Goal: Information Seeking & Learning: Learn about a topic

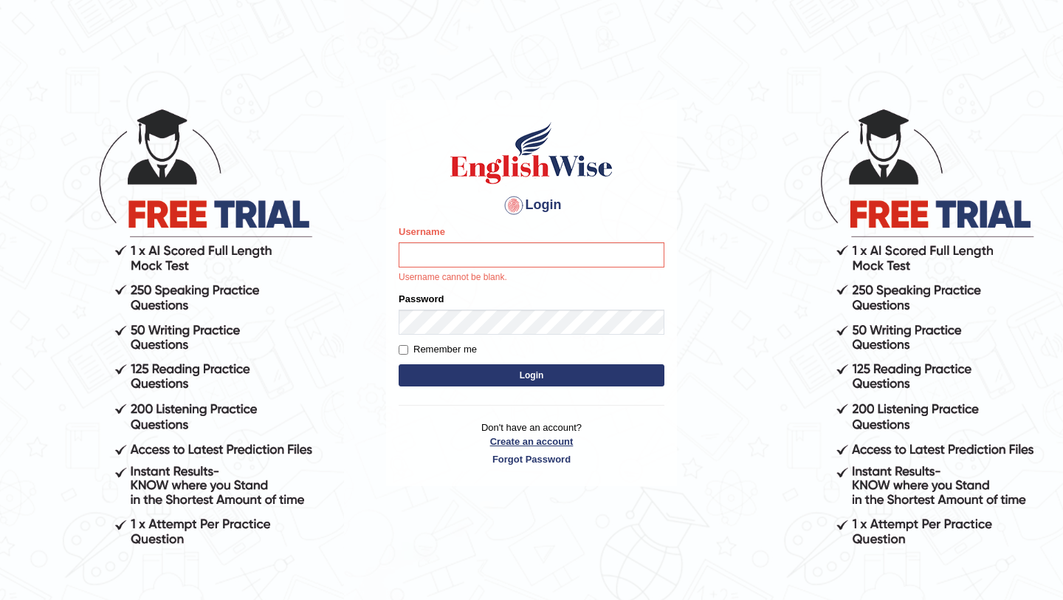
click at [528, 435] on link "Create an account" at bounding box center [532, 441] width 266 height 14
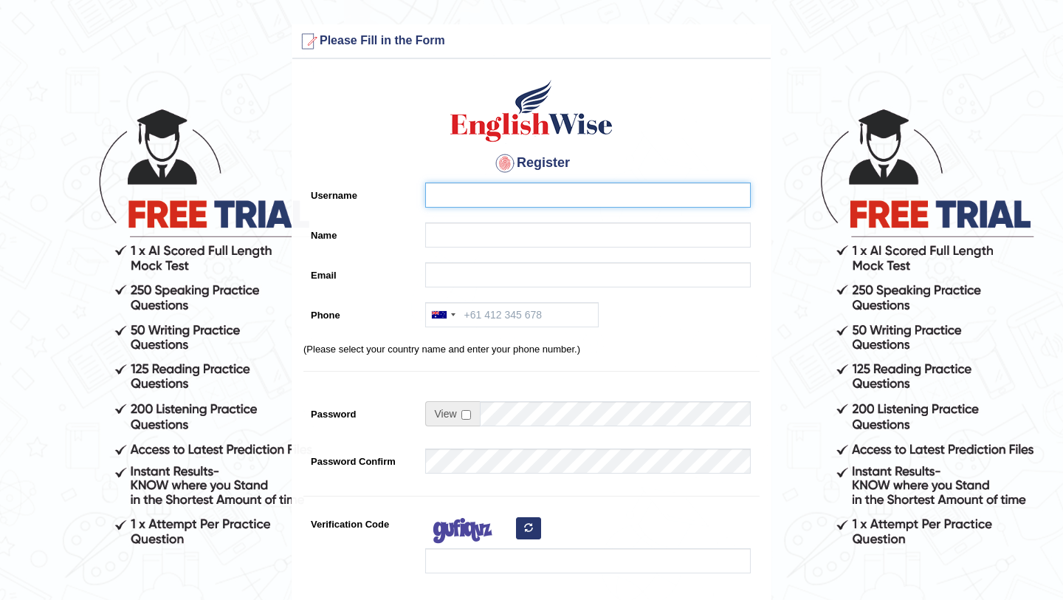
click at [459, 193] on input "Username" at bounding box center [588, 194] width 326 height 25
type input "k"
type input "daegyu"
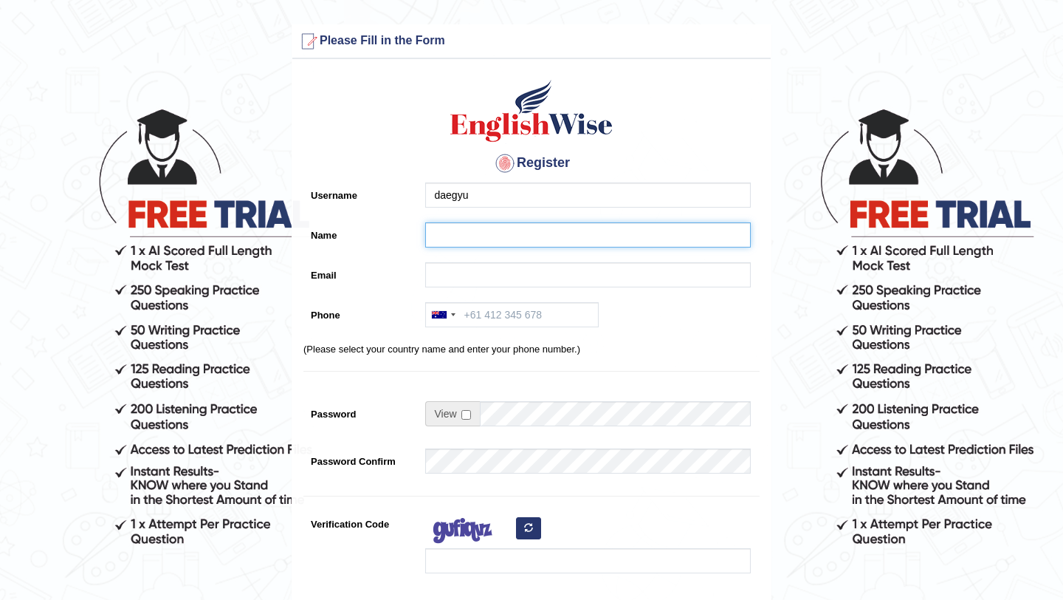
click at [455, 244] on input "Name" at bounding box center [588, 234] width 326 height 25
type input "daegyu"
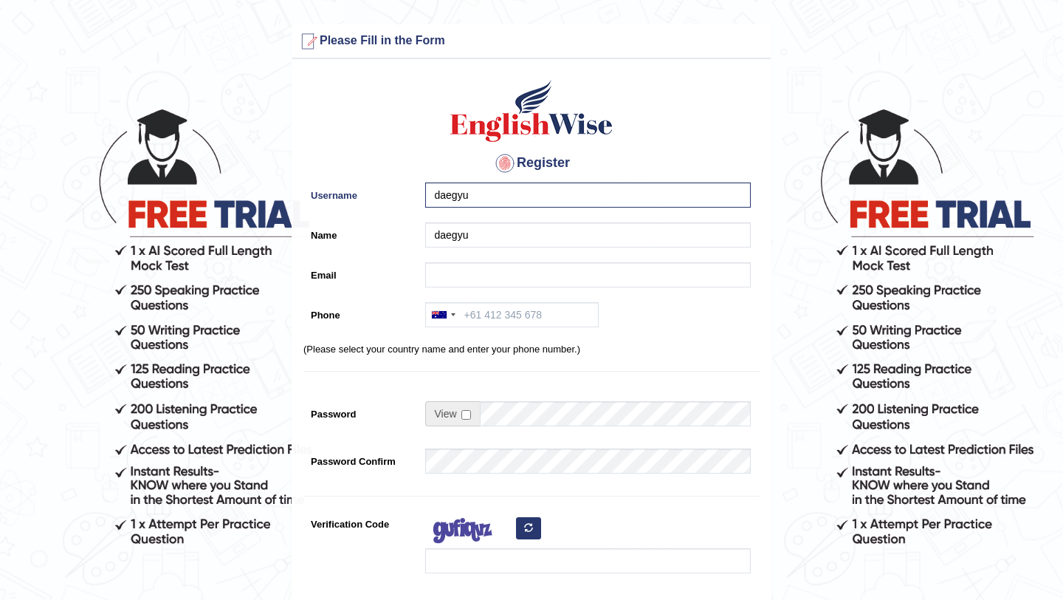
click at [470, 252] on div "daegyu" at bounding box center [584, 238] width 333 height 32
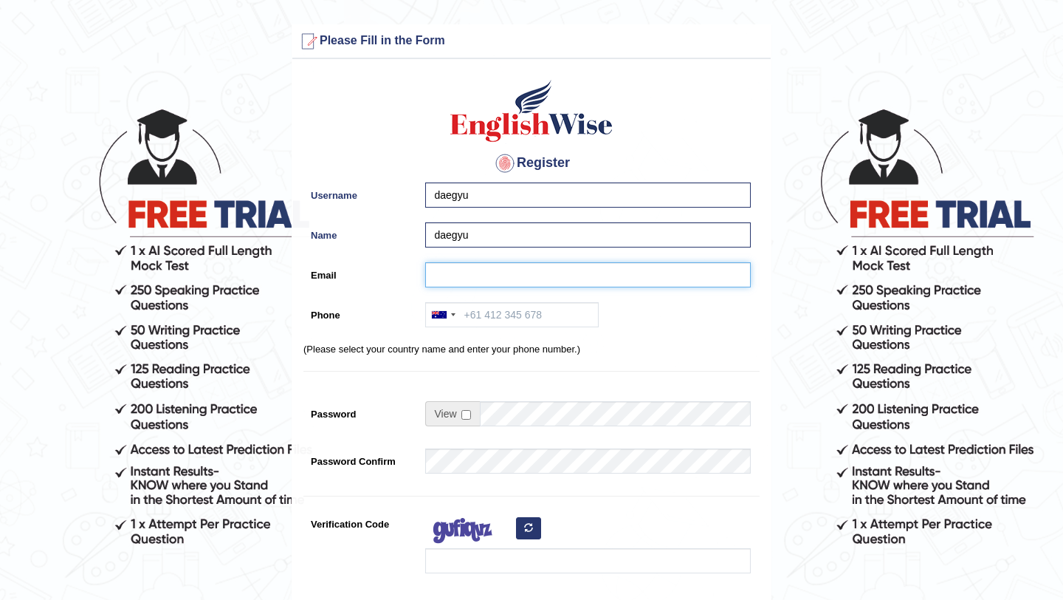
click at [469, 269] on input "Email" at bounding box center [588, 274] width 326 height 25
type input "kim77531016@gmail.com"
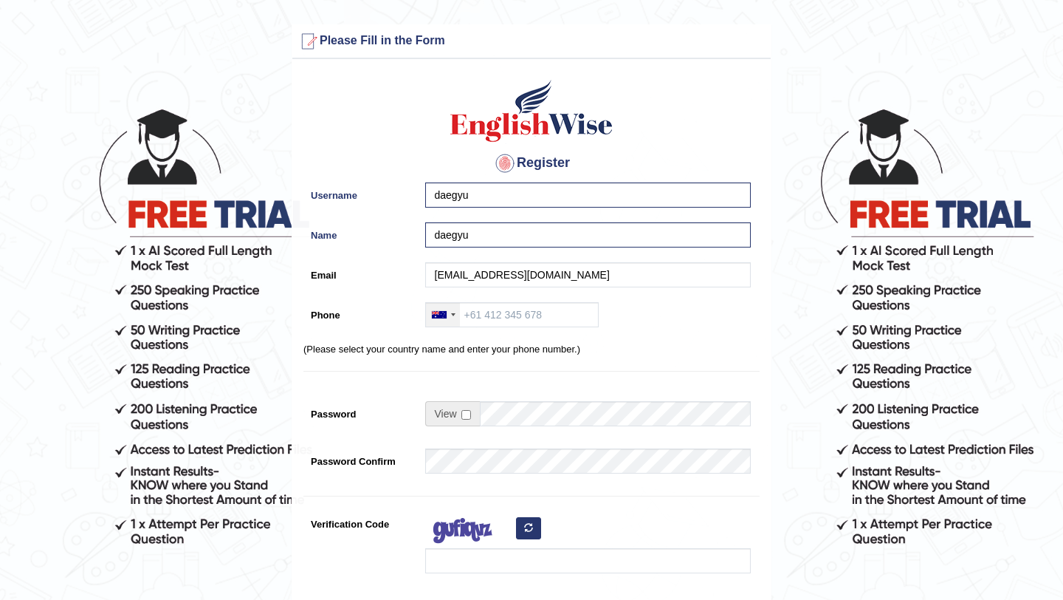
click at [447, 315] on div at bounding box center [443, 315] width 34 height 24
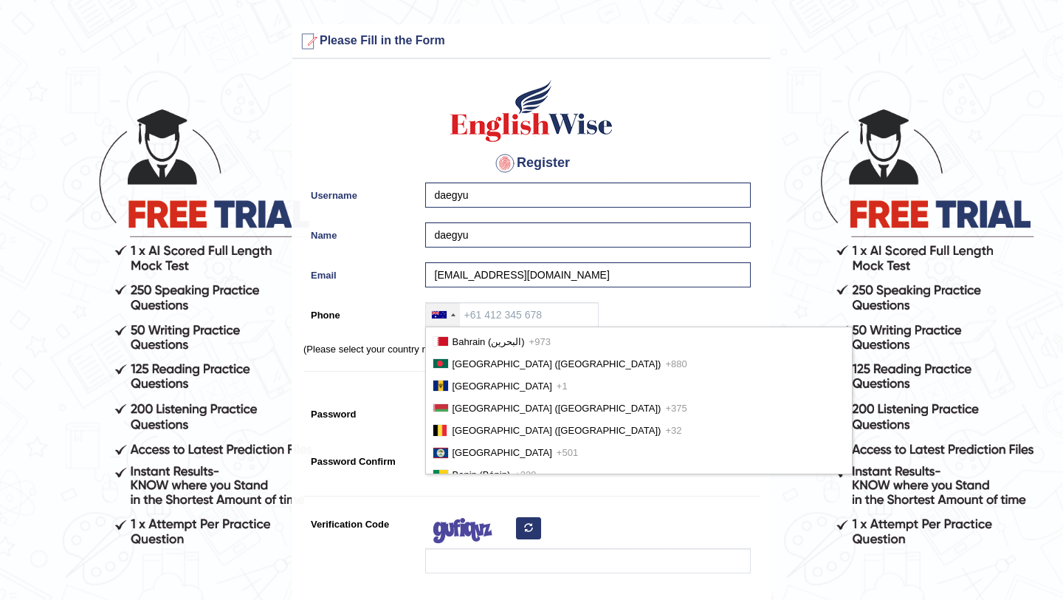
scroll to position [538, 0]
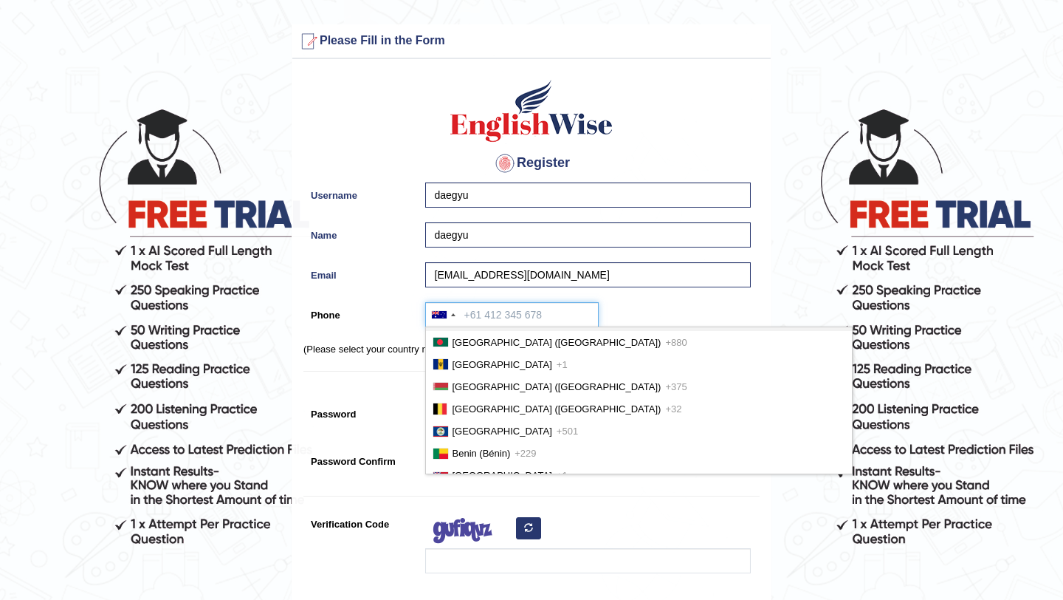
click at [490, 310] on input "Phone" at bounding box center [512, 314] width 174 height 25
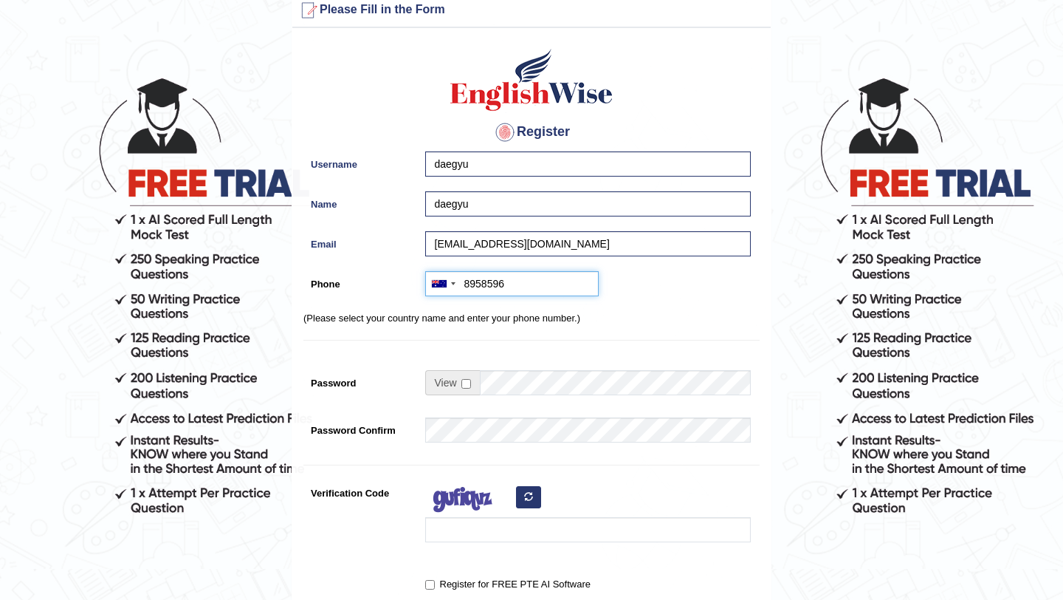
scroll to position [43, 0]
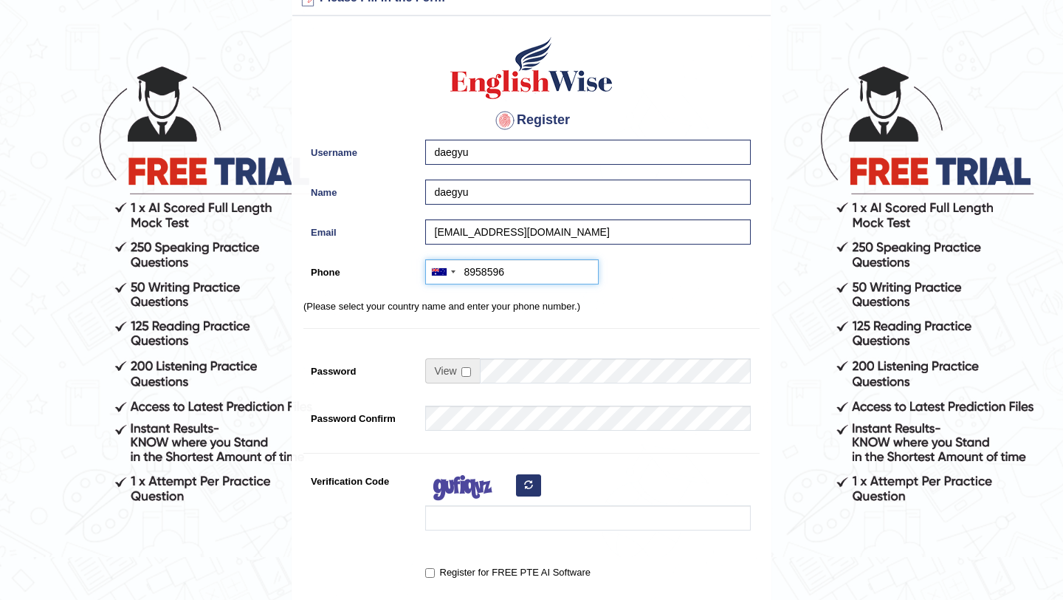
type input "8958596"
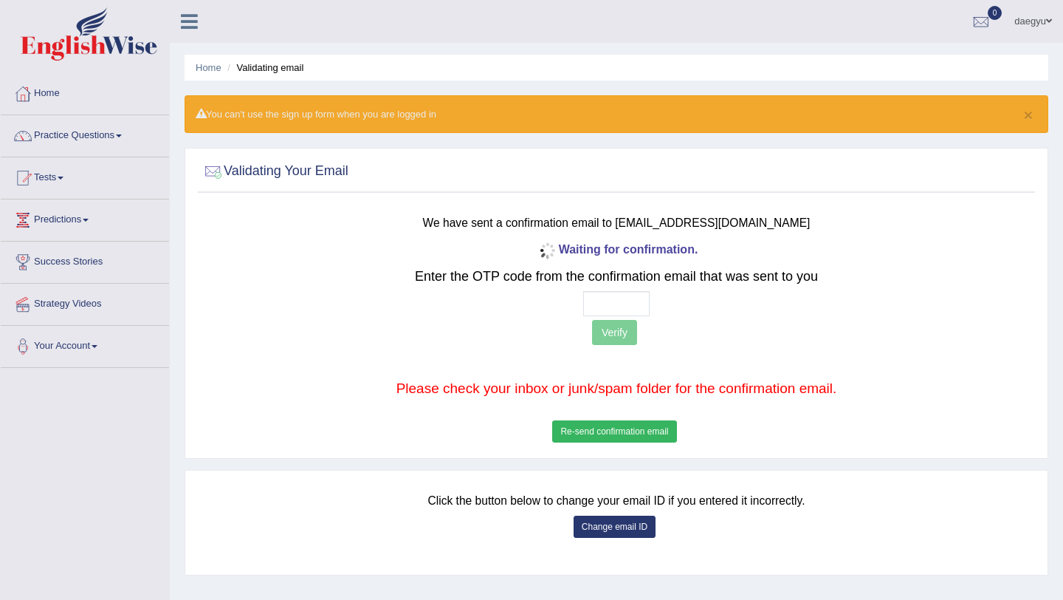
scroll to position [1, 0]
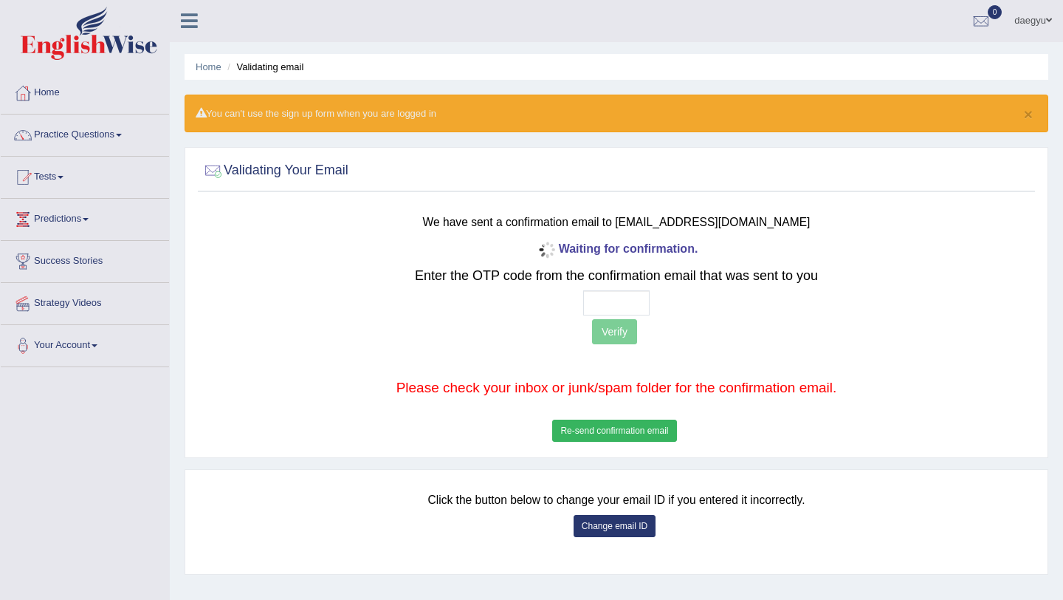
click at [610, 538] on div "Change email ID" at bounding box center [617, 528] width 830 height 26
click at [616, 530] on button "Change email ID" at bounding box center [615, 526] width 82 height 22
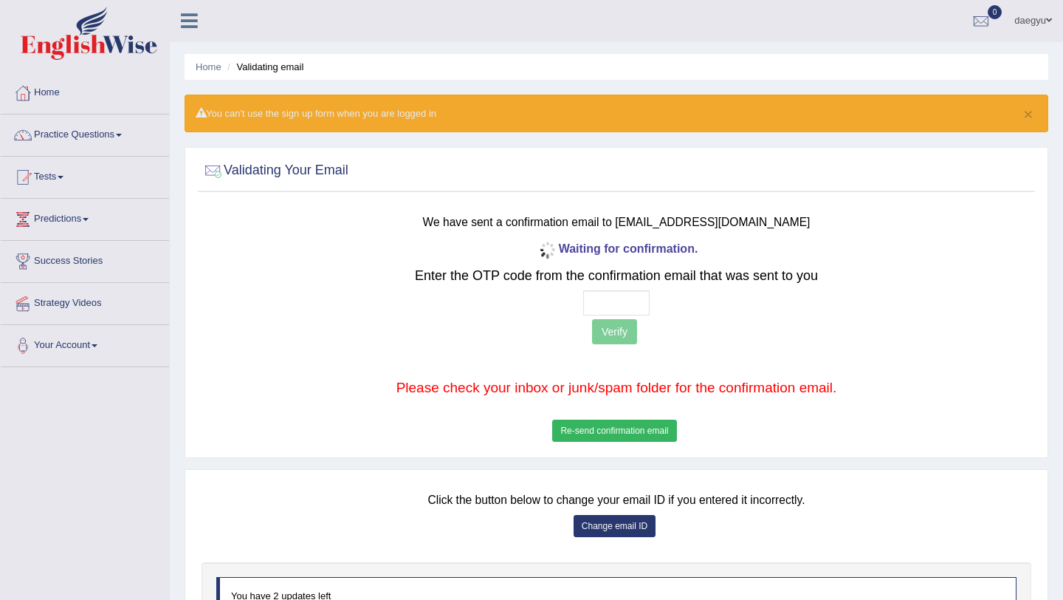
scroll to position [178, 0]
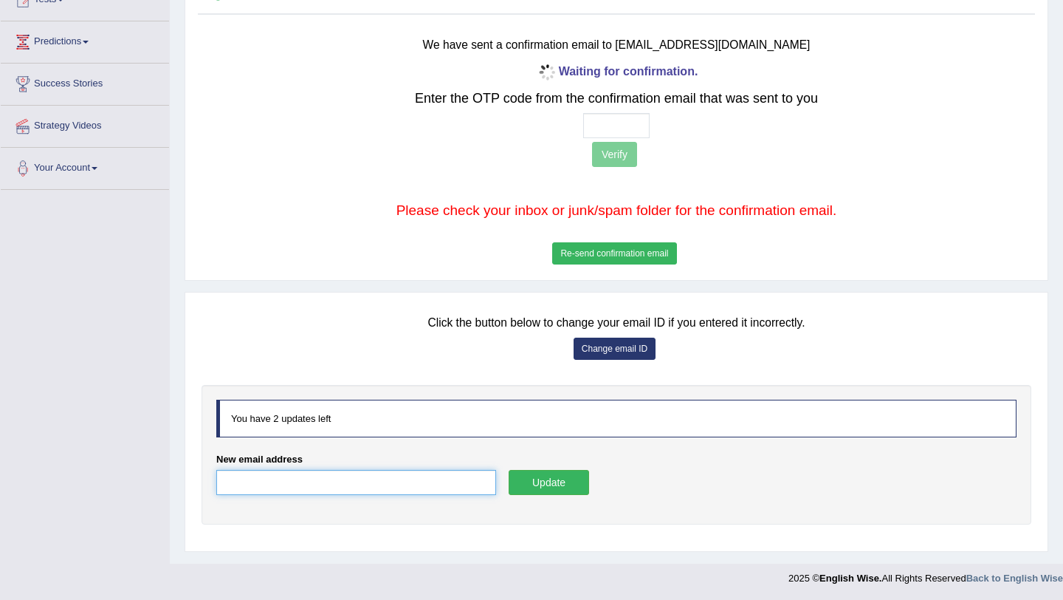
click at [467, 475] on input "New email address" at bounding box center [356, 482] width 280 height 25
click at [320, 487] on input "kim77531016@gmai.com" at bounding box center [356, 482] width 280 height 25
type input "kim77531016@gmail.com"
click at [547, 494] on button "Update" at bounding box center [549, 482] width 80 height 25
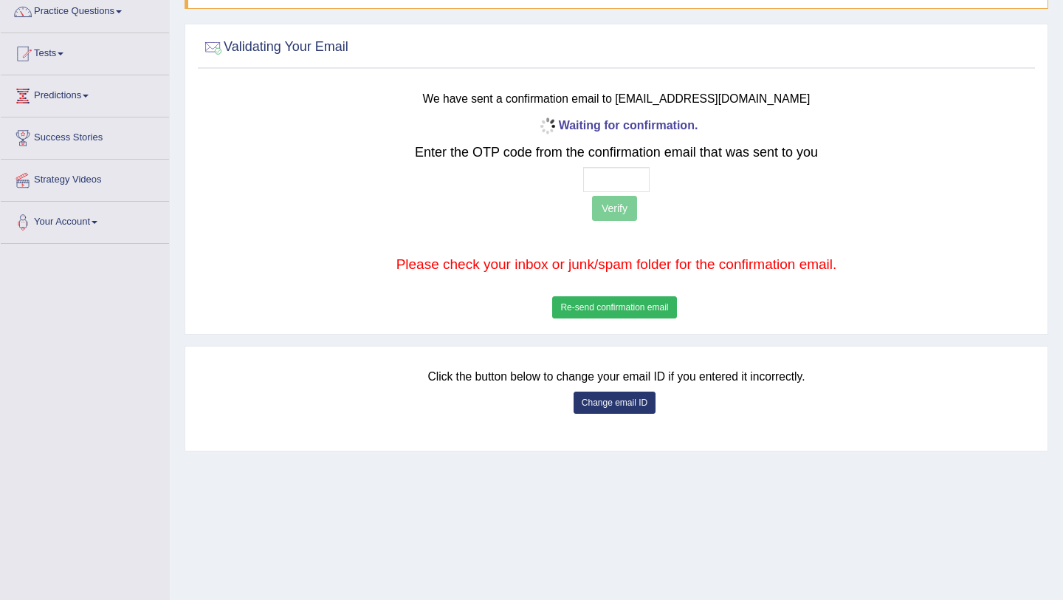
scroll to position [176, 0]
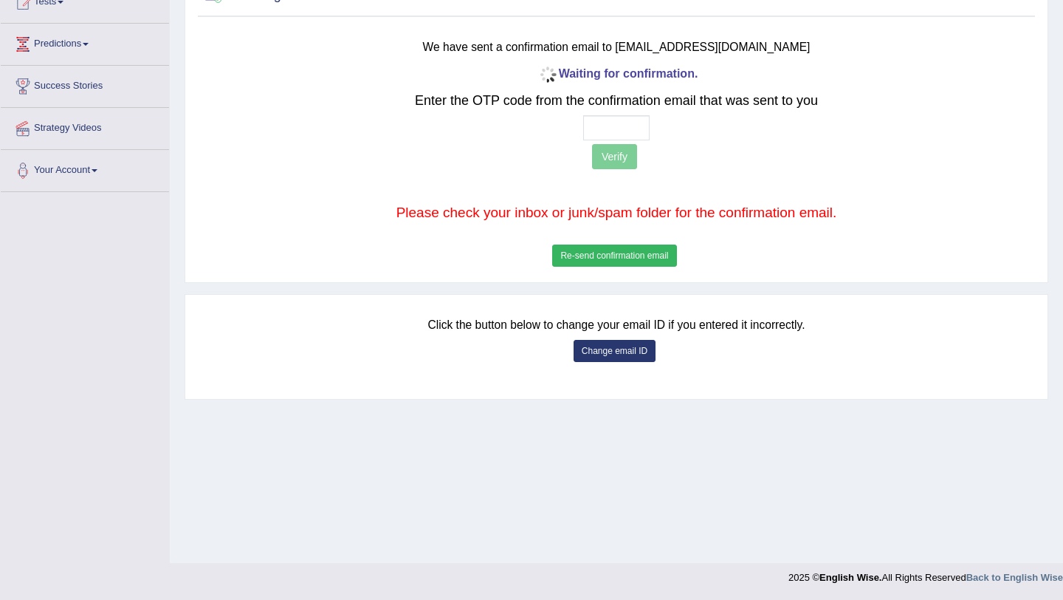
click at [611, 114] on div "Waiting for confirmation. Enter the OTP code from the confirmation email that w…" at bounding box center [616, 166] width 689 height 207
click at [611, 123] on input "text" at bounding box center [616, 127] width 66 height 25
type input "4 3 6 4"
click at [614, 141] on div "Waiting for confirmation. Enter the OTP code from the confirmation email that w…" at bounding box center [616, 166] width 689 height 207
click at [614, 145] on button "Verify" at bounding box center [614, 156] width 45 height 25
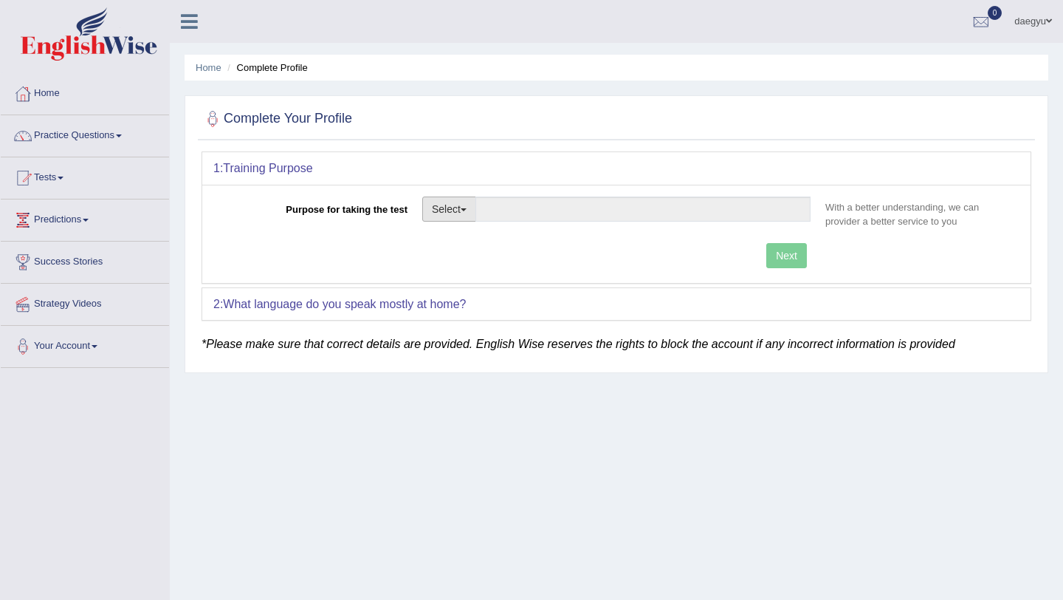
click at [459, 207] on button "Select" at bounding box center [449, 208] width 54 height 25
click at [523, 303] on link "Other" at bounding box center [488, 298] width 131 height 19
click at [676, 206] on input "Purpose for taking the test" at bounding box center [643, 208] width 335 height 25
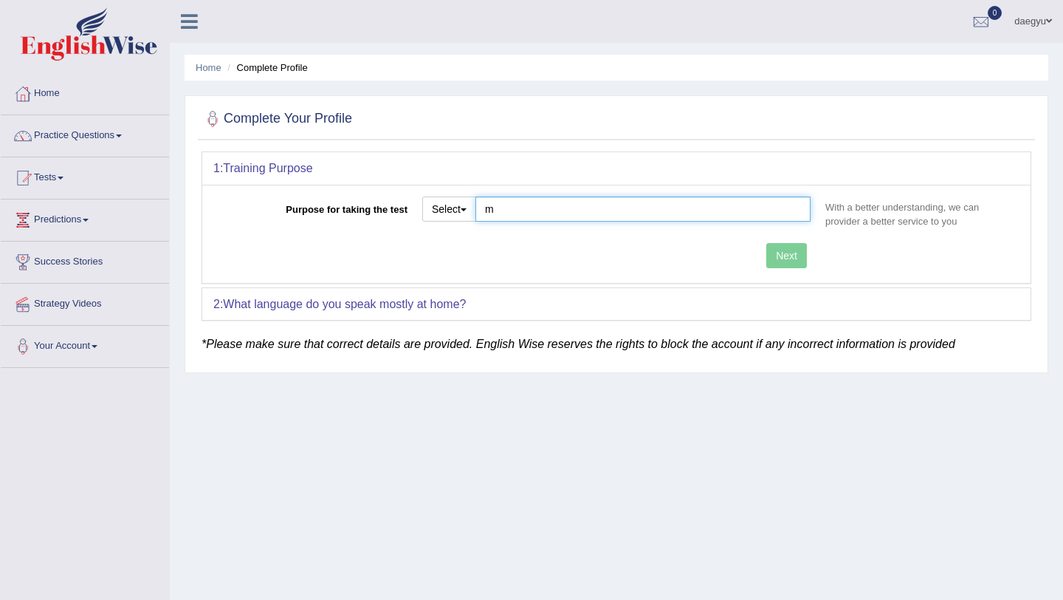
type input "m"
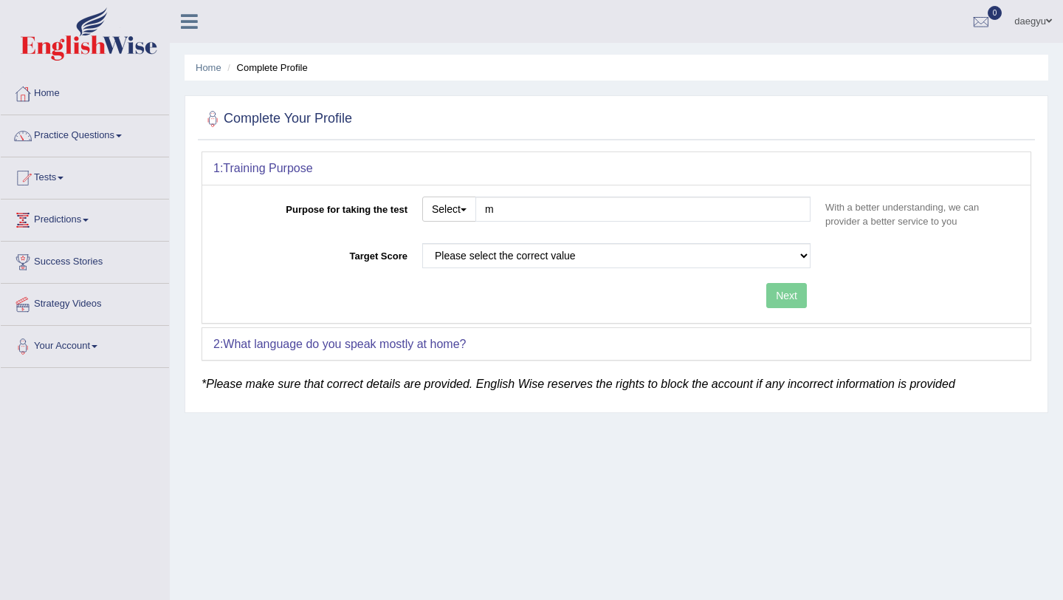
click at [789, 265] on div "Purpose for taking the test Select Student Visa Permanent Residency Nursing Oth…" at bounding box center [616, 254] width 829 height 138
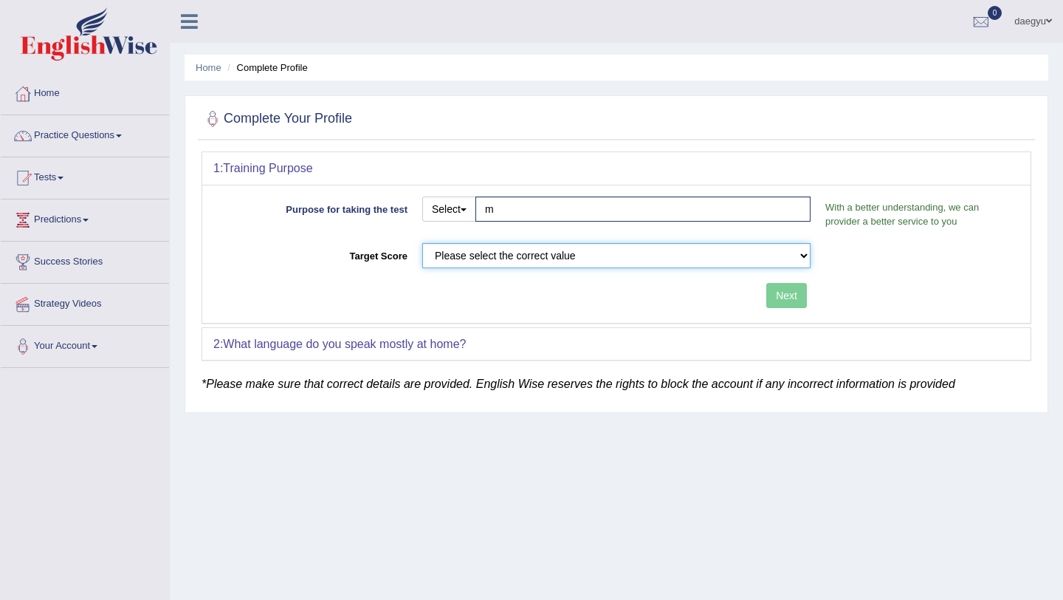
click at [736, 251] on select "Please select the correct value 50 (6 bands) 58 (6.5 bands) 65 (7 bands) 79 (8 …" at bounding box center [616, 255] width 388 height 25
select select "58"
click at [422, 243] on select "Please select the correct value 50 (6 bands) 58 (6.5 bands) 65 (7 bands) 79 (8 …" at bounding box center [616, 255] width 388 height 25
click at [776, 295] on button "Next" at bounding box center [786, 295] width 41 height 25
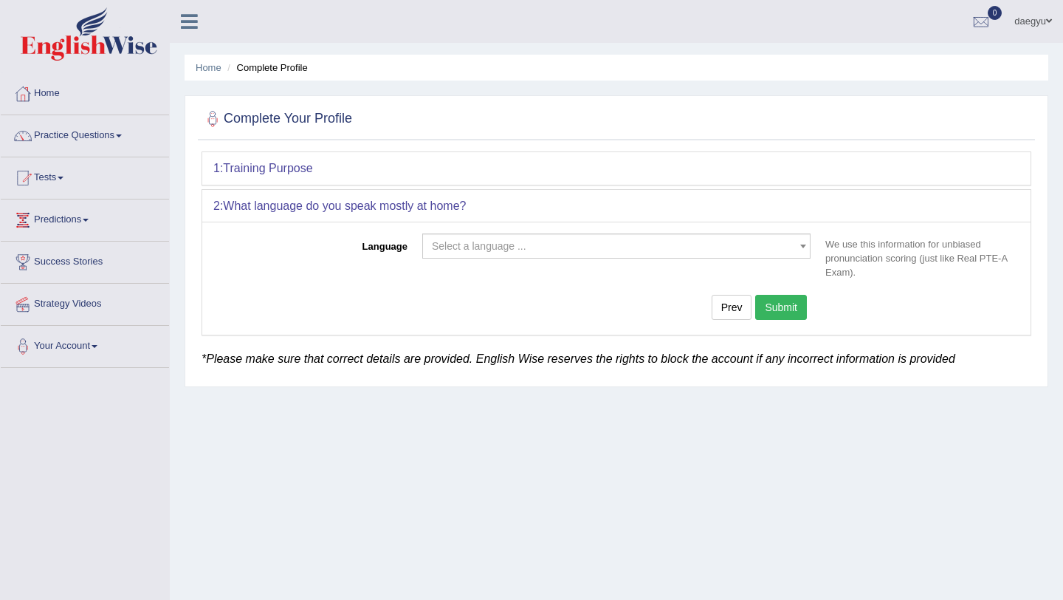
click at [745, 262] on div "Select a language ... Afrikaans Albanian Amharic Arabic Armenian Ashanti Azeri …" at bounding box center [616, 249] width 403 height 32
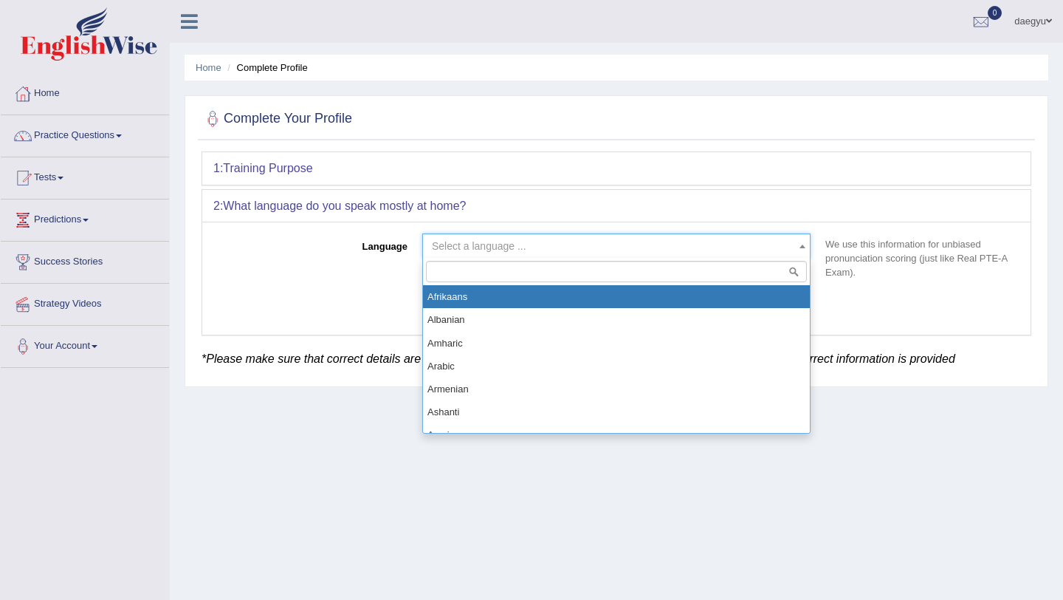
click at [745, 253] on span "Select a language ..." at bounding box center [612, 246] width 360 height 15
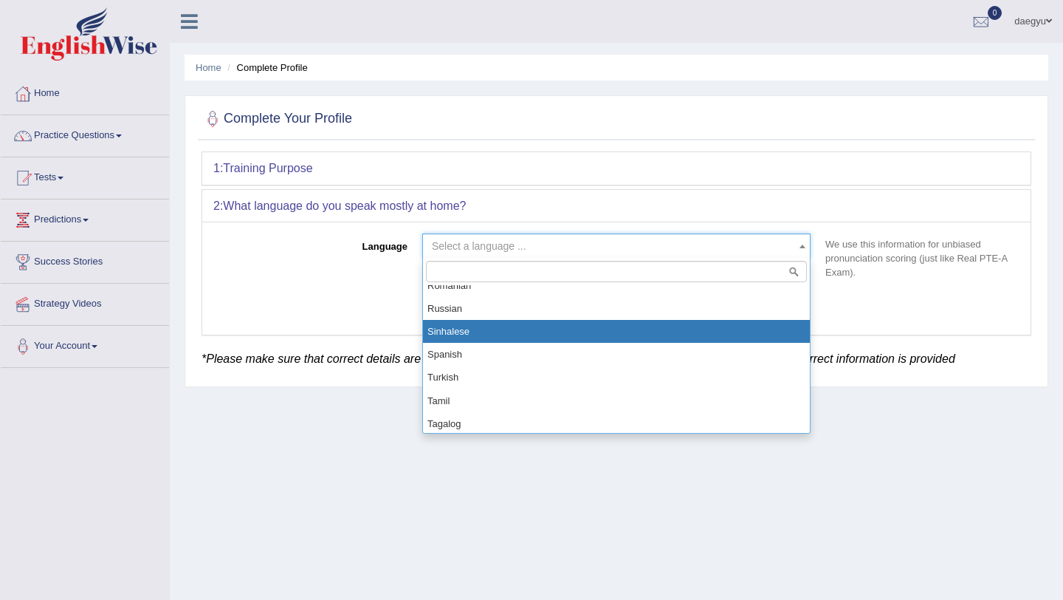
scroll to position [965, 0]
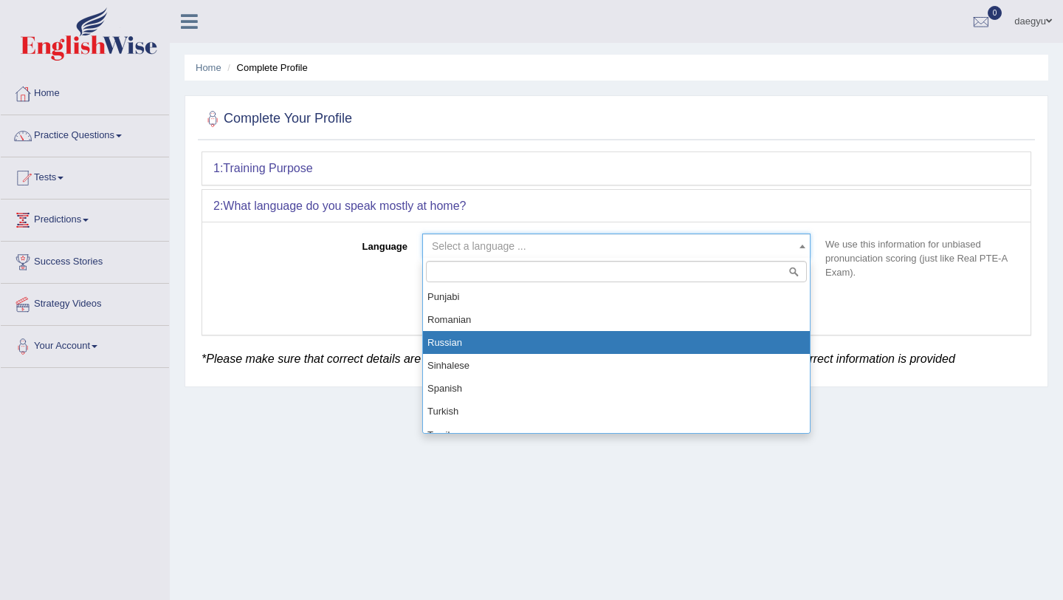
select select "Russian"
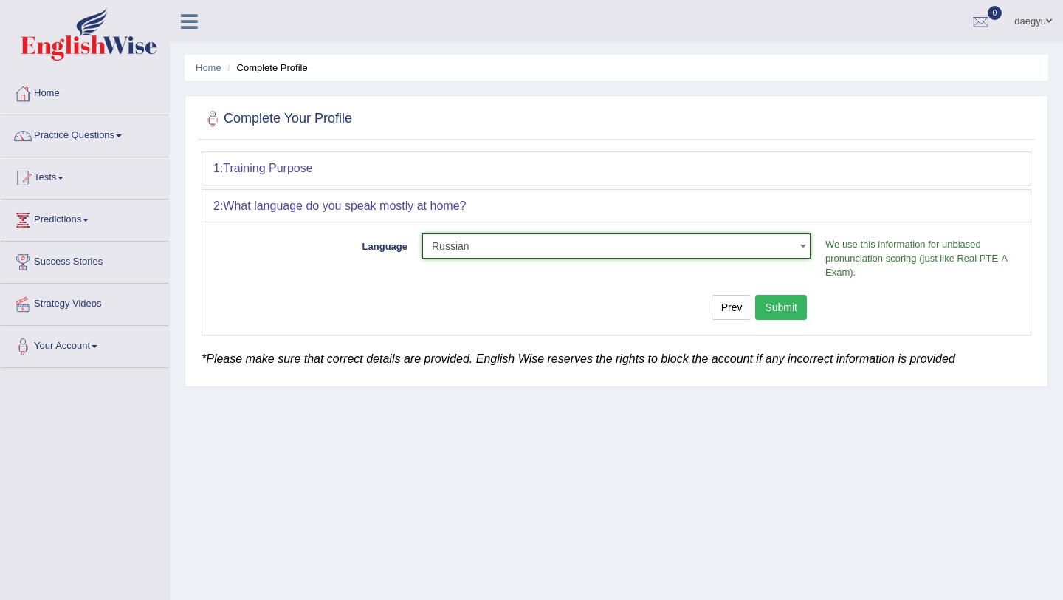
click at [771, 316] on button "Submit" at bounding box center [781, 307] width 52 height 25
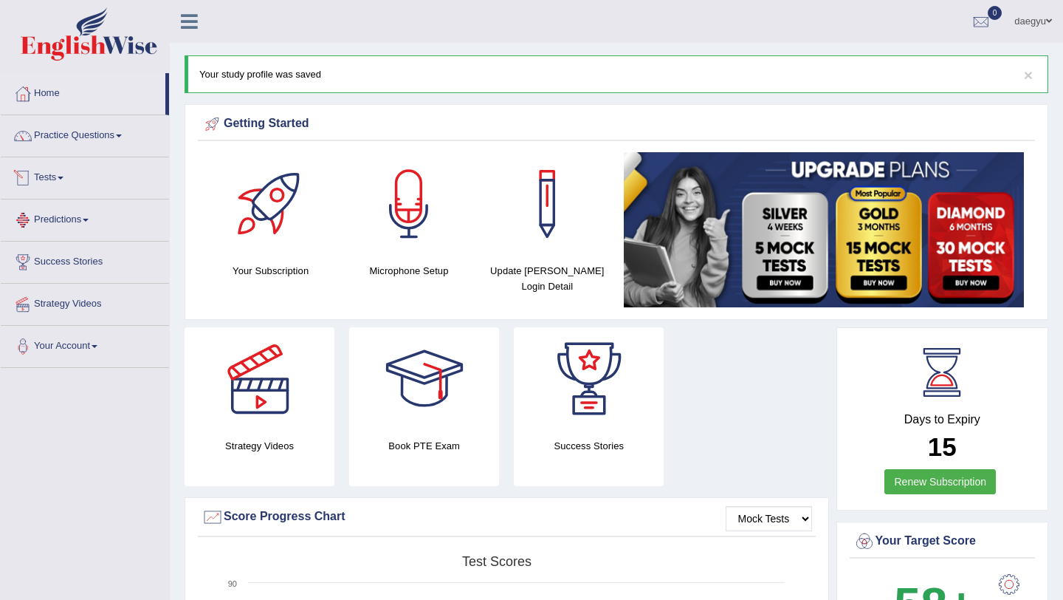
click at [61, 174] on link "Tests" at bounding box center [85, 175] width 168 height 37
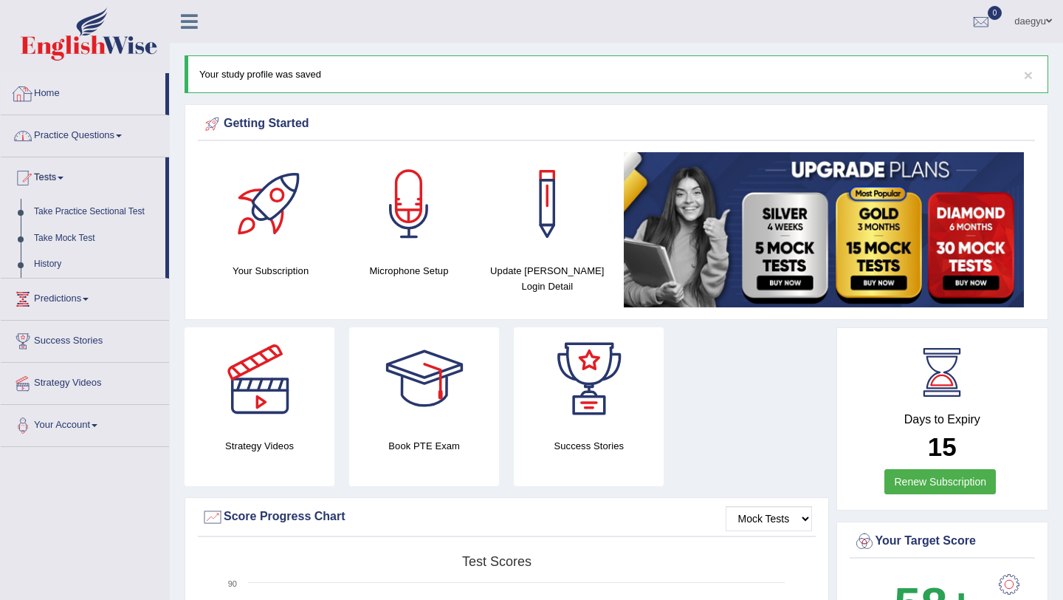
click at [79, 132] on link "Practice Questions" at bounding box center [85, 133] width 168 height 37
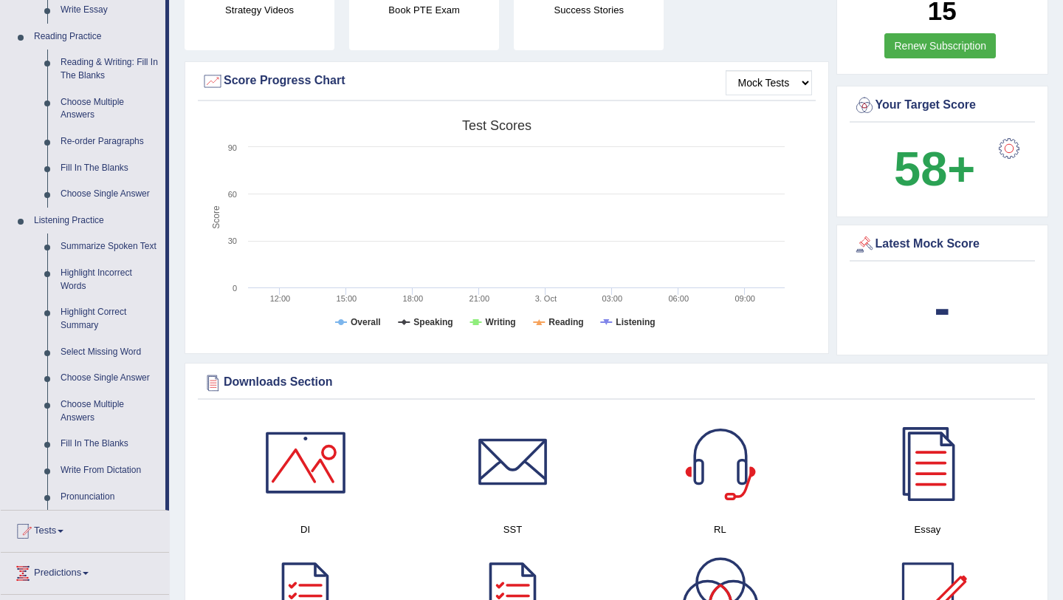
scroll to position [435, 0]
click at [109, 484] on link "Write From Dictation" at bounding box center [110, 471] width 112 height 27
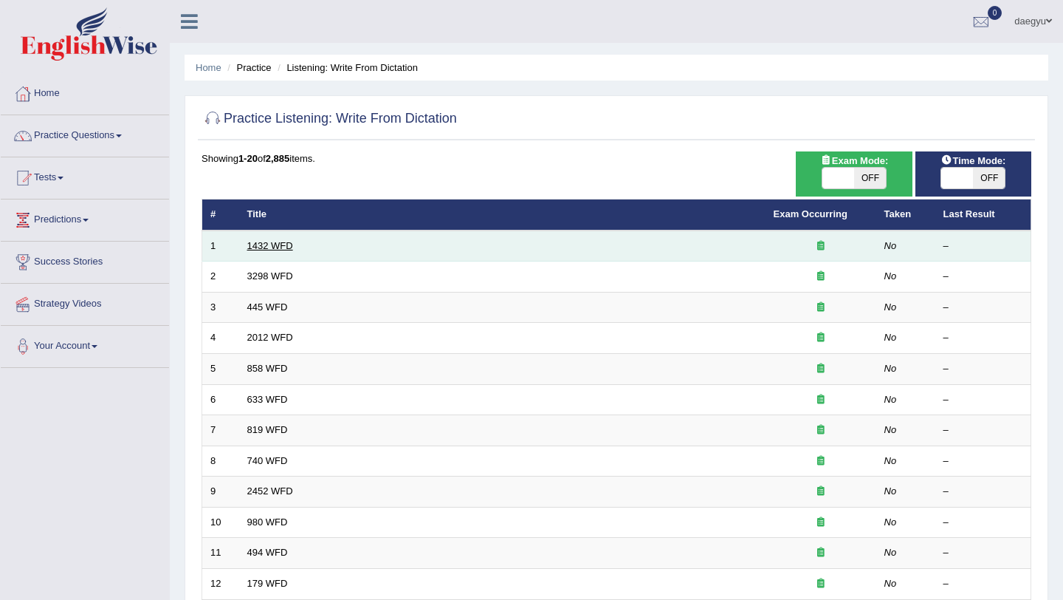
click at [286, 244] on link "1432 WFD" at bounding box center [270, 245] width 46 height 11
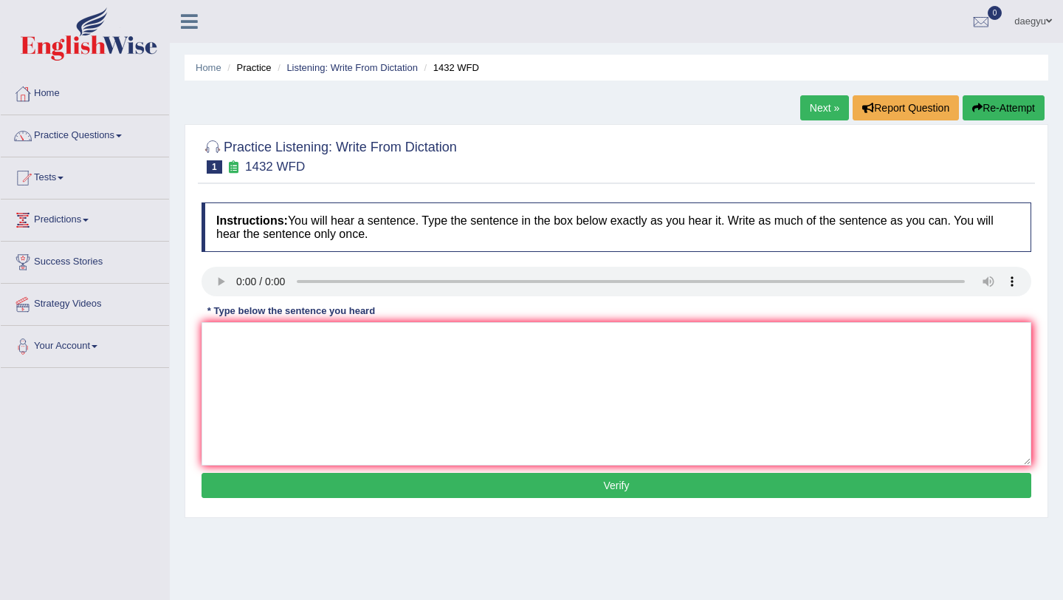
click at [963, 196] on div "Instructions: You will hear a sentence. Type the sentence in the box below exac…" at bounding box center [616, 352] width 837 height 315
click at [258, 337] on textarea at bounding box center [617, 393] width 830 height 143
click at [324, 339] on textarea "more phsyacly activates help" at bounding box center [617, 393] width 830 height 143
drag, startPoint x: 278, startPoint y: 340, endPoint x: 238, endPoint y: 339, distance: 39.9
click at [238, 339] on textarea "more phsyacly activates benefcial for your helth" at bounding box center [617, 393] width 830 height 143
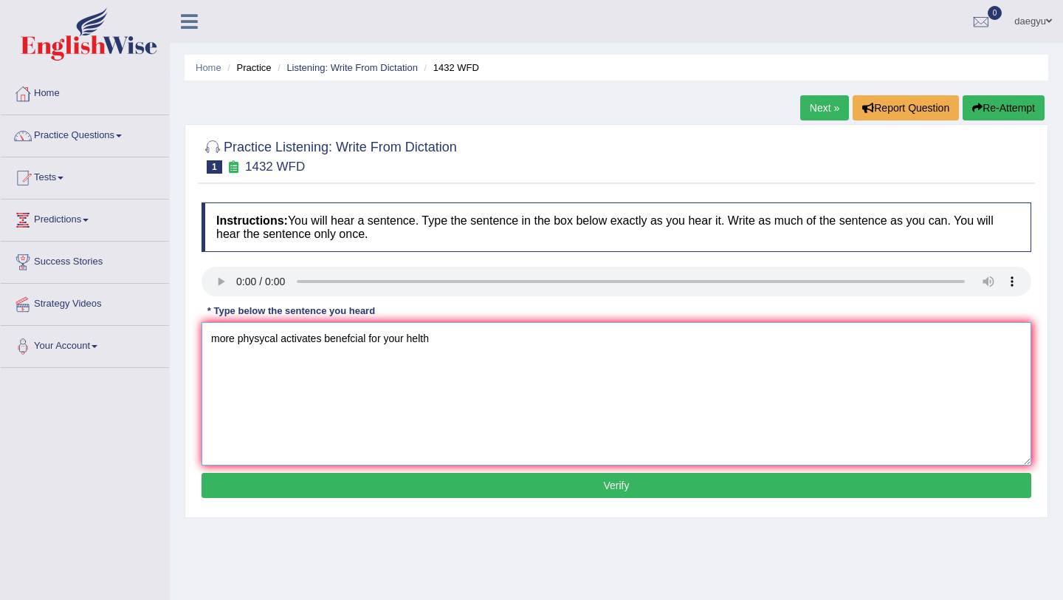
click at [323, 346] on textarea "more physycal activates benefcial for your helth" at bounding box center [617, 393] width 830 height 143
click at [309, 341] on textarea "more physycal activaty benefcial for your helth" at bounding box center [617, 393] width 830 height 143
type textarea "more physycal activity benefcial for your helth"
click at [456, 489] on button "Verify" at bounding box center [617, 485] width 830 height 25
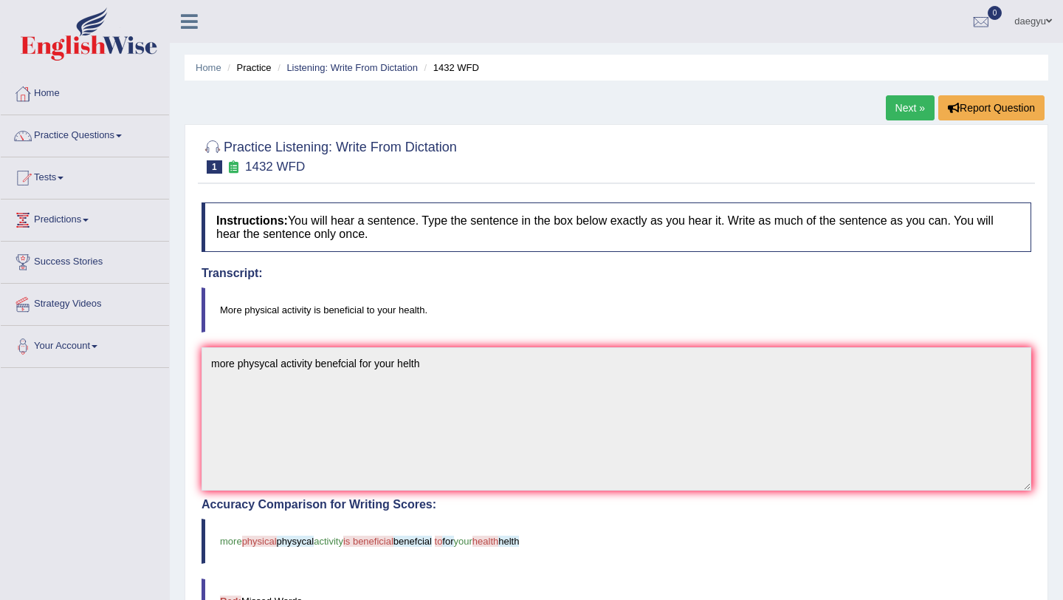
click at [913, 112] on link "Next »" at bounding box center [910, 107] width 49 height 25
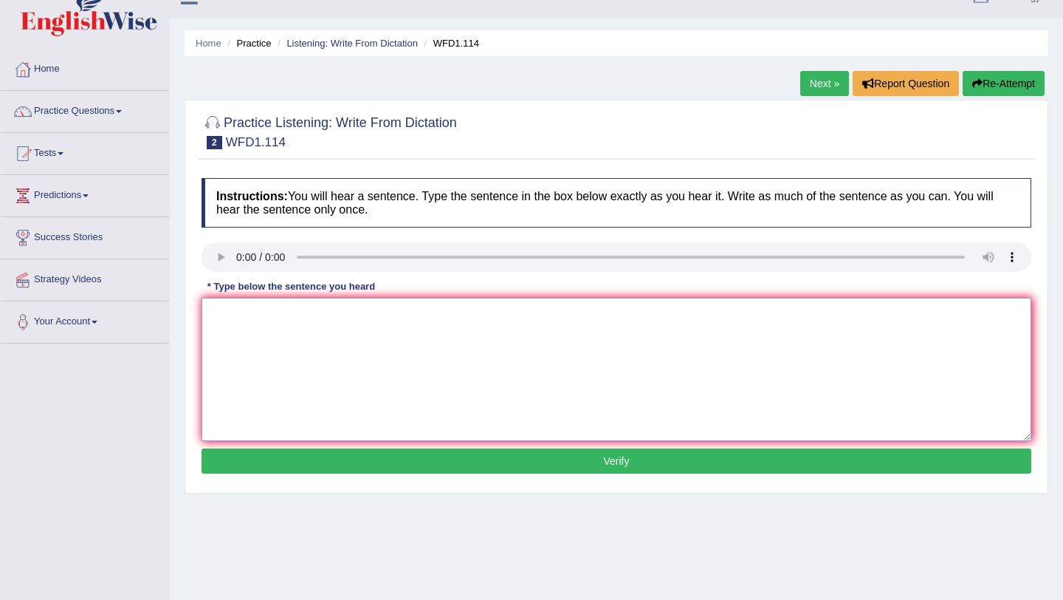
click at [218, 326] on textarea at bounding box center [617, 369] width 830 height 143
click at [369, 312] on textarea "the toehrs piosopical and more invermental" at bounding box center [617, 369] width 830 height 143
click at [233, 312] on textarea "the toehrs piosopical and more invermental" at bounding box center [617, 369] width 830 height 143
click at [245, 317] on textarea "the othrs piosopical and more invermental" at bounding box center [617, 369] width 830 height 143
click at [372, 433] on textarea "the others piosopical and more invermental" at bounding box center [617, 369] width 830 height 143
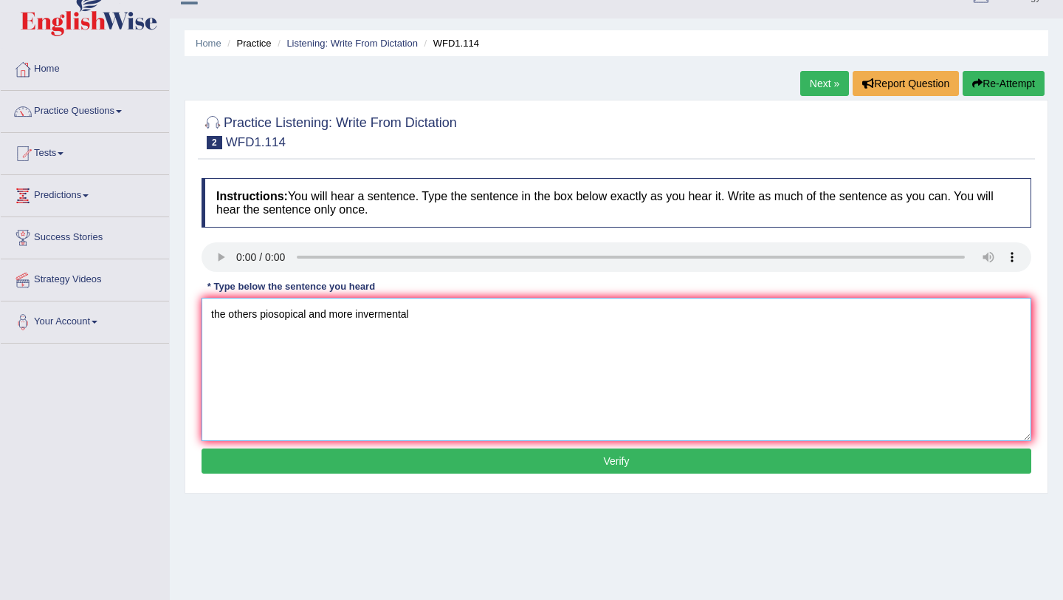
click at [271, 318] on textarea "the others piosopical and more invermental" at bounding box center [617, 369] width 830 height 143
type textarea "the others pilosopical and more invermental"
click at [340, 465] on button "Verify" at bounding box center [617, 460] width 830 height 25
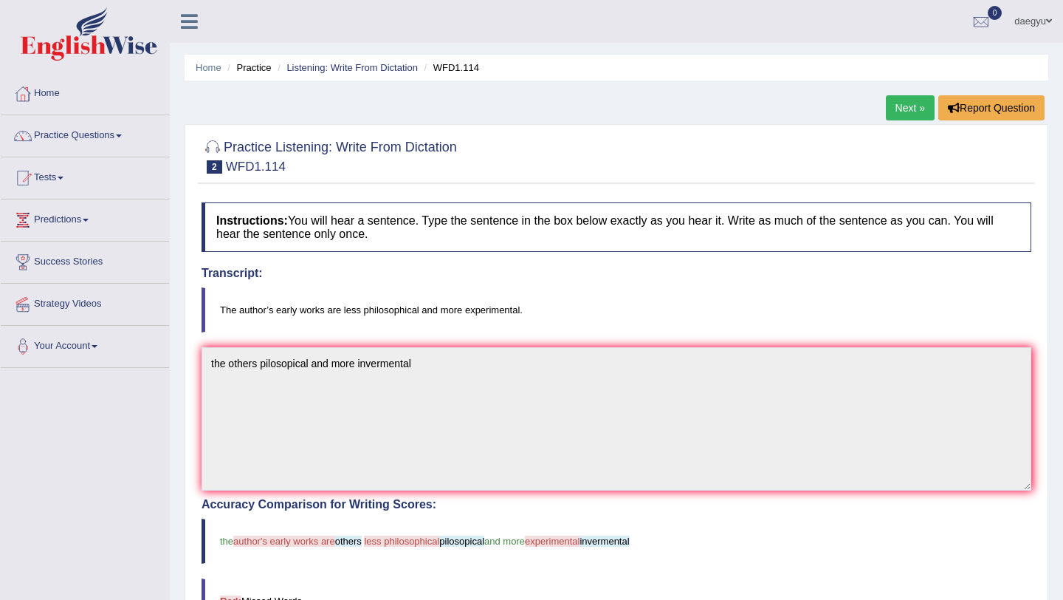
click at [902, 100] on link "Next »" at bounding box center [910, 107] width 49 height 25
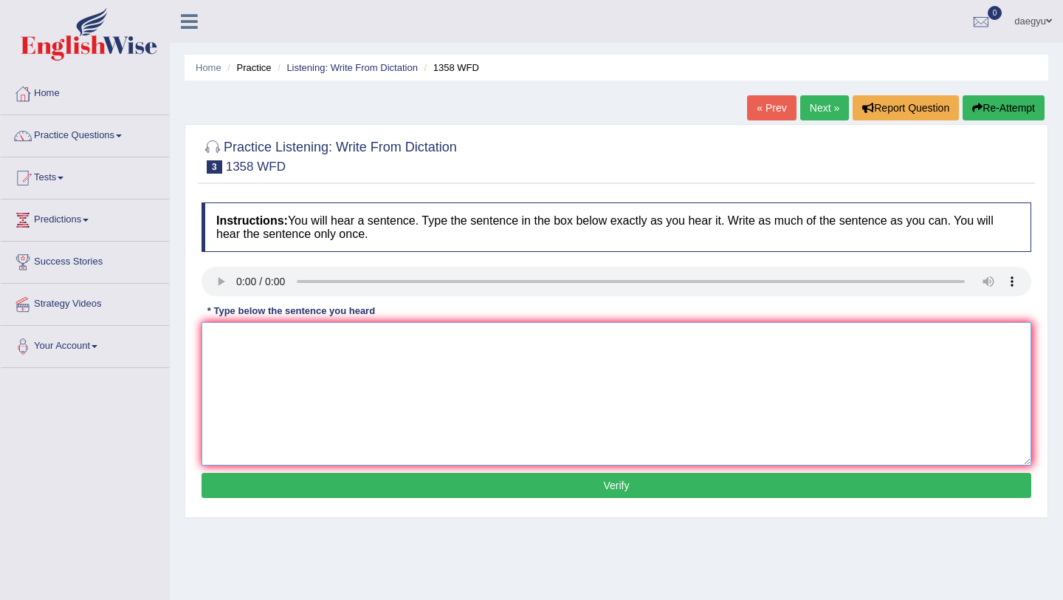
click at [221, 359] on textarea at bounding box center [617, 393] width 830 height 143
click at [423, 343] on textarea "the communication skill is more important this years" at bounding box center [617, 393] width 830 height 143
type textarea "the communication skill is more important these years"
click at [427, 495] on button "Verify" at bounding box center [617, 485] width 830 height 25
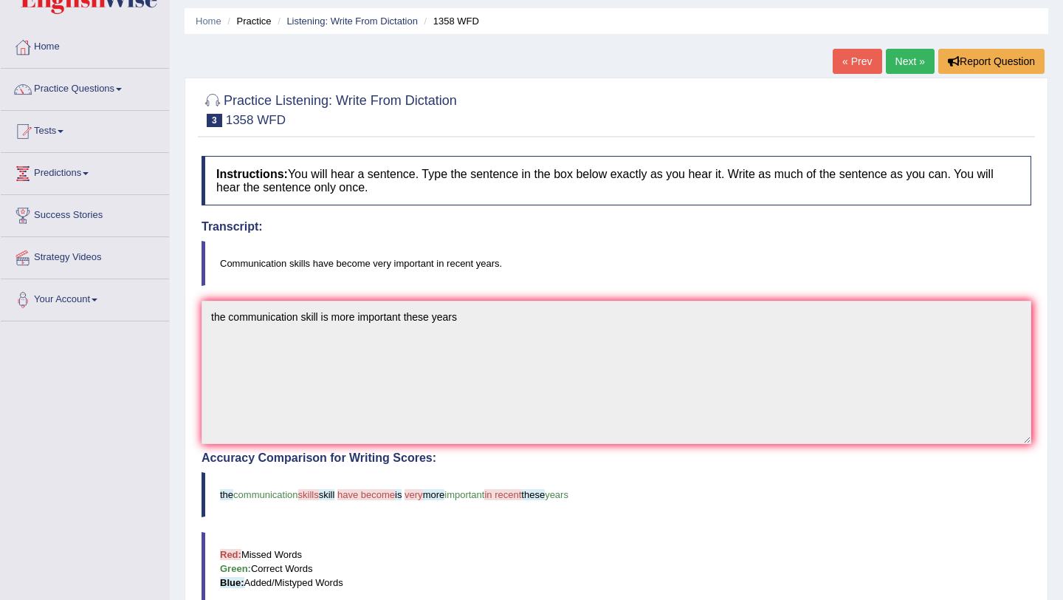
scroll to position [38, 0]
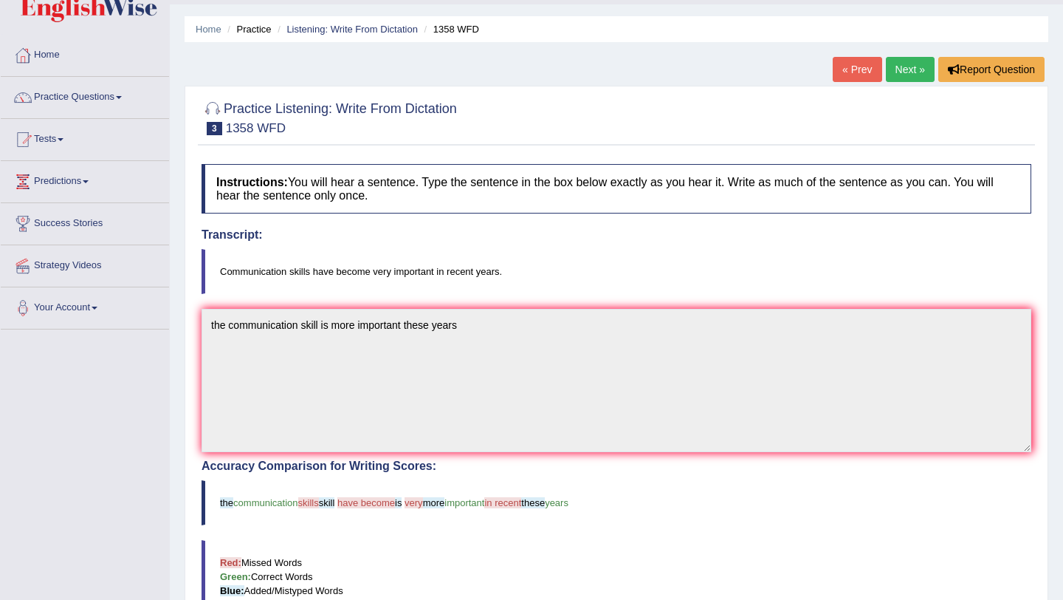
click at [916, 58] on link "Next »" at bounding box center [910, 69] width 49 height 25
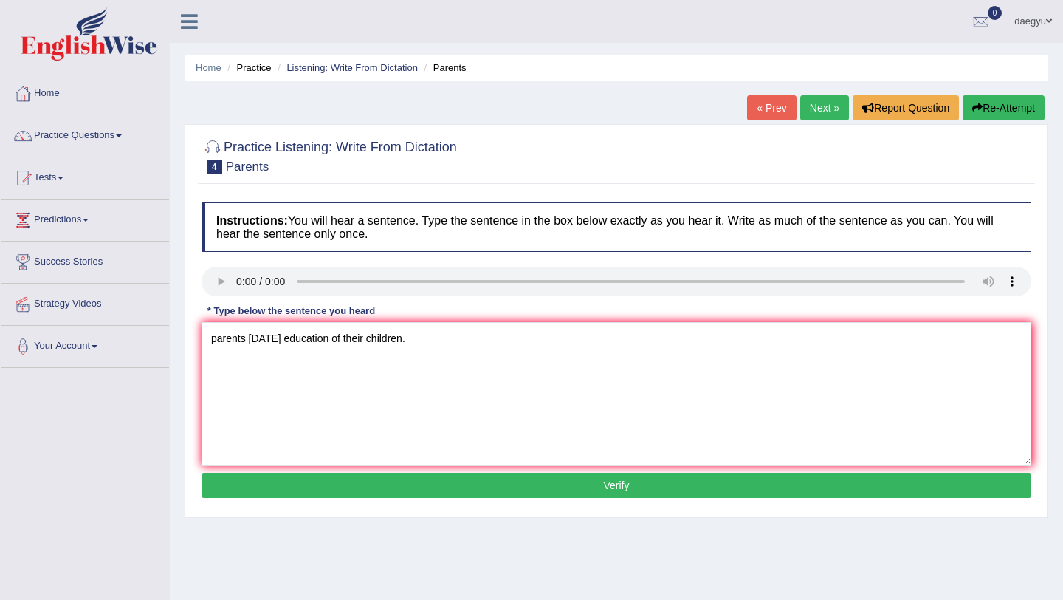
type textarea "parents [DATE] education of their children."
click at [316, 498] on div "Instructions: You will hear a sentence. Type the sentence in the box below exac…" at bounding box center [616, 352] width 837 height 315
click at [318, 494] on button "Verify" at bounding box center [617, 485] width 830 height 25
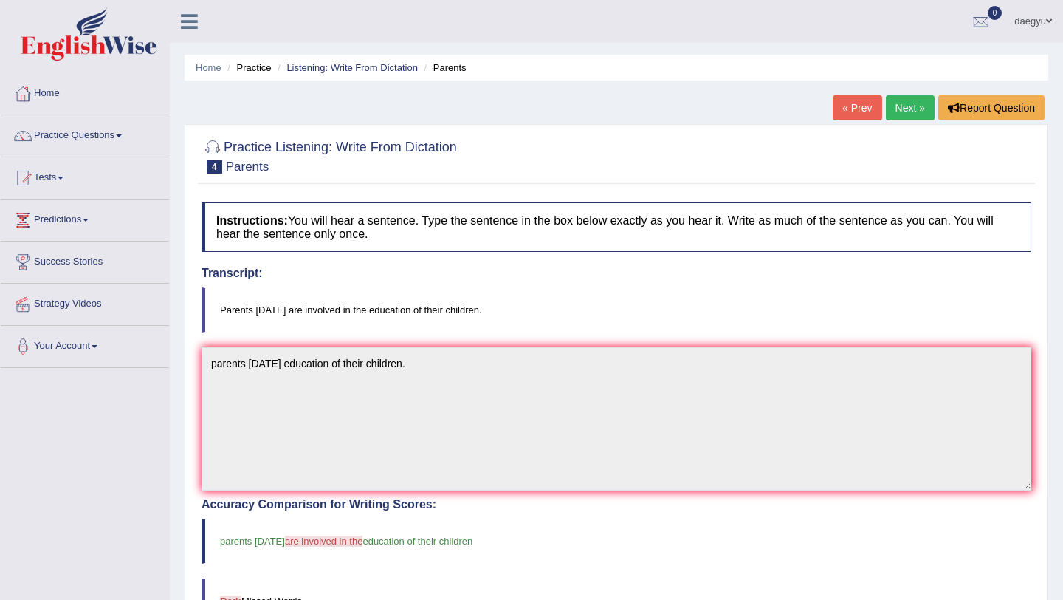
click at [893, 108] on link "Next »" at bounding box center [910, 107] width 49 height 25
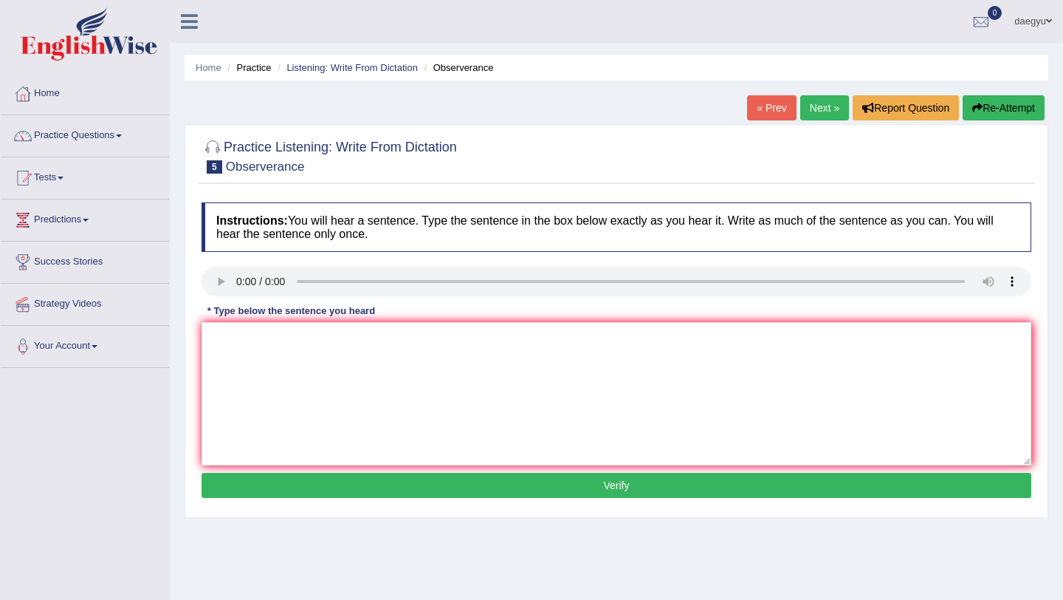
type textarea "a"
type textarea "nervously and debate their breath concern."
click at [254, 478] on button "Verify" at bounding box center [617, 485] width 830 height 25
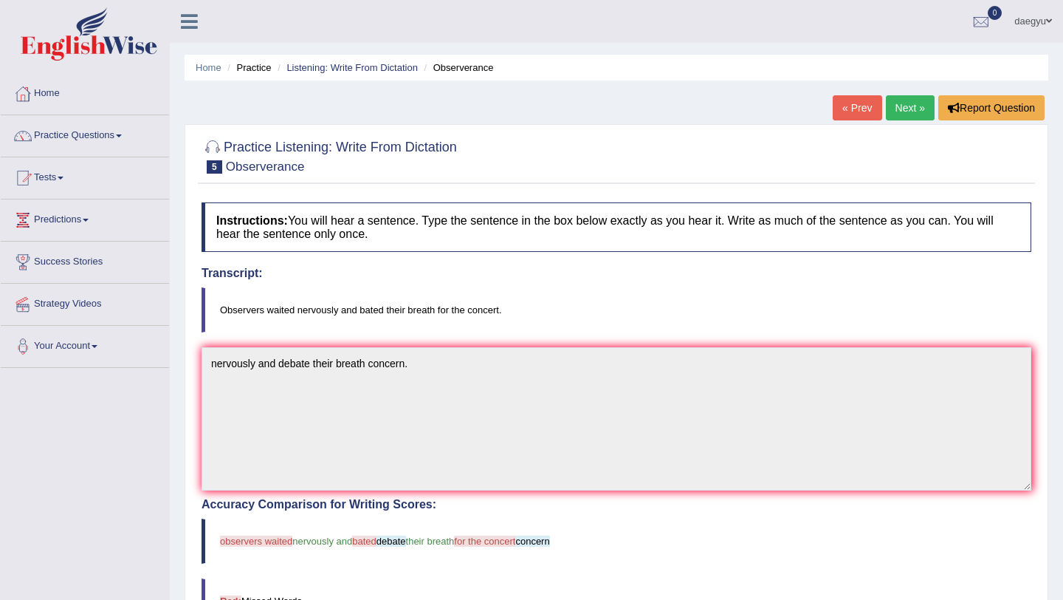
click at [913, 106] on link "Next »" at bounding box center [910, 107] width 49 height 25
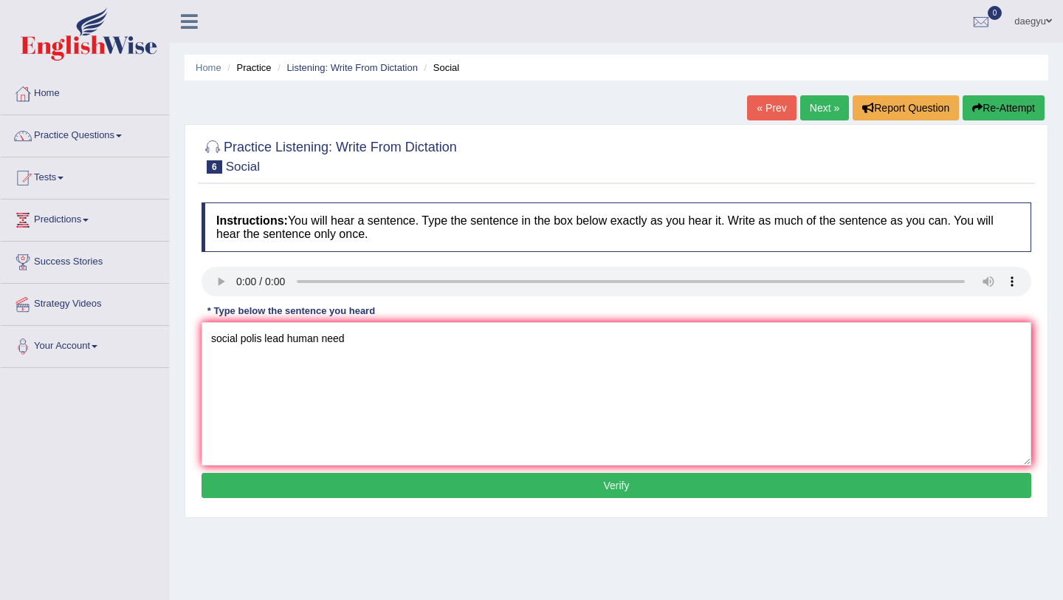
type textarea "social polis lead human need"
click at [458, 489] on button "Verify" at bounding box center [617, 485] width 830 height 25
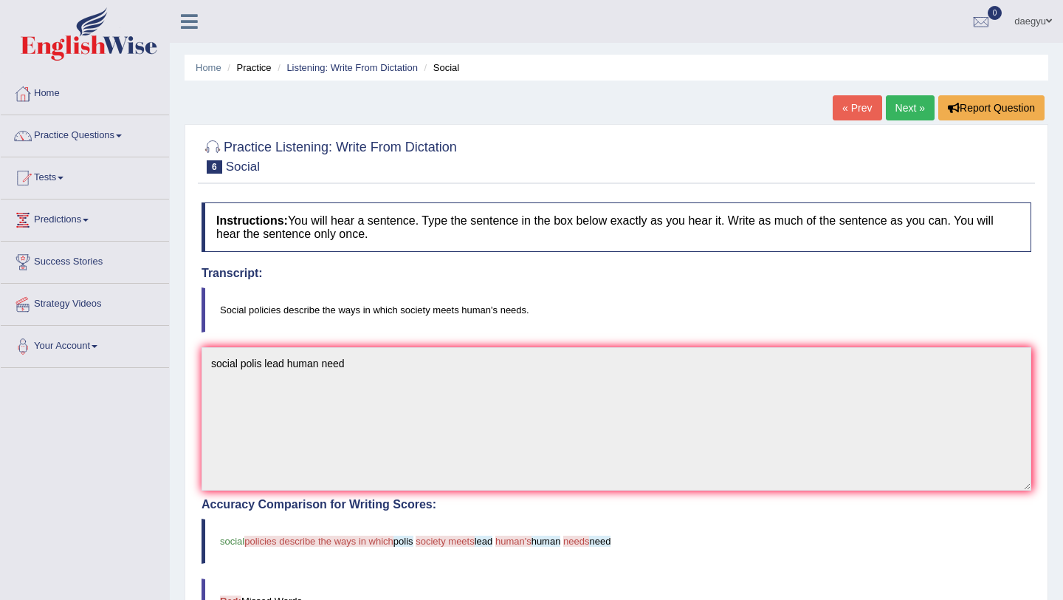
click at [913, 108] on link "Next »" at bounding box center [910, 107] width 49 height 25
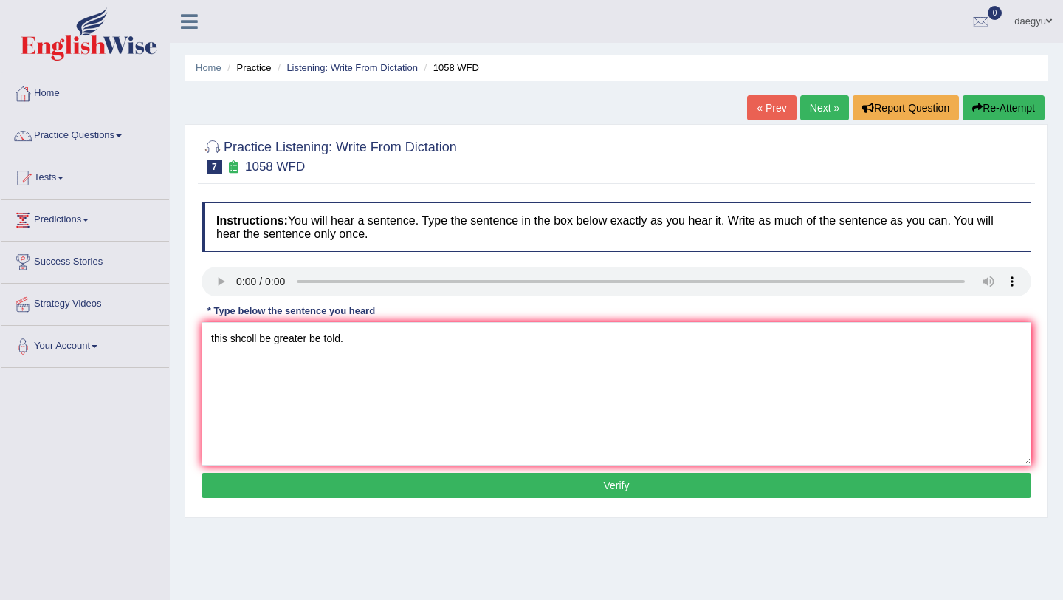
click at [253, 343] on textarea "this shcoll be greater be told." at bounding box center [617, 393] width 830 height 143
type textarea "this shcol be greater be told."
click at [303, 488] on button "Verify" at bounding box center [617, 485] width 830 height 25
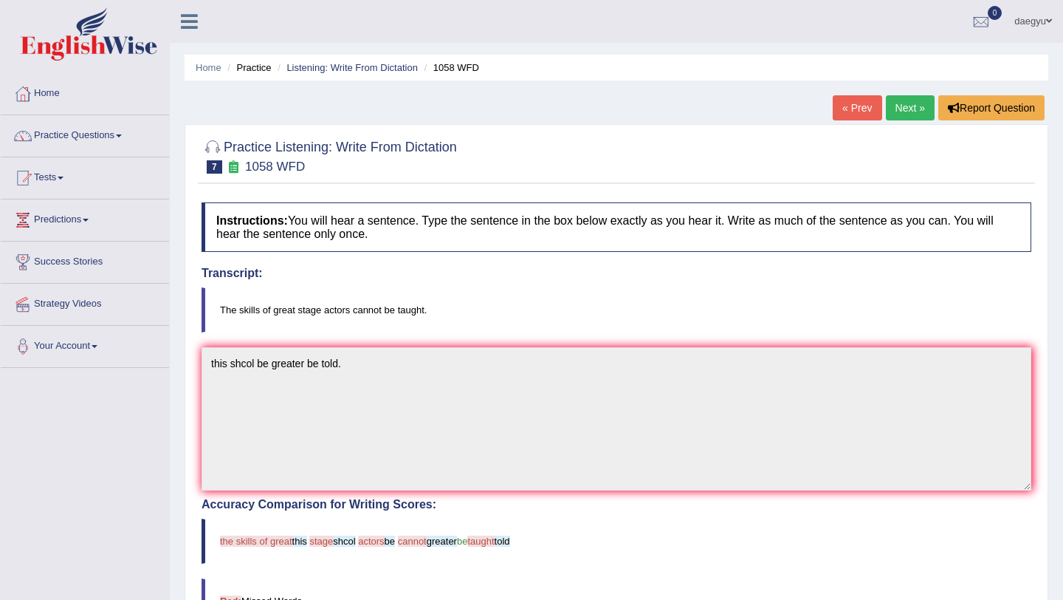
click at [904, 103] on link "Next »" at bounding box center [910, 107] width 49 height 25
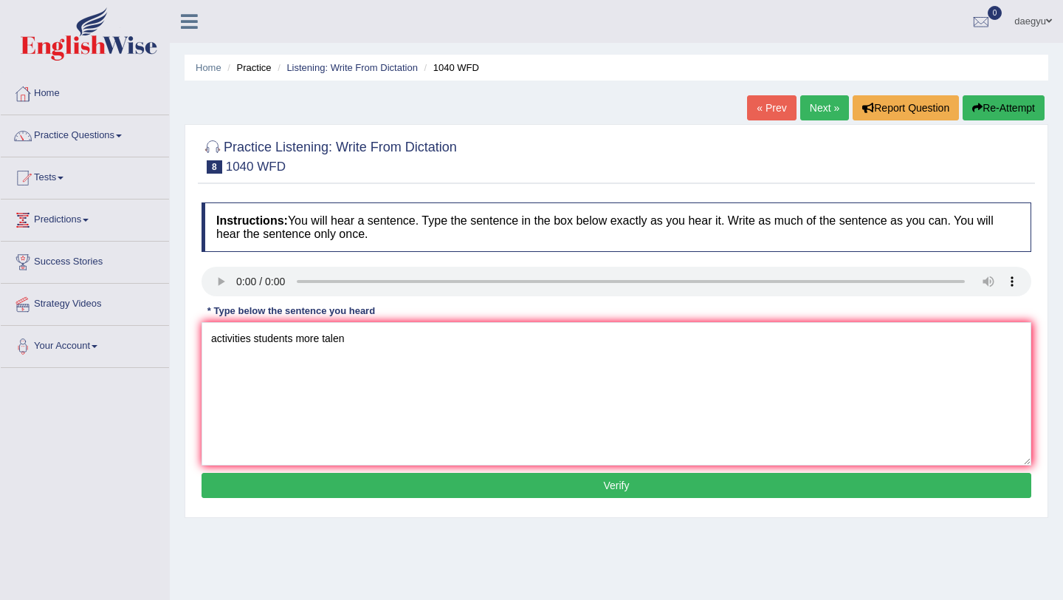
type textarea "activities students more talent"
click at [252, 343] on textarea "activities students more talent" at bounding box center [617, 393] width 830 height 143
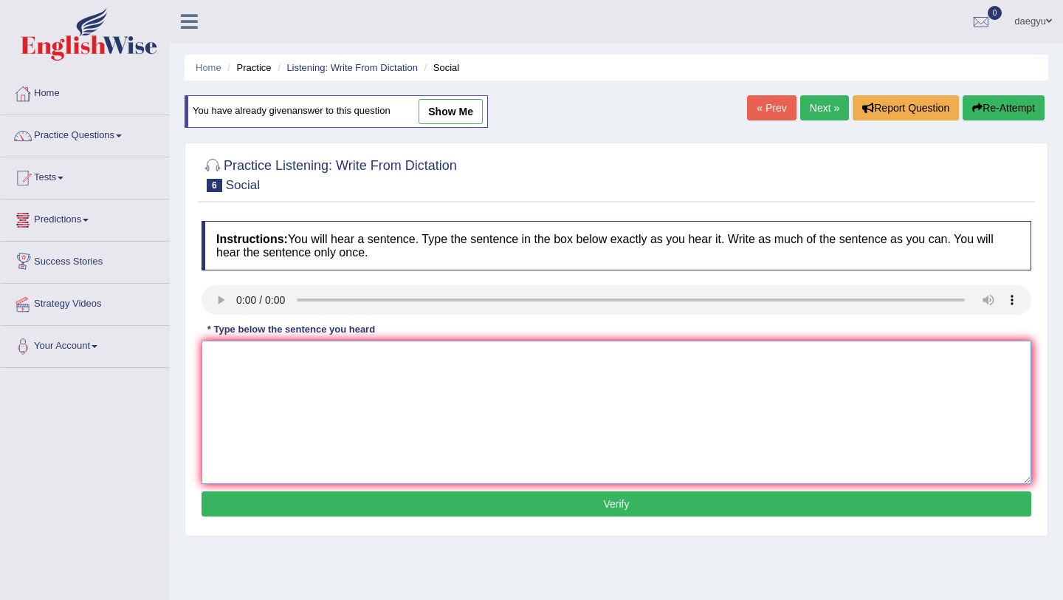
click at [267, 441] on textarea at bounding box center [617, 411] width 830 height 143
click at [304, 353] on textarea "social polozy" at bounding box center [617, 411] width 830 height 143
click at [367, 344] on textarea "social polozy deccribe way" at bounding box center [617, 411] width 830 height 143
click at [367, 351] on textarea "social polozy deccribe way" at bounding box center [617, 411] width 830 height 143
type textarea "social polozy deccribe the ways people's needs"
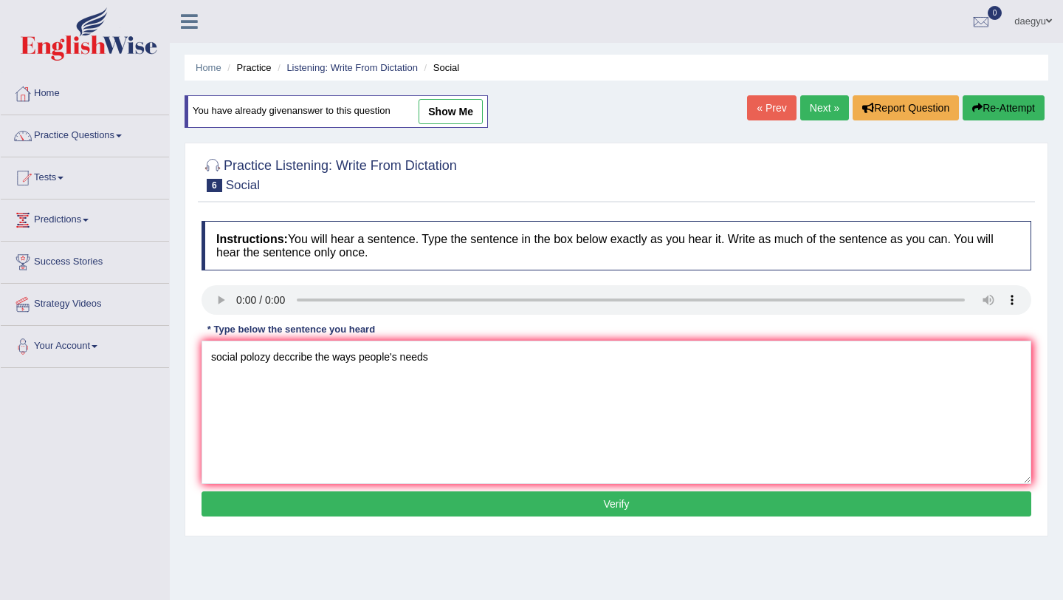
click at [381, 509] on button "Verify" at bounding box center [617, 503] width 830 height 25
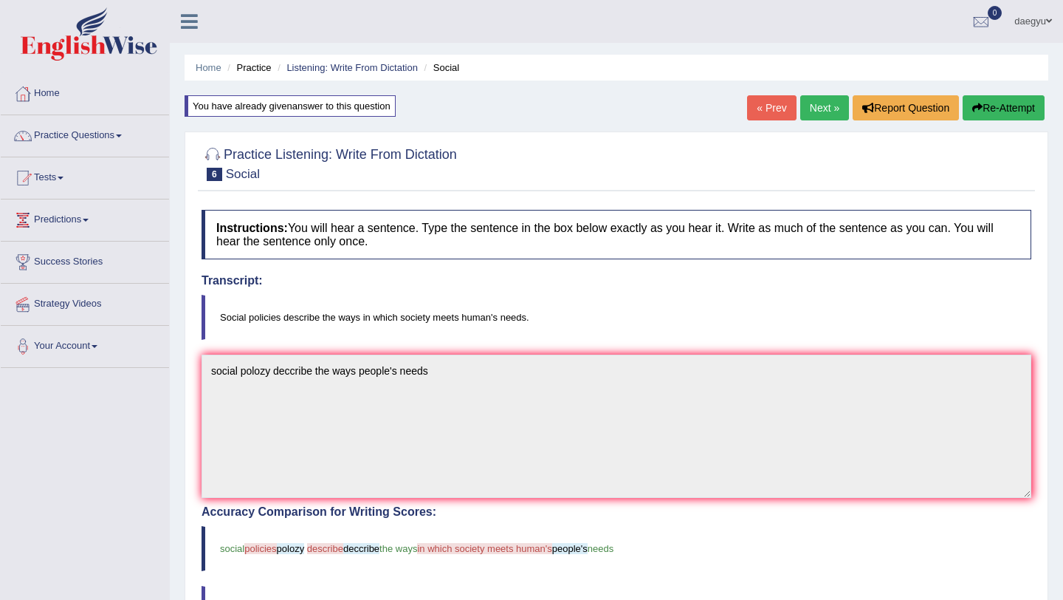
click at [806, 113] on link "Next »" at bounding box center [824, 107] width 49 height 25
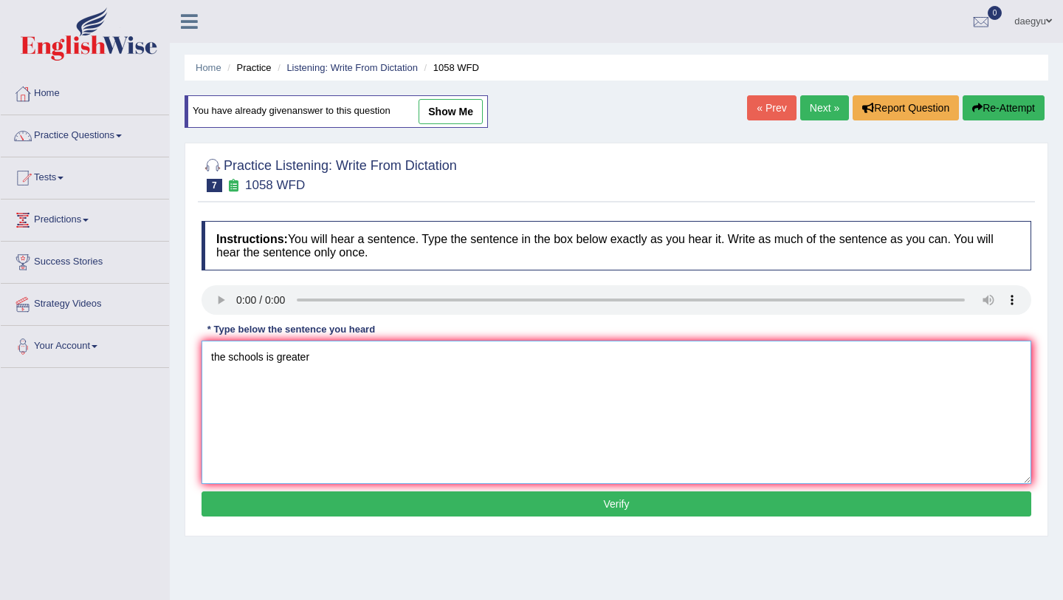
click at [277, 367] on textarea "the schools is greater" at bounding box center [617, 411] width 830 height 143
click at [342, 354] on textarea "the schools is greater" at bounding box center [617, 411] width 830 height 143
click at [354, 352] on textarea "the schools is greater stage" at bounding box center [617, 411] width 830 height 143
type textarea "the schools is greater stage actor could be told"
click at [398, 493] on button "Verify" at bounding box center [617, 503] width 830 height 25
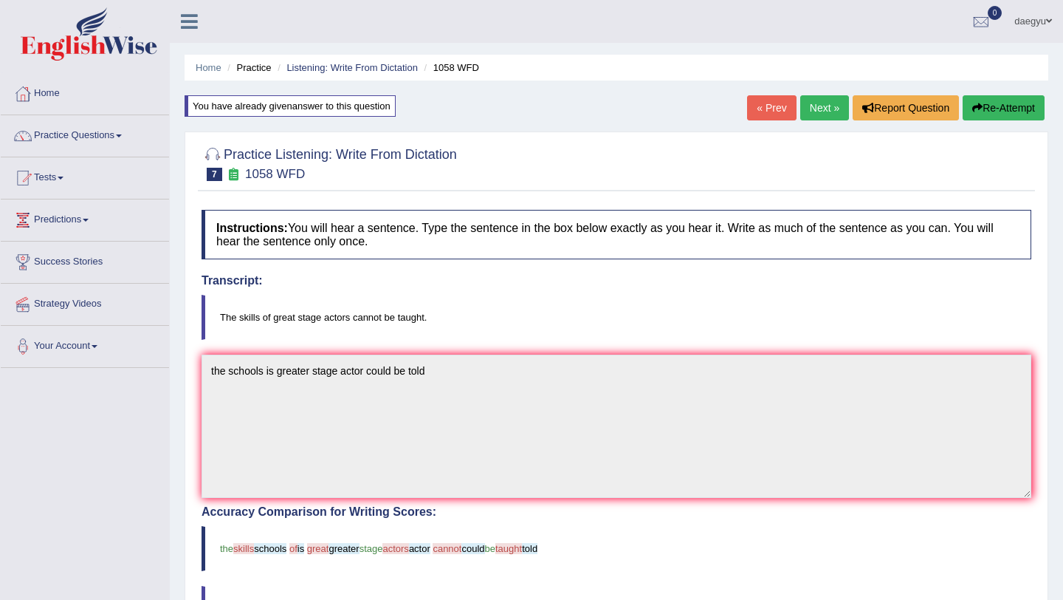
click at [824, 106] on link "Next »" at bounding box center [824, 107] width 49 height 25
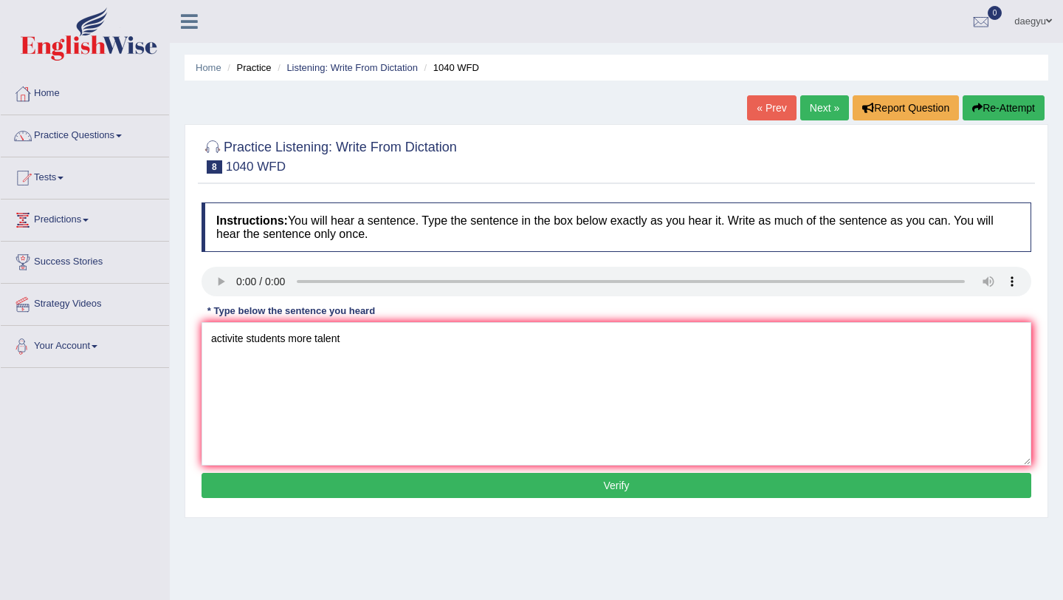
click at [210, 346] on textarea "activite students more talent" at bounding box center [617, 393] width 830 height 143
type textarea "non edcuated cirlculam activite students more talent"
click at [307, 482] on button "Verify" at bounding box center [617, 485] width 830 height 25
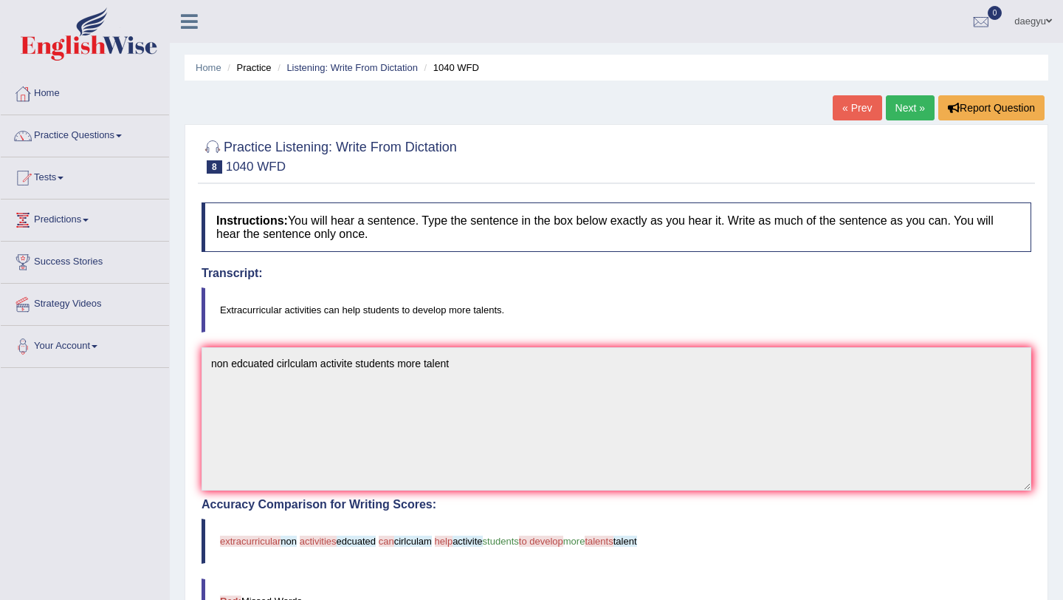
click at [920, 109] on link "Next »" at bounding box center [910, 107] width 49 height 25
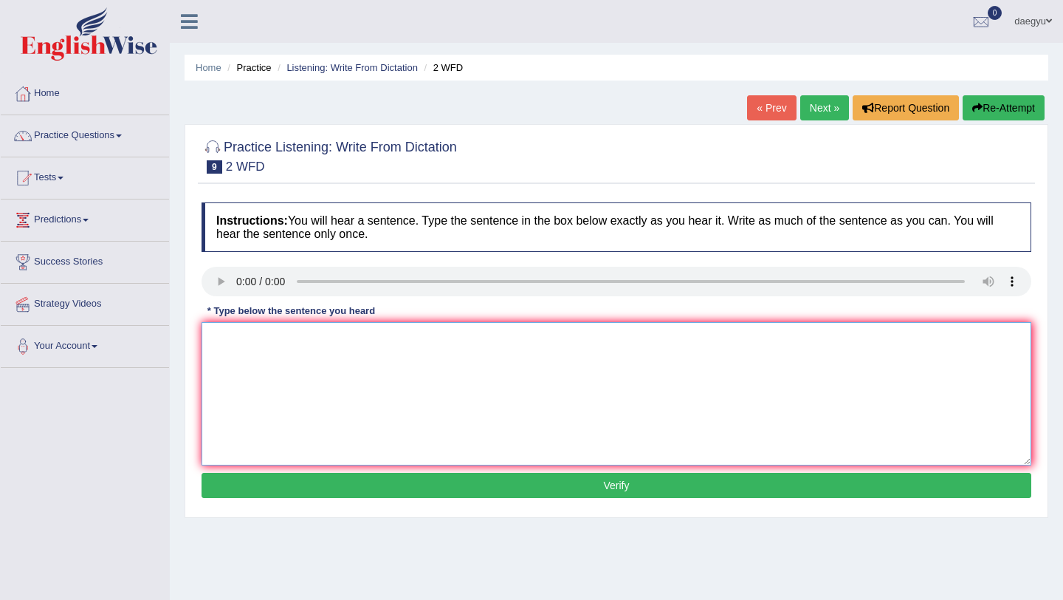
click at [237, 372] on textarea at bounding box center [617, 393] width 830 height 143
click at [217, 344] on textarea "please coform the textbooks." at bounding box center [617, 393] width 830 height 143
type textarea "Please coform the textbooks."
click at [241, 495] on button "Verify" at bounding box center [617, 485] width 830 height 25
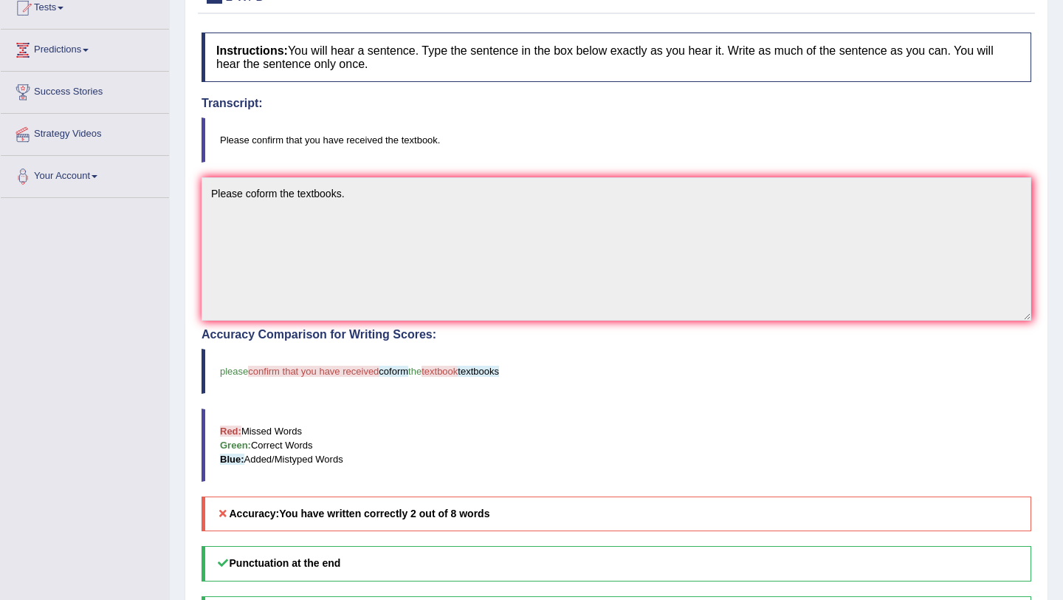
scroll to position [37, 0]
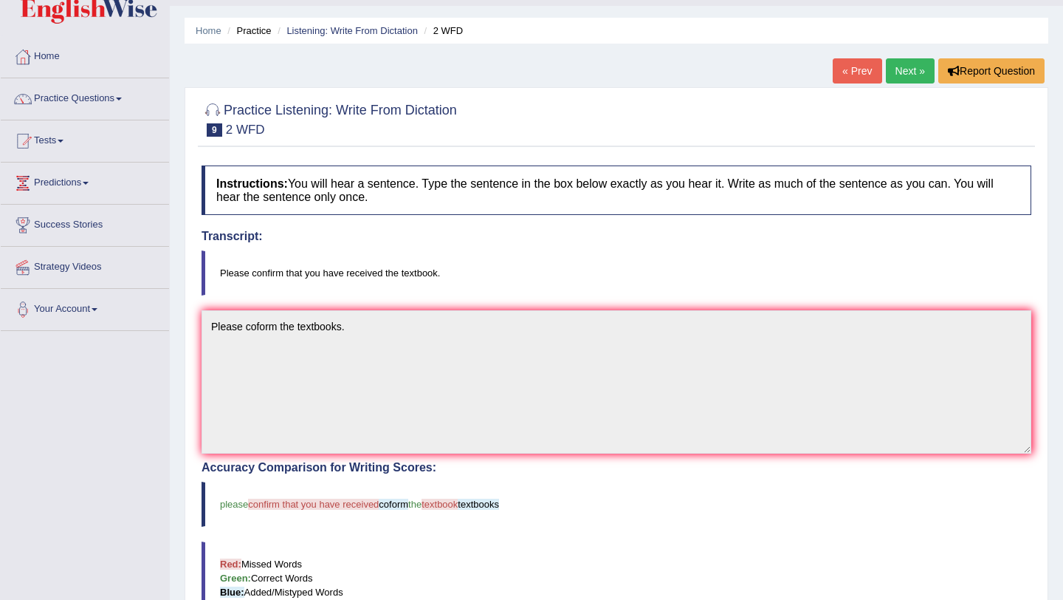
click at [893, 71] on link "Next »" at bounding box center [910, 70] width 49 height 25
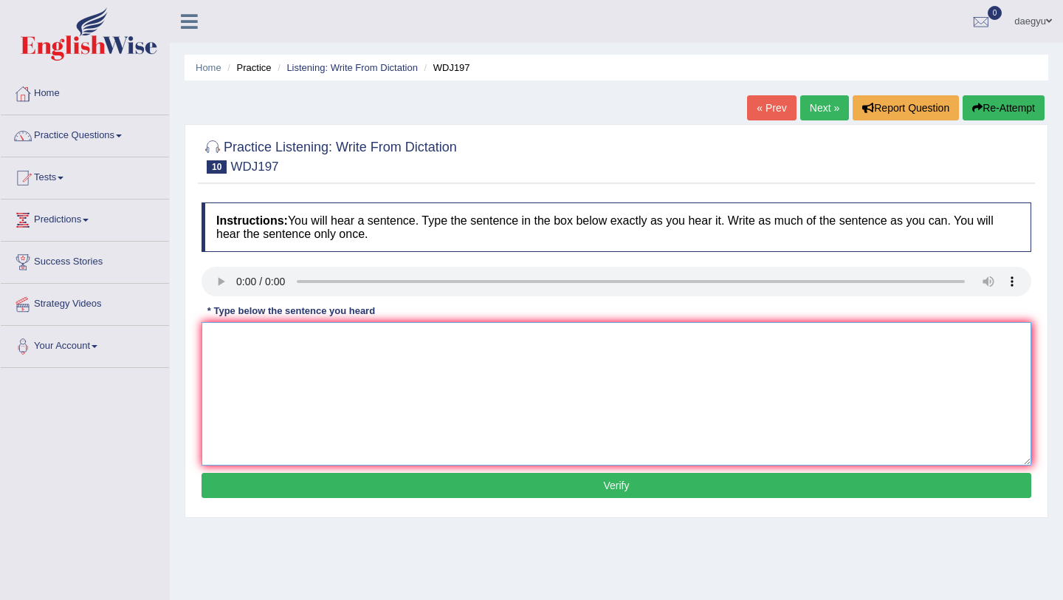
click at [234, 377] on textarea at bounding box center [617, 393] width 830 height 143
click at [378, 398] on textarea "celebrity the control" at bounding box center [617, 393] width 830 height 143
click at [216, 348] on textarea "celebrity the control/" at bounding box center [617, 393] width 830 height 143
click at [363, 327] on textarea "Celebrity the control/" at bounding box center [617, 393] width 830 height 143
click at [347, 332] on textarea "Celebrity the control/" at bounding box center [617, 393] width 830 height 143
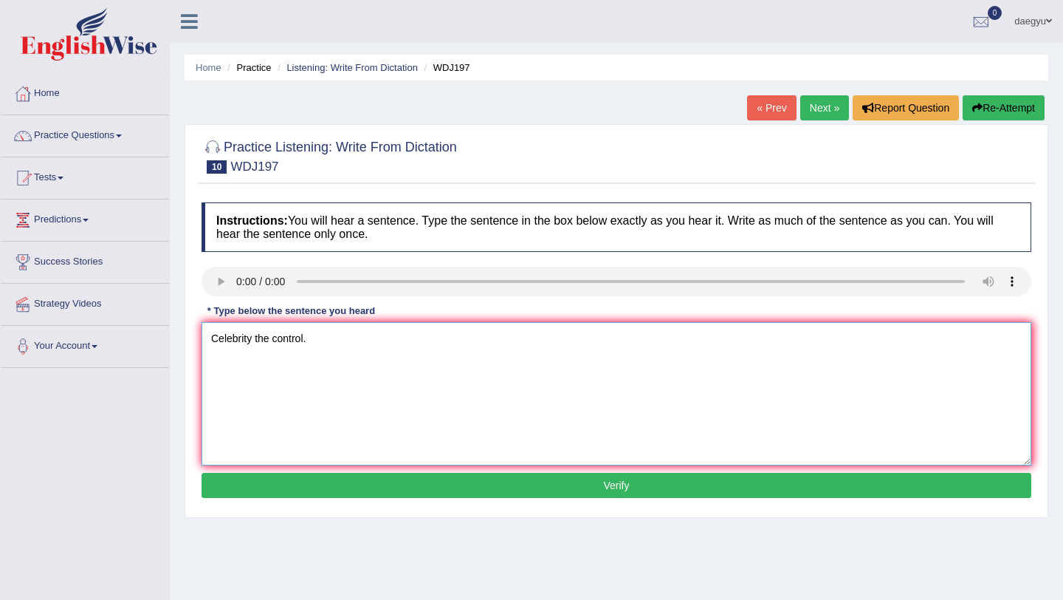
type textarea "Celebrity the control."
click at [319, 493] on button "Verify" at bounding box center [617, 485] width 830 height 25
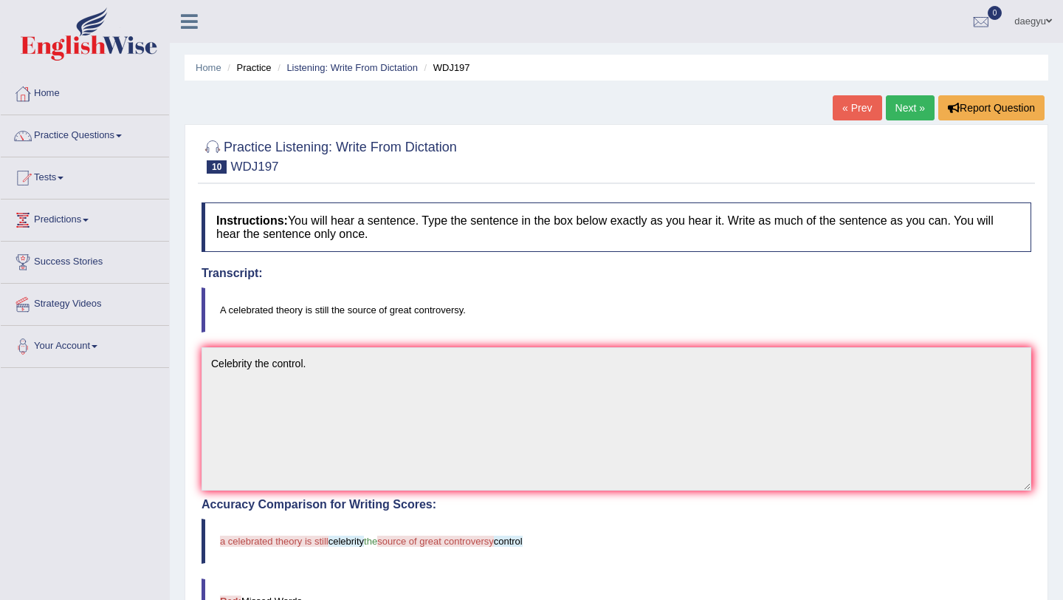
click at [891, 103] on link "Next »" at bounding box center [910, 107] width 49 height 25
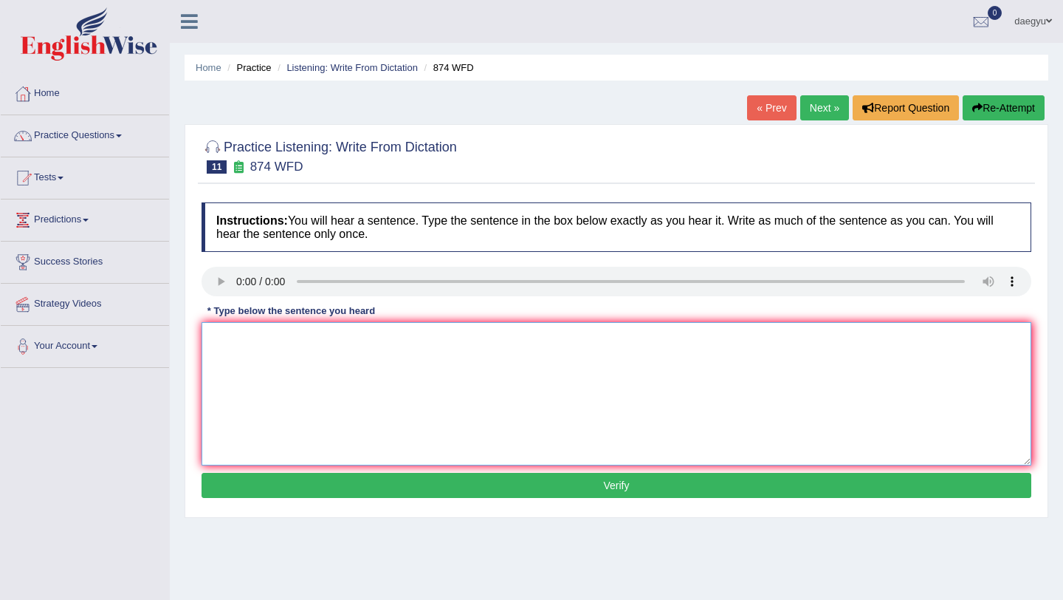
click at [224, 344] on textarea at bounding box center [617, 393] width 830 height 143
click at [289, 345] on textarea "marine and" at bounding box center [617, 393] width 830 height 143
click at [289, 328] on textarea "marine and" at bounding box center [617, 393] width 830 height 143
click at [328, 341] on textarea "marine and envirnoment destoryed by pollution unsustainable" at bounding box center [617, 393] width 830 height 143
click at [507, 338] on textarea "marine and envirnoment destoryed by pollution unsustainable" at bounding box center [617, 393] width 830 height 143
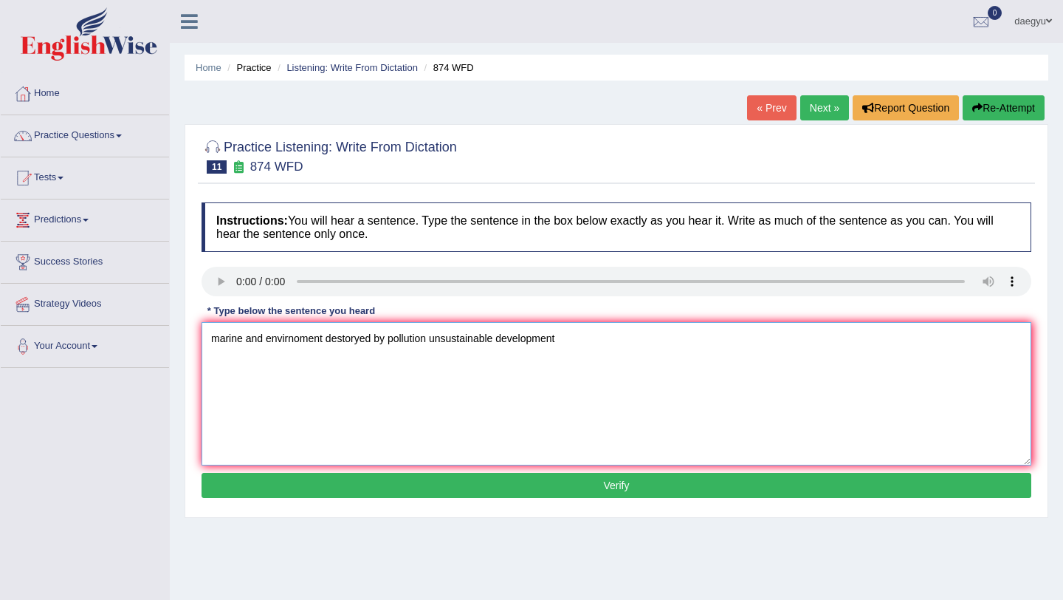
click at [326, 347] on textarea "marine and envirnoment destoryed by pollution unsustainable development" at bounding box center [617, 393] width 830 height 143
type textarea "marine and envirnoment has been destoryed by pollution unsustainable development"
click at [396, 472] on div "Instructions: You will hear a sentence. Type the sentence in the box below exac…" at bounding box center [616, 352] width 837 height 315
click at [394, 476] on button "Verify" at bounding box center [617, 485] width 830 height 25
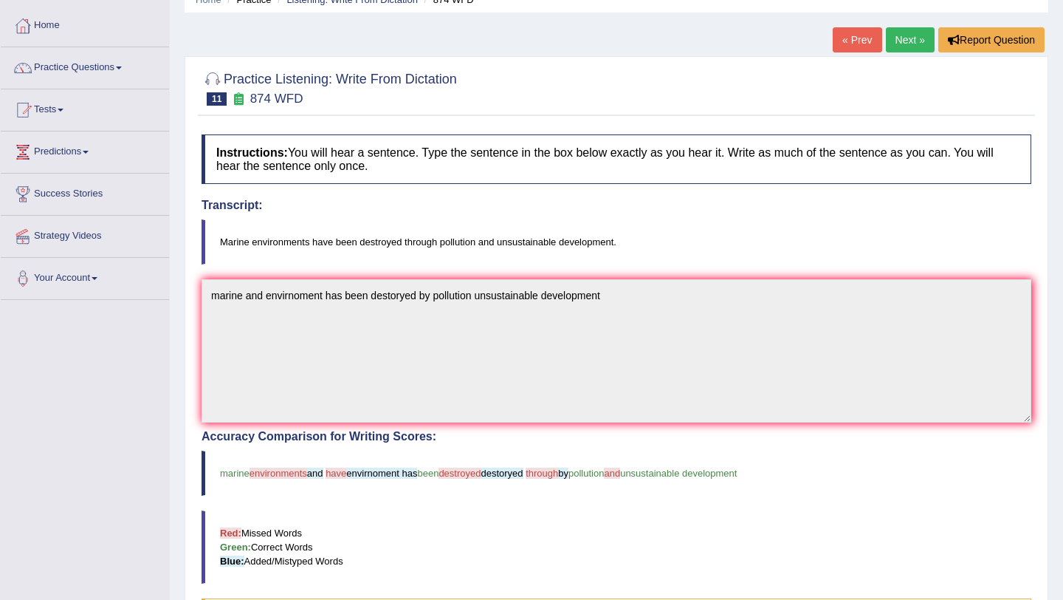
scroll to position [71, 0]
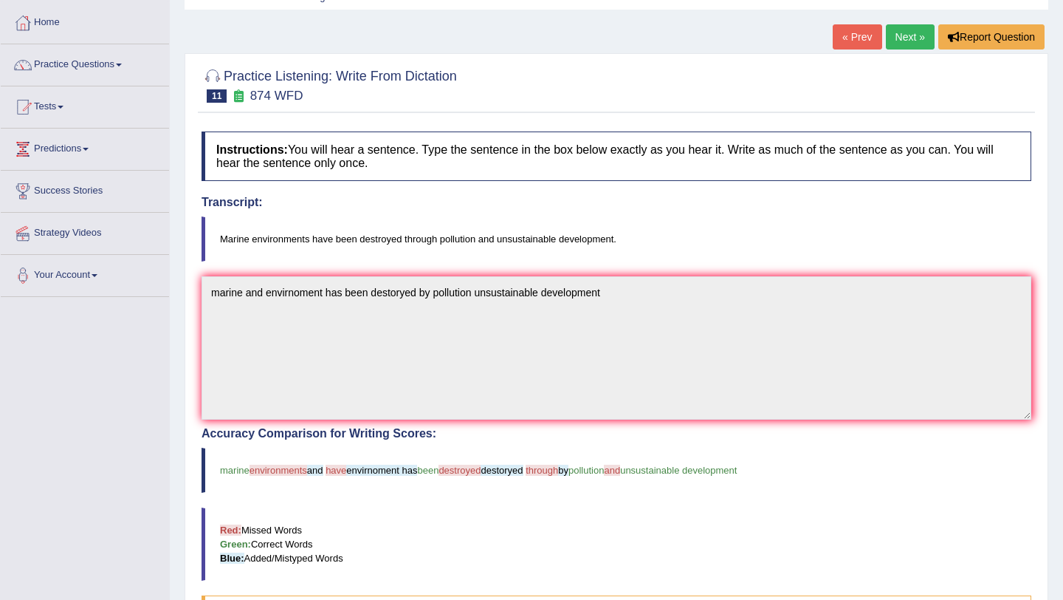
drag, startPoint x: 447, startPoint y: 471, endPoint x: 538, endPoint y: 470, distance: 90.8
click at [538, 470] on blockquote "marine environments and have envirnoment has been destroyed destoryed through b…" at bounding box center [617, 469] width 830 height 45
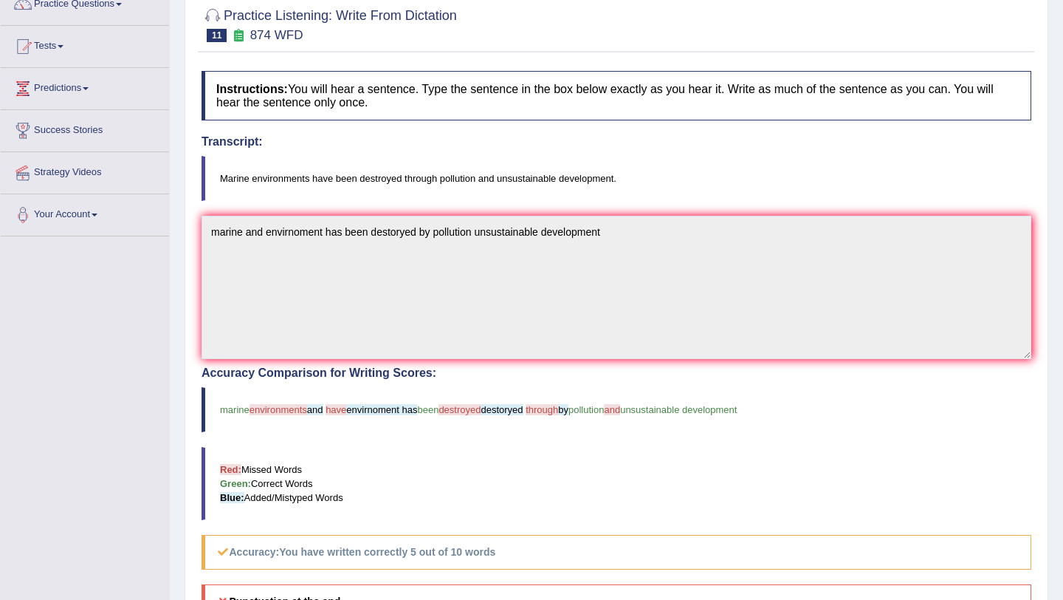
scroll to position [0, 0]
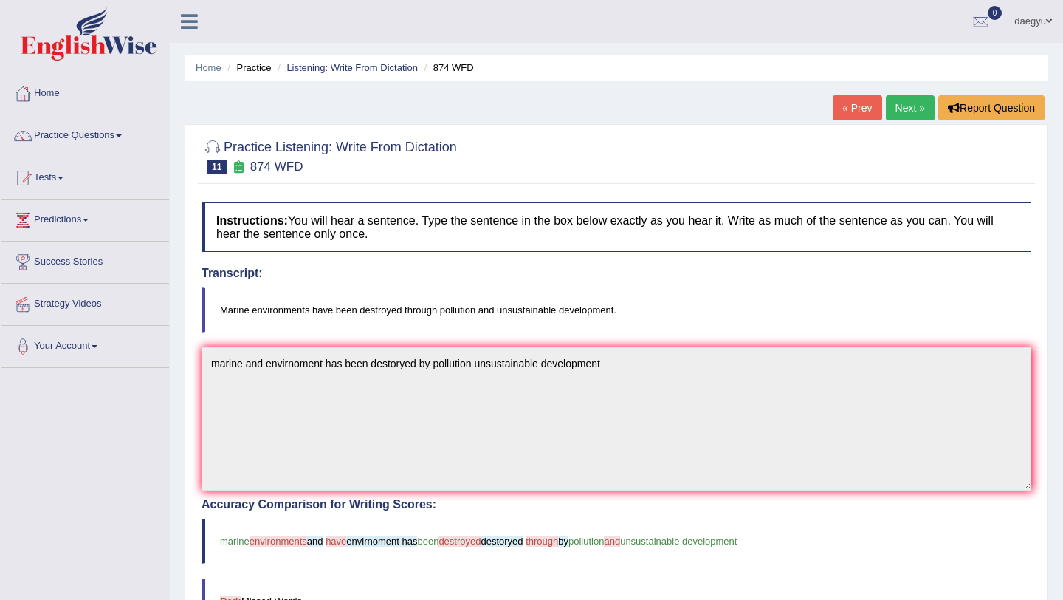
click at [908, 95] on link "Next »" at bounding box center [910, 107] width 49 height 25
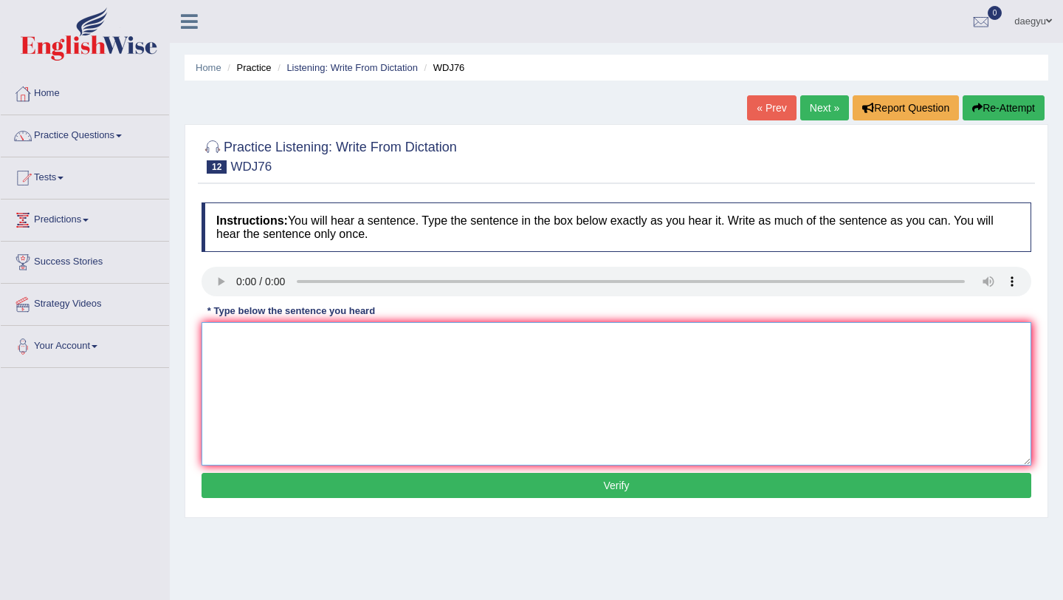
click at [228, 352] on textarea at bounding box center [617, 393] width 830 height 143
click at [245, 339] on textarea "stuendt recommend the bokk [PERSON_NAME]." at bounding box center [617, 393] width 830 height 143
click at [347, 340] on textarea "stuendts recommend the bokk [PERSON_NAME]." at bounding box center [617, 393] width 830 height 143
type textarea "stuendts recommend the book [PERSON_NAME]."
click at [363, 493] on button "Verify" at bounding box center [617, 485] width 830 height 25
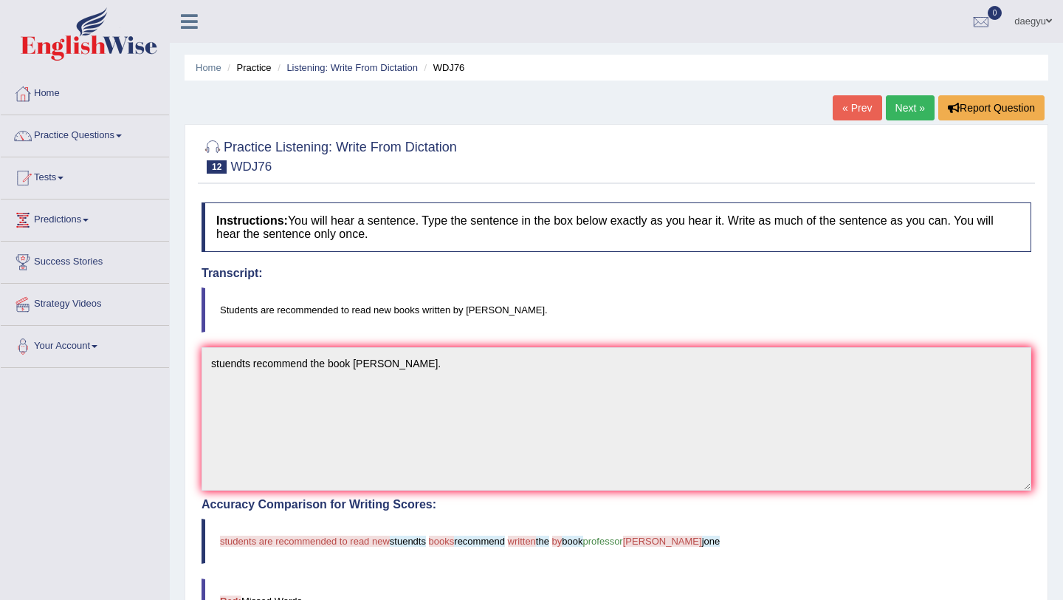
click at [901, 103] on link "Next »" at bounding box center [910, 107] width 49 height 25
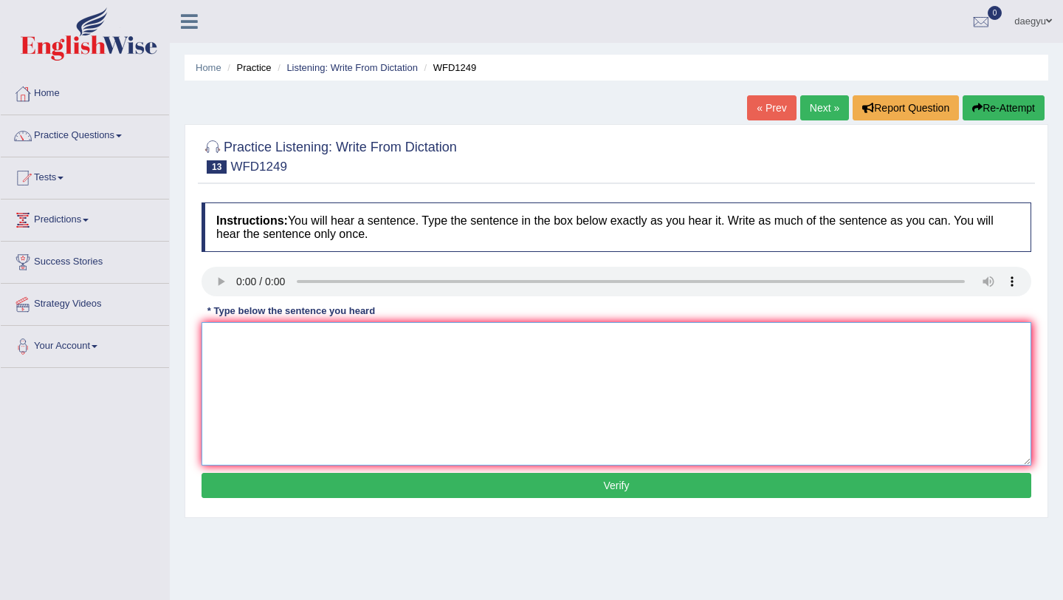
click at [250, 342] on textarea at bounding box center [617, 393] width 830 height 143
type textarea "o"
click at [208, 329] on textarea "empasize other communities" at bounding box center [617, 393] width 830 height 143
click at [273, 342] on textarea "open izationempasize other communities" at bounding box center [617, 393] width 830 height 143
click at [316, 346] on textarea "open izatione provide mpasize other communities" at bounding box center [617, 393] width 830 height 143
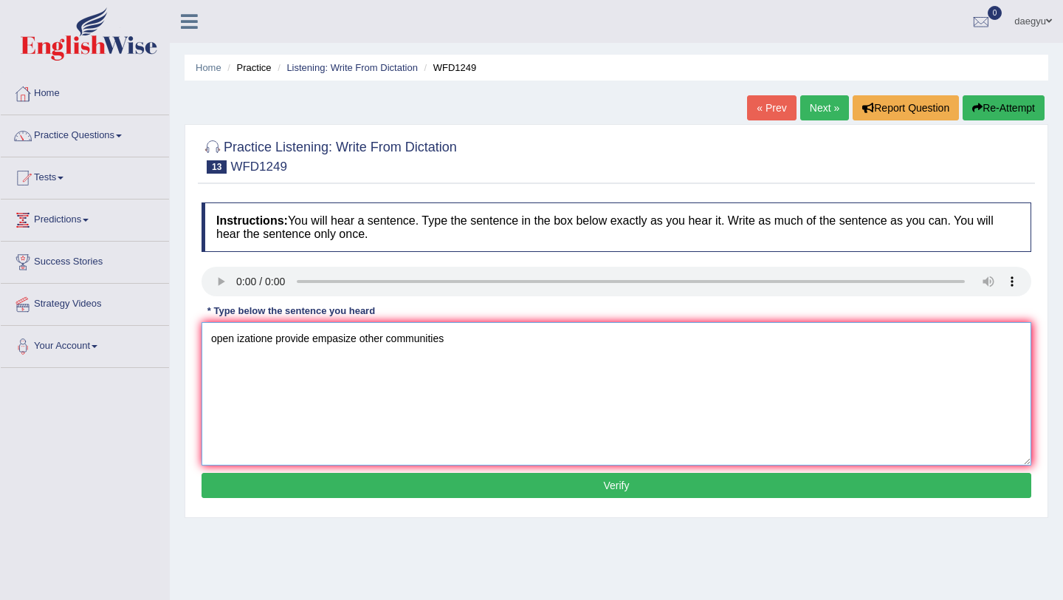
click at [363, 345] on textarea "open izatione provide empasize other communities" at bounding box center [617, 393] width 830 height 143
type textarea "open izatione provide empasize expensive other communities"
click at [424, 492] on button "Verify" at bounding box center [617, 485] width 830 height 25
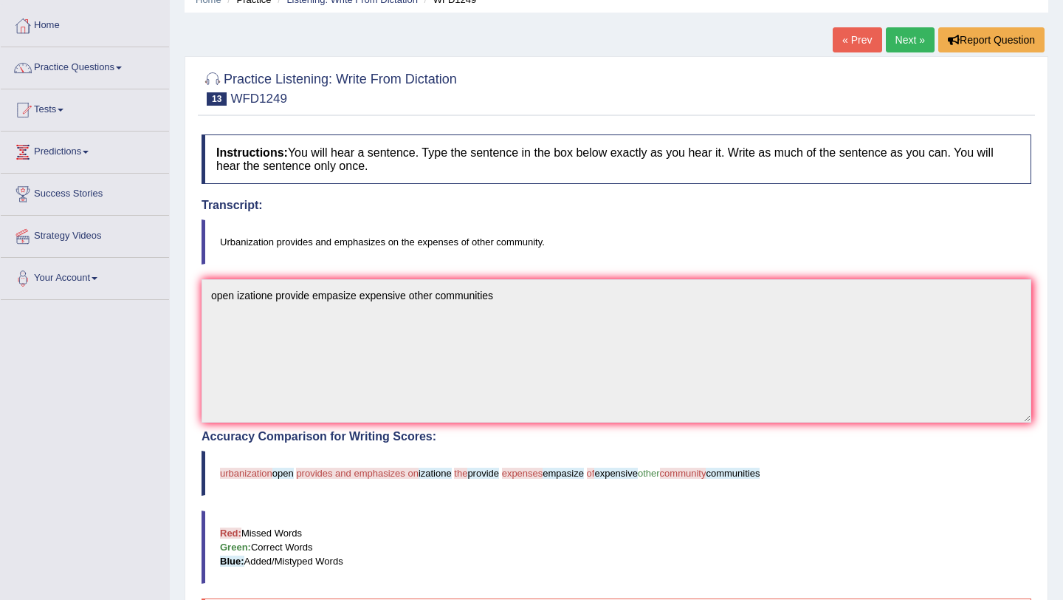
scroll to position [72, 0]
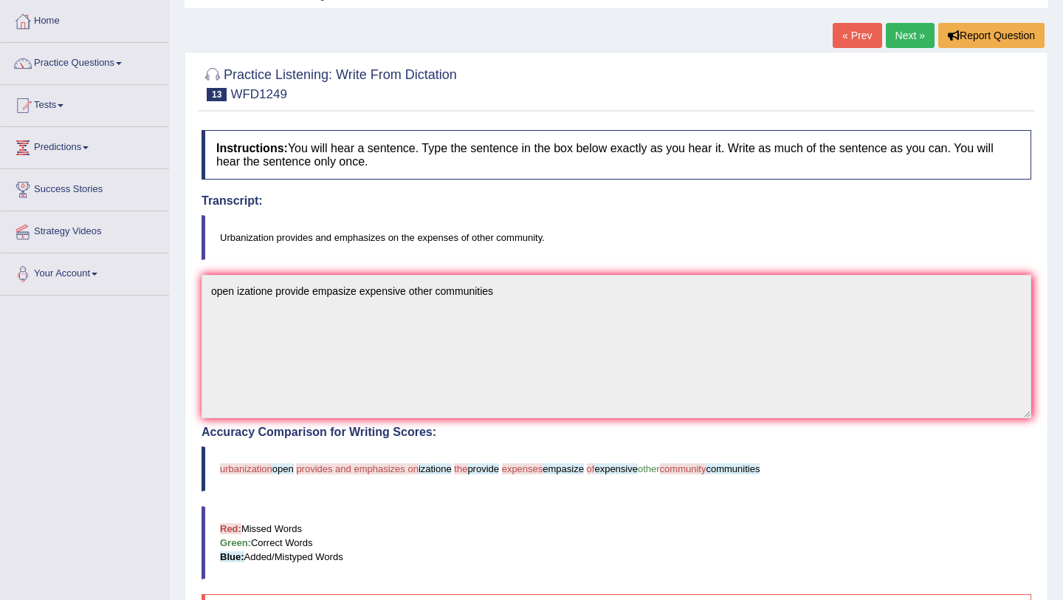
drag, startPoint x: 298, startPoint y: 469, endPoint x: 232, endPoint y: 469, distance: 66.5
click at [232, 469] on blockquote "urbanization open provides and emphasizes on izatione the provide expenses empa…" at bounding box center [617, 468] width 830 height 45
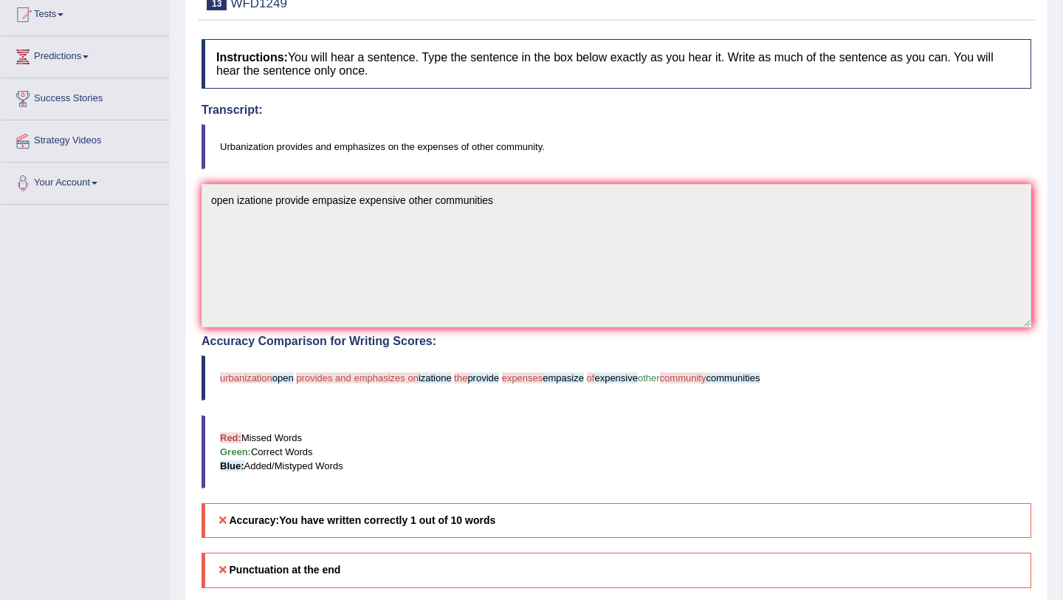
scroll to position [0, 0]
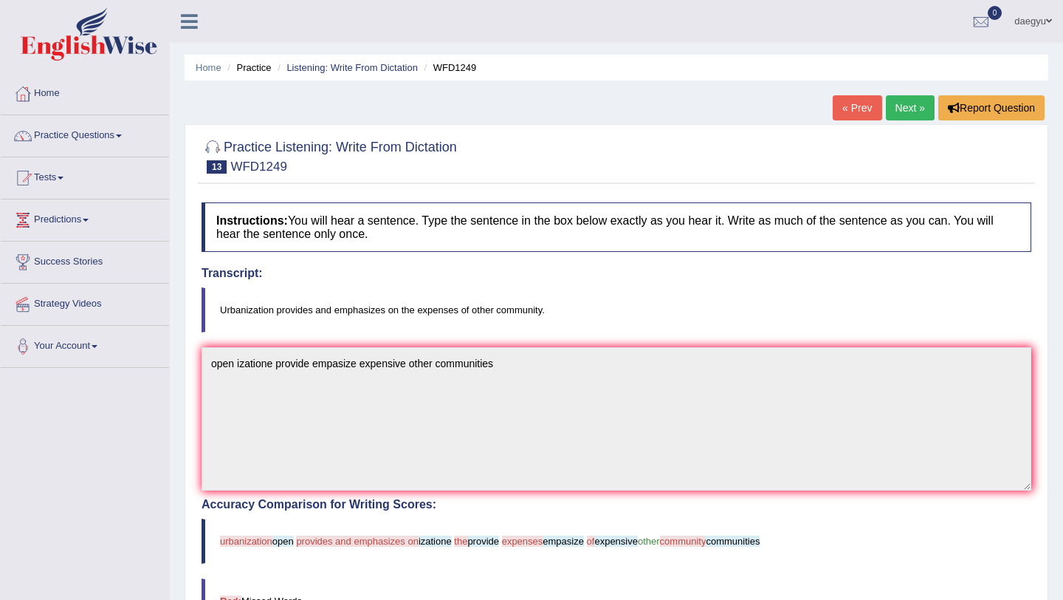
click at [910, 122] on div "« Prev Next » Report Question" at bounding box center [941, 109] width 216 height 29
click at [910, 113] on link "Next »" at bounding box center [910, 107] width 49 height 25
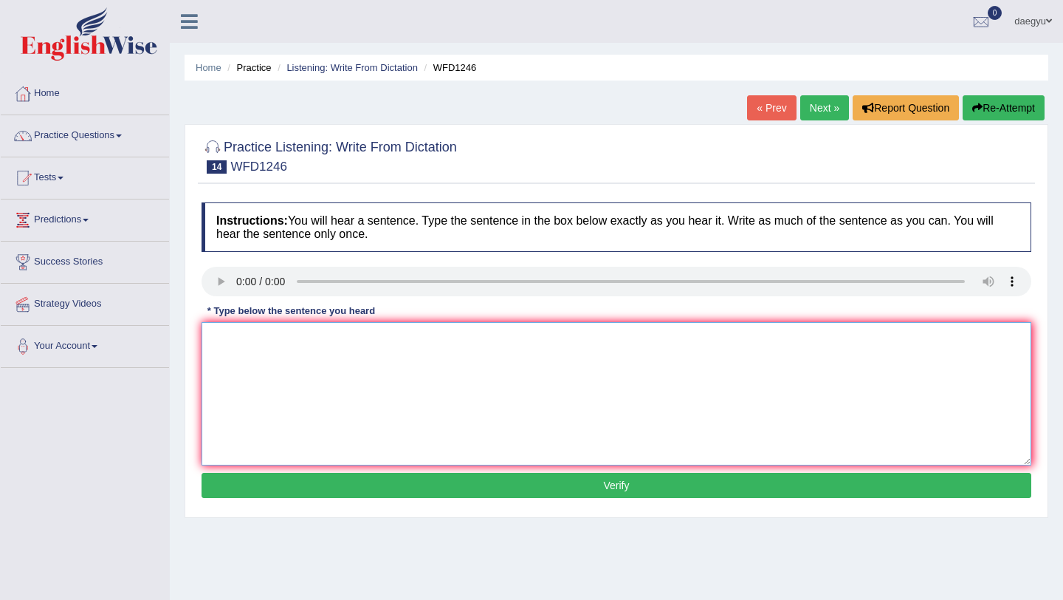
click at [252, 342] on textarea at bounding box center [617, 393] width 830 height 143
click at [312, 340] on textarea "history academic trick the subject" at bounding box center [617, 393] width 830 height 143
drag, startPoint x: 289, startPoint y: 335, endPoint x: 242, endPoint y: 335, distance: 47.3
click at [242, 335] on textarea "history academic tricks of the subject" at bounding box center [617, 393] width 830 height 143
click at [292, 343] on textarea "history eoconomy tricks of the subject" at bounding box center [617, 393] width 830 height 143
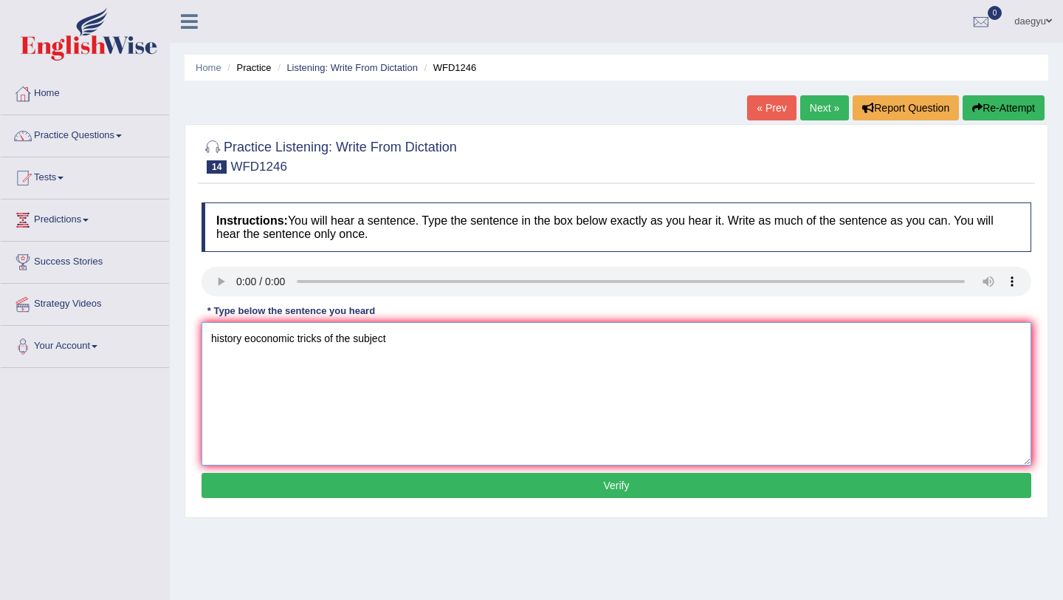
click at [213, 335] on textarea "history eoconomic tricks of the subject" at bounding box center [617, 393] width 830 height 143
click at [406, 362] on textarea "History eoconomic tricks of the subject" at bounding box center [617, 393] width 830 height 143
type textarea "History eoconomic tricks of the subject."
click at [301, 502] on div "Instructions: You will hear a sentence. Type the sentence in the box below exac…" at bounding box center [616, 352] width 837 height 315
click at [302, 497] on button "Verify" at bounding box center [617, 485] width 830 height 25
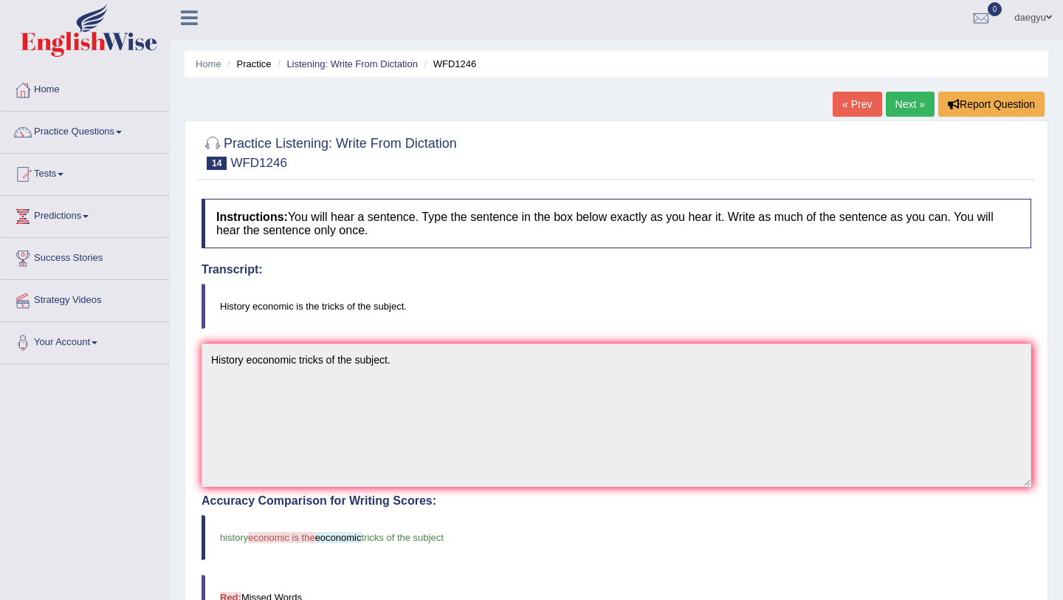
scroll to position [58, 0]
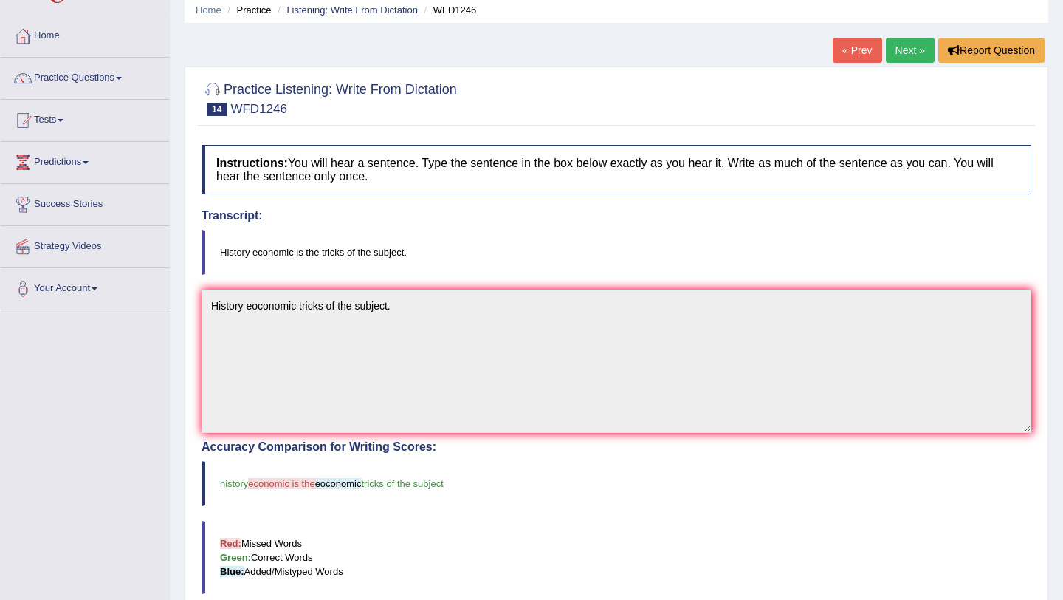
click at [908, 47] on link "Next »" at bounding box center [910, 50] width 49 height 25
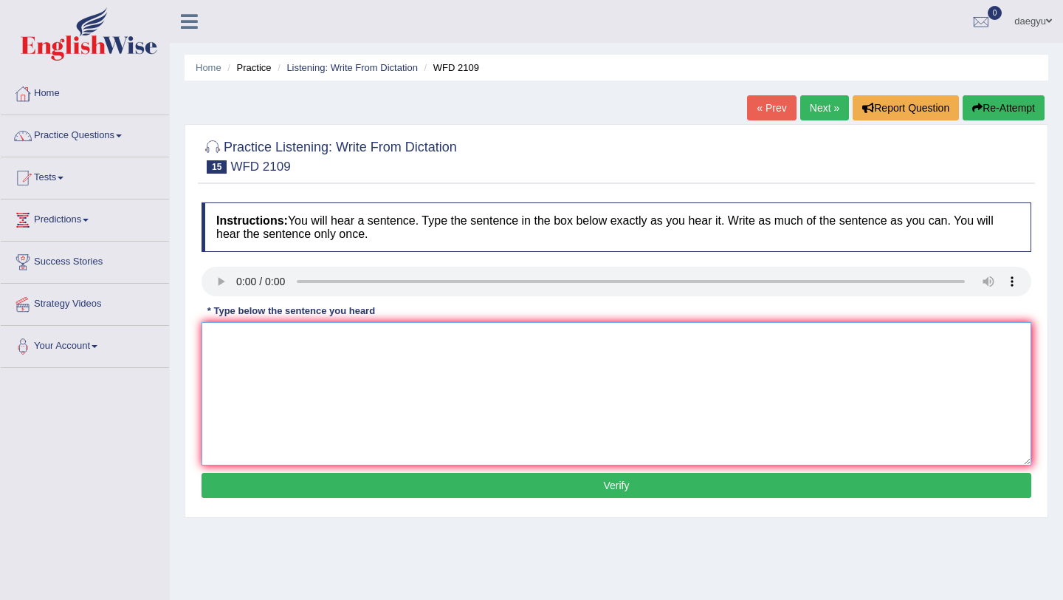
drag, startPoint x: 0, startPoint y: 0, endPoint x: 226, endPoint y: 340, distance: 408.6
click at [226, 340] on textarea at bounding box center [617, 393] width 830 height 143
drag, startPoint x: 244, startPoint y: 340, endPoint x: 180, endPoint y: 340, distance: 63.5
click at [180, 340] on div "Home Practice Listening: Write From Dictation WFD 2109 « Prev Next » Report Que…" at bounding box center [616, 369] width 893 height 738
click at [301, 340] on textarea "scientists run show left [GEOGRAPHIC_DATA]" at bounding box center [617, 393] width 830 height 143
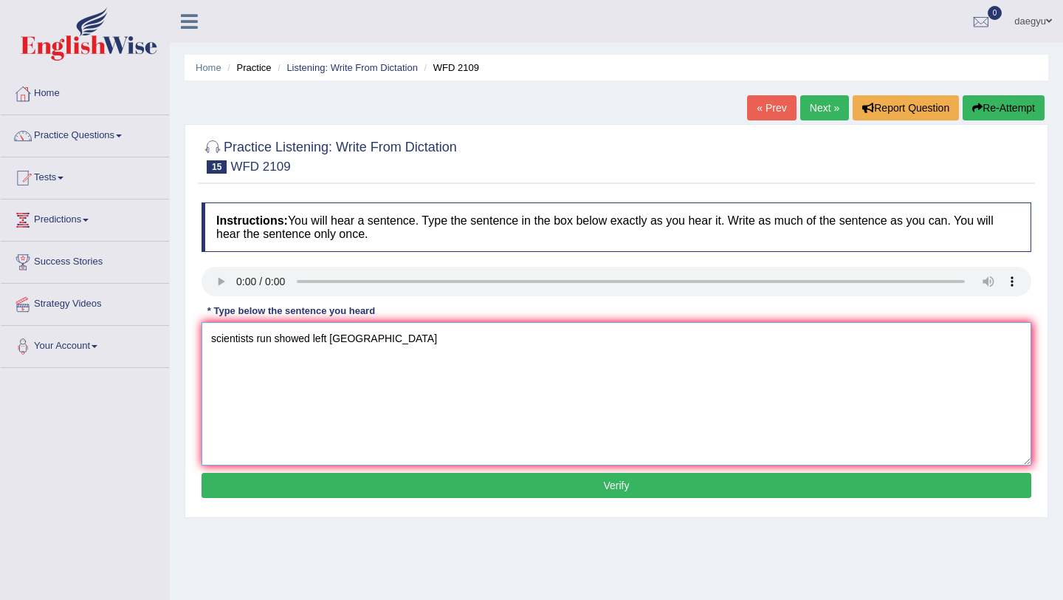
click at [310, 339] on textarea "scientists run showed left [GEOGRAPHIC_DATA]" at bounding box center [617, 393] width 830 height 143
click at [305, 338] on textarea "scientists run show early man left [GEOGRAPHIC_DATA]" at bounding box center [617, 393] width 830 height 143
click at [404, 332] on textarea "scientists run show wwhen the early man left [GEOGRAPHIC_DATA]" at bounding box center [617, 393] width 830 height 143
type textarea "scientists run show wwhen the early man left [GEOGRAPHIC_DATA]"
click at [389, 474] on button "Verify" at bounding box center [617, 485] width 830 height 25
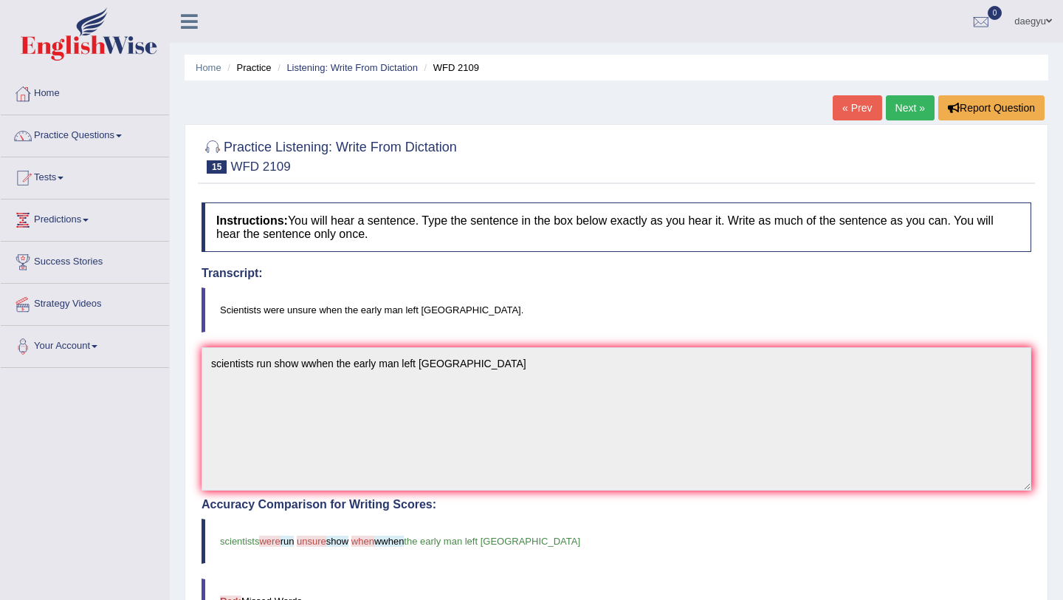
click at [899, 126] on div "Practice Listening: Write From Dictation 15 WFD 2109 Instructions: You will hea…" at bounding box center [617, 546] width 864 height 844
click at [903, 106] on link "Next »" at bounding box center [910, 107] width 49 height 25
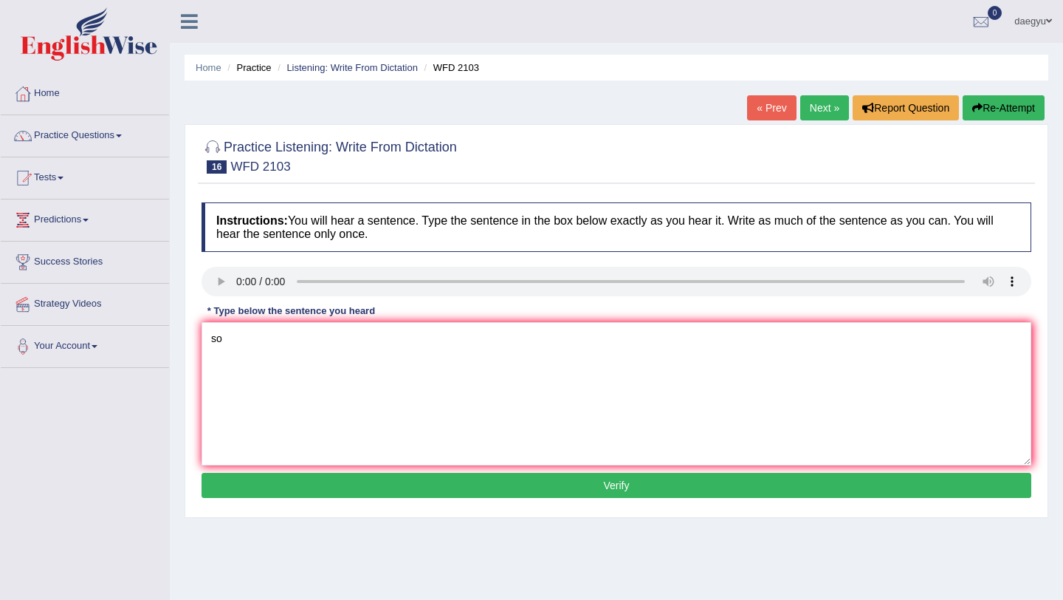
type textarea "s"
click at [261, 360] on textarea "[PERSON_NAME]" at bounding box center [617, 393] width 830 height 143
click at [306, 329] on textarea "[PERSON_NAME] is produecd" at bounding box center [617, 393] width 830 height 143
type textarea "[PERSON_NAME] is produecd form the sea water or gorund"
click at [333, 483] on button "Verify" at bounding box center [617, 485] width 830 height 25
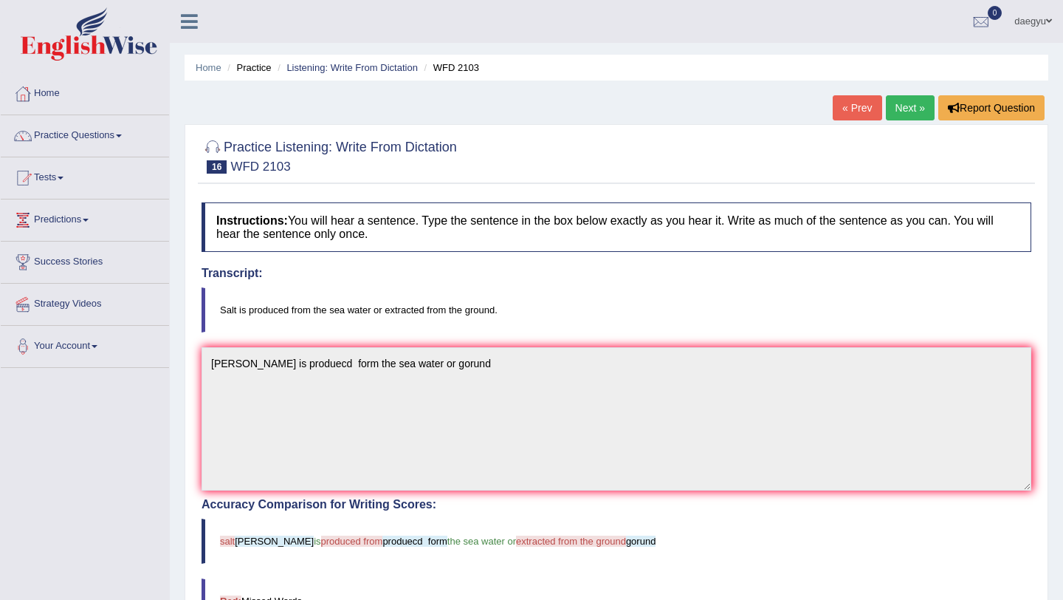
click at [862, 100] on link "« Prev" at bounding box center [857, 107] width 49 height 25
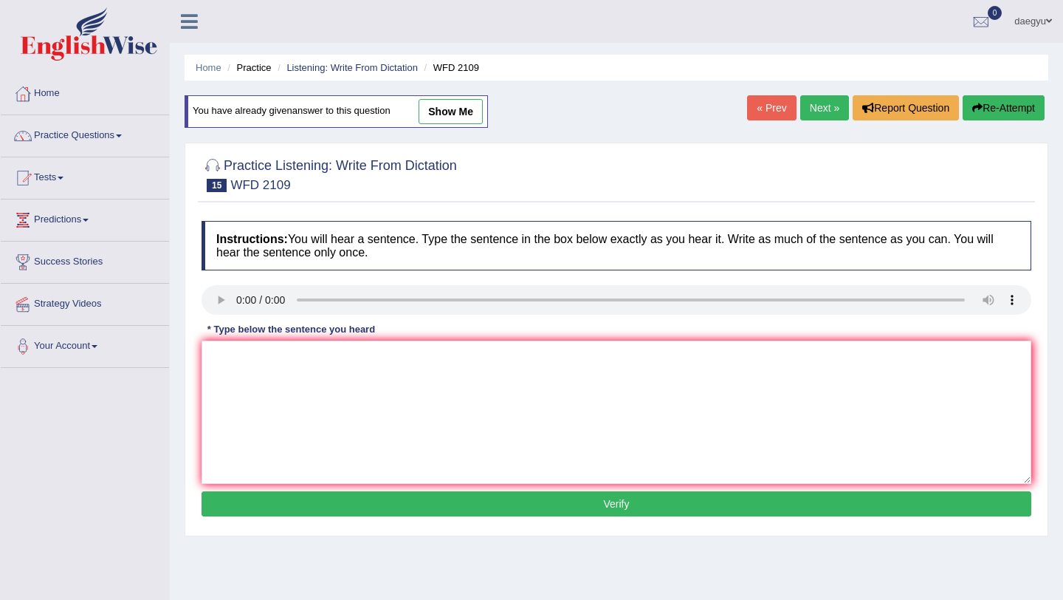
click at [800, 103] on link "Next »" at bounding box center [824, 107] width 49 height 25
click at [215, 362] on textarea "salt is produce in the sea water or on the ground." at bounding box center [617, 411] width 830 height 143
type textarea "Salt is produce in the sea water or on the ground."
click at [258, 496] on button "Verify" at bounding box center [617, 503] width 830 height 25
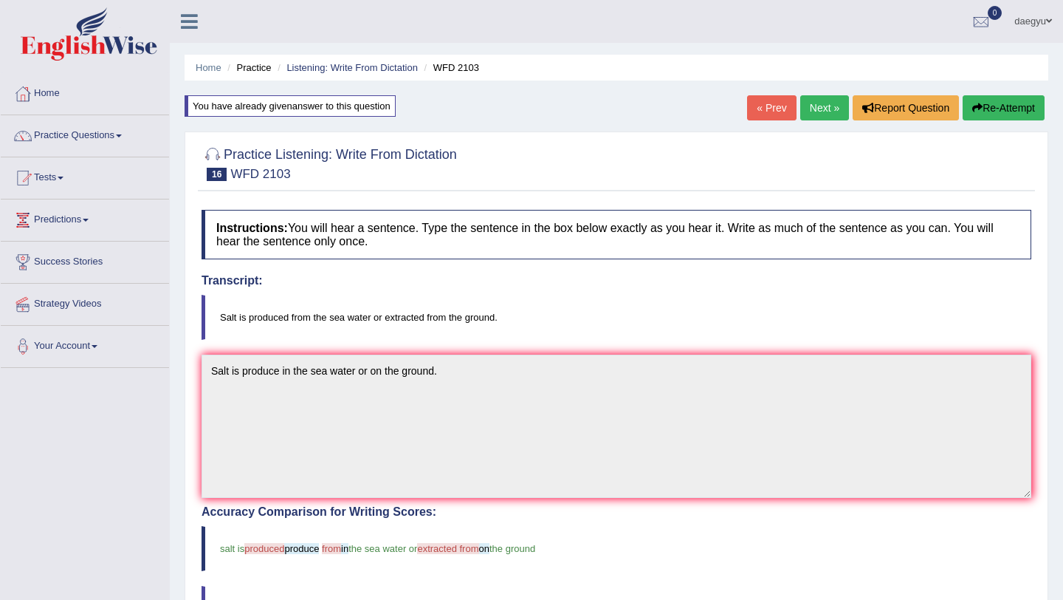
click at [818, 117] on link "Next »" at bounding box center [824, 107] width 49 height 25
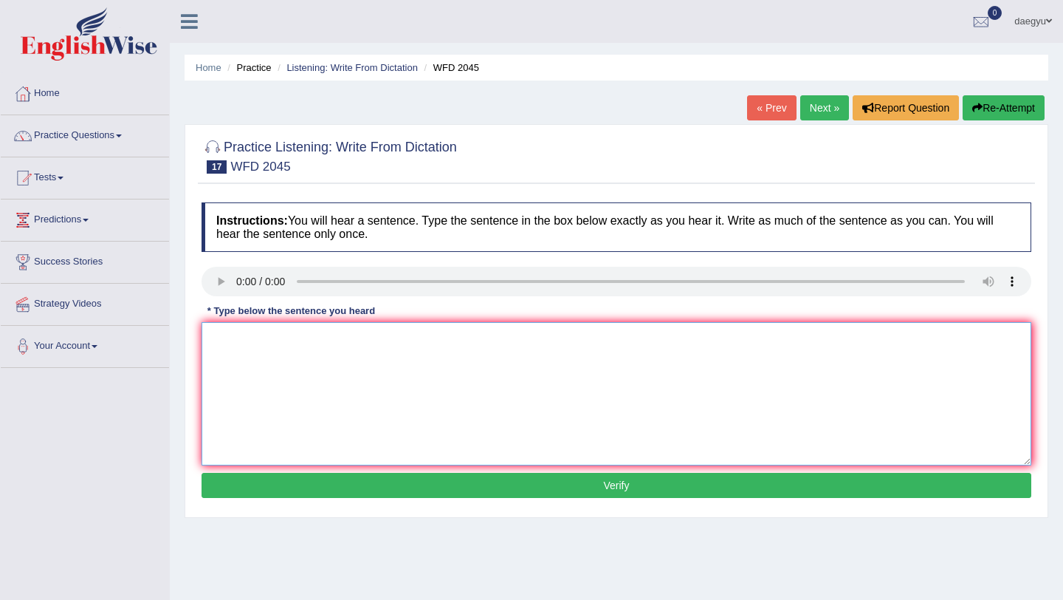
click at [255, 391] on textarea at bounding box center [617, 393] width 830 height 143
click at [294, 344] on textarea "the bus finlanded left ten minutes" at bounding box center [617, 393] width 830 height 143
click at [382, 341] on textarea "the bus finlanded left ten minutes" at bounding box center [617, 393] width 830 height 143
click at [215, 342] on textarea "the bus finlanded left ten minutes than planed." at bounding box center [617, 393] width 830 height 143
type textarea "The bus finlanded left ten minutes than planed."
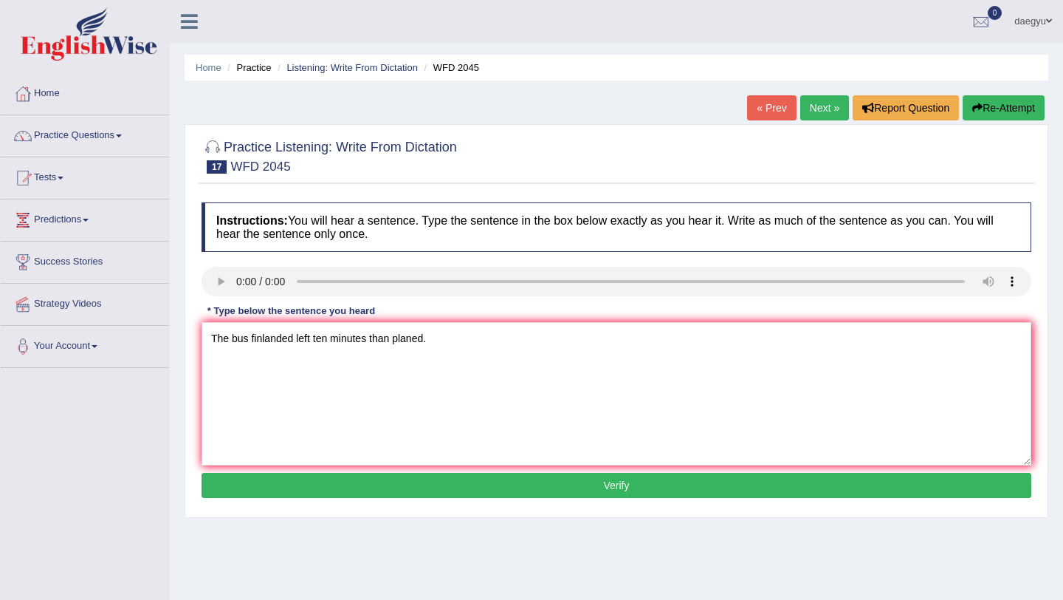
click at [242, 478] on button "Verify" at bounding box center [617, 485] width 830 height 25
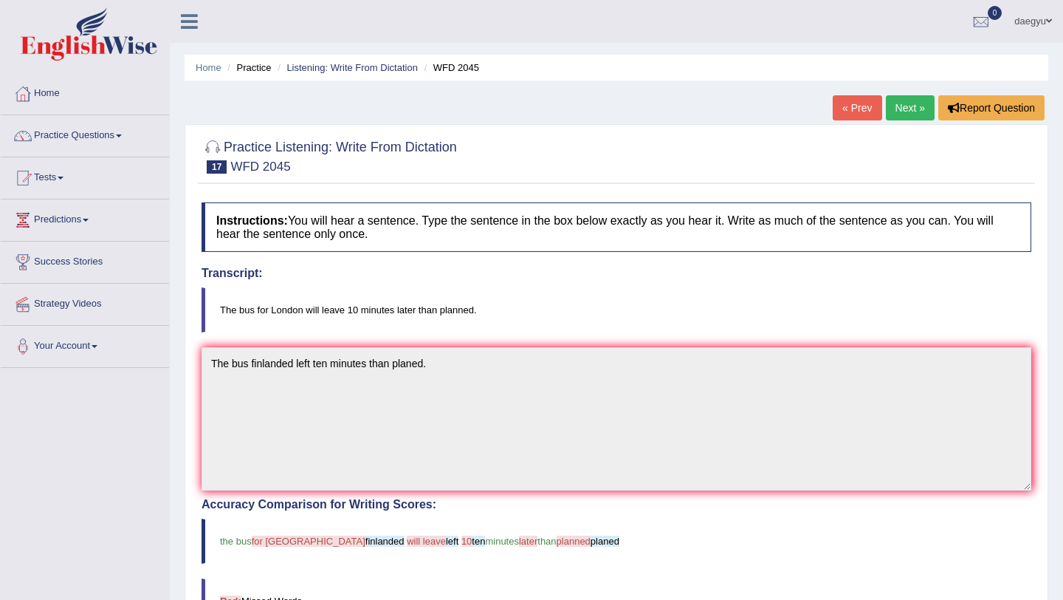
click at [913, 112] on link "Next »" at bounding box center [910, 107] width 49 height 25
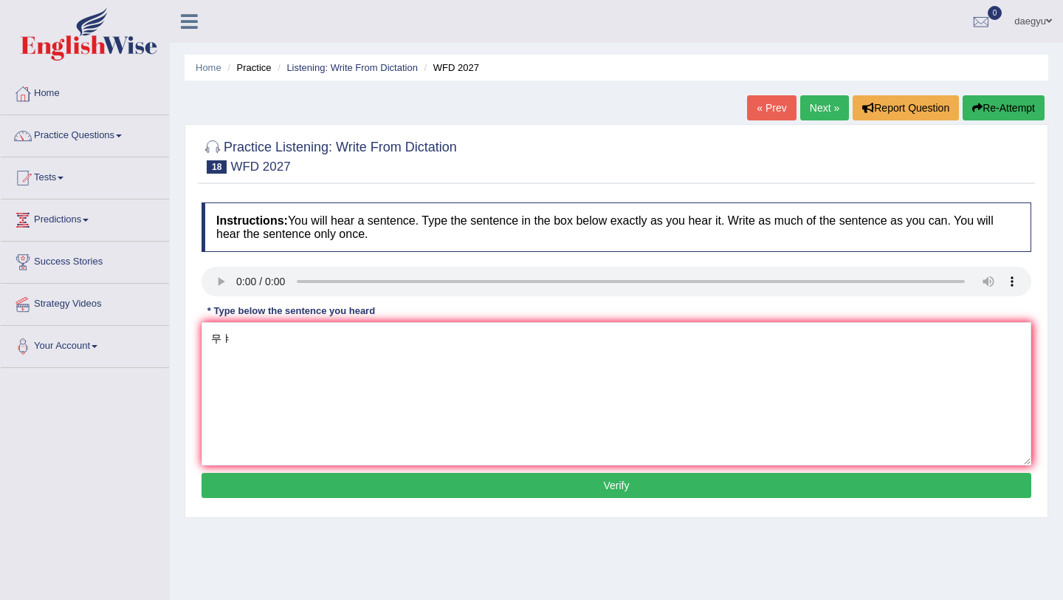
type textarea "무"
click at [251, 314] on div "* Type below the sentence you heard" at bounding box center [291, 310] width 179 height 14
click at [251, 332] on textarea "animals" at bounding box center [617, 393] width 830 height 143
click at [247, 339] on textarea "animals and plant cell stucture in common" at bounding box center [617, 393] width 830 height 143
click at [308, 343] on textarea "animal and plant cell stucture in common" at bounding box center [617, 393] width 830 height 143
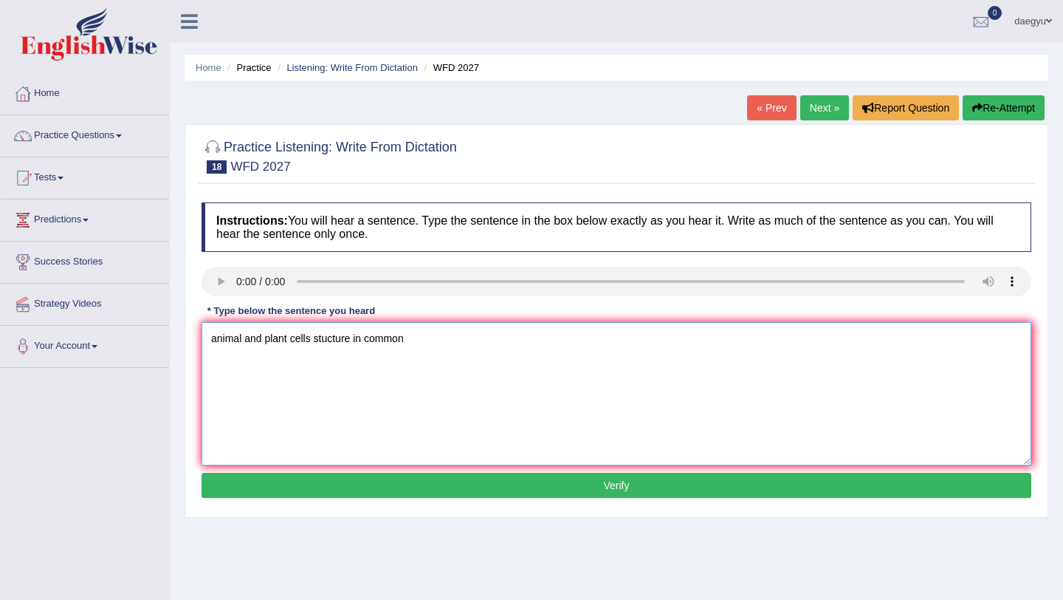
click at [307, 334] on textarea "animal and plant cells stucture in common" at bounding box center [617, 393] width 830 height 143
click at [309, 340] on textarea "animal and plant cells stucture in common" at bounding box center [617, 393] width 830 height 143
click at [311, 341] on textarea "animal and plant cells stucture in common" at bounding box center [617, 393] width 830 height 143
type textarea "animal and plant cells have a number of stucture in common"
click at [411, 478] on button "Verify" at bounding box center [617, 485] width 830 height 25
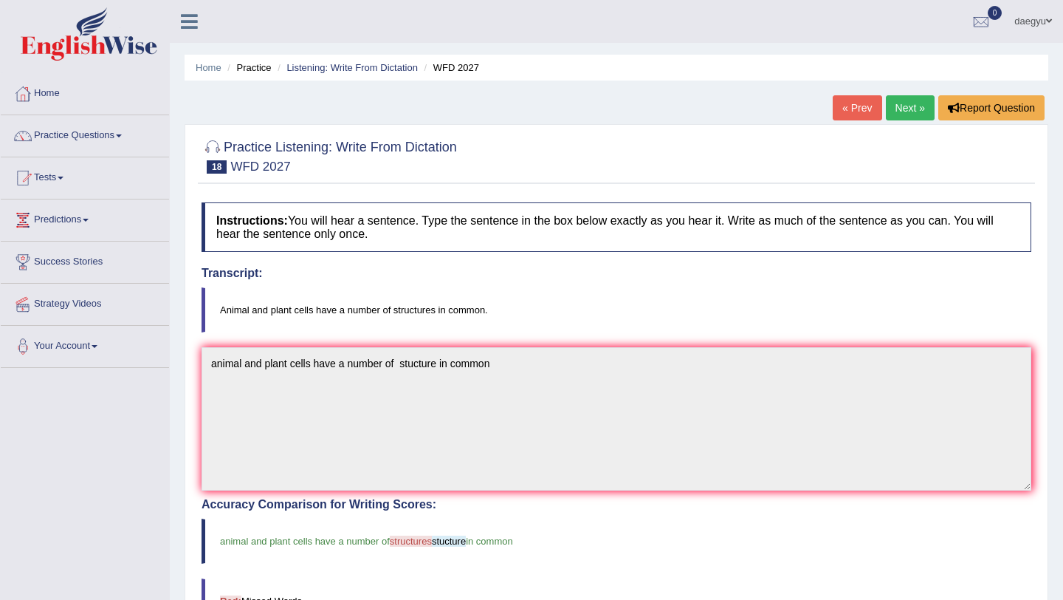
click at [902, 112] on link "Next »" at bounding box center [910, 107] width 49 height 25
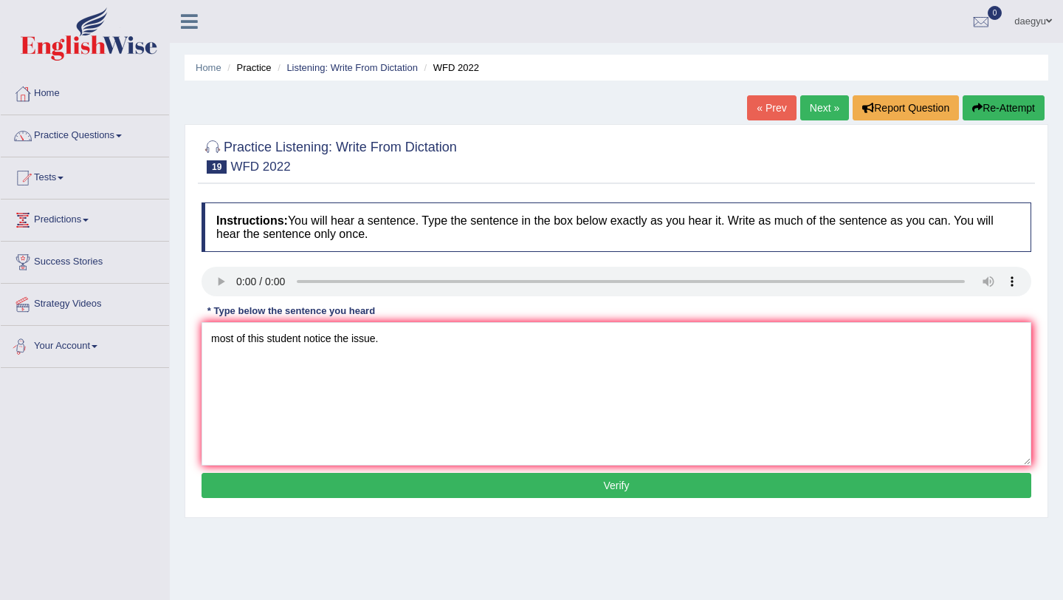
click at [216, 344] on textarea "most of this student notice the issue." at bounding box center [617, 393] width 830 height 143
type textarea "Most of this student notice the issue."
click at [254, 479] on button "Verify" at bounding box center [617, 485] width 830 height 25
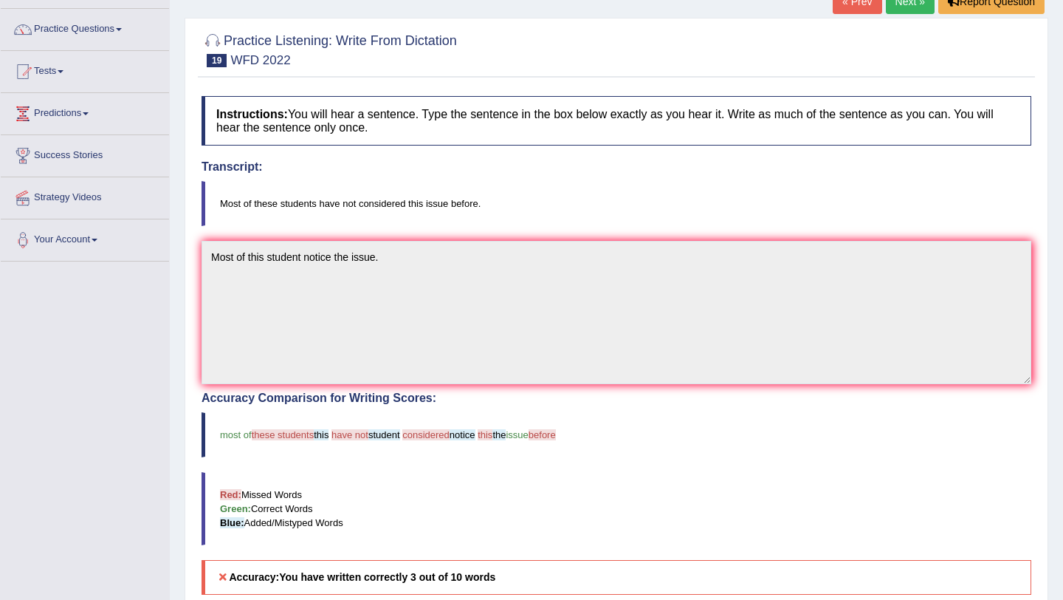
scroll to position [90, 0]
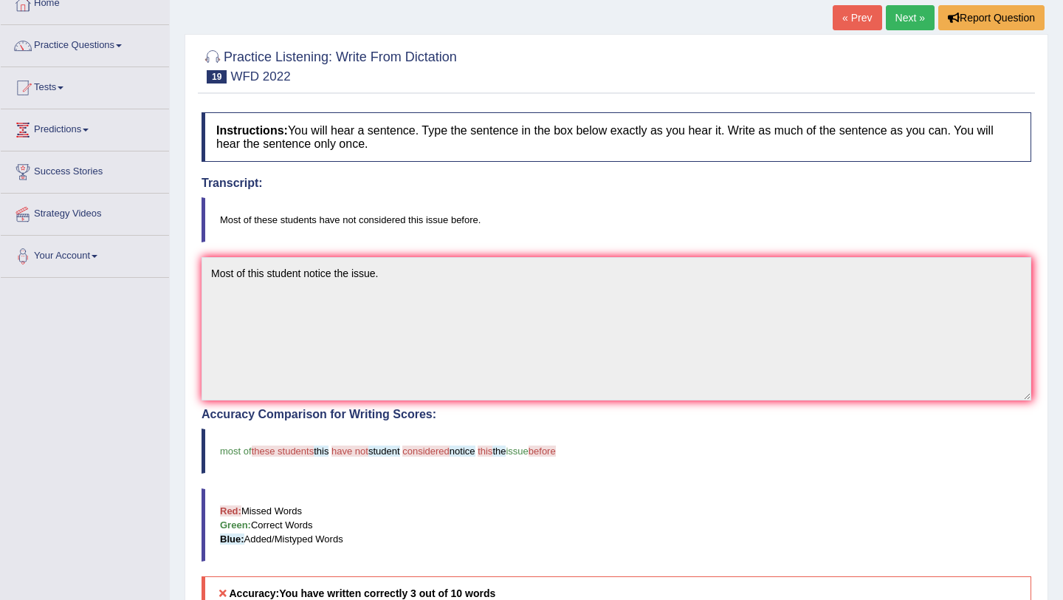
click at [849, 32] on div "« Prev Next » Report Question" at bounding box center [941, 19] width 216 height 29
click at [857, 22] on link "« Prev" at bounding box center [857, 17] width 49 height 25
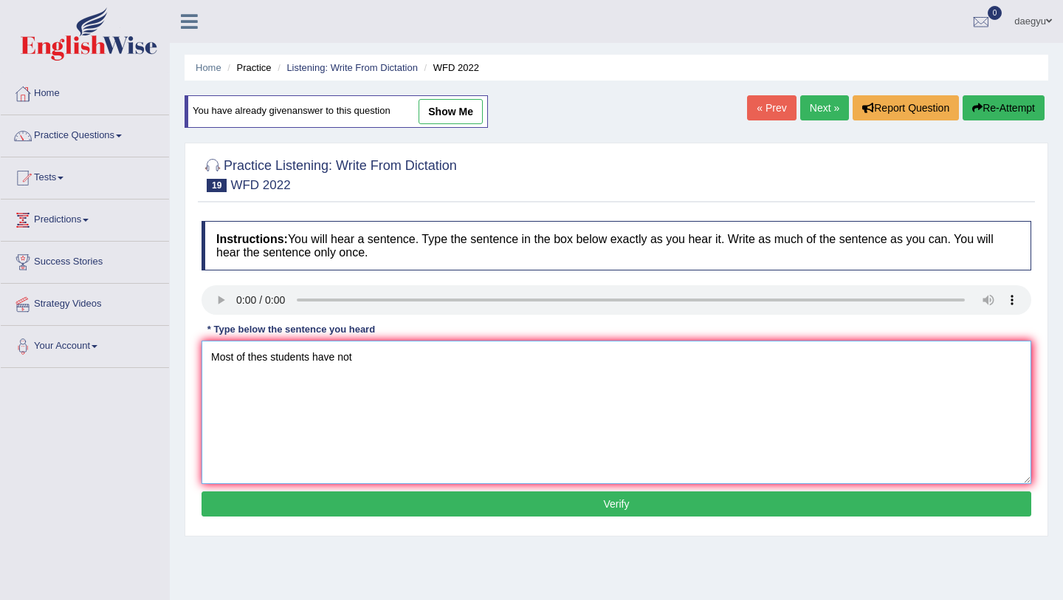
click at [270, 355] on textarea "Most of thes students have not" at bounding box center [617, 411] width 830 height 143
click at [394, 359] on textarea "Most of these students have not" at bounding box center [617, 411] width 830 height 143
click at [399, 357] on textarea "Most of these students have not concide this issue bfore." at bounding box center [617, 411] width 830 height 143
type textarea "Most of these students have not concided this issue bfore."
click at [427, 499] on button "Verify" at bounding box center [617, 503] width 830 height 25
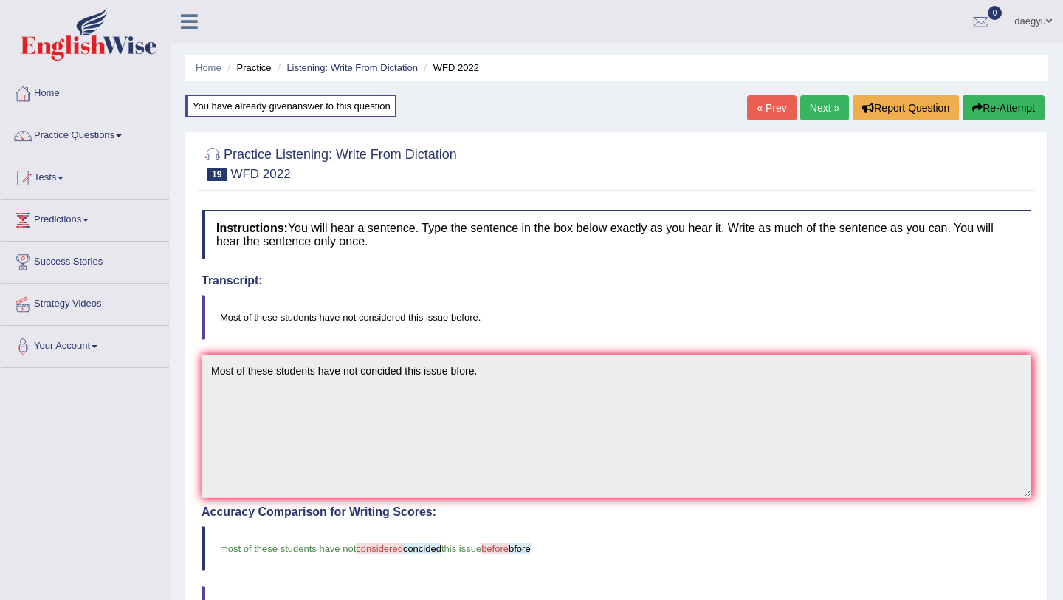
click at [845, 98] on div "« Prev Next » Report Question Re-Attempt" at bounding box center [897, 109] width 301 height 29
click at [826, 104] on link "Next »" at bounding box center [824, 107] width 49 height 25
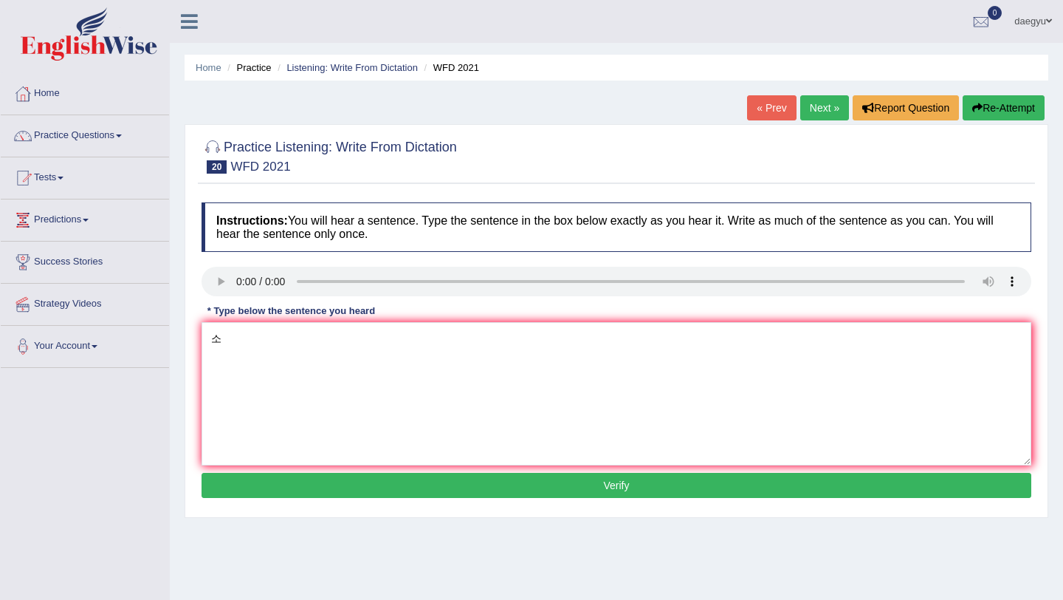
type textarea "ㅅ"
drag, startPoint x: 349, startPoint y: 335, endPoint x: 262, endPoint y: 340, distance: 86.5
click at [262, 340] on textarea "this city is discovered" at bounding box center [617, 393] width 830 height 143
click at [317, 349] on textarea "this city is founded" at bounding box center [617, 393] width 830 height 143
click at [214, 337] on textarea "this city is founded create sper role before laws." at bounding box center [617, 393] width 830 height 143
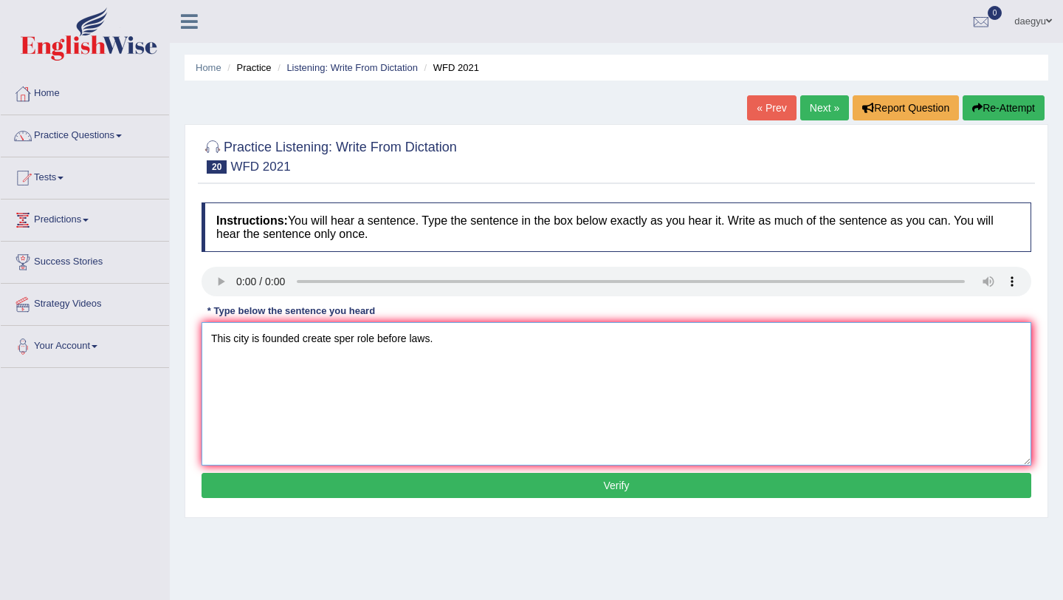
click at [355, 340] on textarea "This city is founded create sper role before laws." at bounding box center [617, 393] width 830 height 143
type textarea "This city is founded create sperate role before laws."
click at [382, 476] on button "Verify" at bounding box center [617, 485] width 830 height 25
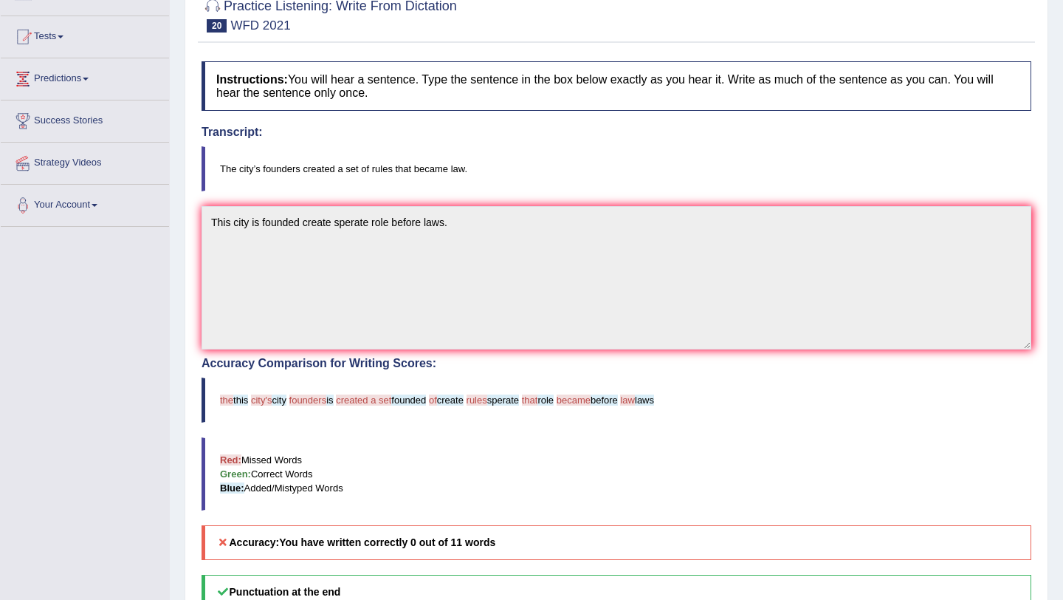
scroll to position [60, 0]
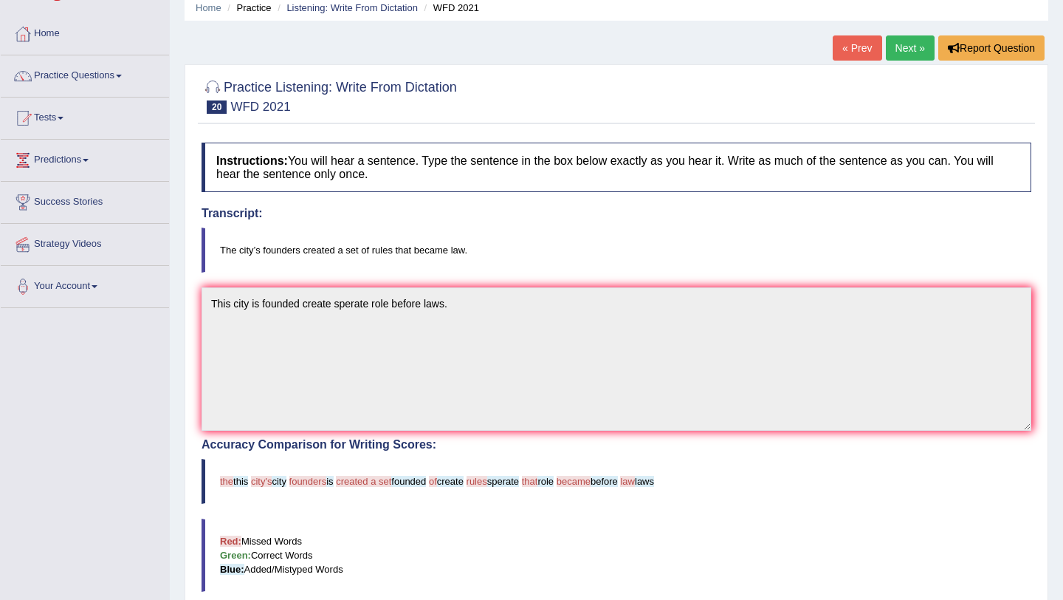
click at [840, 48] on link "« Prev" at bounding box center [857, 47] width 49 height 25
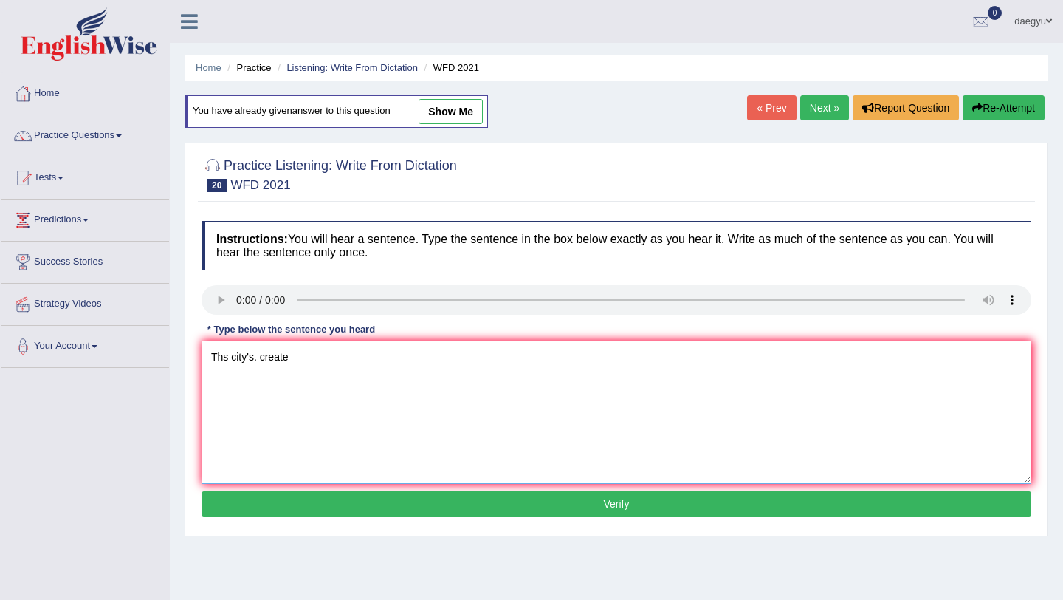
click at [261, 365] on textarea "Ths city's. create" at bounding box center [617, 411] width 830 height 143
click at [314, 388] on textarea "Ths city's create" at bounding box center [617, 411] width 830 height 143
click at [354, 356] on textarea "Ths city's founded ctreated" at bounding box center [617, 411] width 830 height 143
click at [368, 359] on textarea "Ths city's founded ctreated steper laws" at bounding box center [617, 411] width 830 height 143
click at [532, 357] on textarea "Ths city's founded ctreated steper became the laws" at bounding box center [617, 411] width 830 height 143
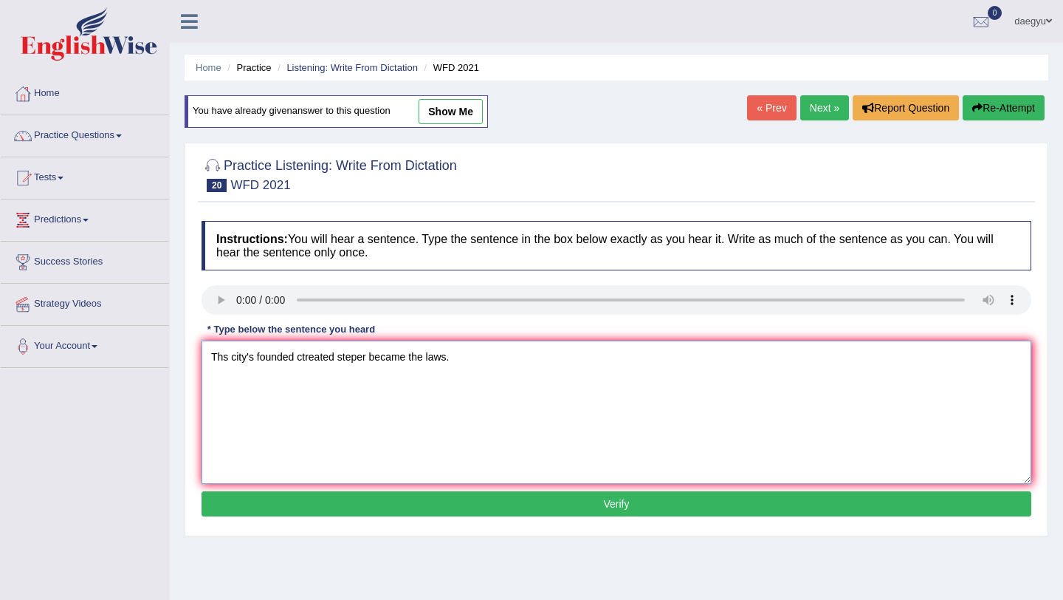
type textarea "Ths city's founded ctreated steper became the laws."
click at [445, 498] on button "Verify" at bounding box center [617, 503] width 830 height 25
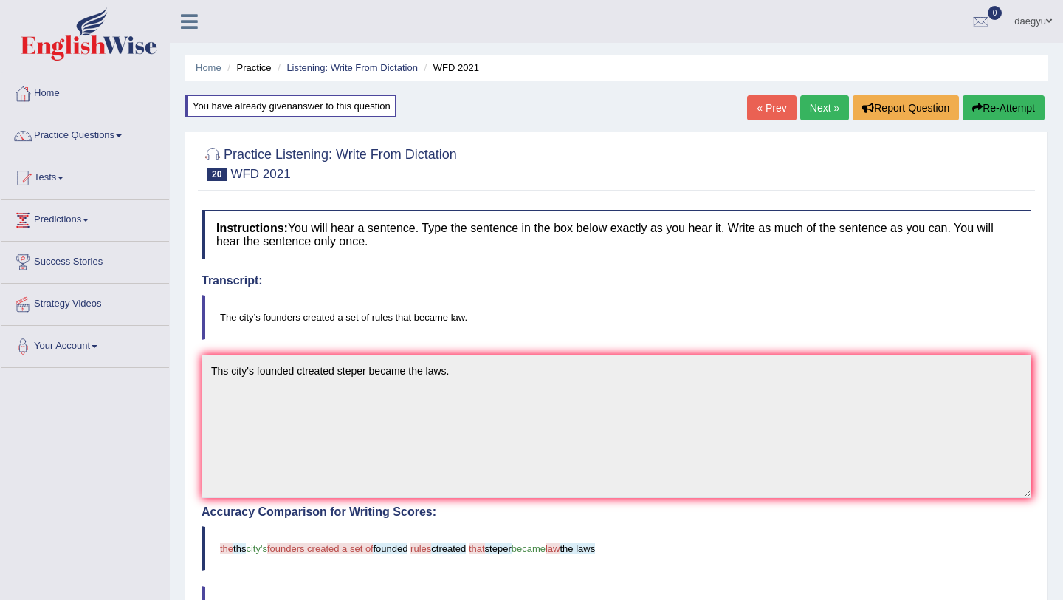
click at [818, 106] on link "Next »" at bounding box center [824, 107] width 49 height 25
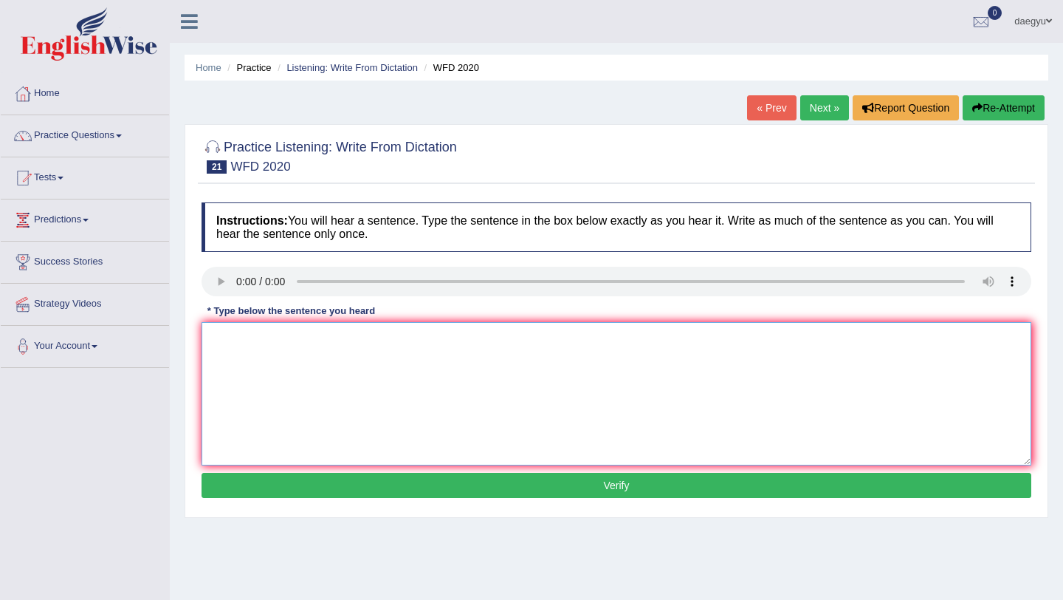
click at [244, 337] on textarea at bounding box center [617, 393] width 830 height 143
click at [294, 332] on textarea "the chemicial" at bounding box center [617, 393] width 830 height 143
click at [409, 346] on textarea "the chemicial building is located in" at bounding box center [617, 393] width 830 height 143
click at [477, 368] on textarea "the chemicial building is located in nered the" at bounding box center [617, 393] width 830 height 143
click at [216, 336] on textarea "the chemicial building is located in campus." at bounding box center [617, 393] width 830 height 143
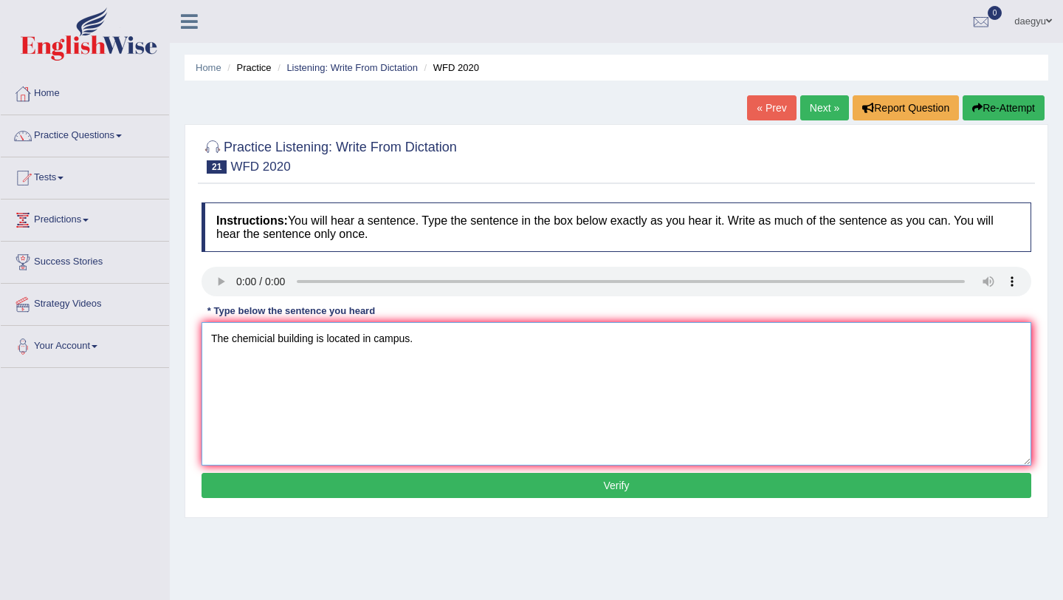
drag, startPoint x: 275, startPoint y: 340, endPoint x: 260, endPoint y: 343, distance: 15.8
click at [260, 343] on textarea "The chemicial building is located in campus." at bounding box center [617, 393] width 830 height 143
type textarea "The chemistry building is located in campus."
click at [308, 479] on button "Verify" at bounding box center [617, 485] width 830 height 25
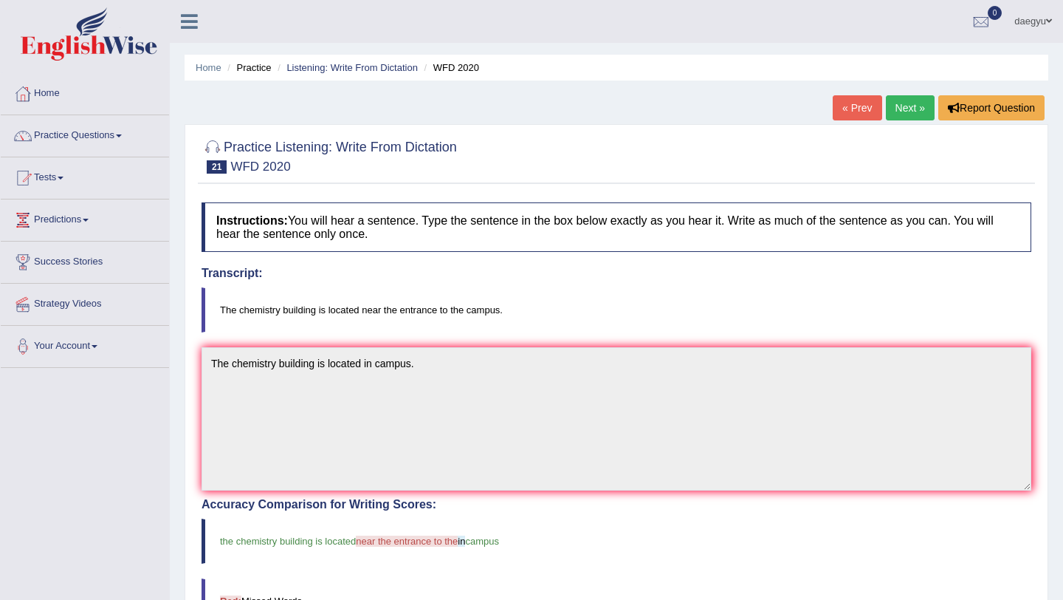
click at [893, 112] on link "Next »" at bounding box center [910, 107] width 49 height 25
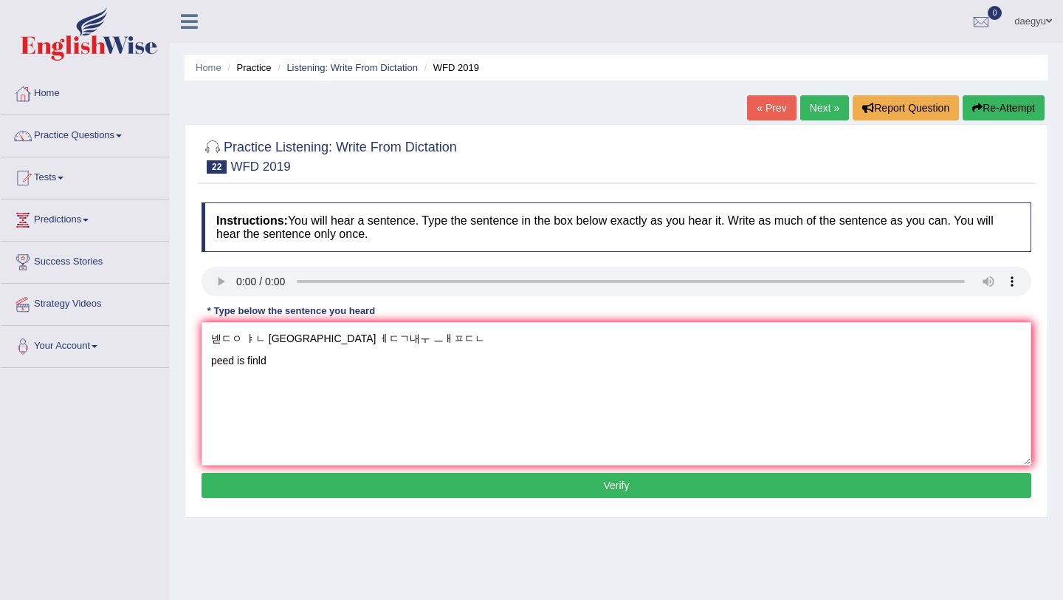
click at [227, 298] on div at bounding box center [617, 283] width 830 height 33
click at [272, 361] on textarea "넫ㄷㅇ ㅑㄴ [GEOGRAPHIC_DATA] ㅔㄷㄱ내ㅜ ㅡㅐㅍㄷㄴ peed is finld" at bounding box center [617, 393] width 830 height 143
drag, startPoint x: 202, startPoint y: 364, endPoint x: 196, endPoint y: 333, distance: 31.6
click at [196, 333] on div "Practice Listening: Write From Dictation 22 WFD 2019 Instructions: You will hea…" at bounding box center [617, 321] width 864 height 394
click at [465, 328] on textarea "speed is the find object quickly and person moves" at bounding box center [617, 393] width 830 height 143
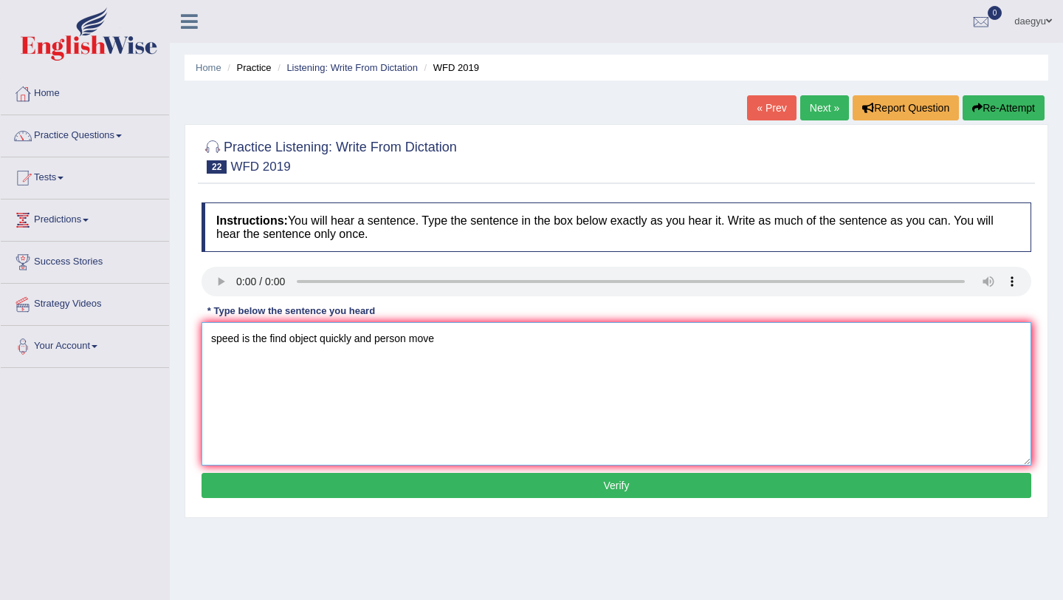
click at [292, 343] on textarea "speed is the find object quickly and person move" at bounding box center [617, 393] width 830 height 143
click at [281, 340] on textarea "speed is the find howobject quickly and person move" at bounding box center [617, 393] width 830 height 143
type textarea "speed is the find howobject quickly and person move"
click at [284, 481] on button "Verify" at bounding box center [617, 485] width 830 height 25
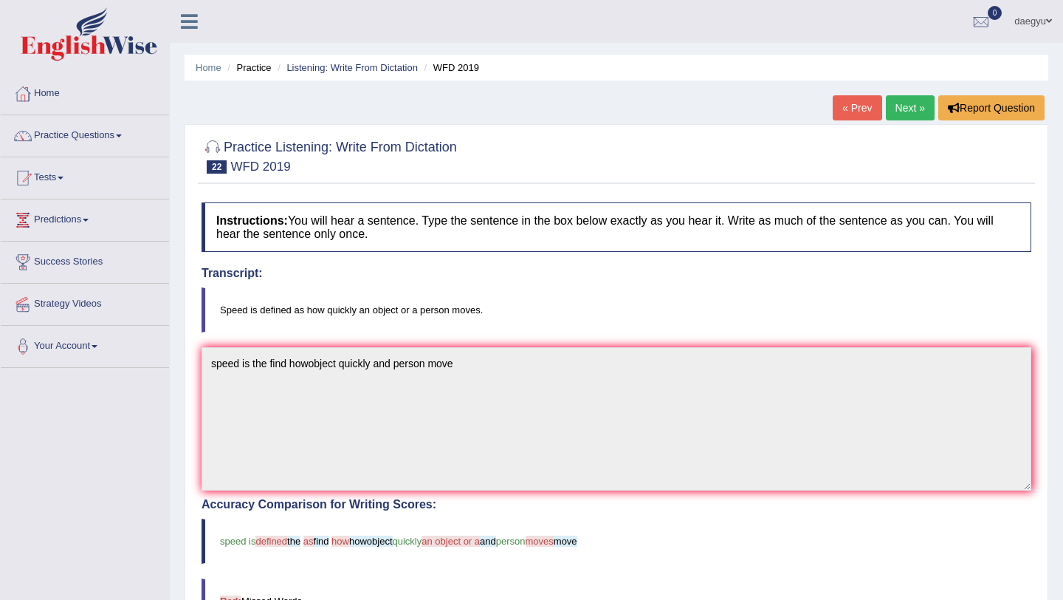
click at [914, 109] on link "Next »" at bounding box center [910, 107] width 49 height 25
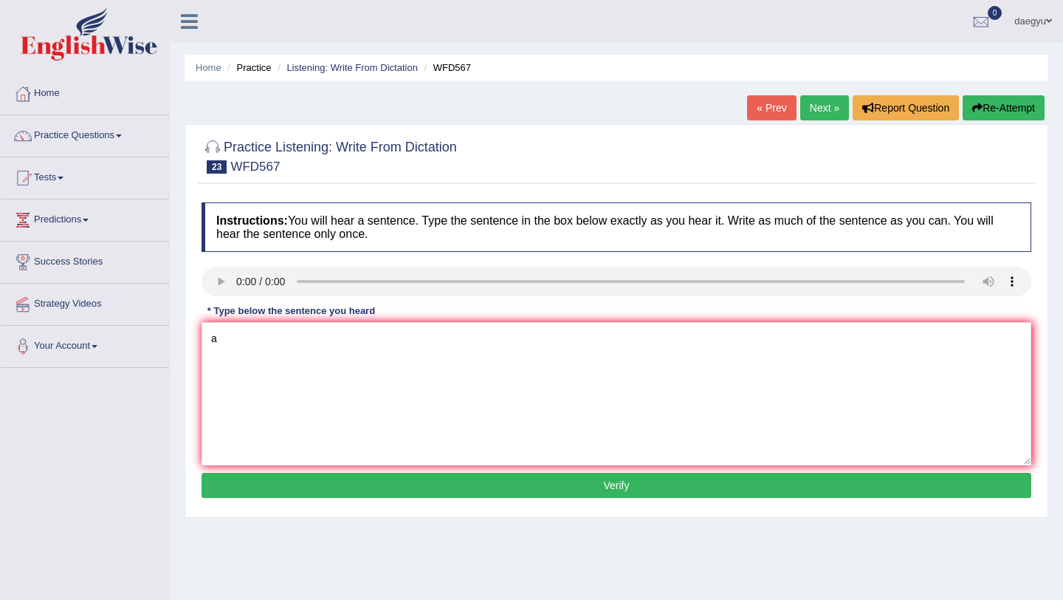
type textarea "a"
click at [262, 343] on textarea "a cuerrntly dangerous chemical" at bounding box center [617, 393] width 830 height 143
click at [298, 341] on textarea "a cuerrntly unkown board the taought dangerous chemical" at bounding box center [617, 393] width 830 height 143
click at [353, 343] on textarea "a cuerrntly unkown number of board the taought dangerous chemical" at bounding box center [617, 393] width 830 height 143
click at [400, 342] on textarea "a cuerrntly unkown number of batter was board the taought dangerous chemical" at bounding box center [617, 393] width 830 height 143
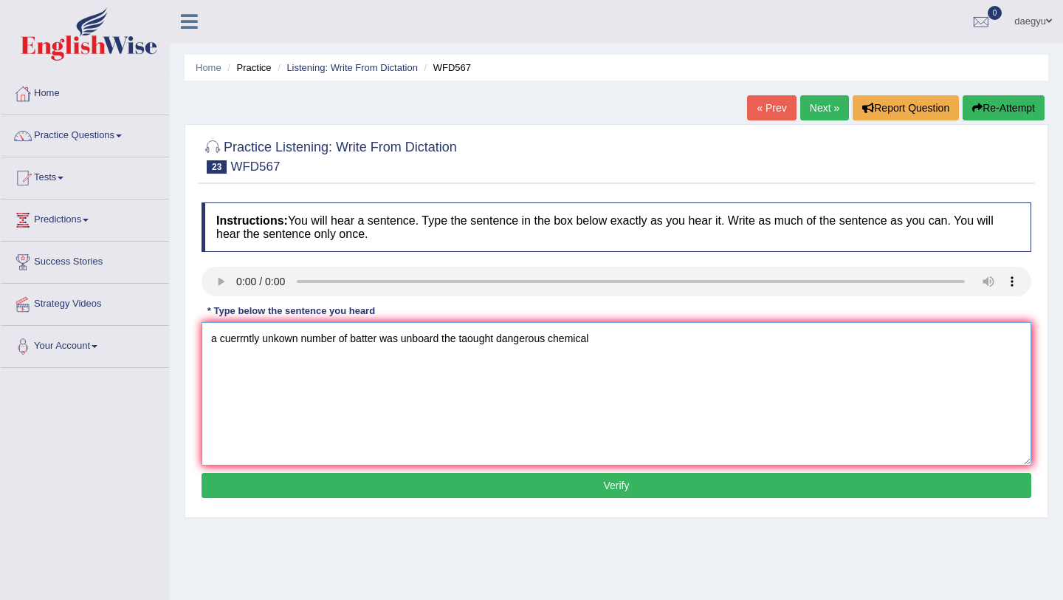
click at [503, 343] on textarea "a cuerrntly unkown number of batter was unboard the taought dangerous chemical" at bounding box center [617, 393] width 830 height 143
click at [500, 340] on textarea "a cuerrntly unkown number of batter was unboard the taought such as dangerous c…" at bounding box center [617, 393] width 830 height 143
type textarea "a cuerrntly unkown number of batter was unboard the taought to contain such as …"
click at [551, 486] on button "Verify" at bounding box center [617, 485] width 830 height 25
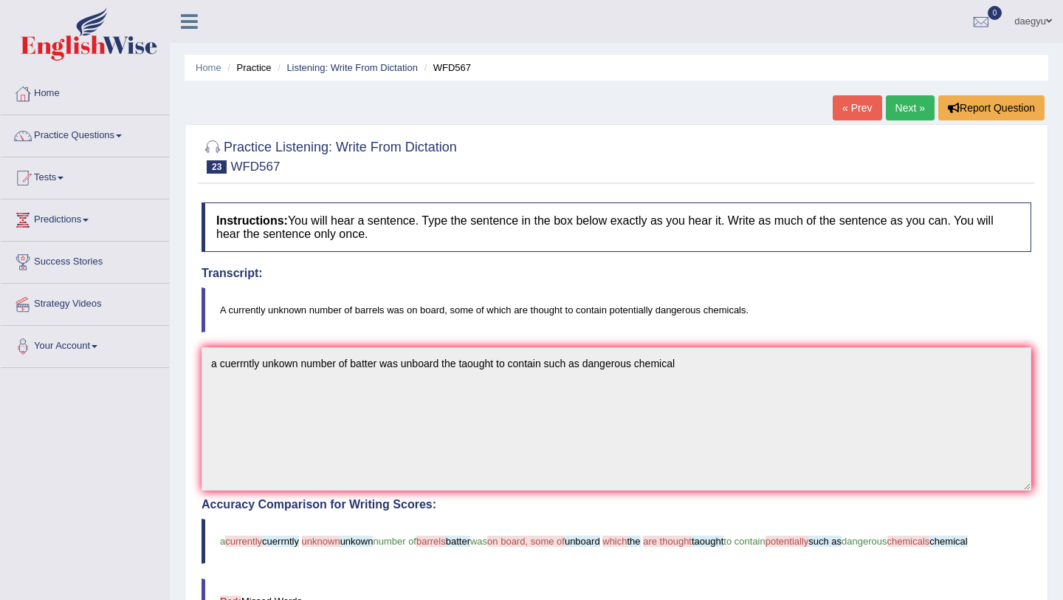
click at [827, 102] on div "Home Practice Listening: Write From Dictation WFD567 « Prev Next » Report Quest…" at bounding box center [616, 489] width 893 height 979
click at [851, 104] on link "« Prev" at bounding box center [857, 107] width 49 height 25
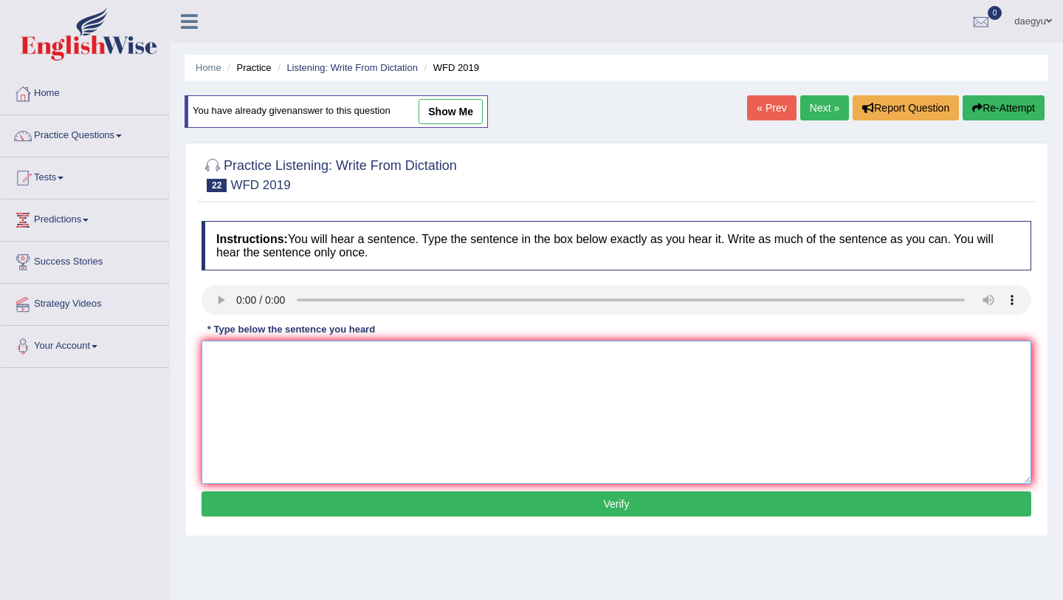
click at [238, 359] on textarea at bounding box center [617, 411] width 830 height 143
click at [284, 357] on textarea "speed is define how object quicky" at bounding box center [617, 411] width 830 height 143
click at [340, 360] on textarea "speed is defined how object quicky" at bounding box center [617, 411] width 830 height 143
click at [357, 362] on textarea "speed is defined how quicky an the object" at bounding box center [617, 411] width 830 height 143
click at [495, 351] on textarea "speed is defined how quicky on the object" at bounding box center [617, 411] width 830 height 143
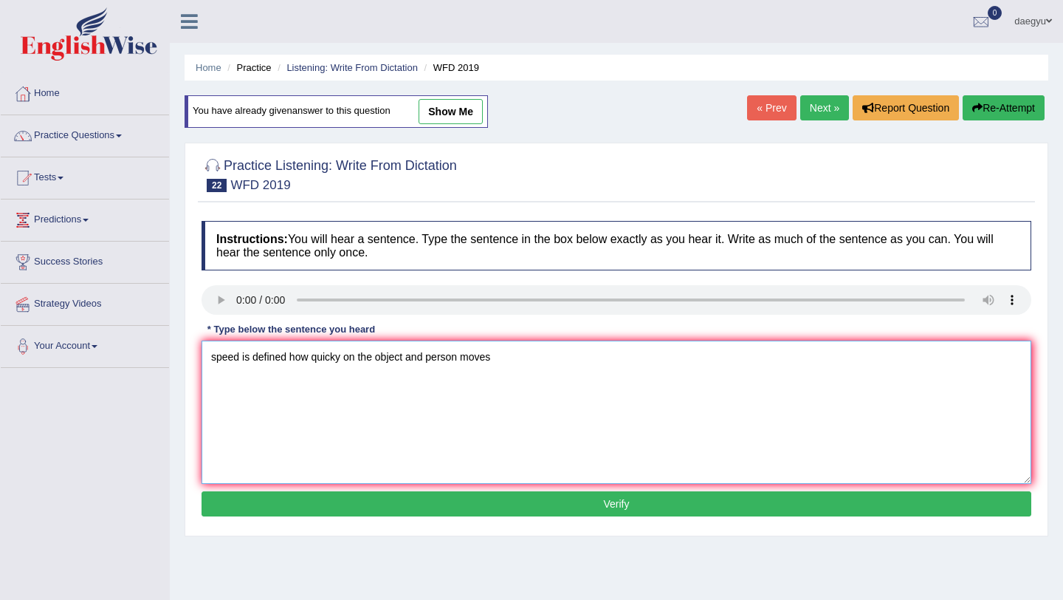
type textarea "speed is defined how quicky on the object and person moves"
click at [299, 503] on button "Verify" at bounding box center [617, 503] width 830 height 25
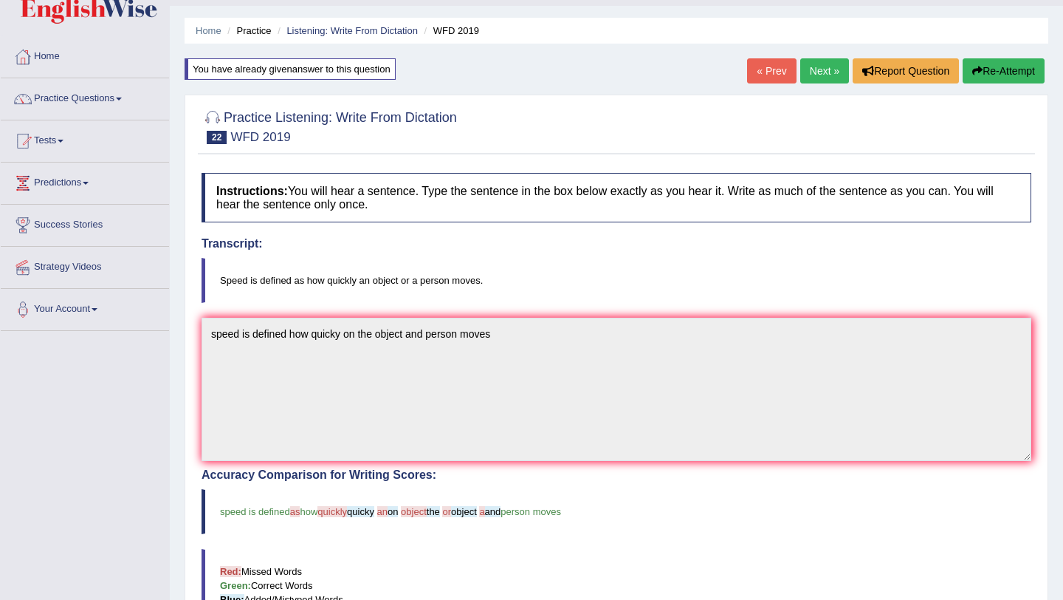
scroll to position [41, 0]
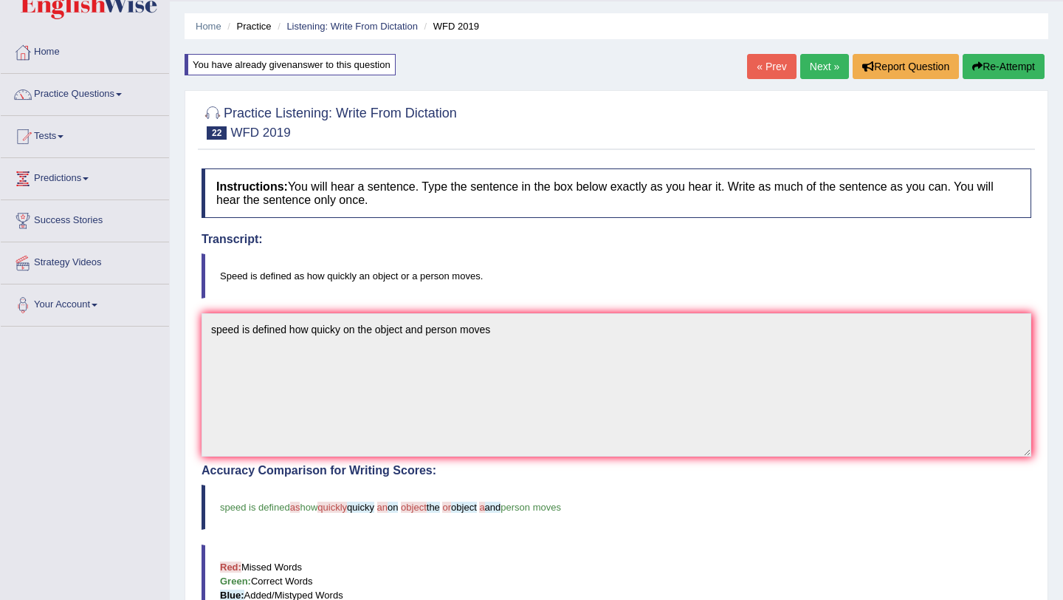
click at [768, 55] on link "« Prev" at bounding box center [771, 66] width 49 height 25
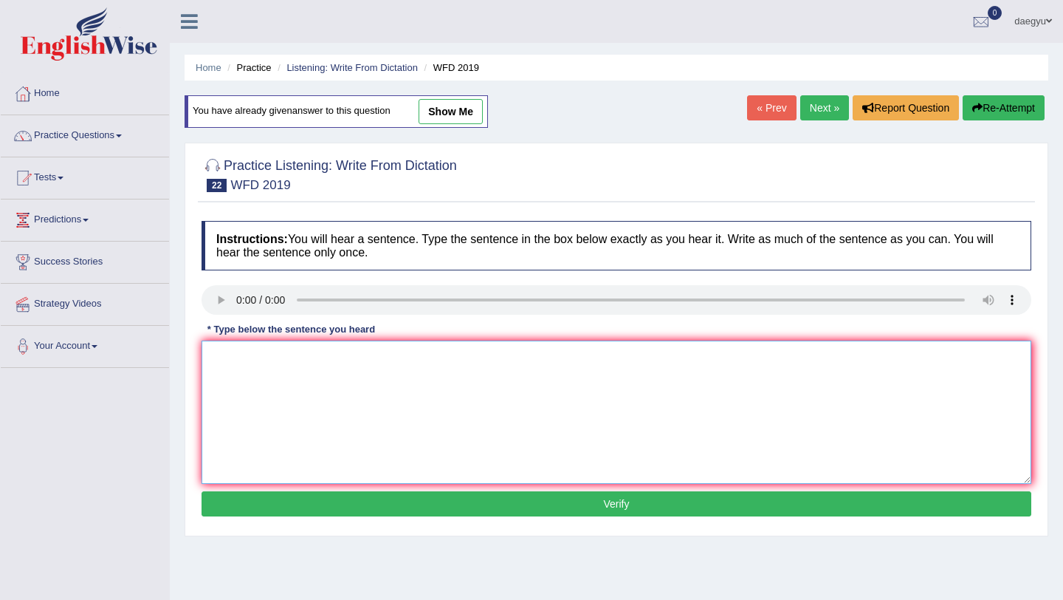
click at [247, 368] on textarea at bounding box center [617, 411] width 830 height 143
click at [214, 363] on textarea "speed is defined how quikly an object and person moves." at bounding box center [617, 411] width 830 height 143
type textarea "Speed is defined how quikly an object and person moves."
click at [430, 490] on div "Instructions: You will hear a sentence. Type the sentence in the box below exac…" at bounding box center [616, 370] width 837 height 315
click at [431, 512] on button "Verify" at bounding box center [617, 503] width 830 height 25
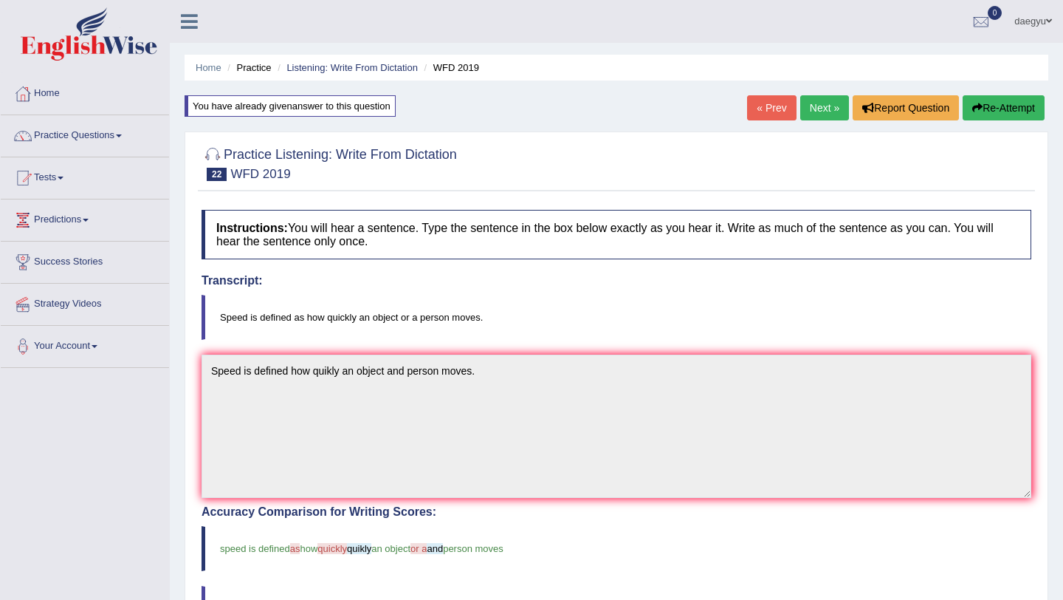
click at [814, 103] on link "Next »" at bounding box center [824, 107] width 49 height 25
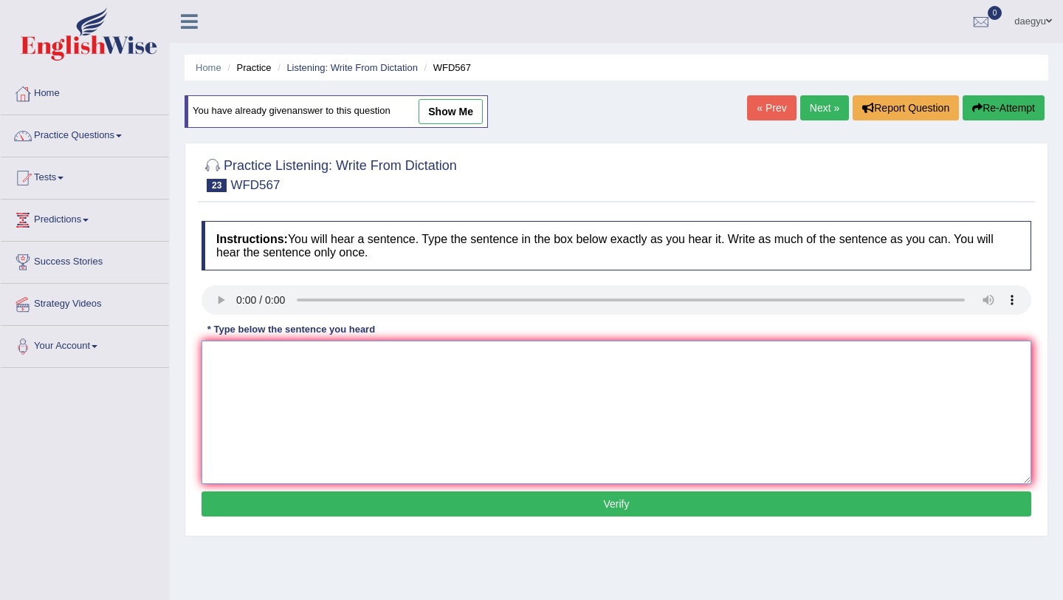
click at [240, 362] on textarea at bounding box center [617, 411] width 830 height 143
type textarea "a currently"
click at [282, 357] on textarea "a currently" at bounding box center [617, 411] width 830 height 143
click at [221, 317] on div at bounding box center [617, 301] width 830 height 33
click at [412, 362] on textarea "a currently unkown number of batter was" at bounding box center [617, 411] width 830 height 143
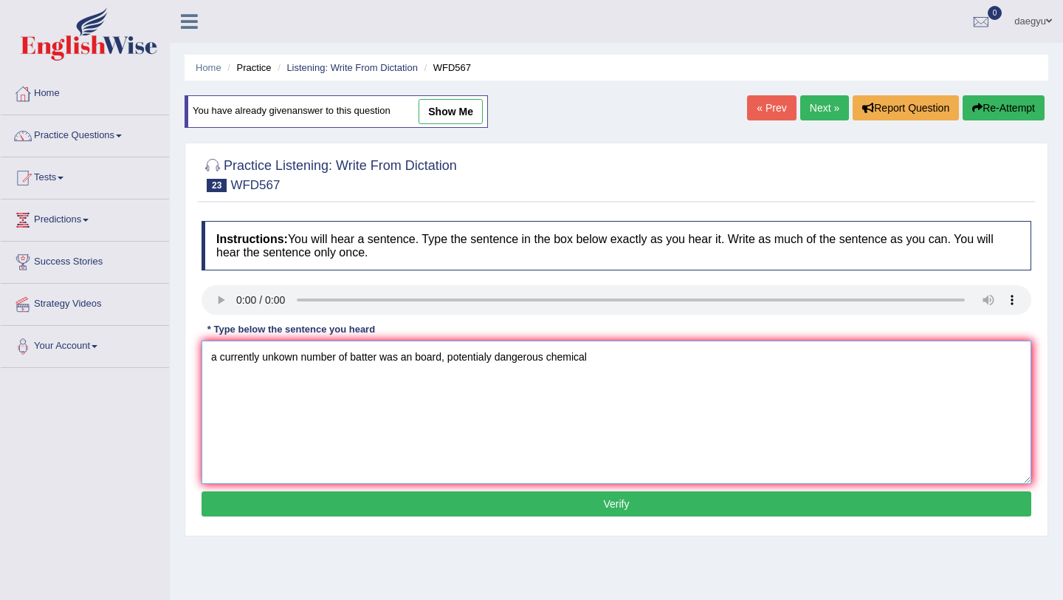
click at [451, 359] on textarea "a currently unkown number of batter was an board, potentialy dangerous chemical" at bounding box center [617, 411] width 830 height 143
click at [478, 360] on textarea "a currently unkown number of batter was an board, some of witch potentialy dang…" at bounding box center [617, 411] width 830 height 143
click at [520, 355] on textarea "a currently unkown number of batter was an board, some of witch potentialy dang…" at bounding box center [617, 411] width 830 height 143
type textarea "a currently unkown number of batter was an board, some of witch taought potenti…"
click at [605, 500] on button "Verify" at bounding box center [617, 503] width 830 height 25
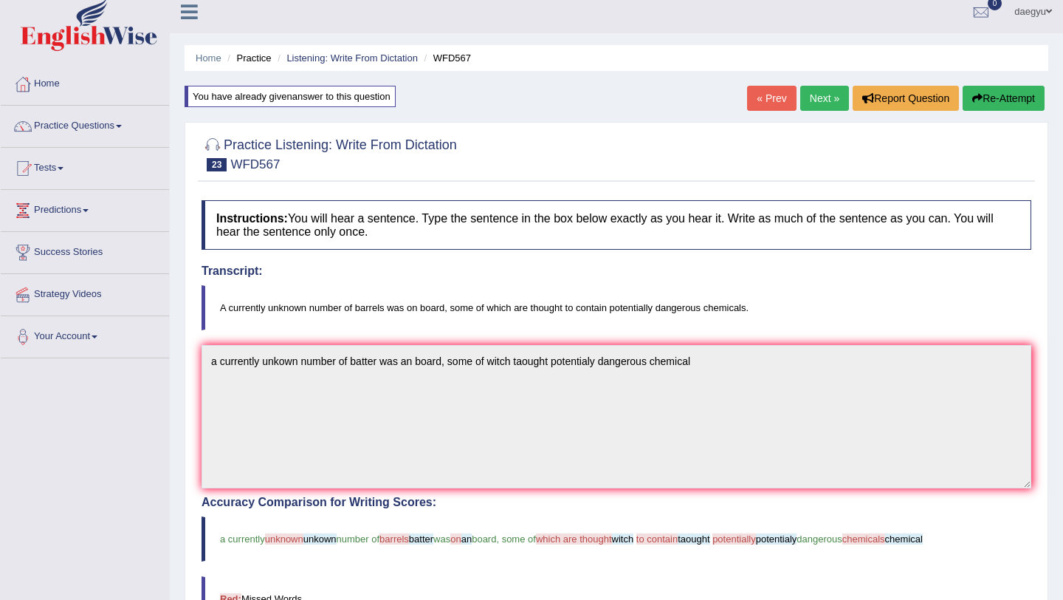
scroll to position [6, 0]
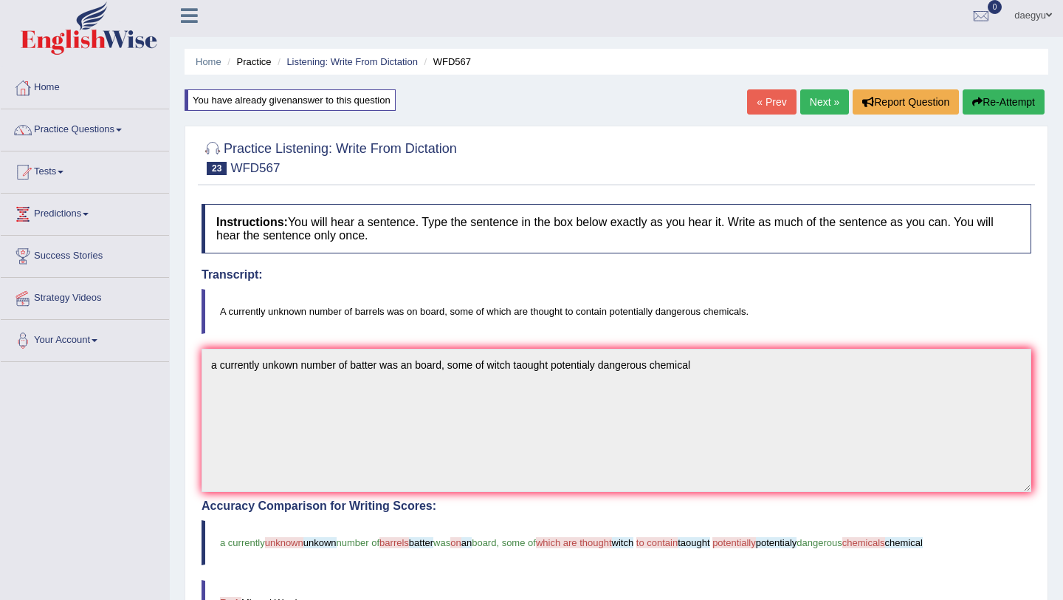
click at [826, 103] on link "Next »" at bounding box center [824, 101] width 49 height 25
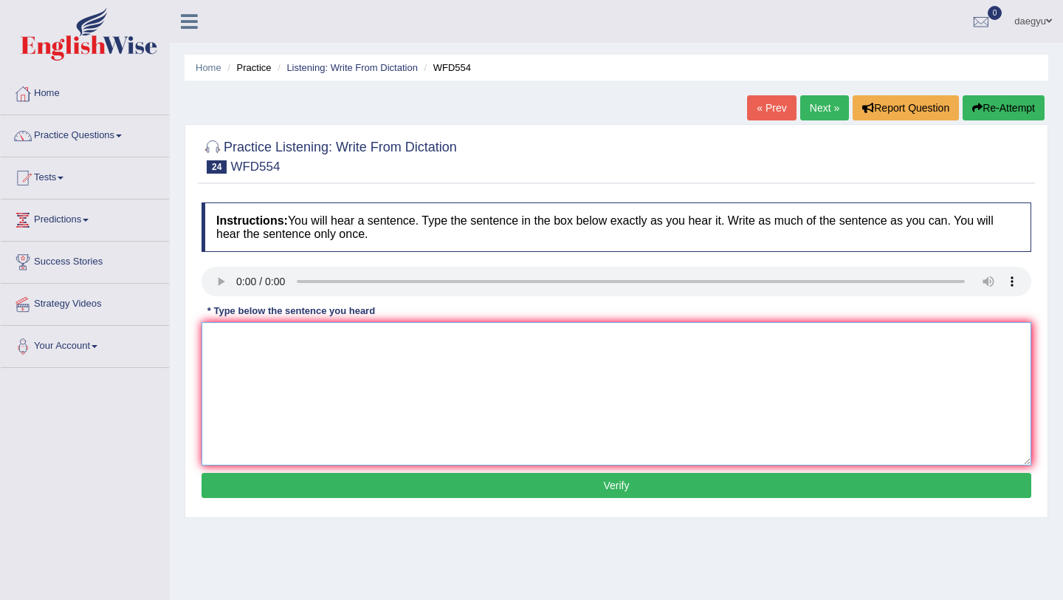
click at [276, 353] on textarea at bounding box center [617, 393] width 830 height 143
click at [375, 368] on textarea "ㅑㅜ 솓 내ㅕ소 ㅐㄹ 챠쇼 얀챞ㄷㄱ ㅠㅕㅑㅣ야ㅜㅎ 냣ㄷㄴ inthe south of city discover buildinksites" at bounding box center [617, 393] width 830 height 143
click at [222, 361] on textarea "ㅑㅜ 솓 내ㅕ소 ㅐㄹ 챠쇼 얀챞ㄷㄱ ㅠㅕㅑㅣ야ㅜㅎ 냣ㄷㄴ inthe south of city discover building sites" at bounding box center [617, 393] width 830 height 143
click at [218, 366] on textarea "ㅑㅜ 솓 내ㅕ소 ㅐㄹ 챠쇼 얀챞ㄷㄱ ㅠㅕㅑㅣ야ㅜㅎ 냣ㄷㄴ inthe south of city discover building sites" at bounding box center [617, 393] width 830 height 143
click at [296, 366] on textarea "ㅑㅜ 솓 내ㅕ소 ㅐㄹ 챠쇼 얀챞ㄷㄱ ㅠㅕㅑㅣ야ㅜㅎ 냣ㄷㄴ in the south of city discover building sites" at bounding box center [617, 393] width 830 height 143
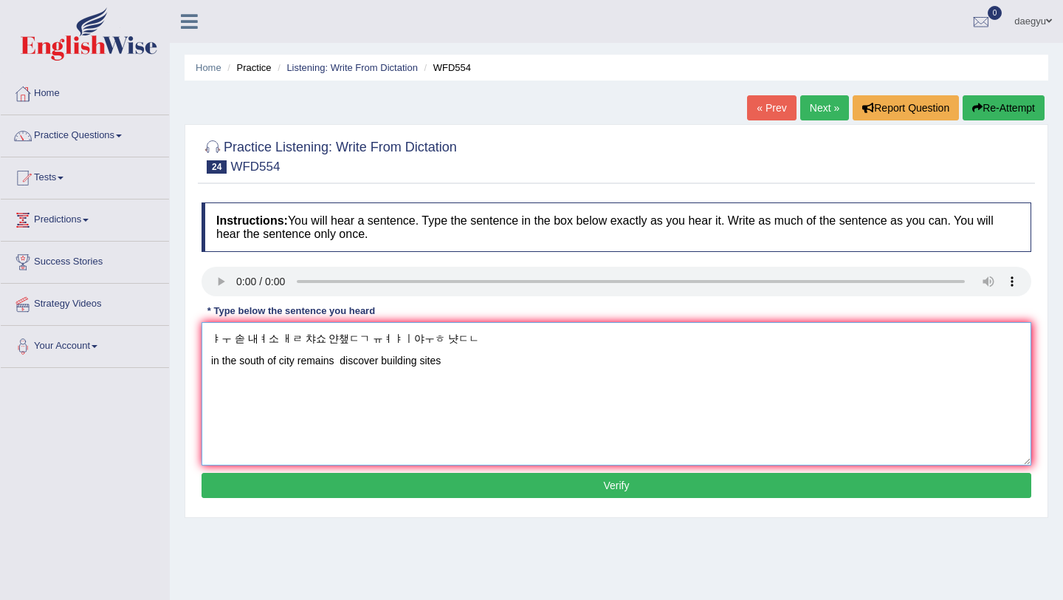
click at [380, 362] on textarea "ㅑㅜ 솓 내ㅕ소 ㅐㄹ 챠쇼 얀챞ㄷㄱ ㅠㅕㅑㅣ야ㅜㅎ 냣ㄷㄴ in the south of city remains discover building …" at bounding box center [617, 393] width 830 height 143
click at [340, 364] on textarea "ㅑㅜ 솓 내ㅕ소 ㅐㄹ 챠쇼 얀챞ㄷㄱ ㅠㅕㅑㅣ야ㅜㅎ 냣ㄷㄴ in the south of city remains discovered on buil…" at bounding box center [617, 393] width 830 height 143
click at [414, 368] on textarea "ㅑㅜ 솓 내ㅕ소 ㅐㄹ 챠쇼 얀챞ㄷㄱ ㅠㅕㅑㅣ야ㅜㅎ 냣ㄷㄴ in the south of city remains discovered on buil…" at bounding box center [617, 393] width 830 height 143
click at [408, 364] on textarea "ㅑㅜ 솓 내ㅕ소 ㅐㄹ 챠쇼 얀챞ㄷㄱ ㅠㅕㅑㅣ야ㅜㅎ 냣ㄷㄴ in the south of city remains discovered on buil…" at bounding box center [617, 393] width 830 height 143
click at [524, 343] on textarea "ㅑㅜ 솓 내ㅕ소 ㅐㄹ 챠쇼 얀챞ㄷㄱ ㅠㅕㅑㅣ야ㅜㅎ 냣ㄷㄴ in the south of city remains discovered on buil…" at bounding box center [617, 393] width 830 height 143
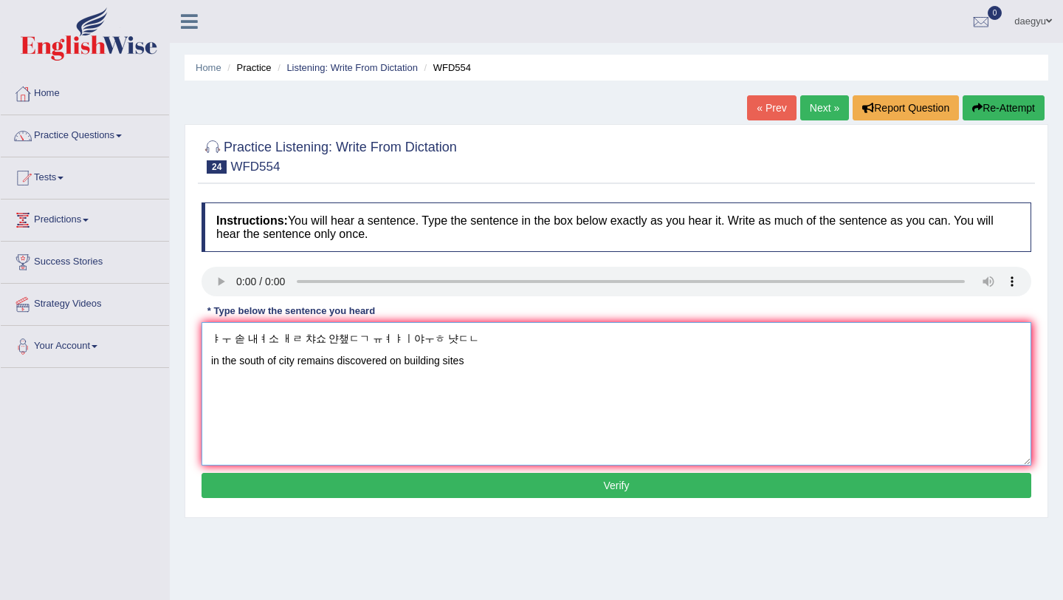
click at [516, 368] on textarea "ㅑㅜ 솓 내ㅕ소 ㅐㄹ 챠쇼 얀챞ㄷㄱ ㅠㅕㅑㅣ야ㅜㅎ 냣ㄷㄴ in the south of city remains discovered on buil…" at bounding box center [617, 393] width 830 height 143
click at [214, 363] on textarea "ㅑㅜ 솓 내ㅕ소 ㅐㄹ 챠쇼 얀챞ㄷㄱ ㅠㅕㅑㅣ야ㅜㅎ 냣ㄷㄴ in the south of city remains discovered on buil…" at bounding box center [617, 393] width 830 height 143
type textarea "ㅑㅜ 솓 내ㅕ소 ㅐㄹ 챠쇼 얀챞ㄷㄱ ㅠㅕㅑㅣ야ㅜㅎ 냣ㄷㄴ In the south of city remains discovered on buil…"
click at [226, 476] on button "Verify" at bounding box center [617, 485] width 830 height 25
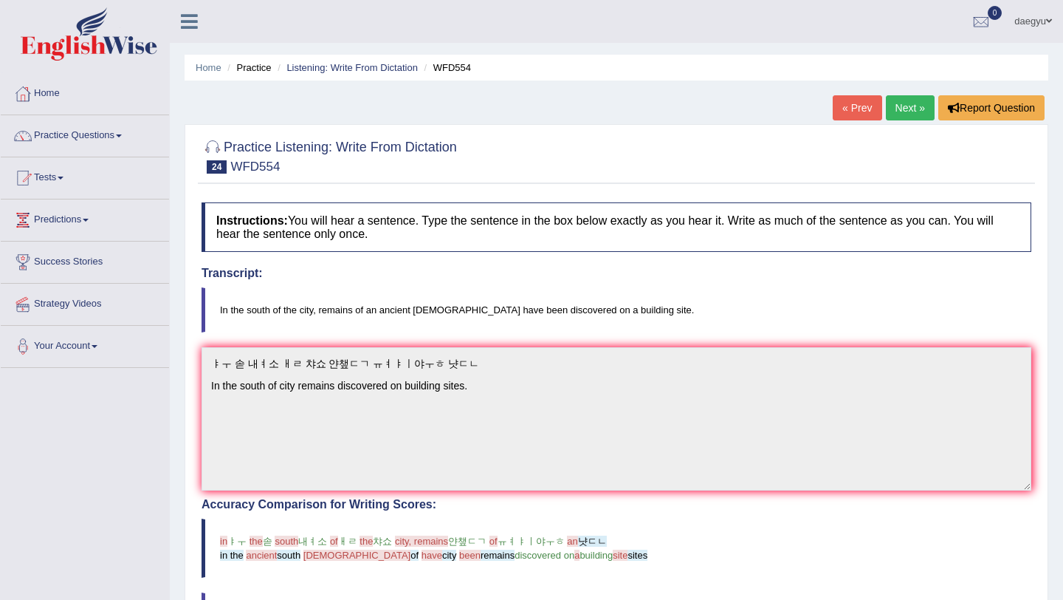
click at [862, 109] on link "« Prev" at bounding box center [857, 107] width 49 height 25
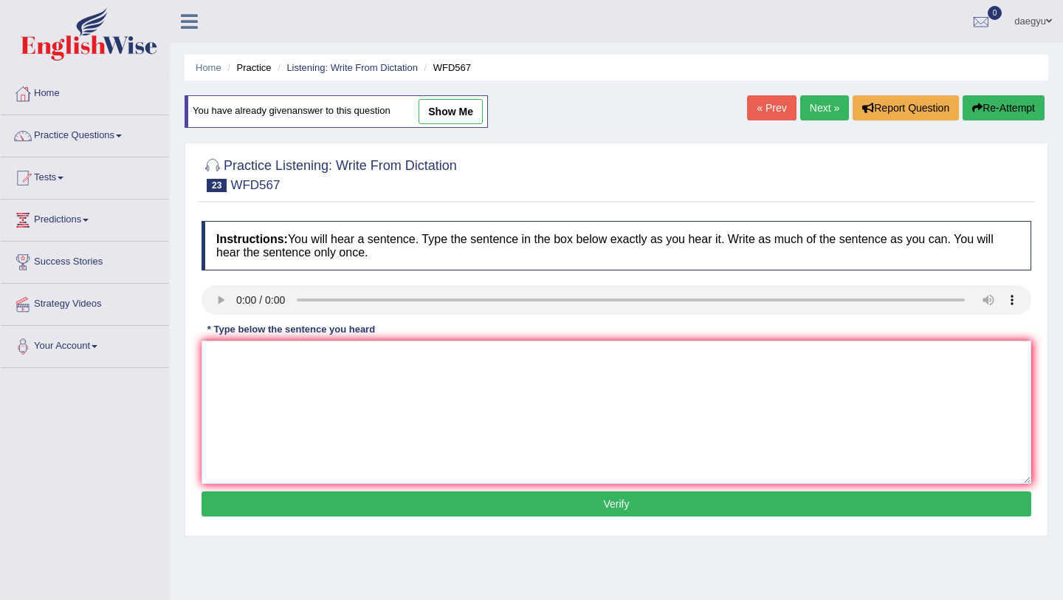
click at [803, 114] on link "Next »" at bounding box center [824, 107] width 49 height 25
click at [231, 382] on textarea at bounding box center [617, 411] width 830 height 143
click at [354, 368] on textarea "In the south of city reamins" at bounding box center [617, 411] width 830 height 143
click at [461, 360] on textarea "In the south of city reamins of incheon temper" at bounding box center [617, 411] width 830 height 143
click at [525, 365] on textarea "In the south of city reamins of incheon temper have been discoverd building site" at bounding box center [617, 411] width 830 height 143
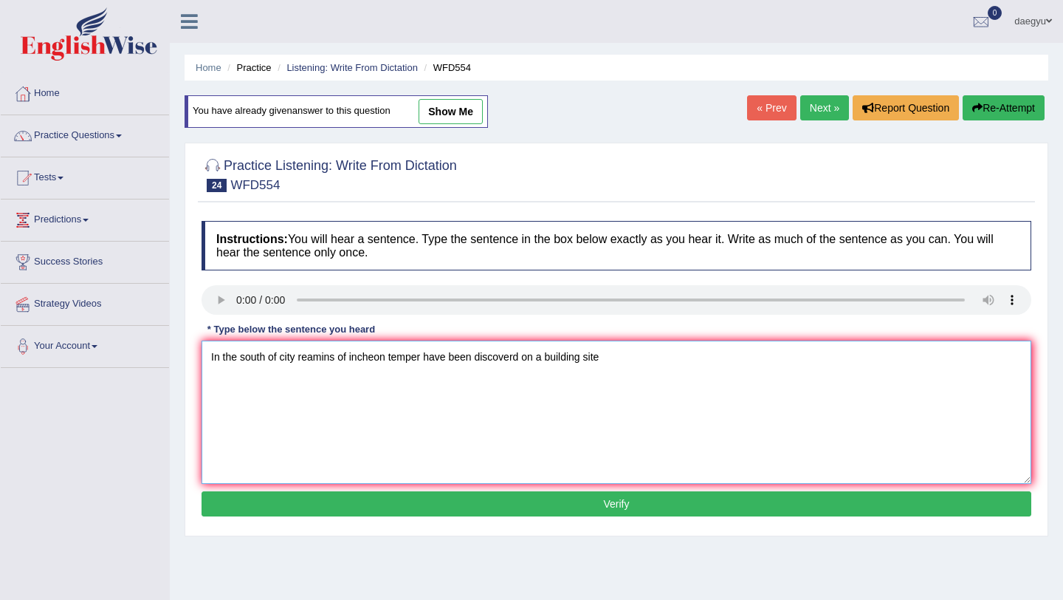
type textarea "In the south of city reamins of incheon temper have been discoverd on a buildin…"
click at [566, 507] on button "Verify" at bounding box center [617, 503] width 830 height 25
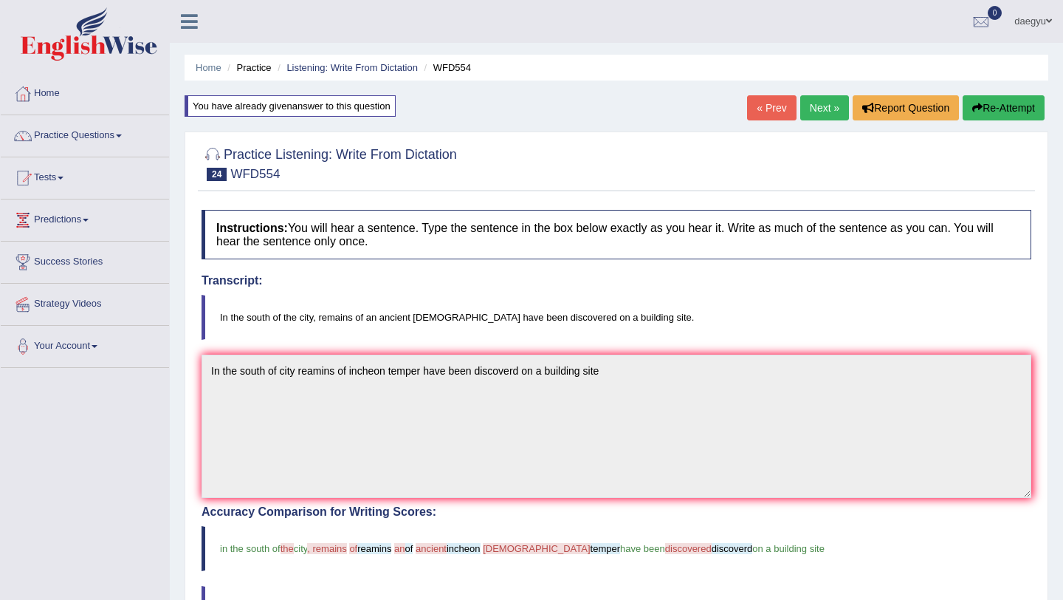
click at [823, 112] on link "Next »" at bounding box center [824, 107] width 49 height 25
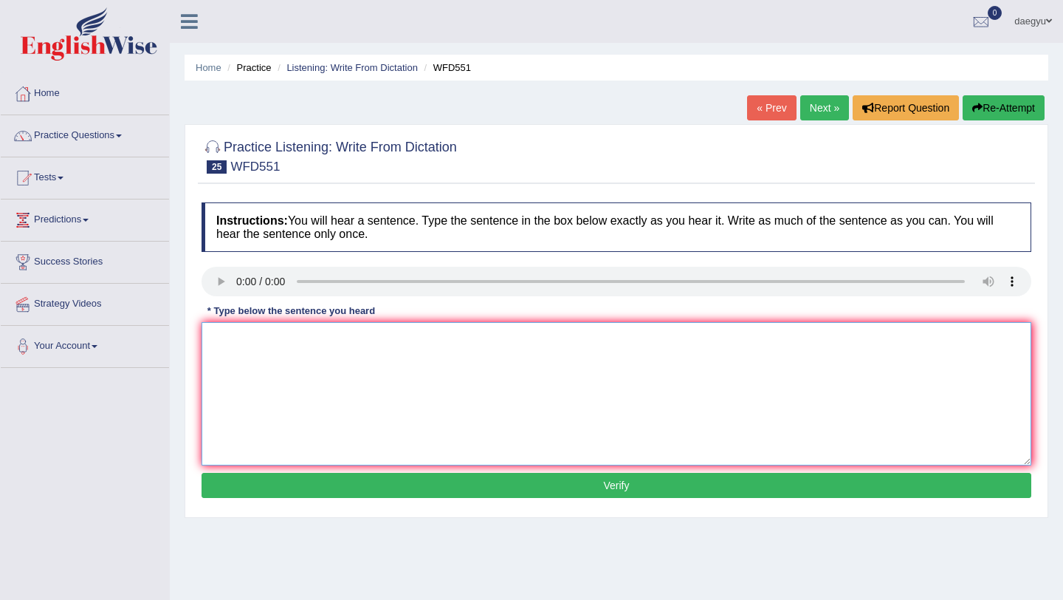
click at [254, 350] on textarea at bounding box center [617, 393] width 830 height 143
click at [253, 351] on textarea "this point of running more than hour" at bounding box center [617, 393] width 830 height 143
click at [214, 340] on textarea "this point of running more than hour" at bounding box center [617, 393] width 830 height 143
click at [269, 341] on textarea "by this point of running more than hour" at bounding box center [617, 393] width 830 height 143
click at [330, 345] on textarea "by this point in the coerns of running more than hour" at bounding box center [617, 393] width 830 height 143
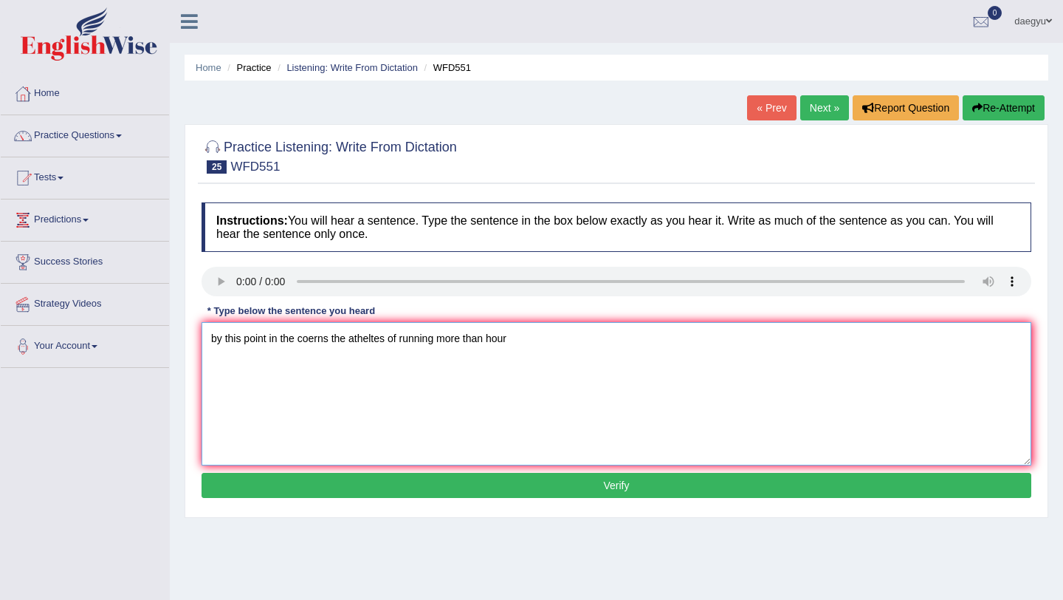
click at [390, 341] on textarea "by this point in the coerns the atheltes of running more than hour" at bounding box center [617, 393] width 830 height 143
click at [470, 340] on textarea "by this point in the coerns the atheltes of running more than hour" at bounding box center [617, 393] width 830 height 143
click at [466, 340] on textarea "by this point in the coerns the atheltes of running more than hour" at bounding box center [617, 393] width 830 height 143
click at [586, 311] on div "Instructions: You will hear a sentence. Type the sentence in the box below exac…" at bounding box center [616, 352] width 837 height 315
click at [583, 337] on textarea "by this point in the coerns the atheltes of running more in than hour" at bounding box center [617, 393] width 830 height 143
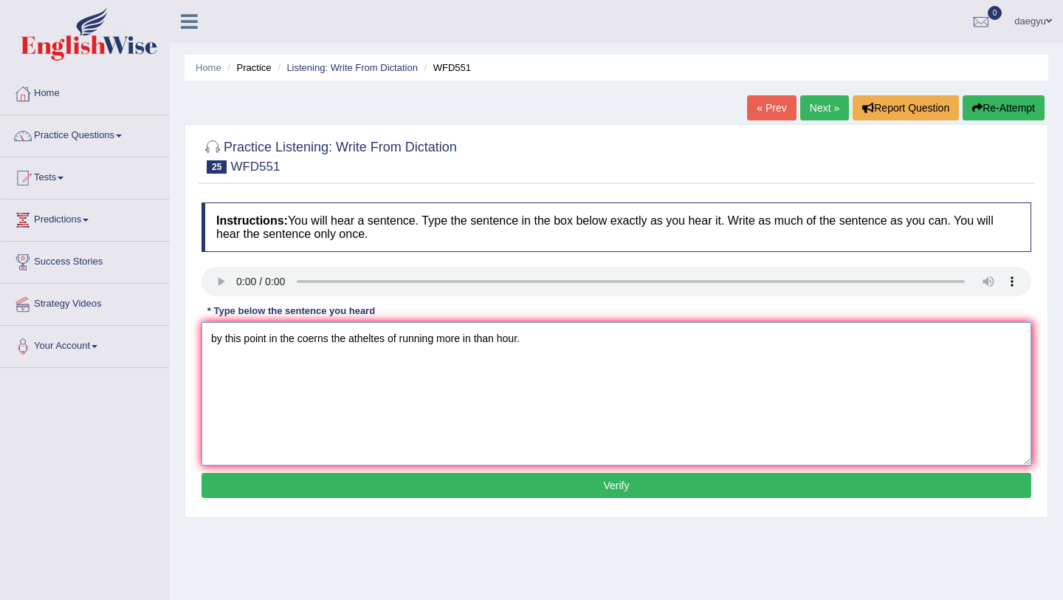
click at [215, 338] on textarea "by this point in the coerns the atheltes of running more in than hour." at bounding box center [617, 393] width 830 height 143
type textarea "By this point in the coerns the atheltes of running more in than hour."
click at [256, 478] on button "Verify" at bounding box center [617, 485] width 830 height 25
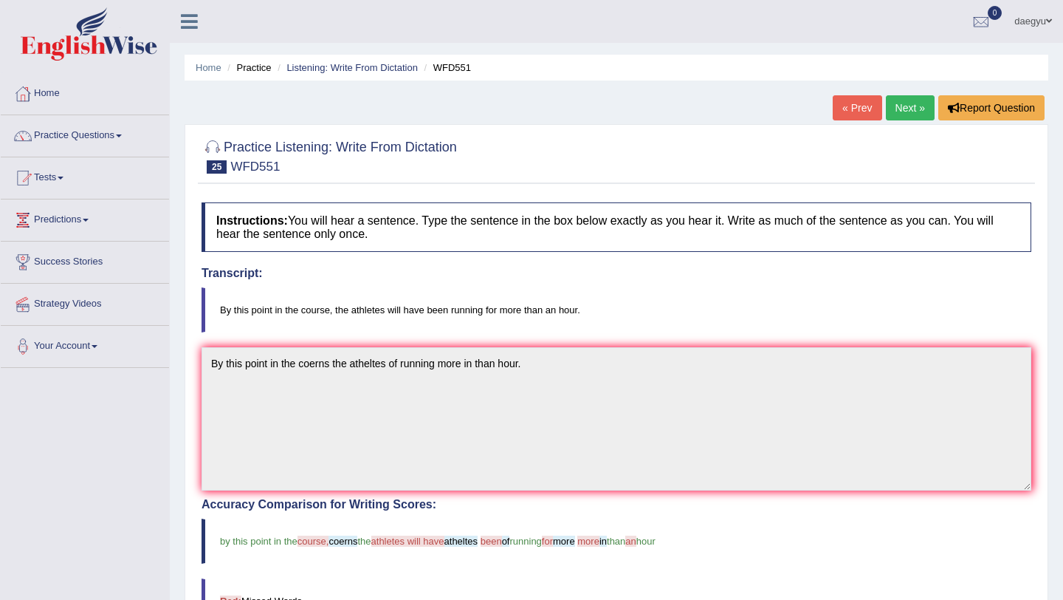
click at [900, 112] on link "Next »" at bounding box center [910, 107] width 49 height 25
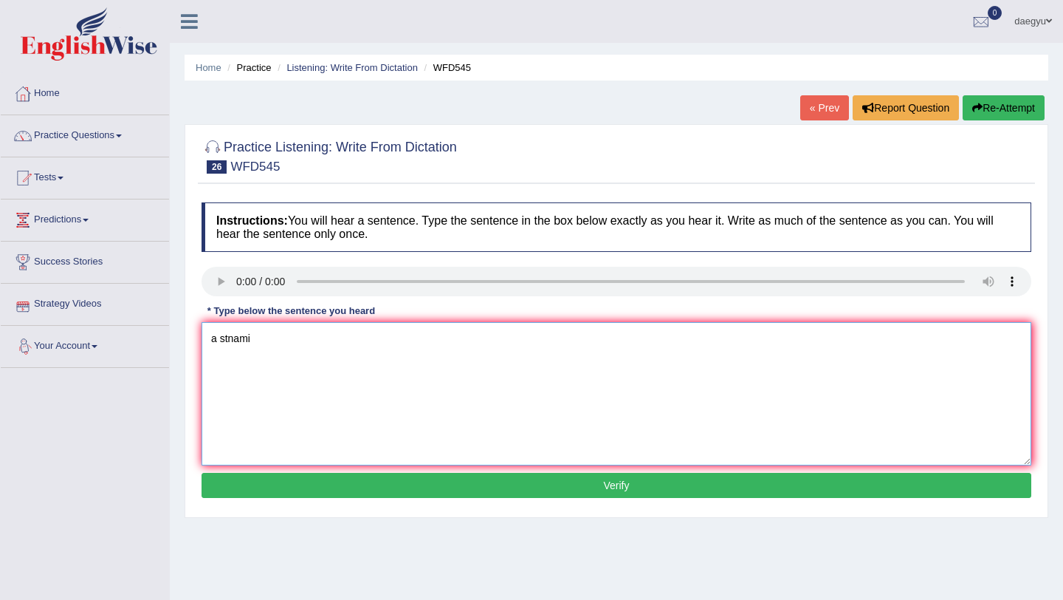
click at [247, 323] on textarea "a stnami" at bounding box center [617, 393] width 830 height 143
click at [255, 343] on textarea "a stnami" at bounding box center [617, 393] width 830 height 143
click at [231, 339] on textarea "a stnami warning is issue dtect coast" at bounding box center [617, 393] width 830 height 143
click at [329, 343] on textarea "a stunami warning is issue dtect coast" at bounding box center [617, 393] width 830 height 143
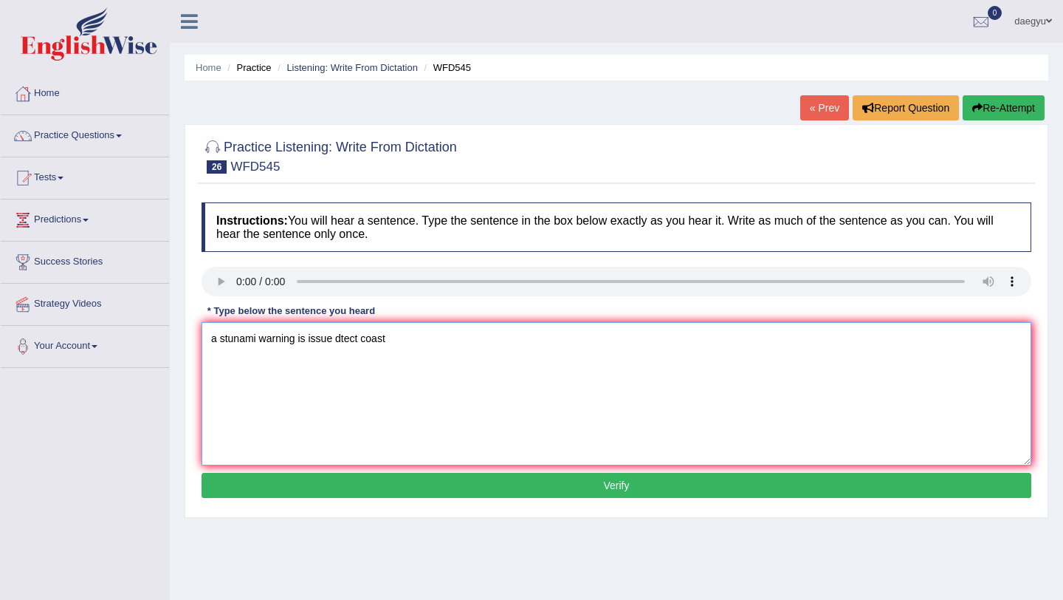
click at [332, 343] on textarea "a stunami warning is issue dtect coast" at bounding box center [617, 393] width 830 height 143
click at [340, 340] on textarea "a stunami warning is issued dtect coast" at bounding box center [617, 393] width 830 height 143
click at [298, 344] on textarea "a stunami warning is issued afetr strong earthquake dtect coast" at bounding box center [617, 393] width 830 height 143
click at [350, 342] on textarea "a stunami warning has beenis issued afetr strong earthquake dtect coast" at bounding box center [617, 393] width 830 height 143
click at [491, 341] on textarea "a stunami warning has been issued afetr strong earthquake dtect coast" at bounding box center [617, 393] width 830 height 143
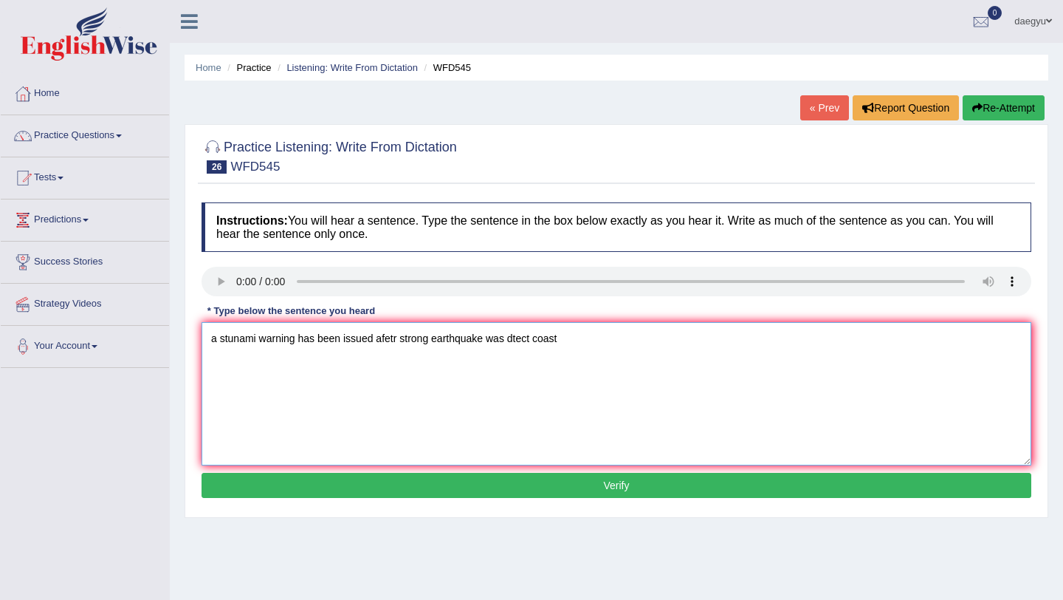
click at [537, 338] on textarea "a stunami warning has been issued afetr strong earthquake was dtect coast" at bounding box center [617, 393] width 830 height 143
type textarea "a stunami warning has been issued afetr strong earthquake was dtected of coast"
click at [538, 490] on button "Verify" at bounding box center [617, 485] width 830 height 25
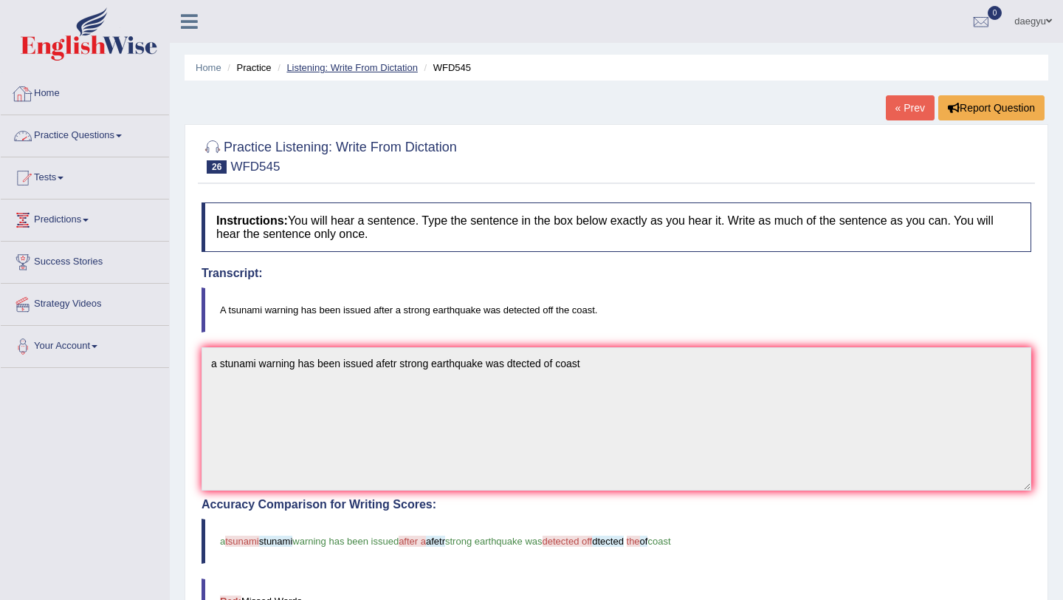
click at [321, 63] on link "Listening: Write From Dictation" at bounding box center [352, 67] width 131 height 11
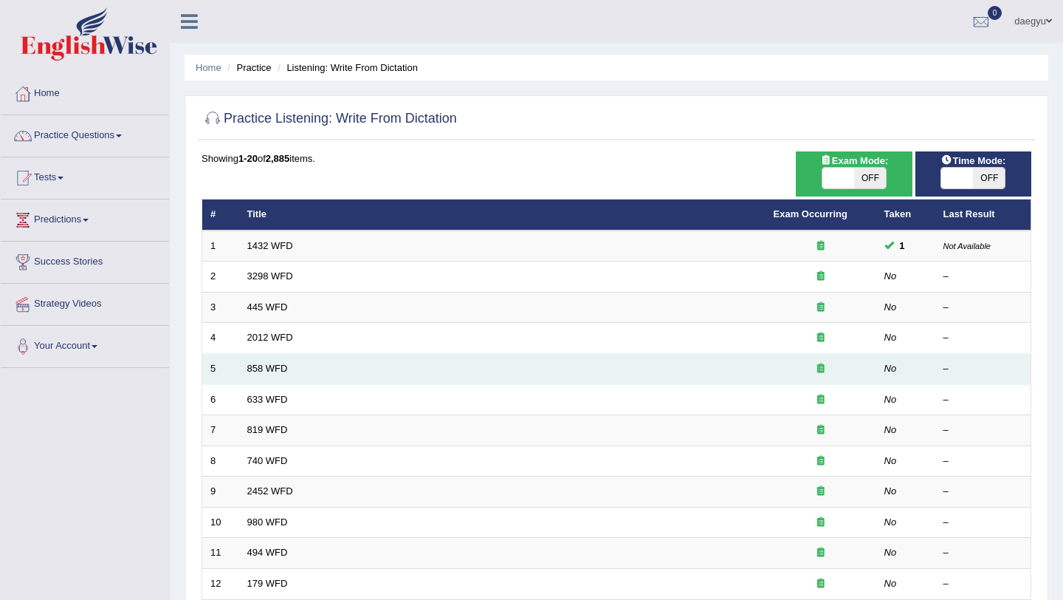
scroll to position [378, 0]
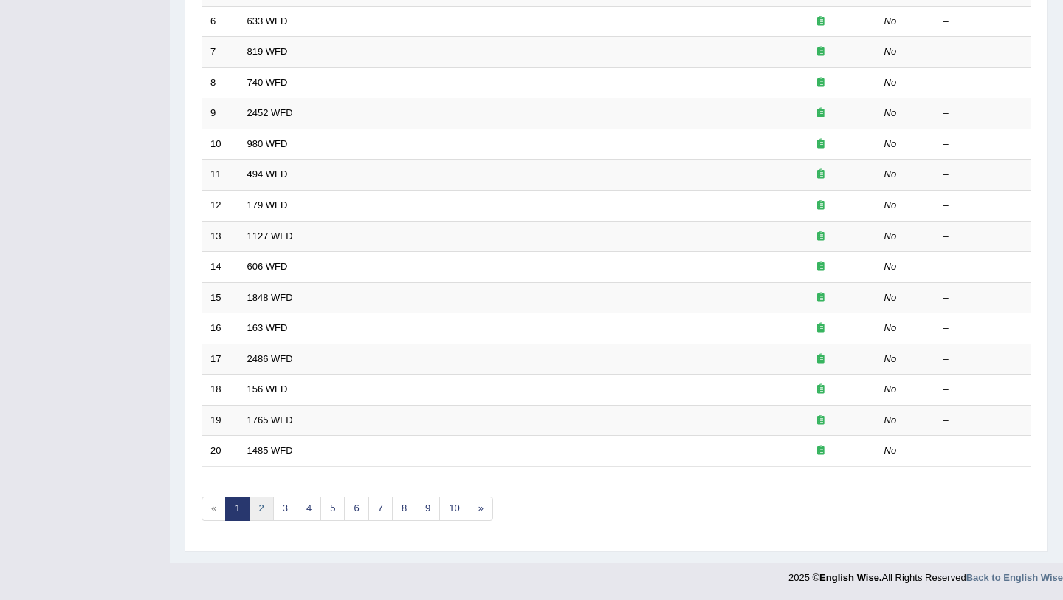
click at [270, 509] on link "2" at bounding box center [261, 508] width 24 height 24
click at [289, 507] on link "3" at bounding box center [285, 508] width 24 height 24
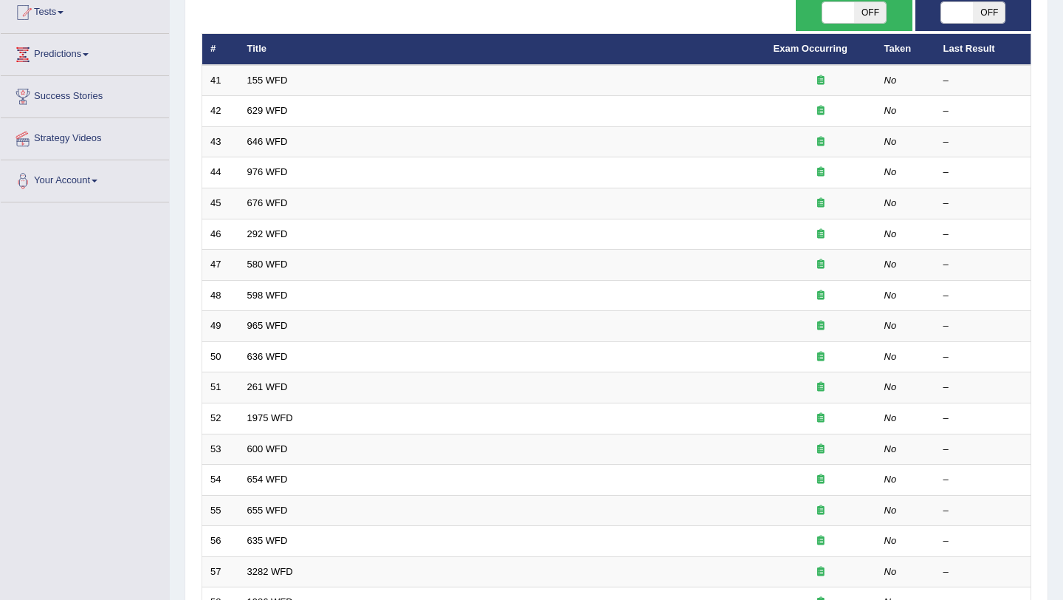
click at [894, 40] on th "Taken" at bounding box center [905, 49] width 59 height 31
click at [894, 47] on th "Taken" at bounding box center [905, 49] width 59 height 31
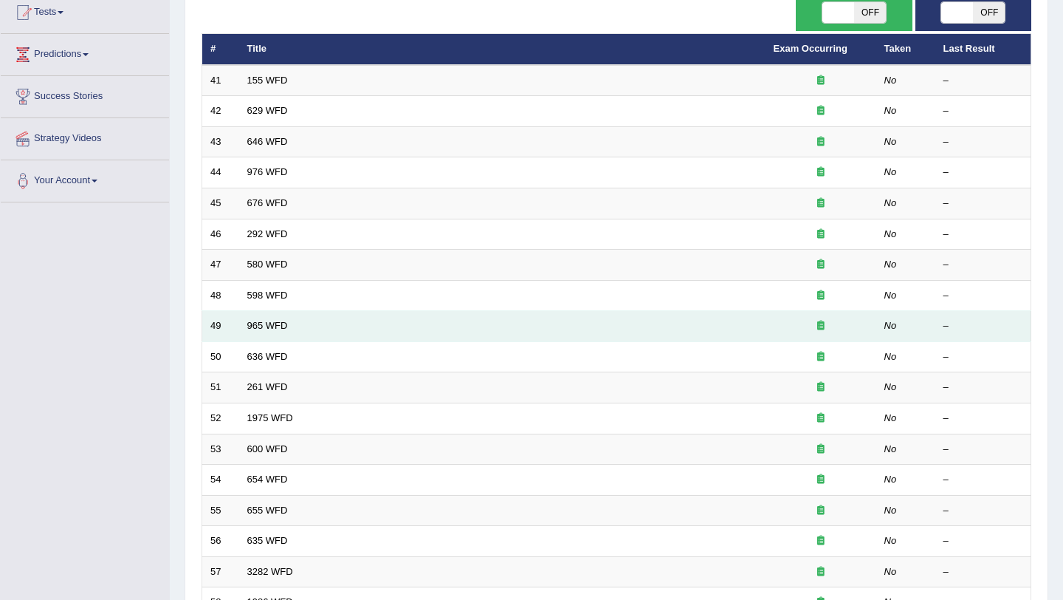
scroll to position [378, 0]
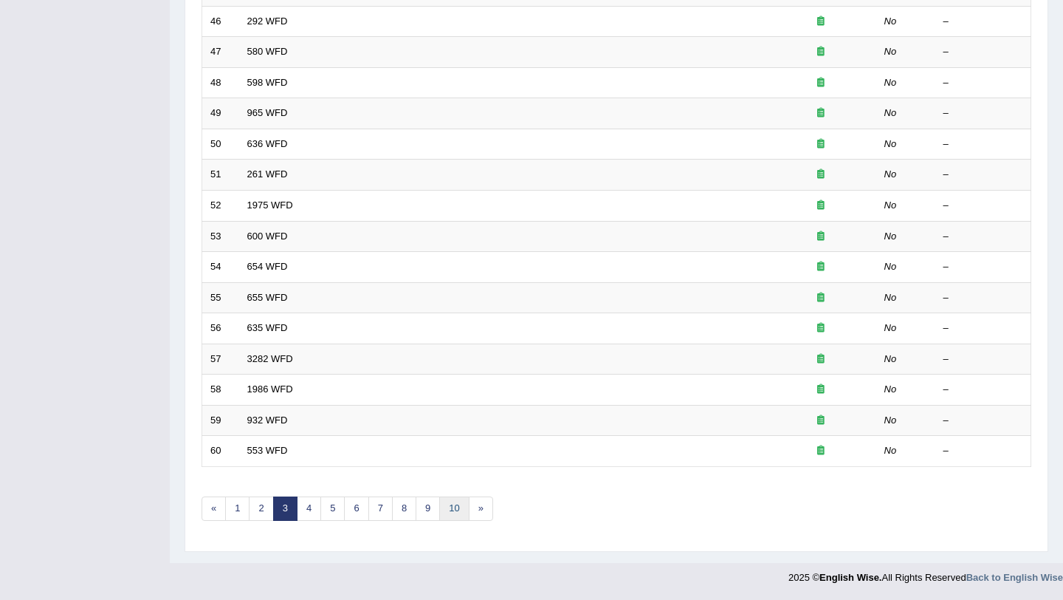
click at [439, 510] on link "10" at bounding box center [454, 508] width 30 height 24
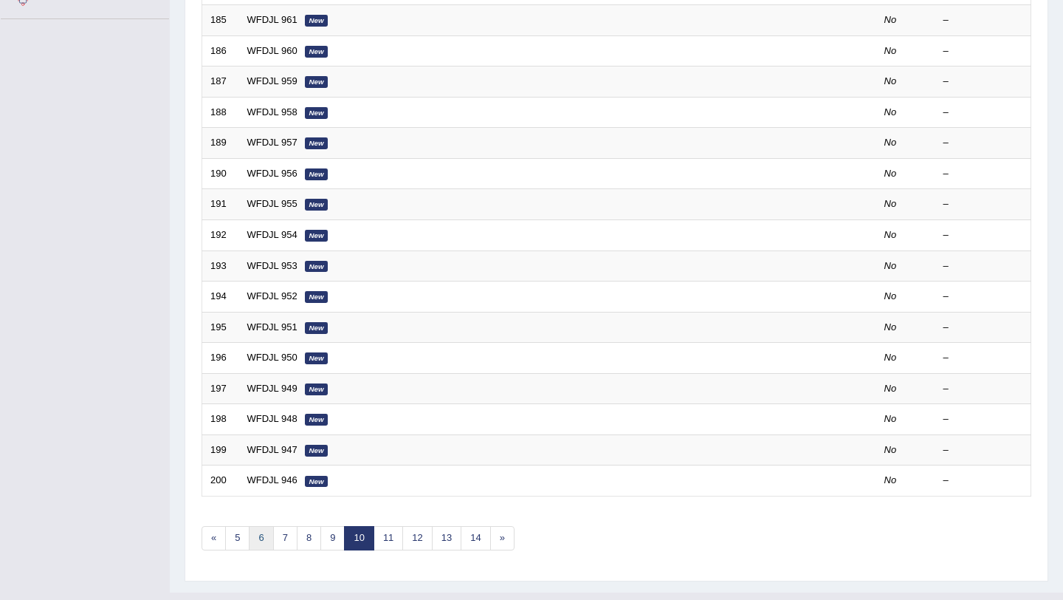
click at [252, 533] on link "6" at bounding box center [261, 538] width 24 height 24
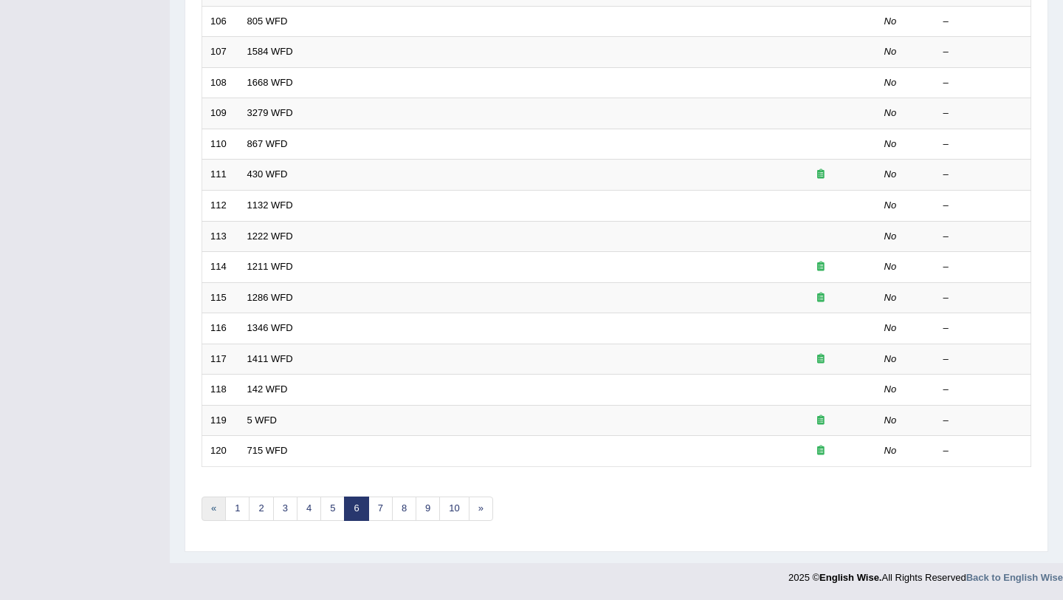
click at [208, 499] on link "«" at bounding box center [214, 508] width 24 height 24
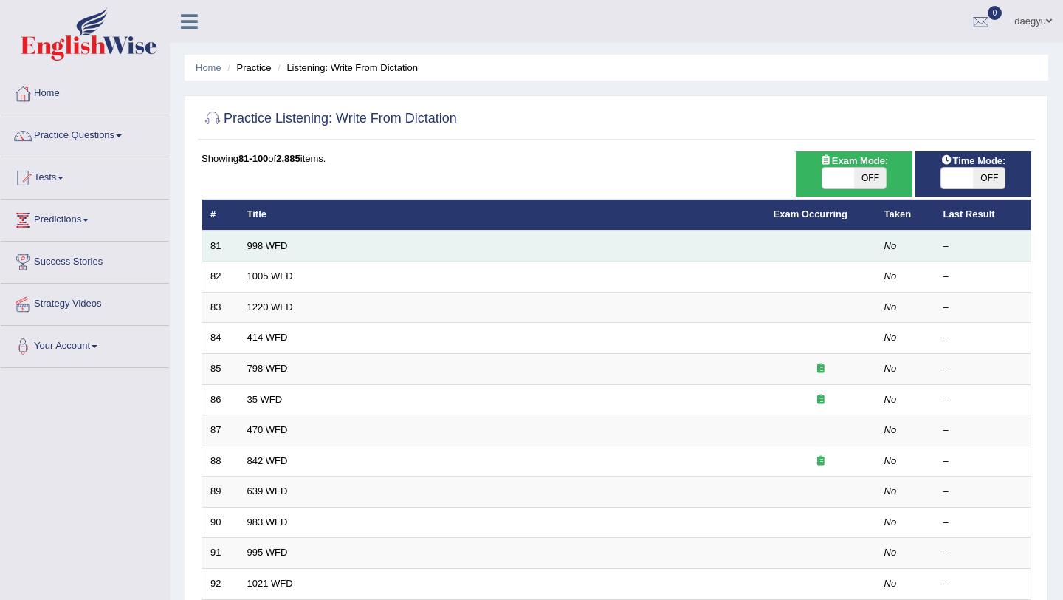
click at [264, 248] on link "998 WFD" at bounding box center [267, 245] width 41 height 11
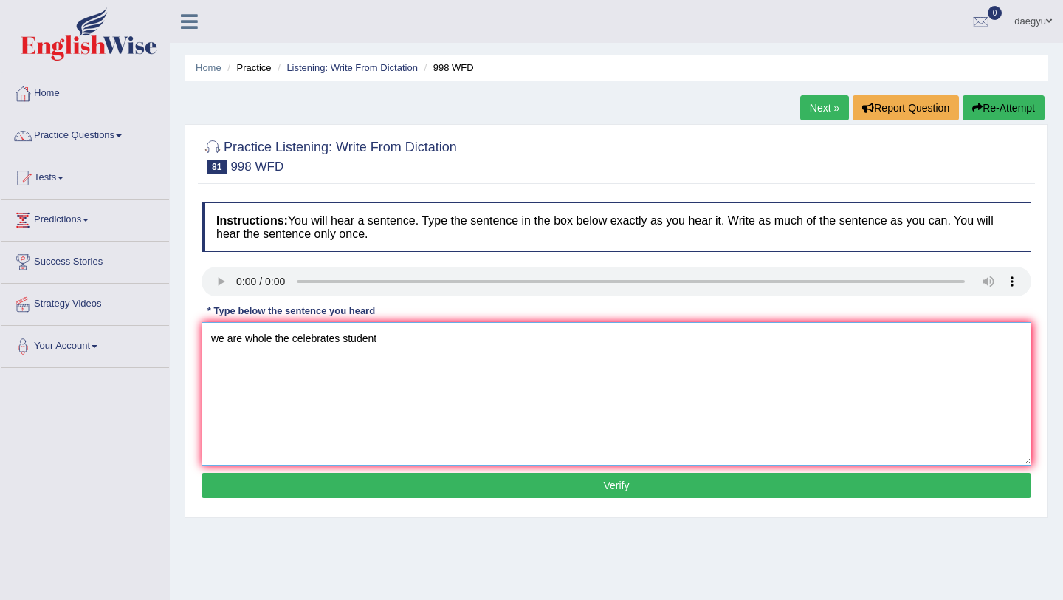
click at [344, 343] on textarea "we are whole the celebrates student" at bounding box center [617, 393] width 830 height 143
click at [431, 341] on textarea "we are whole the celebrates graduates student" at bounding box center [617, 393] width 830 height 143
click at [217, 340] on textarea "we are whole the celebrates graduates students." at bounding box center [617, 393] width 830 height 143
type textarea "We are whole the celebrates graduates students."
click at [308, 488] on button "Verify" at bounding box center [617, 485] width 830 height 25
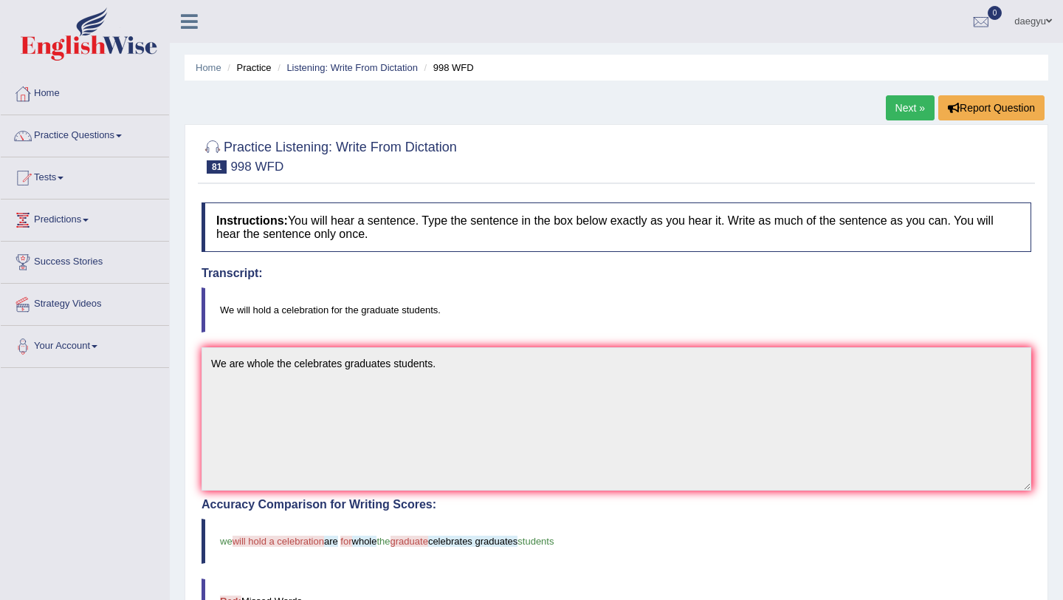
click at [897, 115] on link "Next »" at bounding box center [910, 107] width 49 height 25
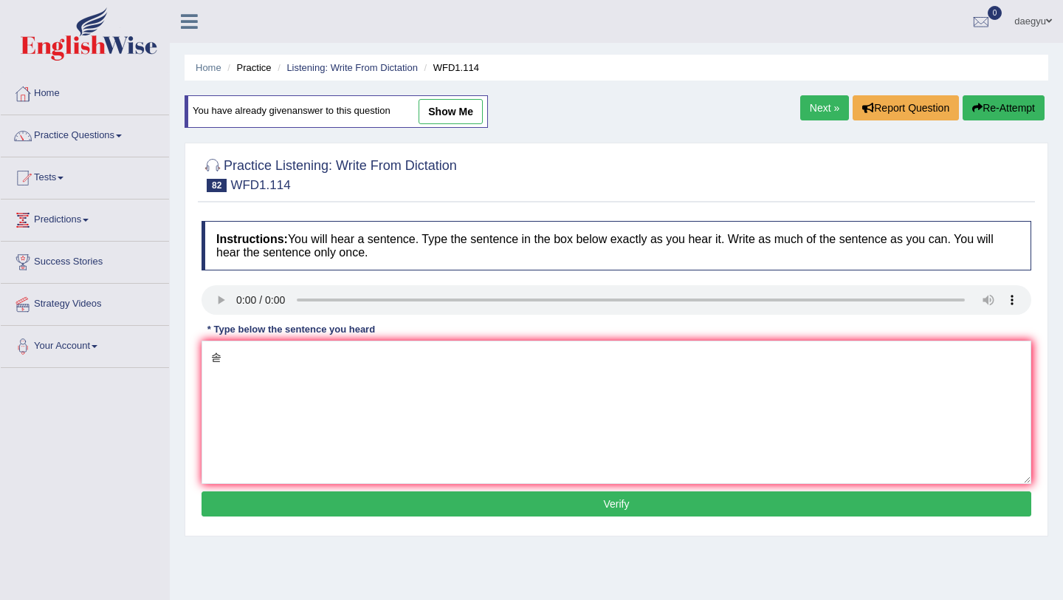
type textarea "솓"
click at [265, 363] on textarea "the authors work pilosphicated" at bounding box center [617, 411] width 830 height 143
click at [318, 361] on textarea "the authors early work pilosphicated" at bounding box center [617, 411] width 830 height 143
click at [399, 362] on textarea "the authors early work last pilosphicated" at bounding box center [617, 411] width 830 height 143
click at [420, 360] on textarea "the authors early work last pilosphicater and ex" at bounding box center [617, 411] width 830 height 143
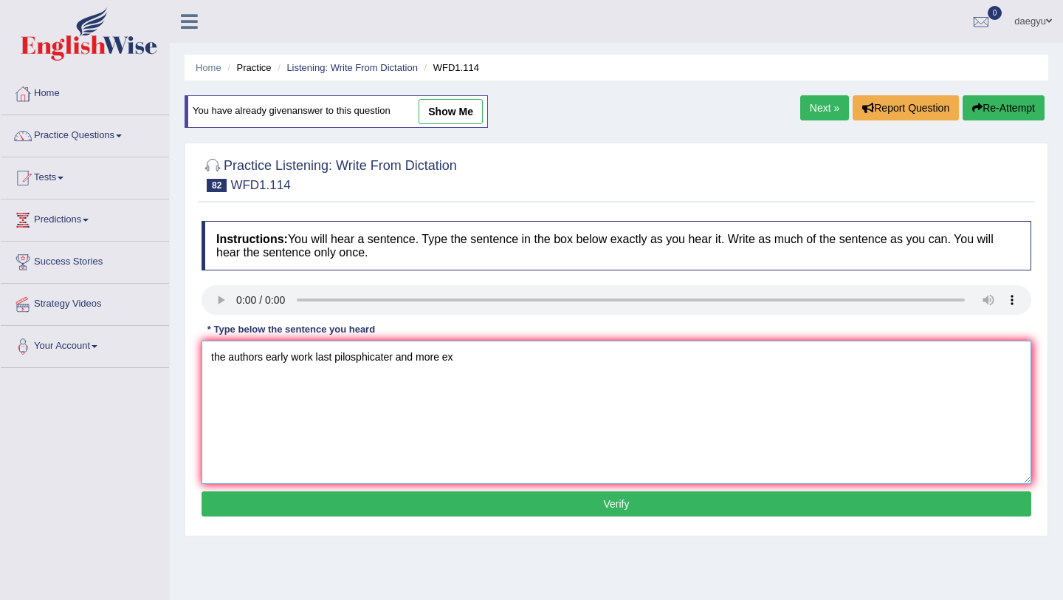
click at [508, 375] on textarea "the authors early work last pilosphicater and more ex" at bounding box center [617, 411] width 830 height 143
click at [315, 360] on textarea "the authors early work last pilosphicater and more experimental" at bounding box center [617, 411] width 830 height 143
click at [413, 360] on textarea "the authors early work are last pilosphicater and more experimental" at bounding box center [617, 411] width 830 height 143
click at [402, 365] on textarea "the authors early work are last pilosphicer and more experimental" at bounding box center [617, 411] width 830 height 143
click at [528, 362] on textarea "the authors early work are last pilosphicar and more experimental" at bounding box center [617, 411] width 830 height 143
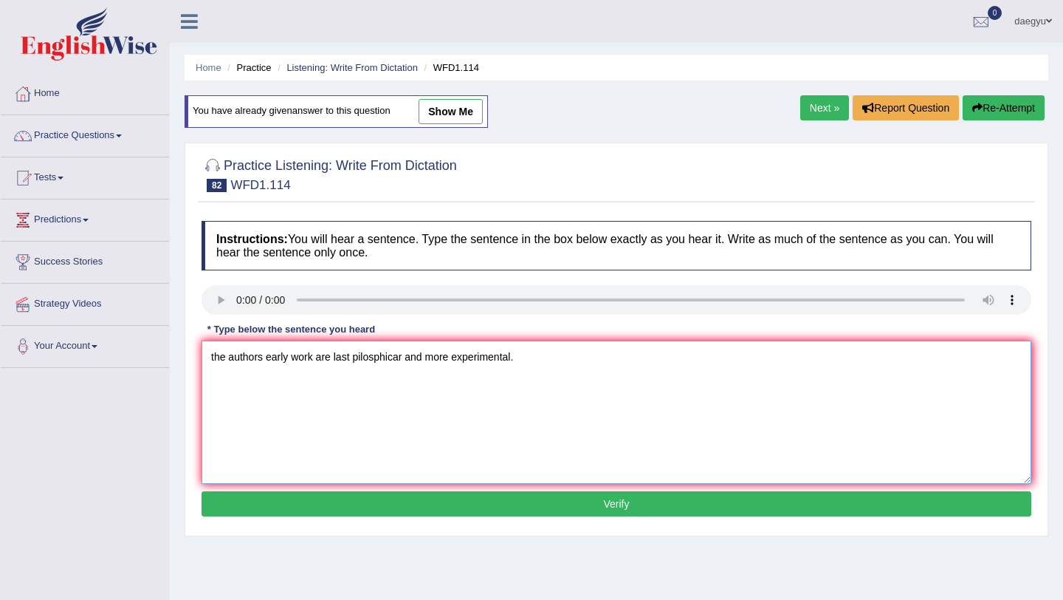
click at [216, 357] on textarea "the authors early work are last pilosphicar and more experimental." at bounding box center [617, 411] width 830 height 143
type textarea "The authors early work are last pilosphicar and more experimental."
click at [270, 505] on button "Verify" at bounding box center [617, 503] width 830 height 25
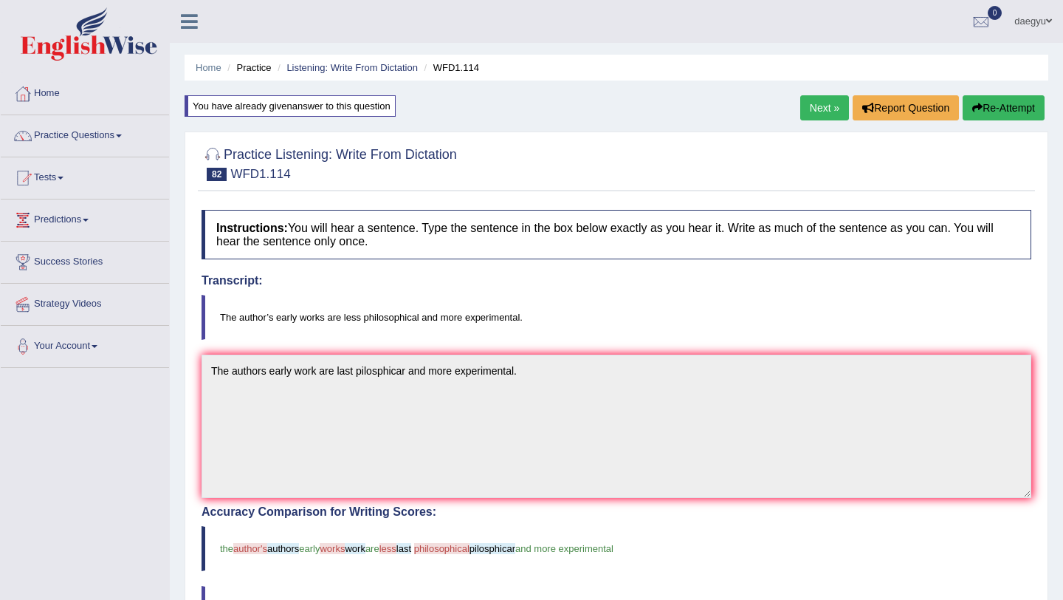
click at [827, 104] on link "Next »" at bounding box center [824, 107] width 49 height 25
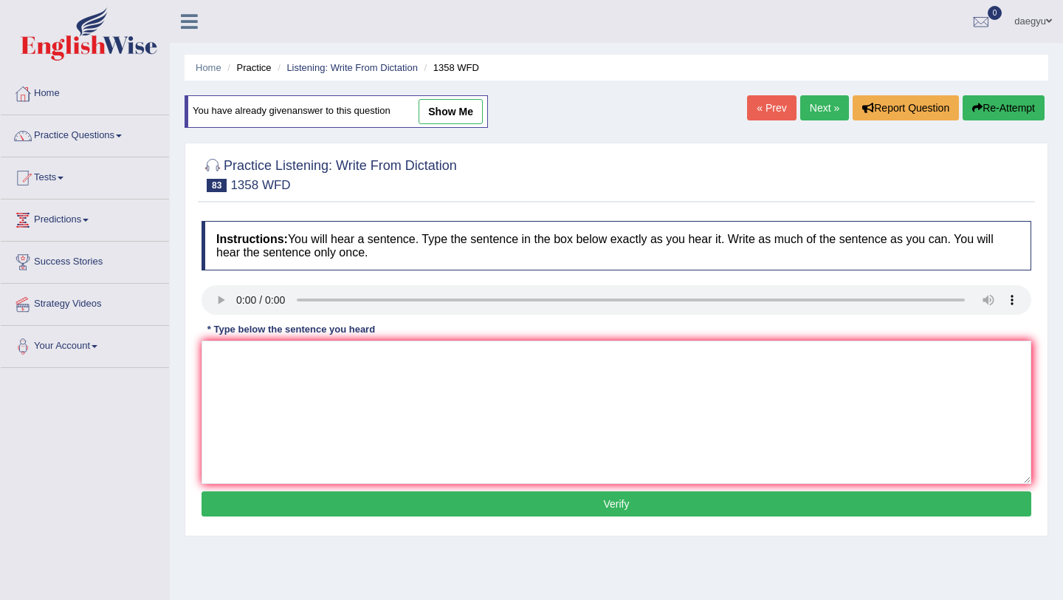
click at [219, 318] on div at bounding box center [617, 301] width 830 height 33
click at [267, 363] on textarea at bounding box center [617, 411] width 830 height 143
type textarea "채"
click at [317, 361] on textarea "communication skill is very importnat" at bounding box center [617, 411] width 830 height 143
click at [430, 359] on textarea "communication skill become very importnat" at bounding box center [617, 411] width 830 height 143
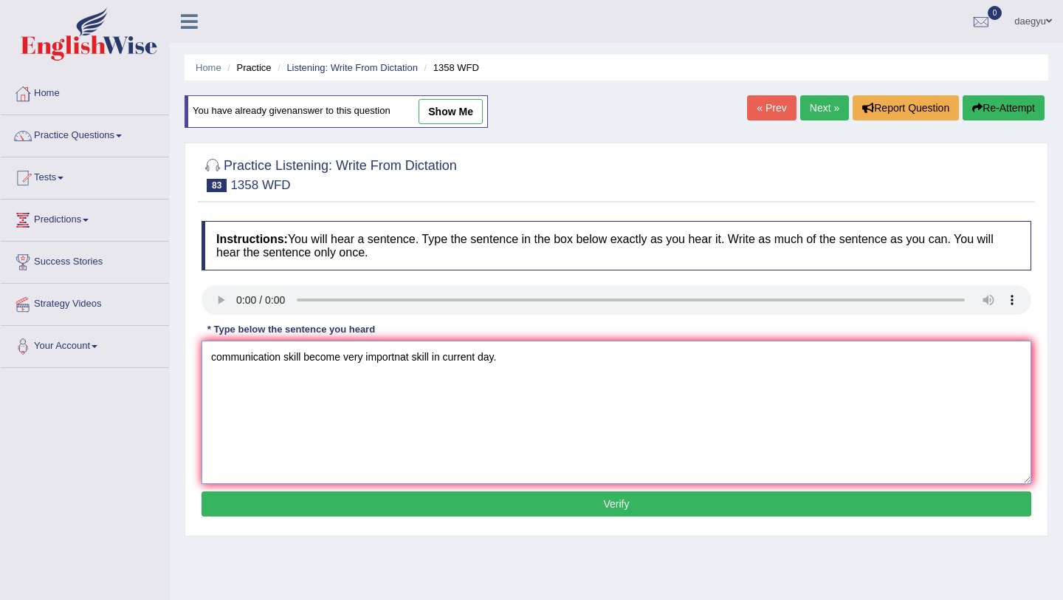
click at [214, 362] on textarea "communication skill become very importnat skill in current day." at bounding box center [617, 411] width 830 height 143
click at [304, 359] on textarea "Communication skill become very importnat skill in current day." at bounding box center [617, 411] width 830 height 143
click at [484, 356] on textarea "Communication skills become very importnat skill in current day." at bounding box center [617, 411] width 830 height 143
click at [503, 357] on textarea "Communication skills become very importnat skill in recent day." at bounding box center [617, 411] width 830 height 143
drag, startPoint x: 449, startPoint y: 360, endPoint x: 423, endPoint y: 360, distance: 25.9
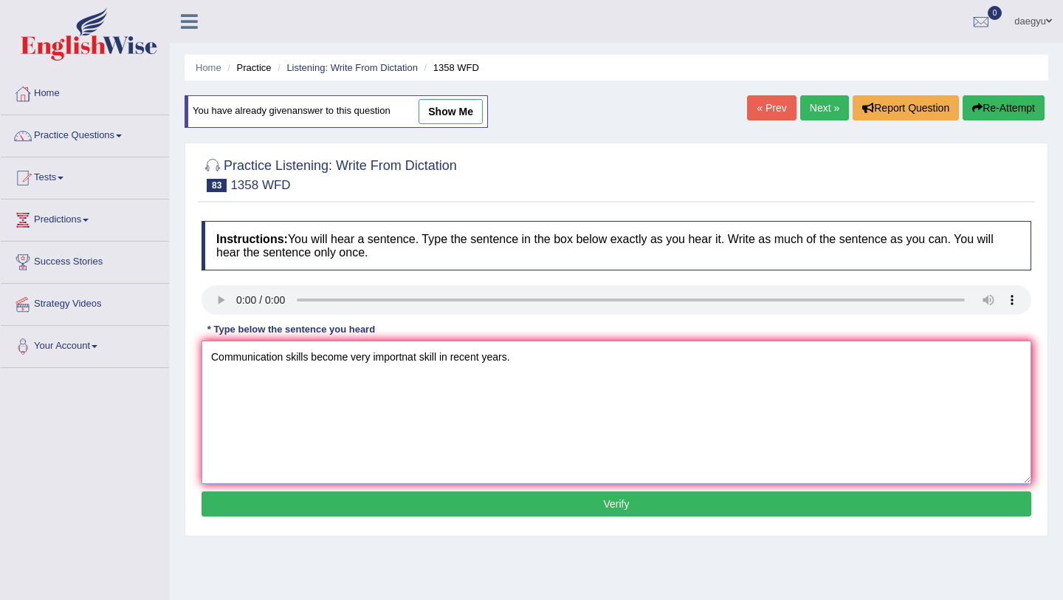
click at [423, 360] on textarea "Communication skills become very importnat skill in recent years." at bounding box center [617, 411] width 830 height 143
type textarea "Communication skills become very importnat in recent years."
click at [461, 490] on div "Instructions: You will hear a sentence. Type the sentence in the box below exac…" at bounding box center [616, 370] width 837 height 315
click at [460, 498] on button "Verify" at bounding box center [617, 503] width 830 height 25
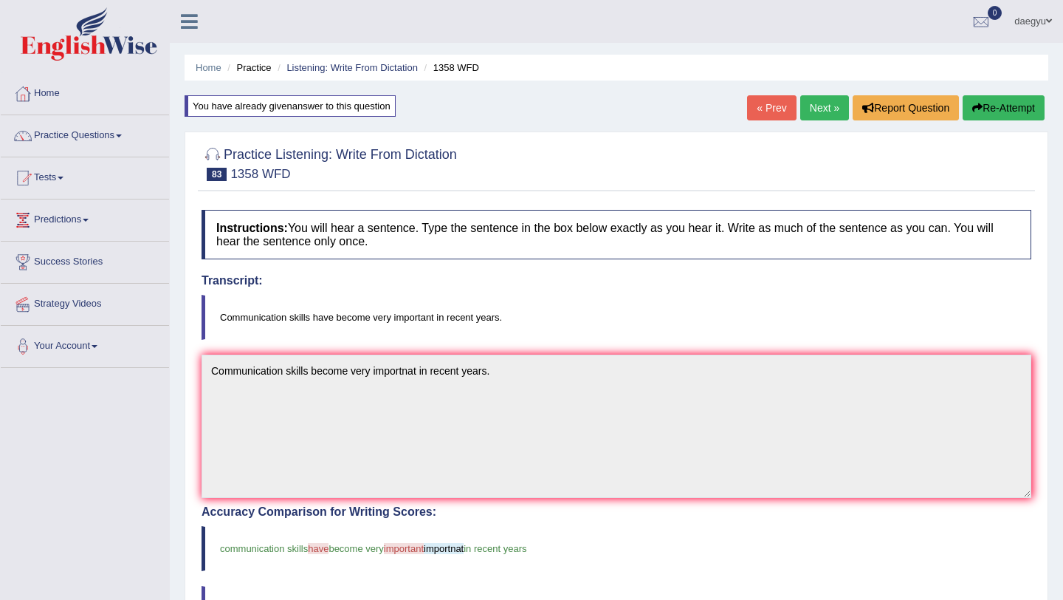
click at [822, 78] on ul "Home Practice Listening: Write From Dictation 1358 WFD" at bounding box center [617, 68] width 864 height 26
click at [824, 120] on link "Next »" at bounding box center [824, 107] width 49 height 25
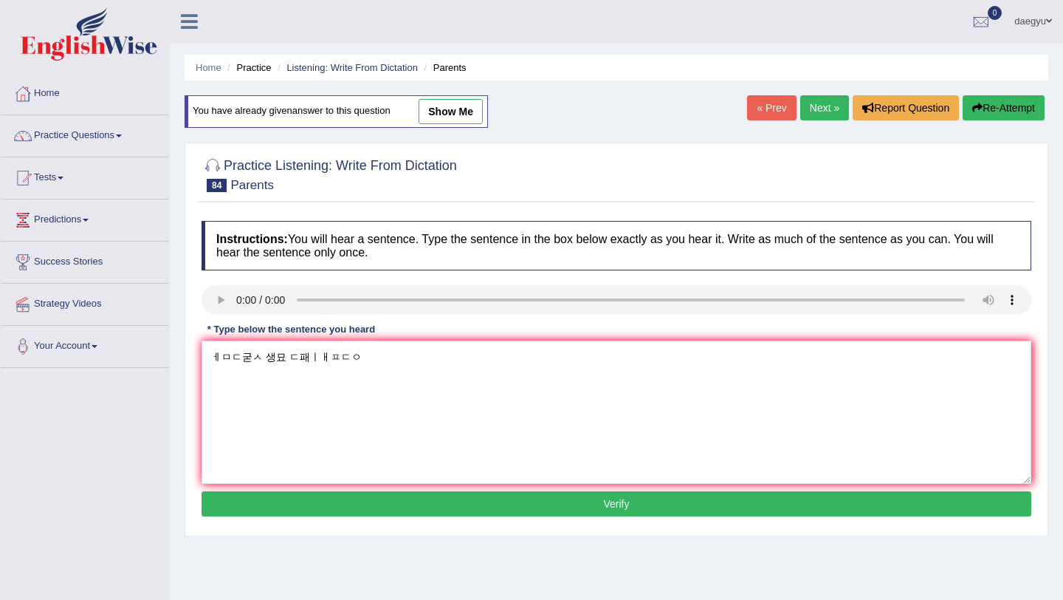
click at [336, 353] on textarea "ㅔㅁㄷ굳ㅅ 생묘 ㄷ패ㅣㅐㅍㄷㅇ" at bounding box center [617, 411] width 830 height 143
drag, startPoint x: 344, startPoint y: 354, endPoint x: 159, endPoint y: 361, distance: 185.5
click at [159, 361] on div "Toggle navigation Home Practice Questions Speaking Practice Read Aloud Repeat S…" at bounding box center [531, 384] width 1063 height 768
click at [278, 360] on textarea "parents today evoloved in" at bounding box center [617, 411] width 830 height 143
click at [376, 349] on textarea "parents today are evoloved in" at bounding box center [617, 411] width 830 height 143
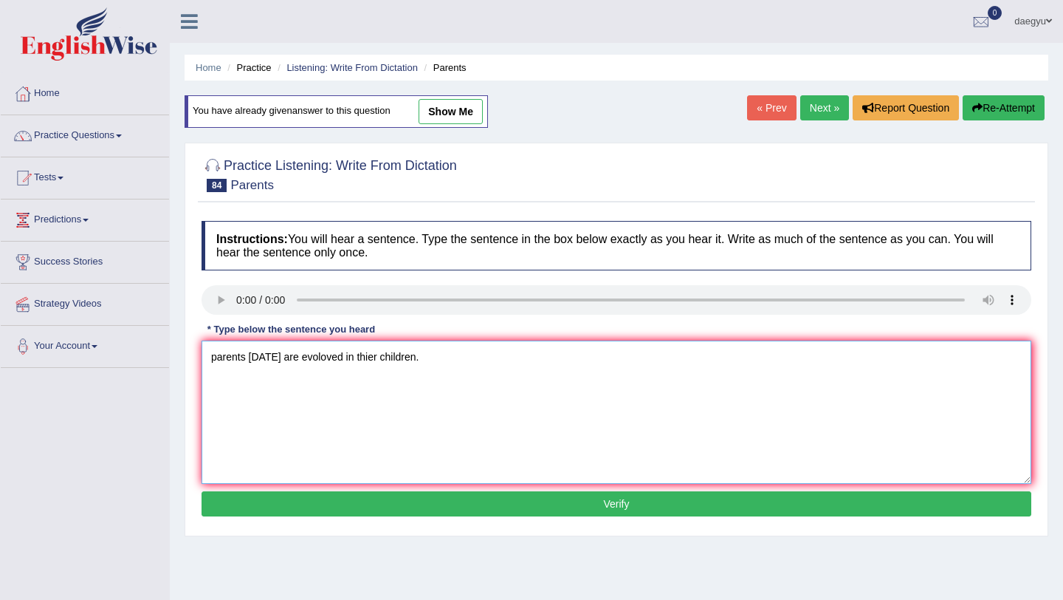
click at [219, 362] on textarea "parents today are evoloved in thier children." at bounding box center [617, 411] width 830 height 143
click at [349, 362] on textarea "Parents today are evoloved in thier children." at bounding box center [617, 411] width 830 height 143
type textarea "Parents today are evoloved in education thier children."
click at [432, 511] on button "Verify" at bounding box center [617, 503] width 830 height 25
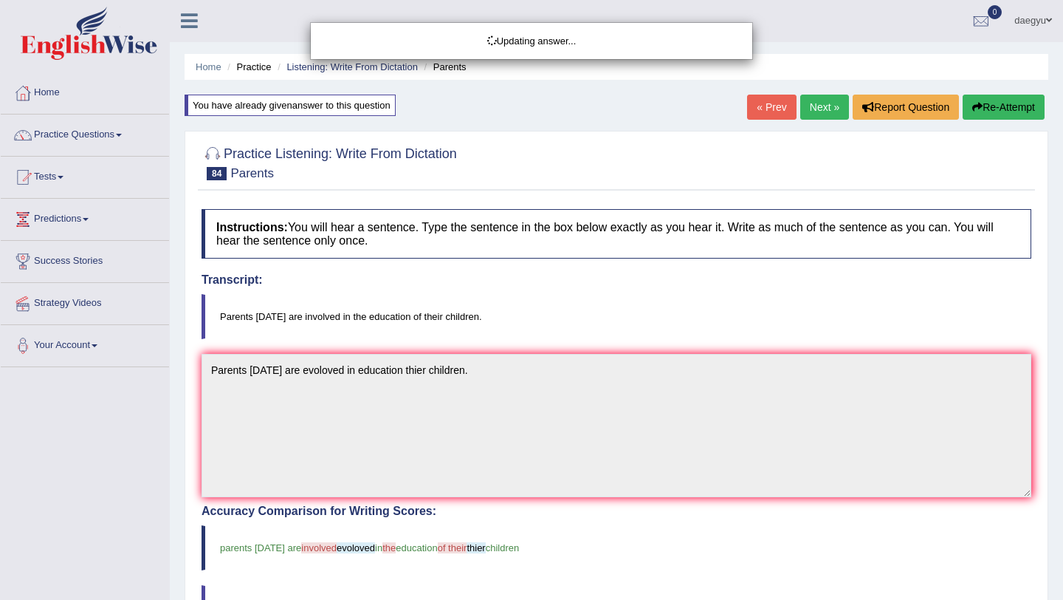
scroll to position [35, 0]
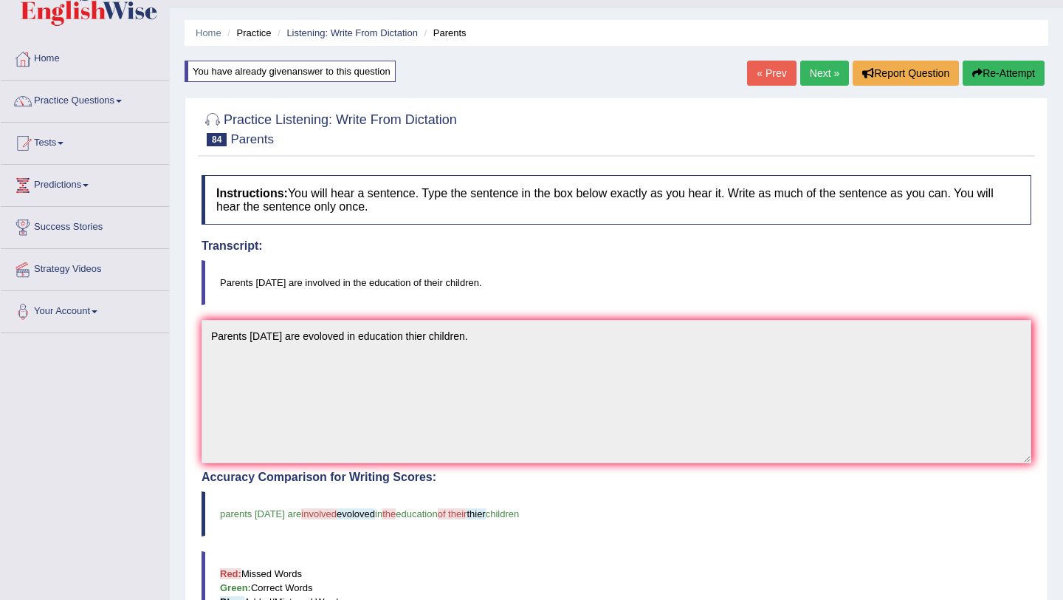
click at [809, 70] on link "Next »" at bounding box center [824, 73] width 49 height 25
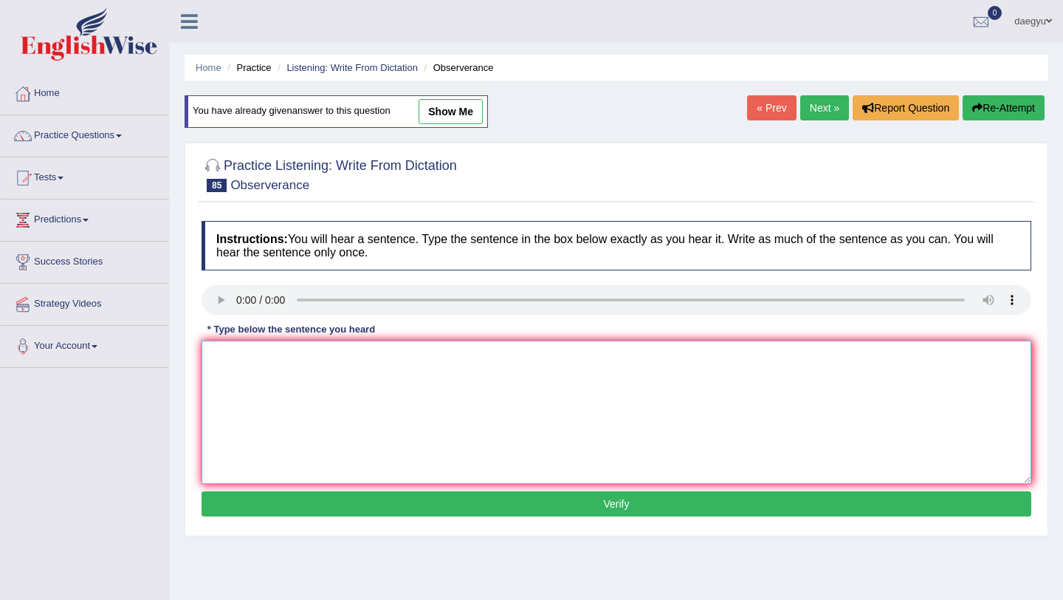
click at [243, 357] on textarea at bounding box center [617, 411] width 830 height 143
click at [295, 385] on textarea "urbanization" at bounding box center [617, 411] width 830 height 143
drag, startPoint x: 239, startPoint y: 362, endPoint x: 139, endPoint y: 374, distance: 101.1
click at [139, 374] on div "Toggle navigation Home Practice Questions Speaking Practice Read Aloud Repeat S…" at bounding box center [531, 384] width 1063 height 768
type textarea "u"
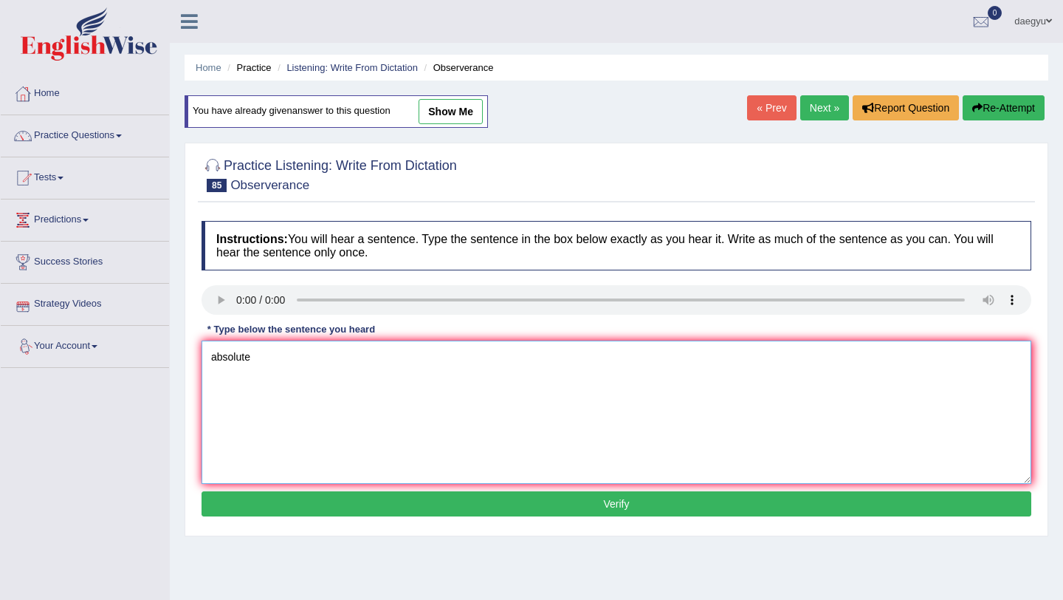
click at [250, 358] on textarea "absolute" at bounding box center [617, 411] width 830 height 143
click at [217, 363] on textarea "anervously breathe their concert" at bounding box center [617, 411] width 830 height 143
click at [278, 363] on textarea "wait nervously breathe their concert" at bounding box center [617, 411] width 830 height 143
click at [278, 359] on textarea "wait nervously in bated breathe their concert" at bounding box center [617, 411] width 830 height 143
click at [307, 361] on textarea "wait nervously and in bated breathe their concert" at bounding box center [617, 411] width 830 height 143
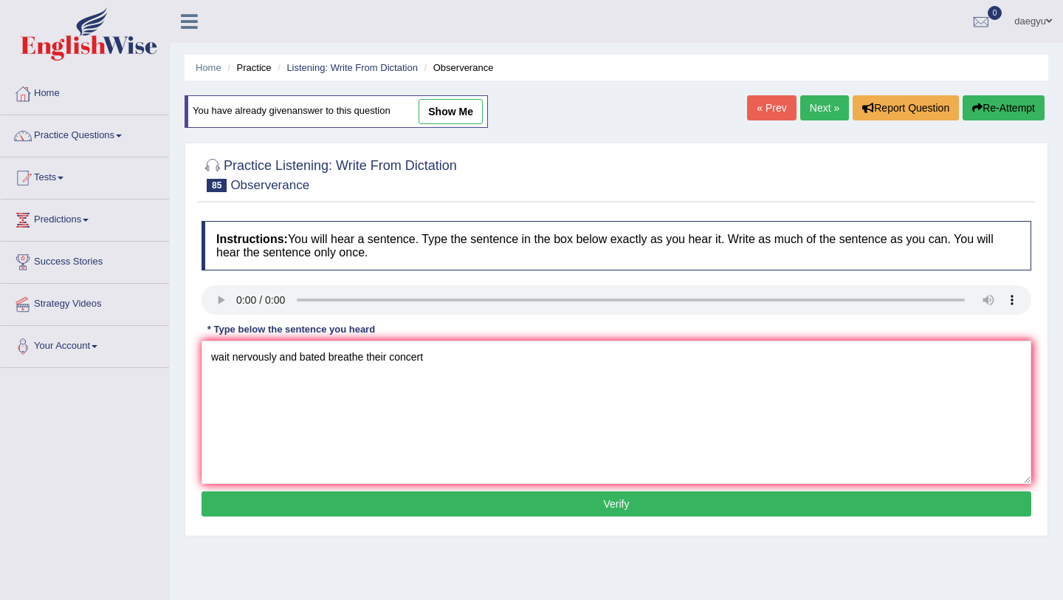
click at [384, 490] on div "Instructions: You will hear a sentence. Type the sentence in the box below exac…" at bounding box center [616, 370] width 837 height 315
click at [459, 360] on textarea "wait nervously and bated breathe their concert" at bounding box center [617, 411] width 830 height 143
click at [427, 354] on textarea "wait nervously and bated breathe their concert." at bounding box center [617, 411] width 830 height 143
type textarea "wait nervously and bated breathe their concern."
click at [423, 515] on button "Verify" at bounding box center [617, 503] width 830 height 25
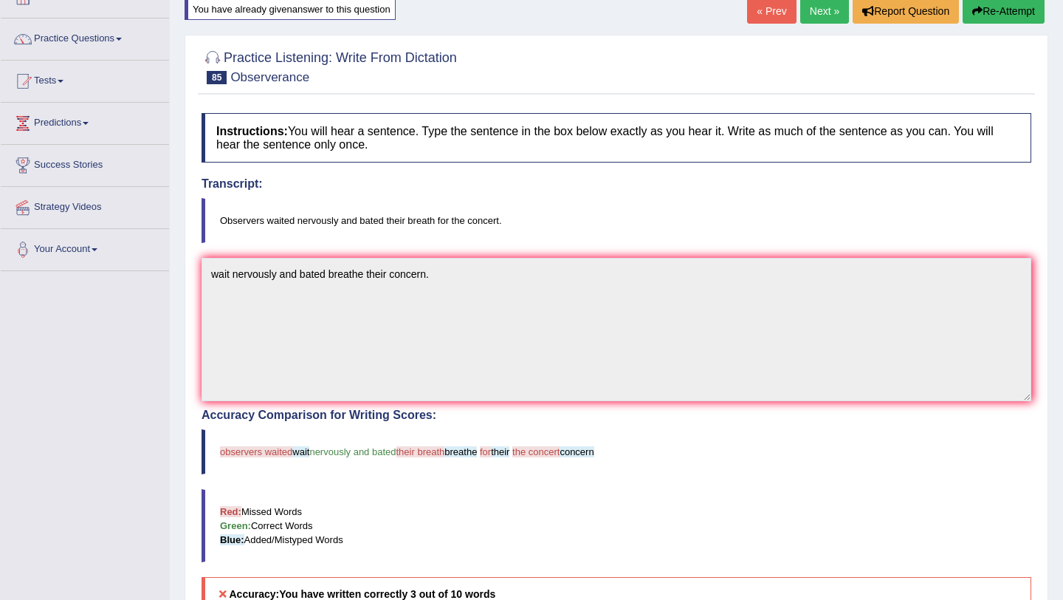
scroll to position [98, 0]
click at [821, 14] on link "Next »" at bounding box center [824, 9] width 49 height 25
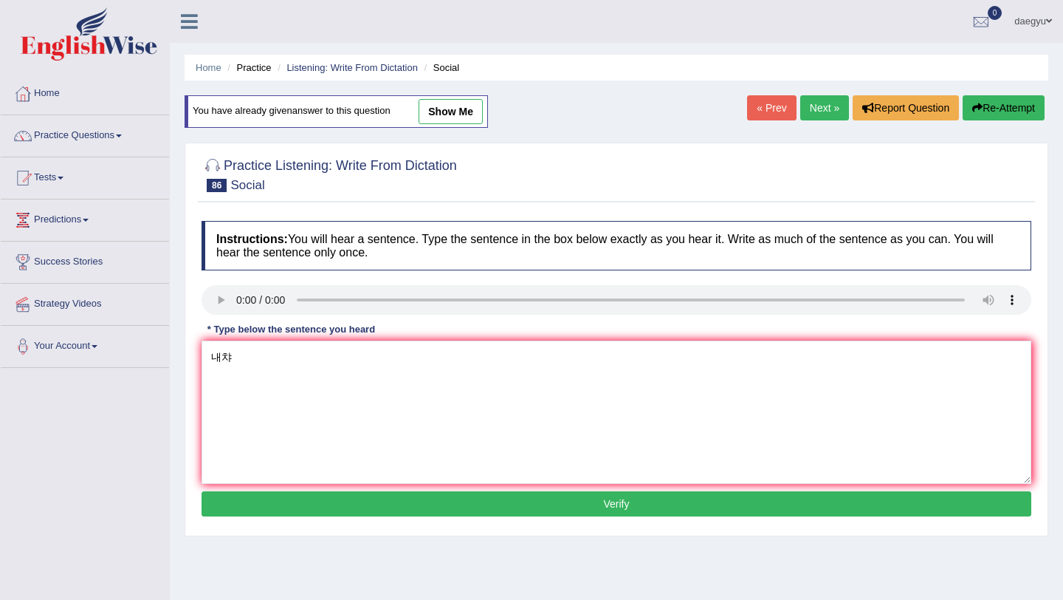
type textarea "내"
click at [300, 367] on textarea "socil policies" at bounding box center [617, 411] width 830 height 143
click at [218, 360] on textarea "socil policies describe people needs." at bounding box center [617, 411] width 830 height 143
click at [222, 320] on div "Instructions: You will hear a sentence. Type the sentence in the box below exac…" at bounding box center [616, 370] width 837 height 315
click at [279, 365] on textarea "Social policies describe people needs." at bounding box center [617, 411] width 830 height 143
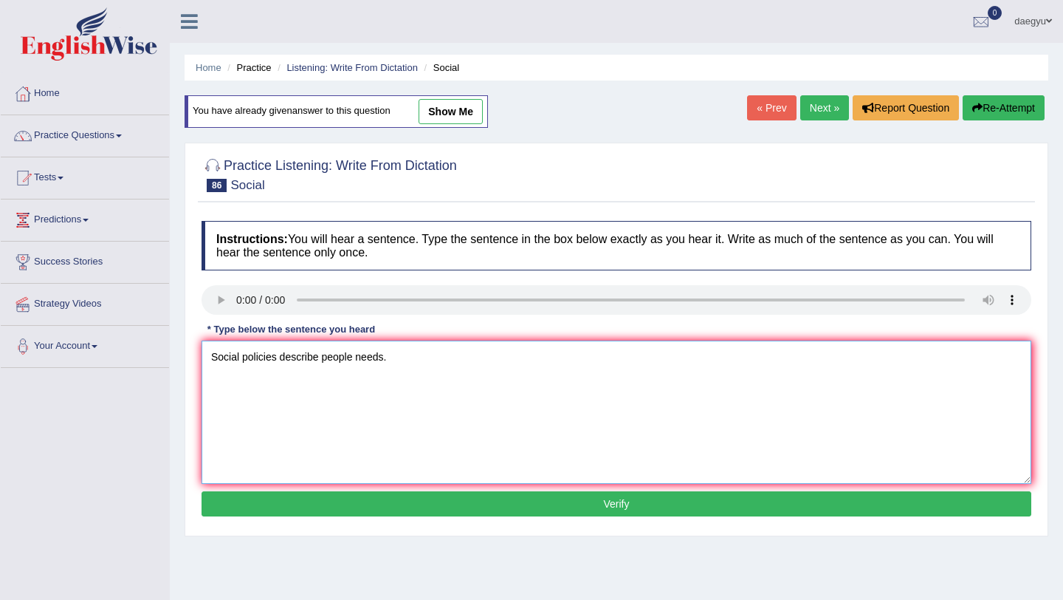
click at [320, 361] on textarea "Social policies describe people needs." at bounding box center [617, 411] width 830 height 143
type textarea "Social policies describe the way society people needs."
click at [363, 361] on textarea "Social policies describe the way society people needs." at bounding box center [617, 411] width 830 height 143
click at [459, 495] on button "Verify" at bounding box center [617, 503] width 830 height 25
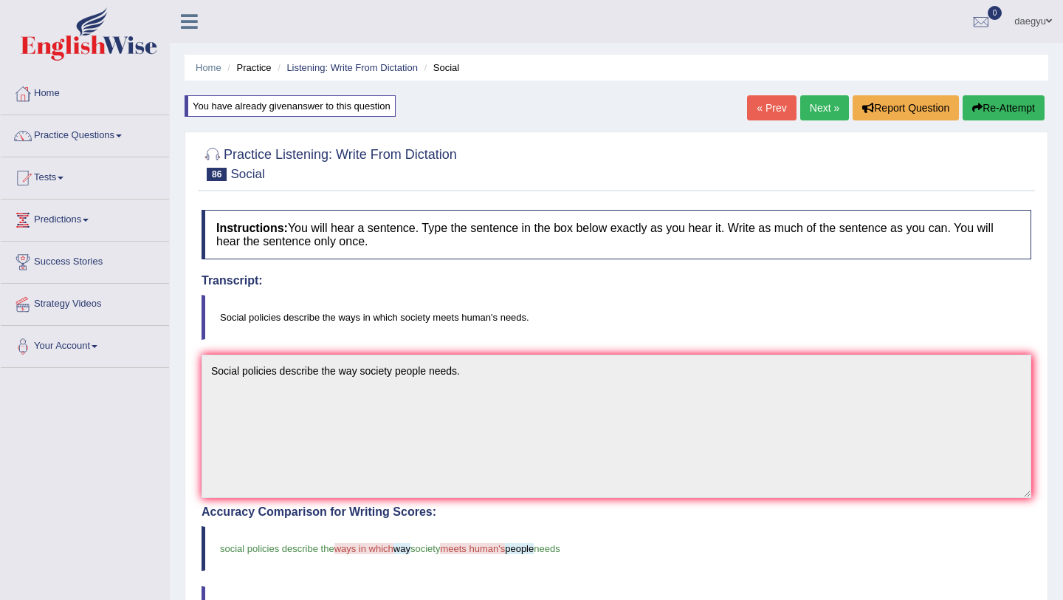
click at [831, 103] on link "Next »" at bounding box center [824, 107] width 49 height 25
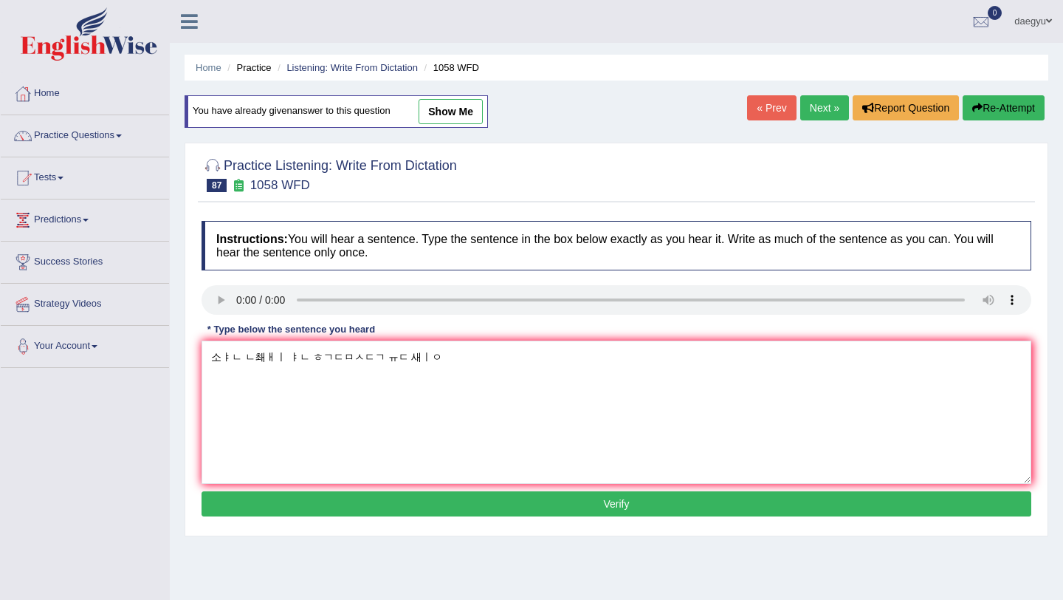
drag, startPoint x: 438, startPoint y: 346, endPoint x: 32, endPoint y: 346, distance: 406.1
click at [32, 346] on div "Toggle navigation Home Practice Questions Speaking Practice Read Aloud Repeat S…" at bounding box center [531, 384] width 1063 height 768
click at [256, 364] on textarea "this [PERSON_NAME] is greater ne told" at bounding box center [617, 411] width 830 height 143
click at [272, 362] on textarea "this school is greater ne told" at bounding box center [617, 411] width 830 height 143
click at [304, 360] on textarea "this school is greater ne told" at bounding box center [617, 411] width 830 height 143
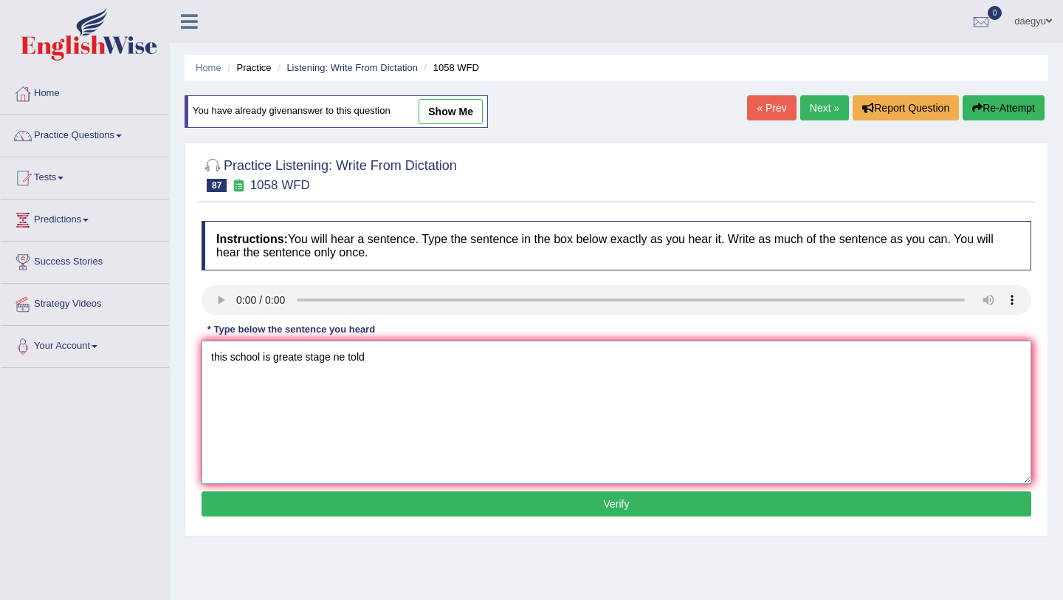
click at [334, 364] on textarea "this school is greate stage ne told" at bounding box center [617, 411] width 830 height 143
click at [376, 363] on textarea "this school is greate stage actors ne told" at bounding box center [617, 411] width 830 height 143
click at [442, 366] on textarea "this school is greate stage actors could be told" at bounding box center [617, 411] width 830 height 143
click at [210, 360] on textarea "this school is greate stage actors could be taught." at bounding box center [617, 411] width 830 height 143
type textarea "This school is greate stage actors could be taught."
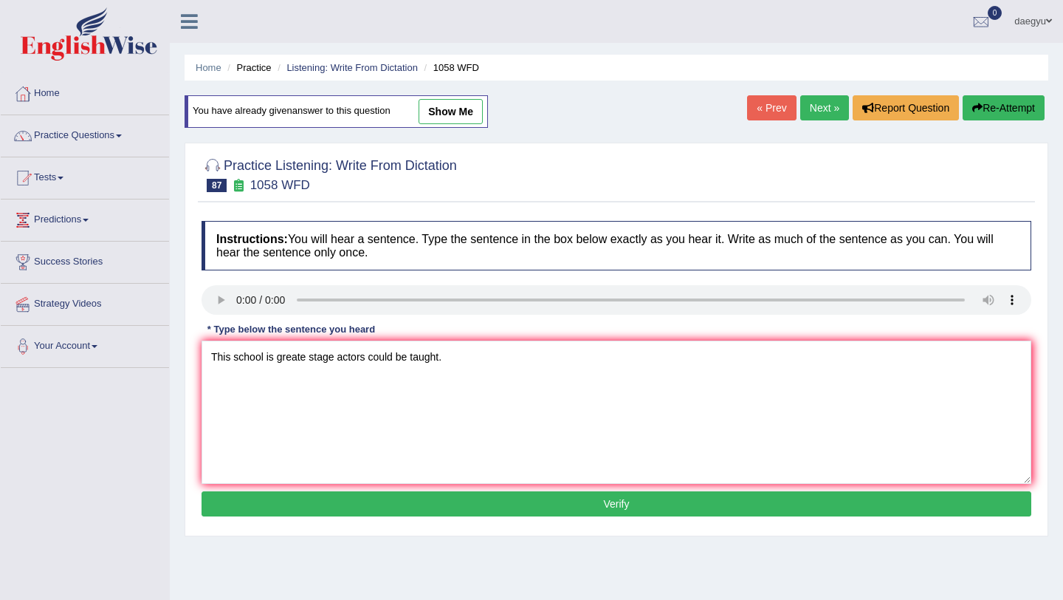
click at [231, 513] on button "Verify" at bounding box center [617, 503] width 830 height 25
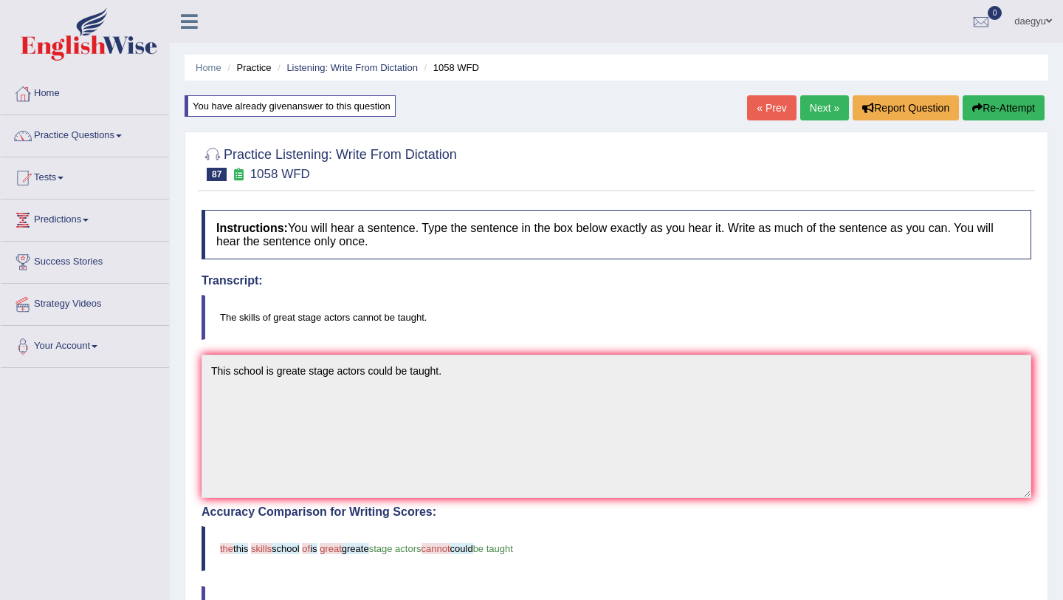
click at [801, 111] on link "Next »" at bounding box center [824, 107] width 49 height 25
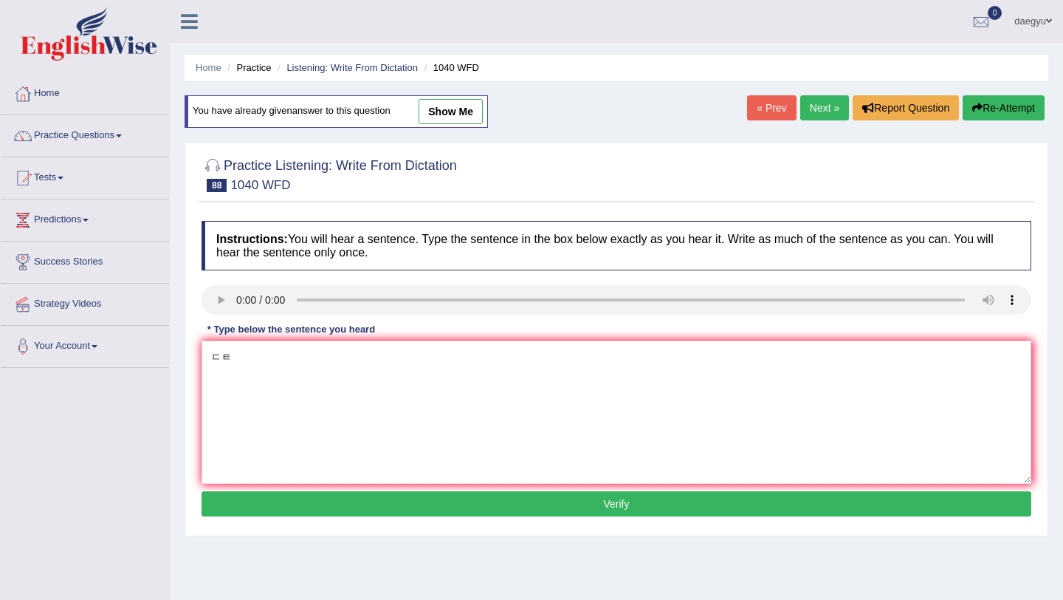
type textarea "ㄷ"
click at [247, 363] on textarea "extracirlculam" at bounding box center [617, 411] width 830 height 143
click at [281, 357] on textarea "extracirculam" at bounding box center [617, 411] width 830 height 143
click at [244, 353] on textarea "extracirculam" at bounding box center [617, 411] width 830 height 143
click at [287, 350] on textarea "extraciriculam" at bounding box center [617, 411] width 830 height 143
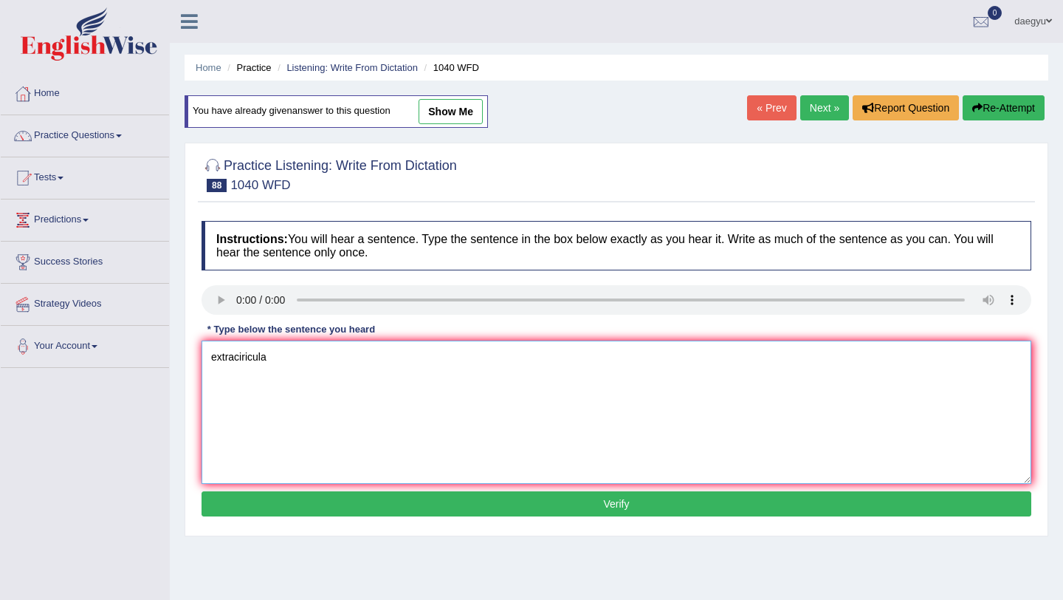
click at [317, 354] on textarea "extraciricula" at bounding box center [617, 411] width 830 height 143
type textarea "extraciricula activites can helps students more talnets."
click at [363, 504] on button "Verify" at bounding box center [617, 503] width 830 height 25
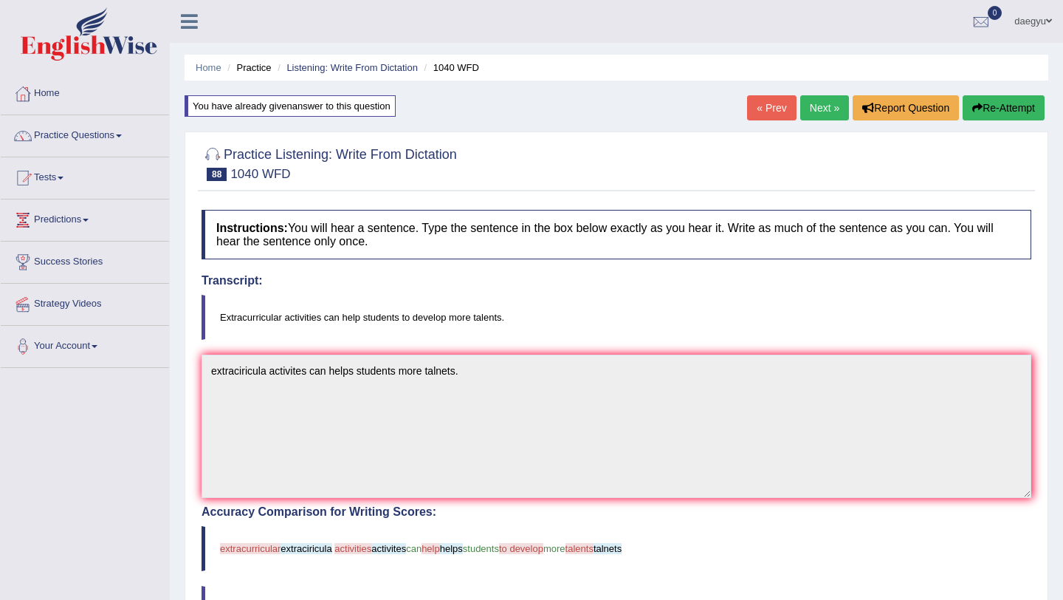
scroll to position [57, 0]
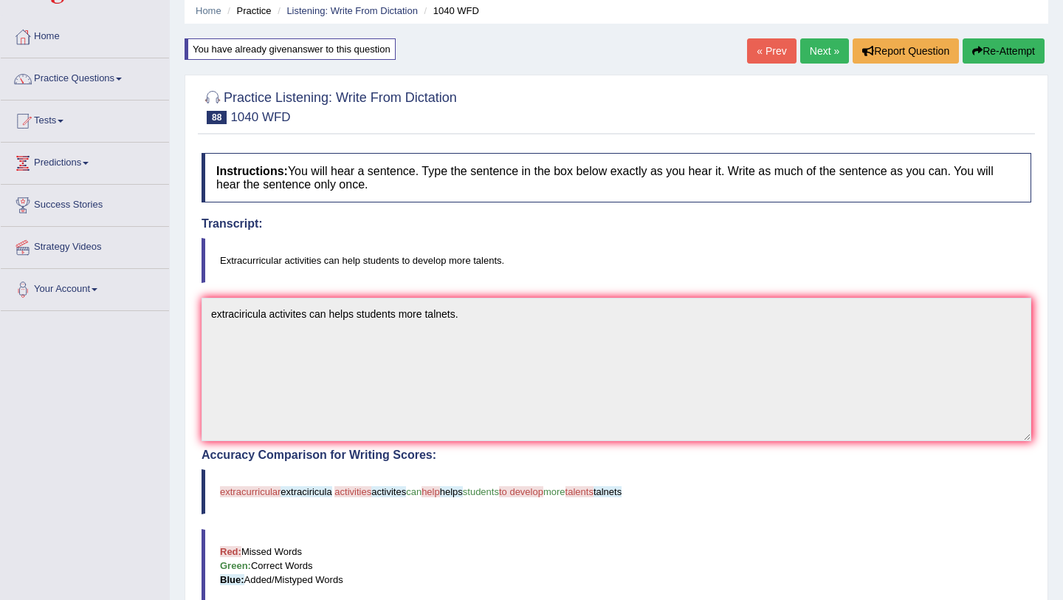
click at [812, 65] on div "« Prev Next » Report Question Re-Attempt" at bounding box center [897, 52] width 301 height 29
click at [812, 59] on link "Next »" at bounding box center [824, 50] width 49 height 25
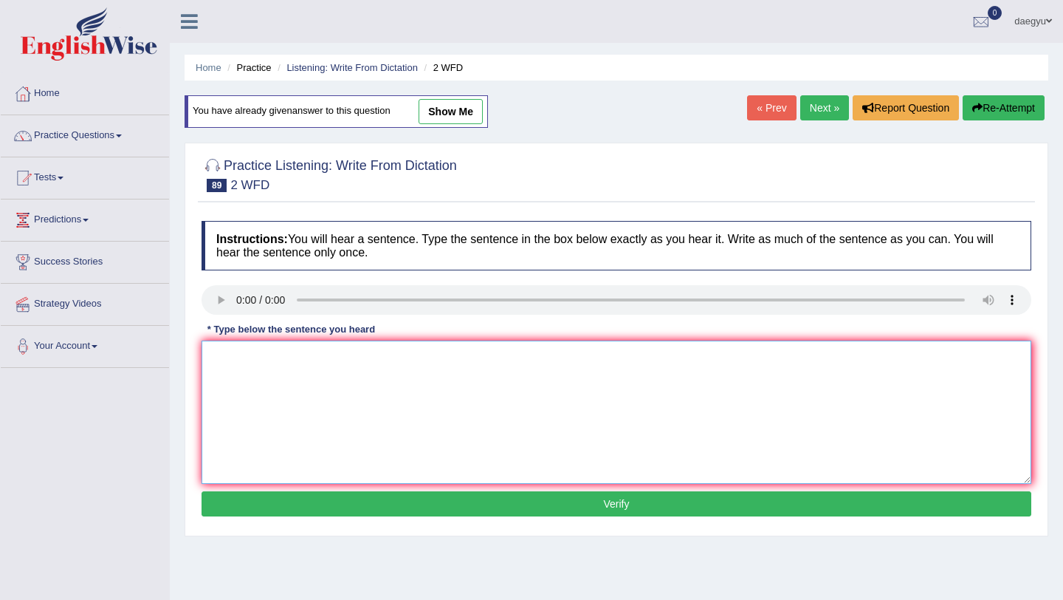
click at [239, 367] on textarea at bounding box center [617, 411] width 830 height 143
click at [281, 362] on textarea "plaese confirm textbook" at bounding box center [617, 411] width 830 height 143
click at [278, 363] on textarea "plaese confirm every textbook" at bounding box center [617, 411] width 830 height 143
click at [417, 364] on textarea "plaese confirm that you every sheet of every textbook" at bounding box center [617, 411] width 830 height 143
click at [435, 357] on textarea "plaese confirm that you every sheet of textbook" at bounding box center [617, 411] width 830 height 143
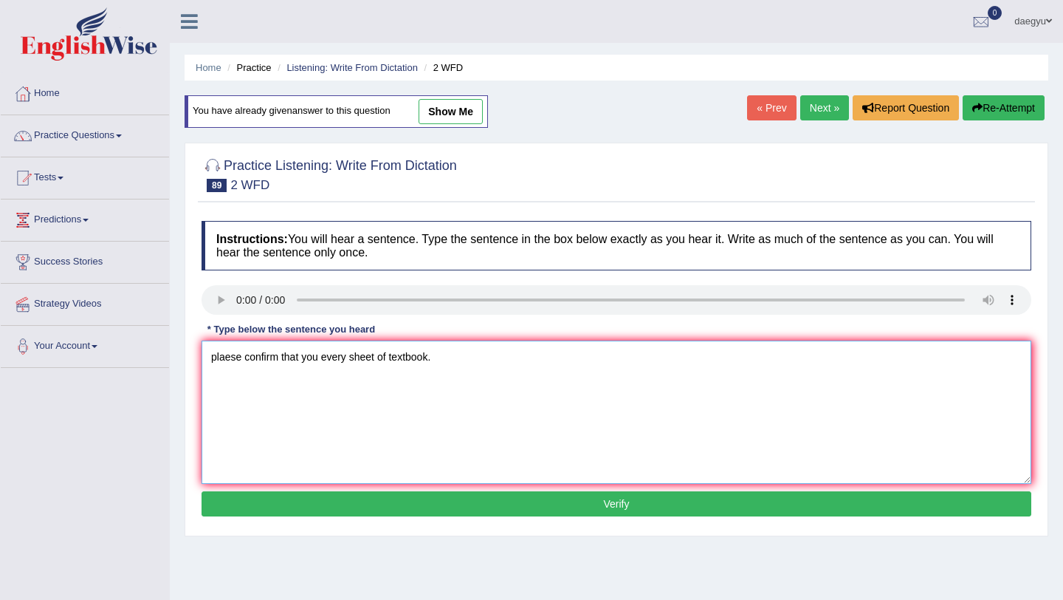
click at [216, 360] on textarea "plaese confirm that you every sheet of textbook." at bounding box center [617, 411] width 830 height 143
type textarea "Plaese confirm that you every sheet of textbook."
click at [436, 499] on button "Verify" at bounding box center [617, 503] width 830 height 25
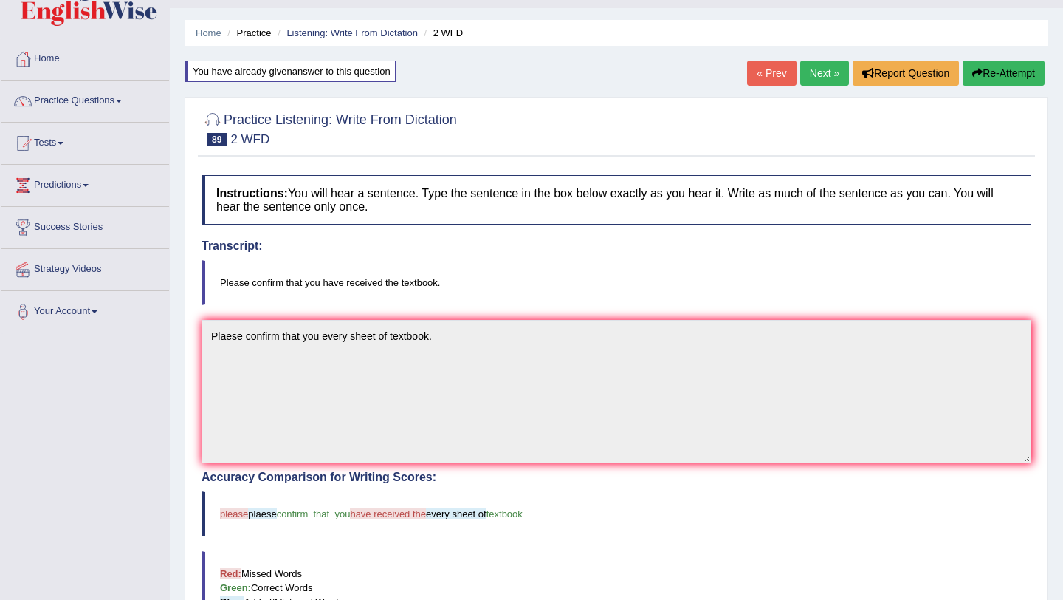
scroll to position [30, 0]
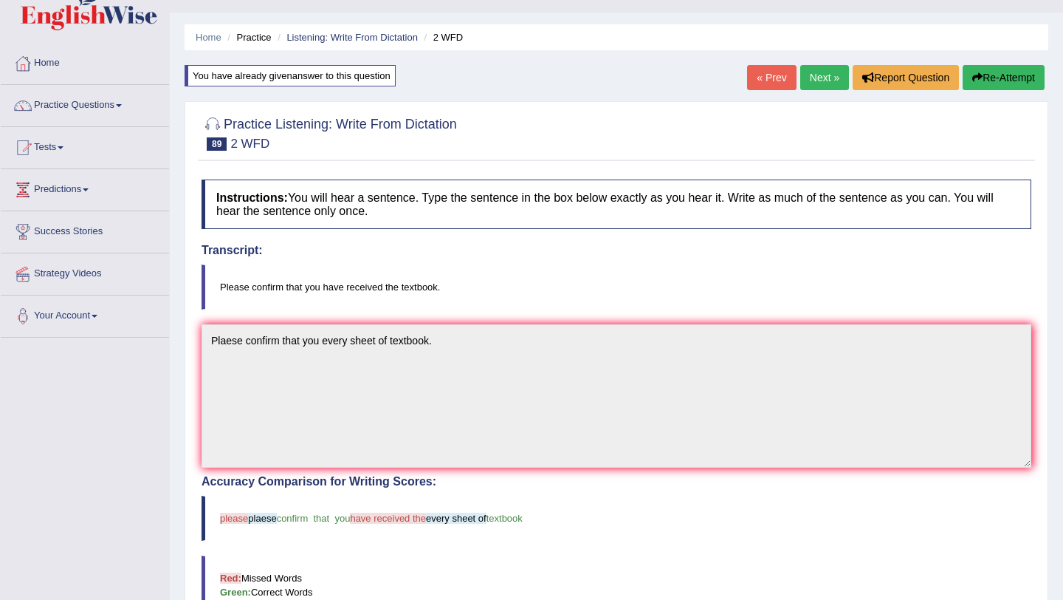
click at [807, 73] on link "Next »" at bounding box center [824, 77] width 49 height 25
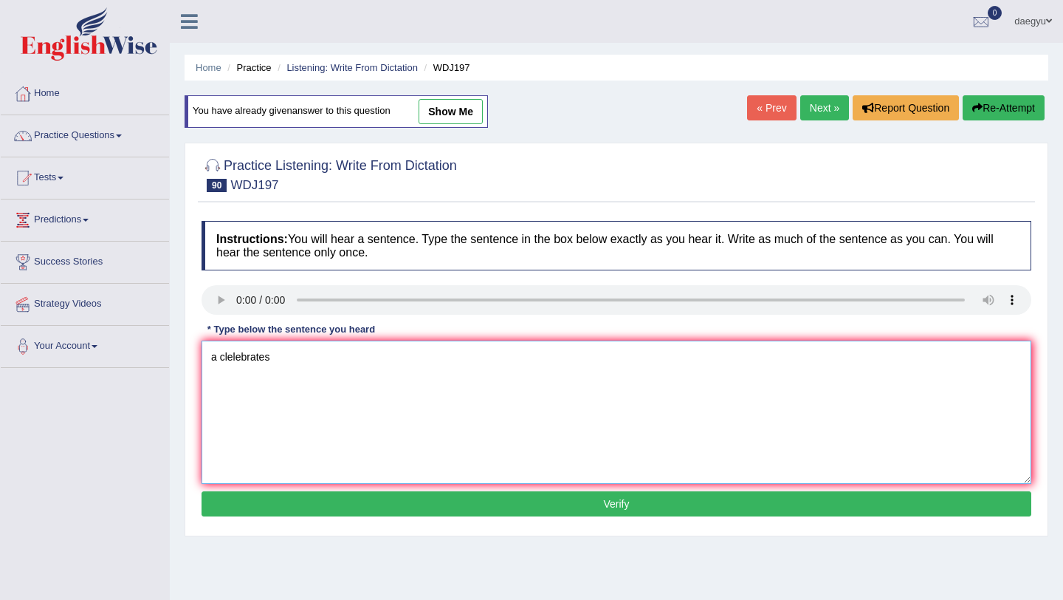
click at [281, 357] on textarea "a clelebrates" at bounding box center [617, 411] width 830 height 143
click at [306, 361] on textarea "a clelebrated theory great contoversy" at bounding box center [617, 411] width 830 height 143
click at [302, 360] on textarea "a clelebrated theory still soucegreat contoversy" at bounding box center [617, 411] width 830 height 143
click at [373, 365] on textarea "a clelebrated theory are still soucegreat contoversy" at bounding box center [617, 411] width 830 height 143
click at [491, 348] on textarea "a clelebrated theory are still souce of great contoversy" at bounding box center [617, 411] width 830 height 143
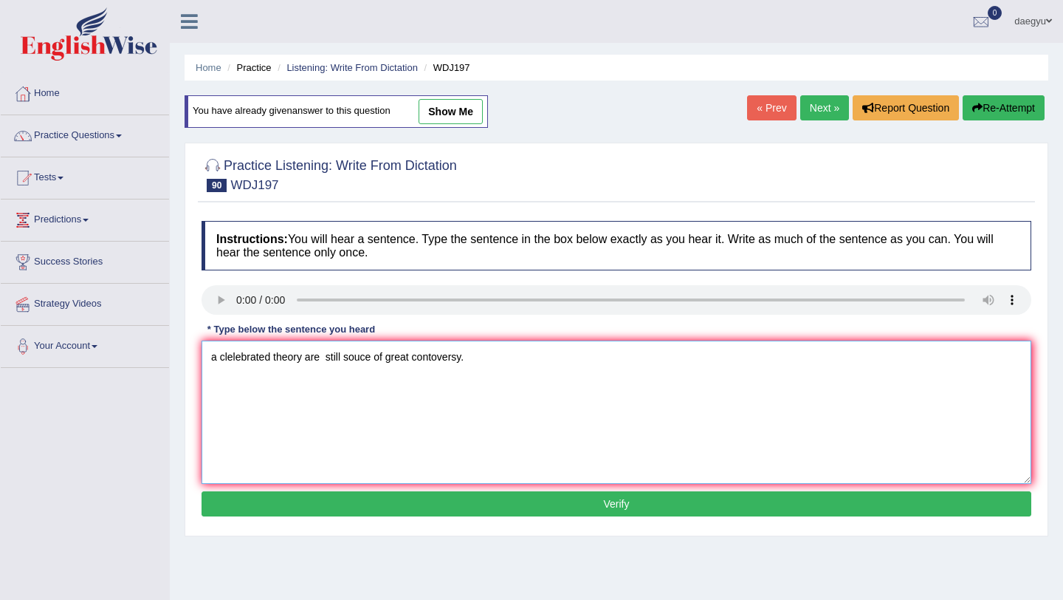
click at [216, 359] on textarea "a clelebrated theory are still souce of great contoversy." at bounding box center [617, 411] width 830 height 143
type textarea "A clelebrated theory are still souce of great contoversy."
click at [241, 495] on button "Verify" at bounding box center [617, 503] width 830 height 25
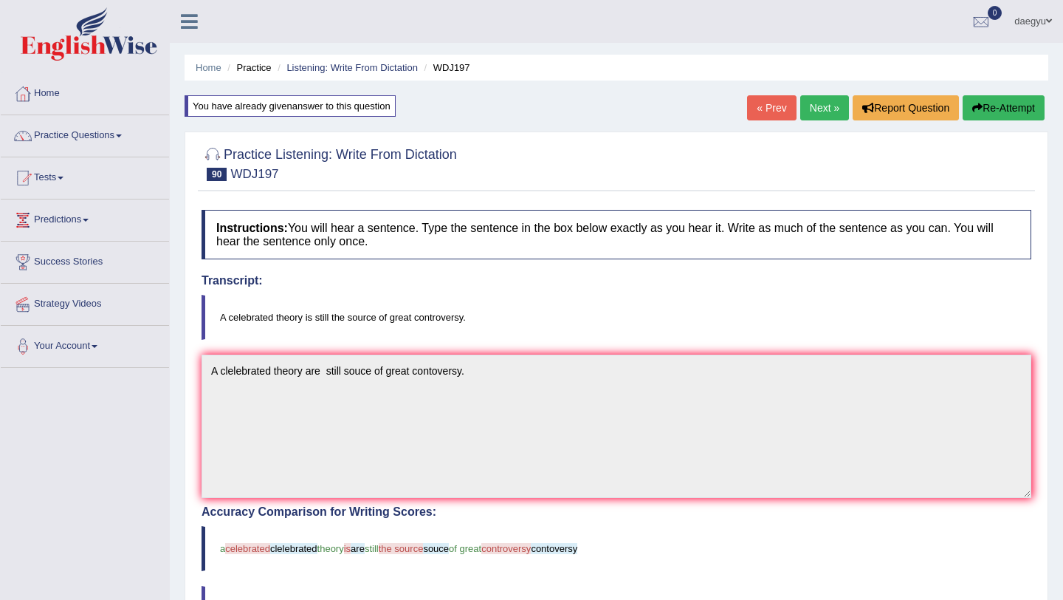
click at [800, 114] on link "Next »" at bounding box center [824, 107] width 49 height 25
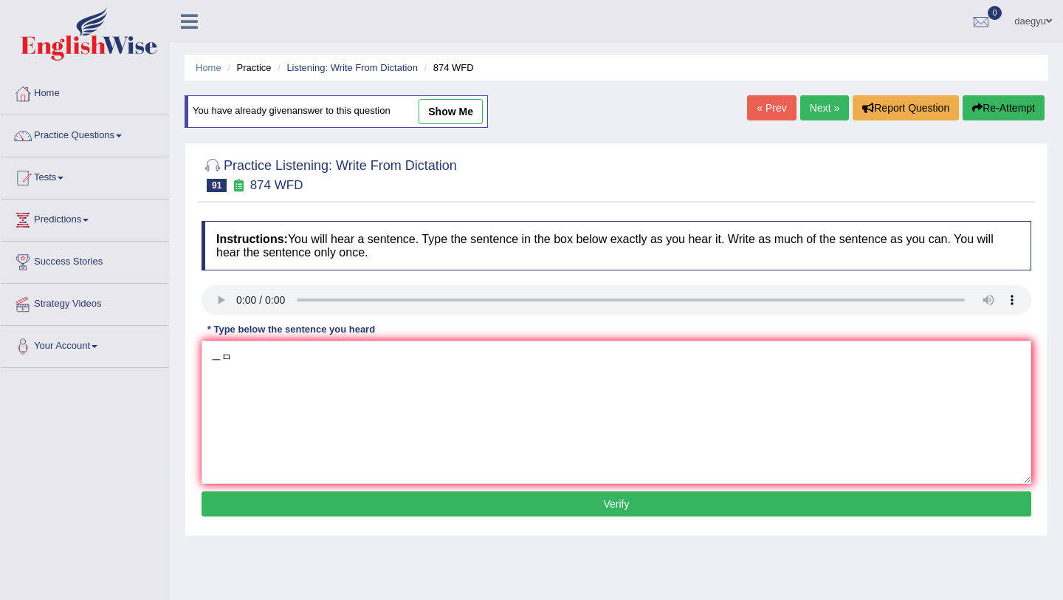
type textarea "ㅡ"
click at [306, 359] on textarea "marine envirnment" at bounding box center [617, 411] width 830 height 143
click at [349, 358] on textarea "marine envirnment have been pollutions and development" at bounding box center [617, 411] width 830 height 143
click at [467, 358] on textarea "marine envirnment have been detroyed pollutions and development" at bounding box center [617, 411] width 830 height 143
click at [622, 373] on textarea "marine envirnment have been detroyed pollutions and unsustainable development" at bounding box center [617, 411] width 830 height 143
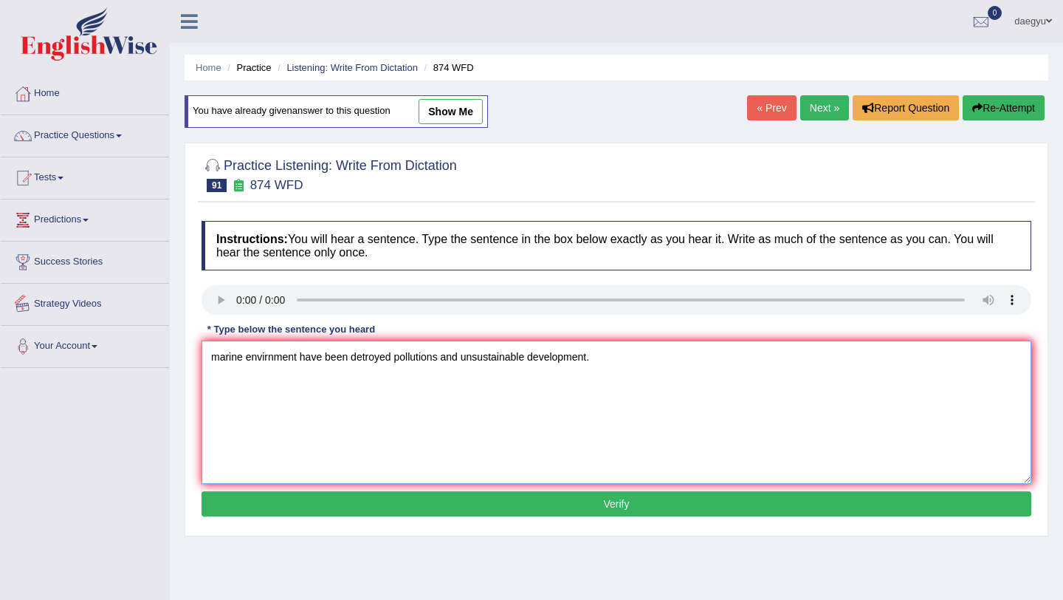
click at [218, 362] on textarea "marine envirnment have been detroyed pollutions and unsustainable development." at bounding box center [617, 411] width 830 height 143
click at [251, 361] on textarea "Marine envirnment have been detroyed pollutions and unsustainable development." at bounding box center [617, 411] width 830 height 143
click at [391, 360] on textarea "Marine envirnment have been detroyed pollutions and unsustainable development." at bounding box center [617, 411] width 830 height 143
type textarea "Marine envirnment have been detroyed to pollutions and unsustainable developmen…"
click at [518, 493] on button "Verify" at bounding box center [617, 503] width 830 height 25
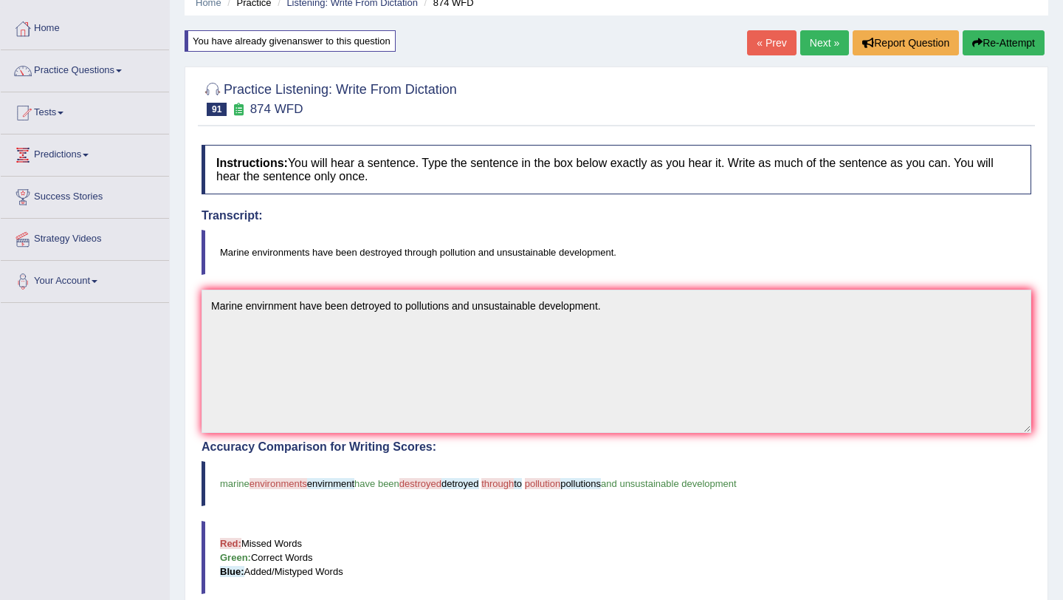
scroll to position [69, 0]
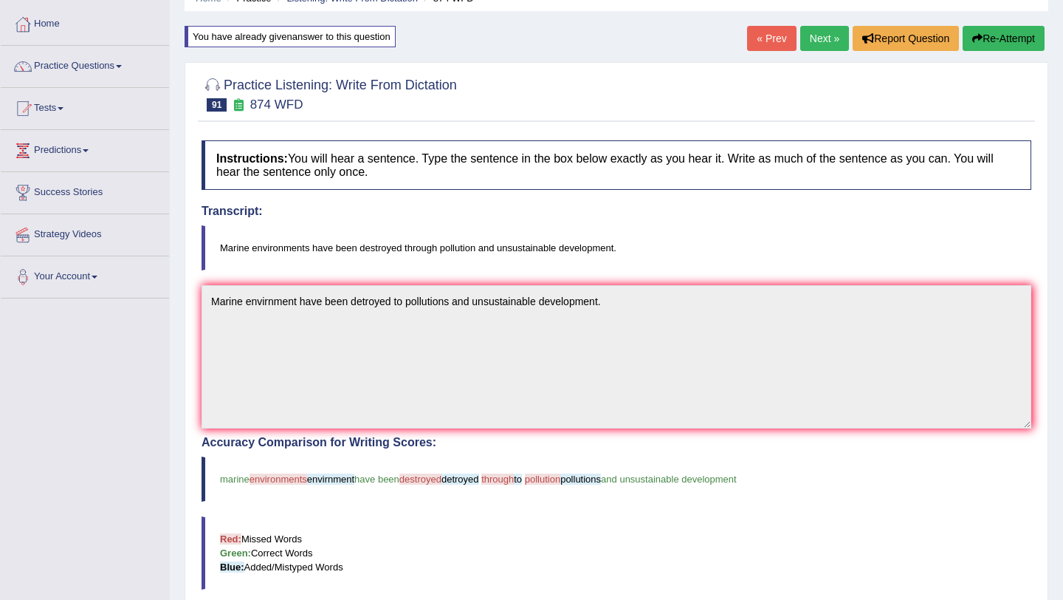
click at [800, 35] on link "Next »" at bounding box center [824, 38] width 49 height 25
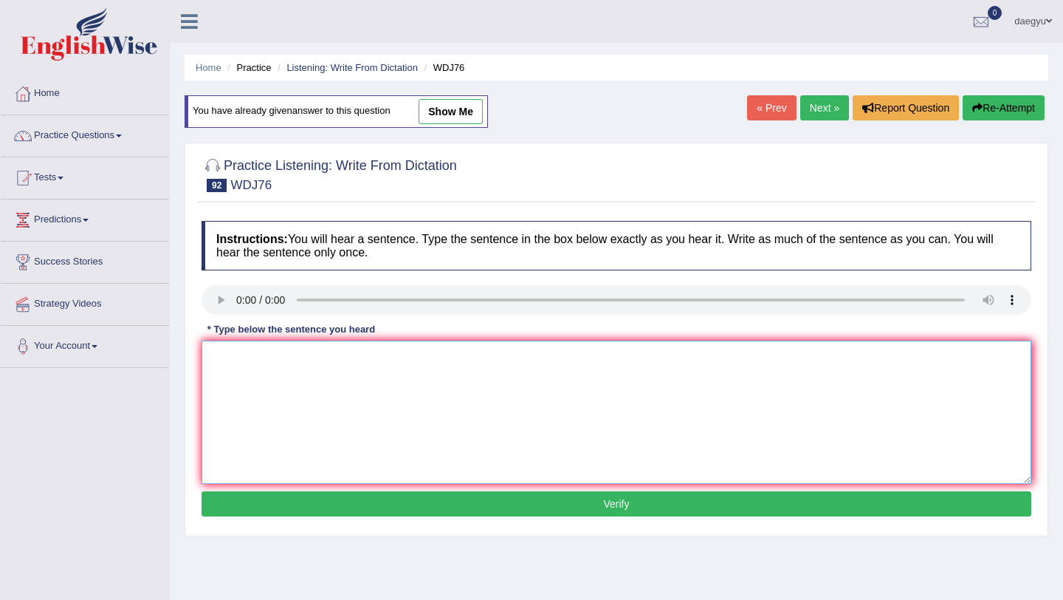
click at [242, 358] on textarea at bounding box center [617, 411] width 830 height 143
type textarea "ㄴ"
click at [363, 383] on textarea "students are recommend" at bounding box center [617, 411] width 830 height 143
click at [332, 355] on textarea "students are recommend new book" at bounding box center [617, 411] width 830 height 143
click at [414, 363] on textarea "students are recommend to read new book" at bounding box center [617, 411] width 830 height 143
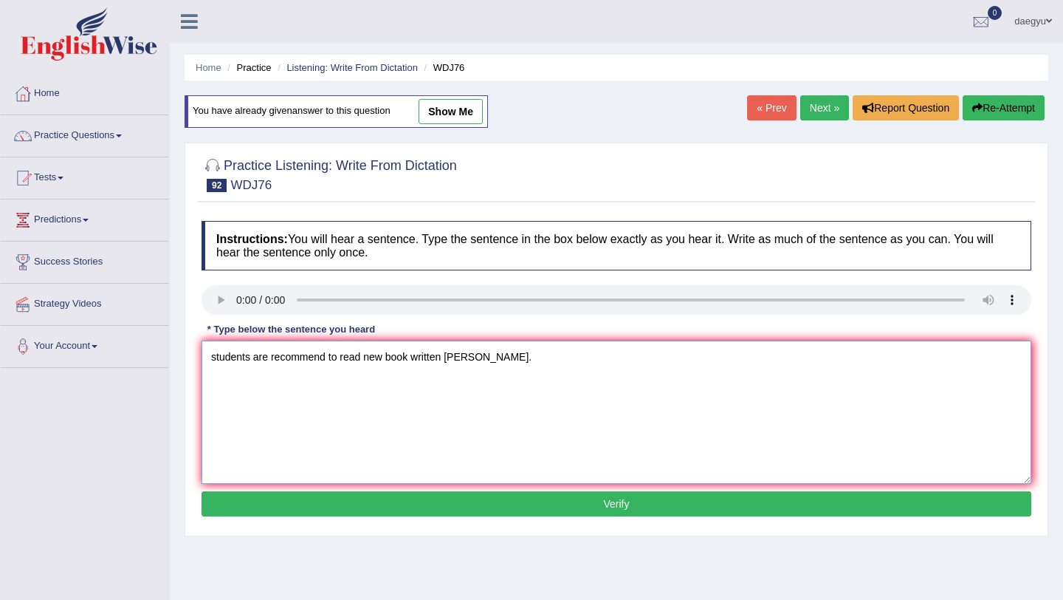
click at [219, 362] on textarea "students are recommend to read new book written [PERSON_NAME]." at bounding box center [617, 411] width 830 height 143
click at [496, 354] on textarea "Students are recommend to read new book written [PERSON_NAME]." at bounding box center [617, 411] width 830 height 143
click at [412, 358] on textarea "Students are recommend to read new book written proffesor [PERSON_NAME]." at bounding box center [617, 411] width 830 height 143
type textarea "Students are recommend to read new books written proffesor [PERSON_NAME]."
click at [350, 506] on button "Verify" at bounding box center [617, 503] width 830 height 25
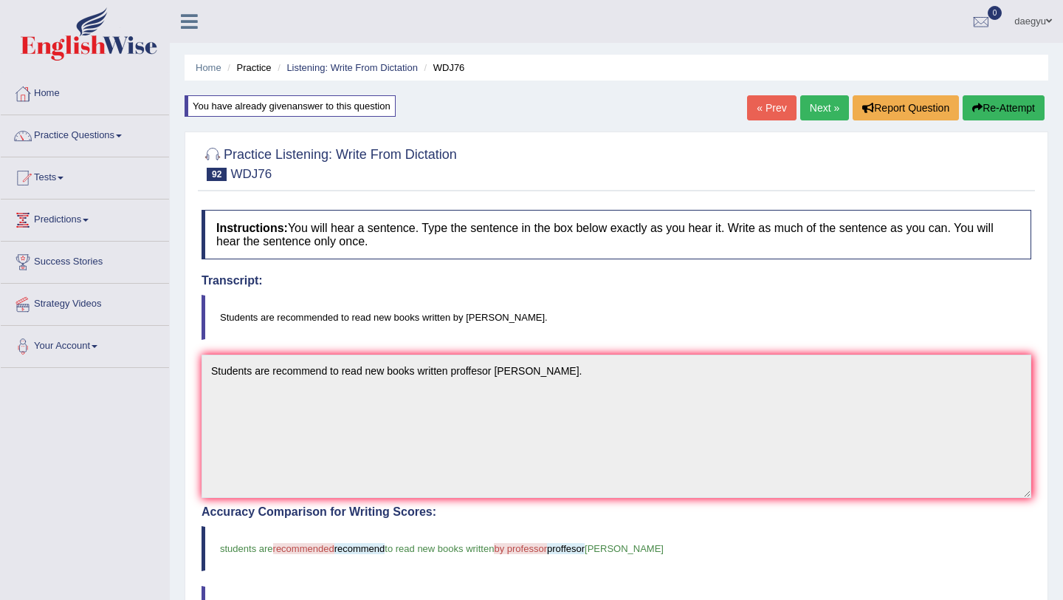
scroll to position [35, 0]
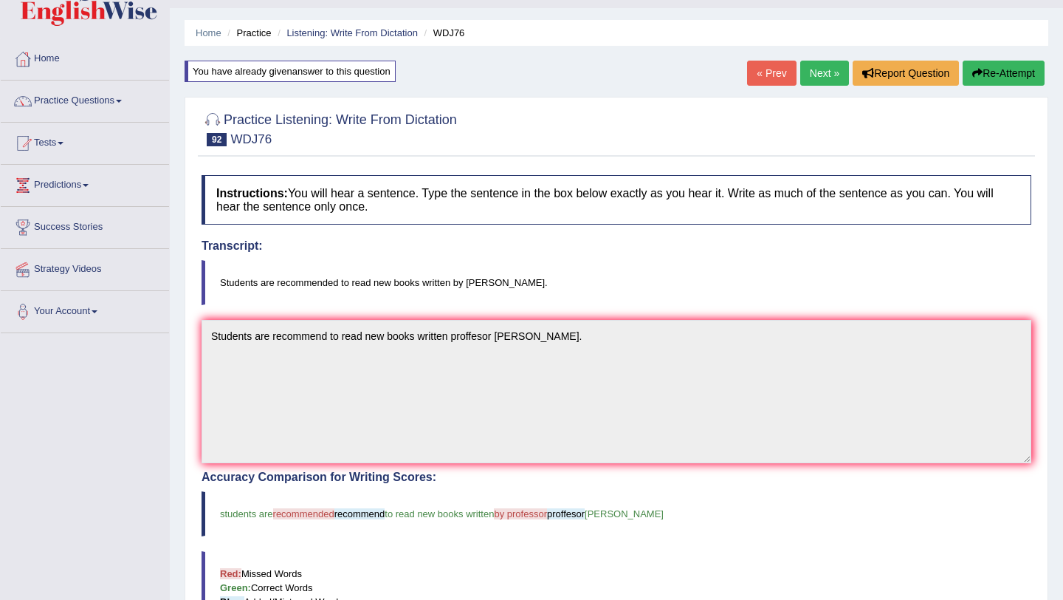
click at [803, 74] on link "Next »" at bounding box center [824, 73] width 49 height 25
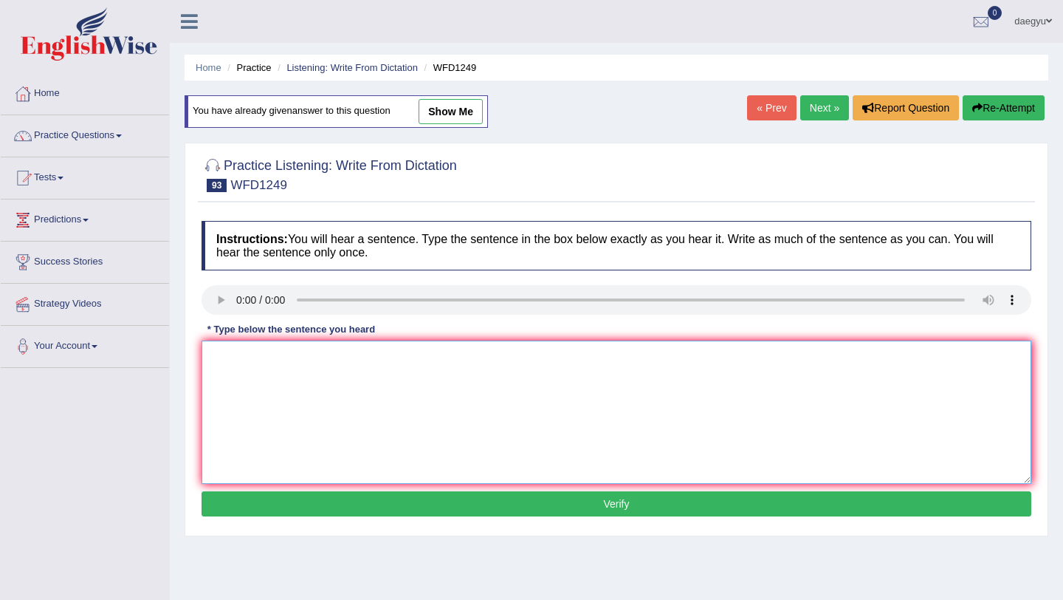
click at [243, 380] on textarea at bounding box center [617, 411] width 830 height 143
type textarea "ㅕ"
type textarea "i"
click at [286, 347] on textarea "urbanalization" at bounding box center [617, 411] width 830 height 143
click at [273, 358] on textarea "urbanaization" at bounding box center [617, 411] width 830 height 143
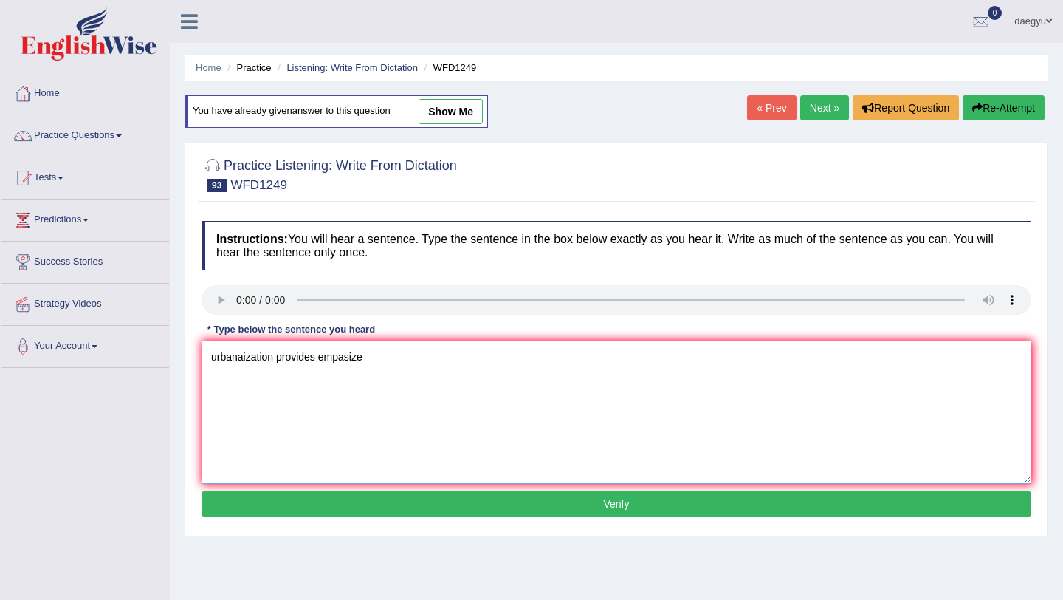
click at [333, 358] on textarea "urbanaization provides empasize" at bounding box center [617, 411] width 830 height 143
click at [352, 366] on textarea "urbanaization provides emphasize" at bounding box center [617, 411] width 830 height 143
click at [391, 365] on textarea "urbanaization provides emphasize" at bounding box center [617, 411] width 830 height 143
click at [322, 357] on textarea "urbanaization provides emphasize" at bounding box center [617, 411] width 830 height 143
click at [216, 358] on textarea "urbanaization provides to emphasize expense other community." at bounding box center [617, 411] width 830 height 143
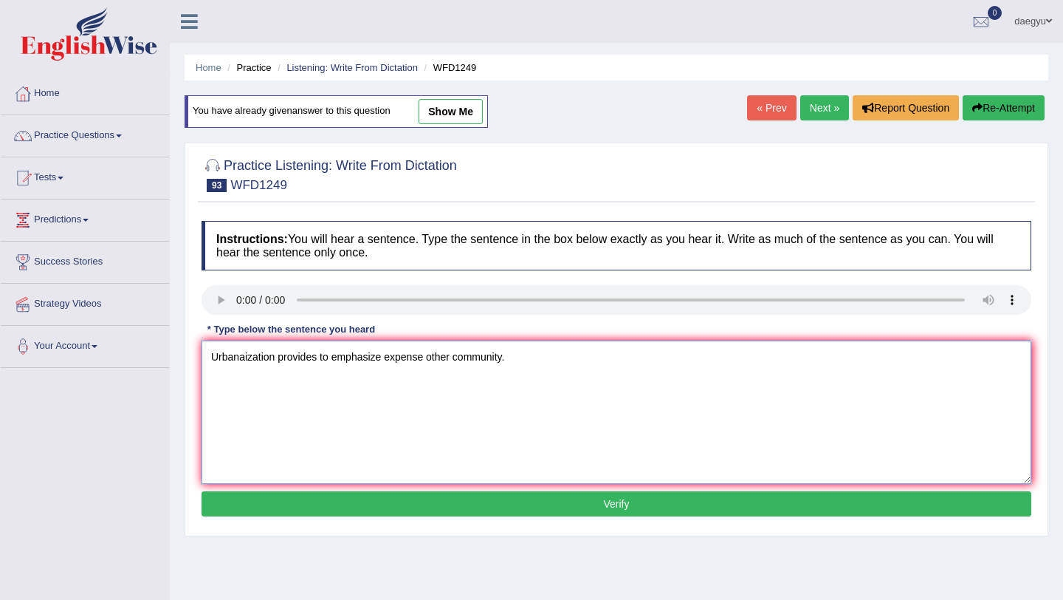
type textarea "Urbanaization provides to emphasize expense other community."
click at [246, 492] on button "Verify" at bounding box center [617, 503] width 830 height 25
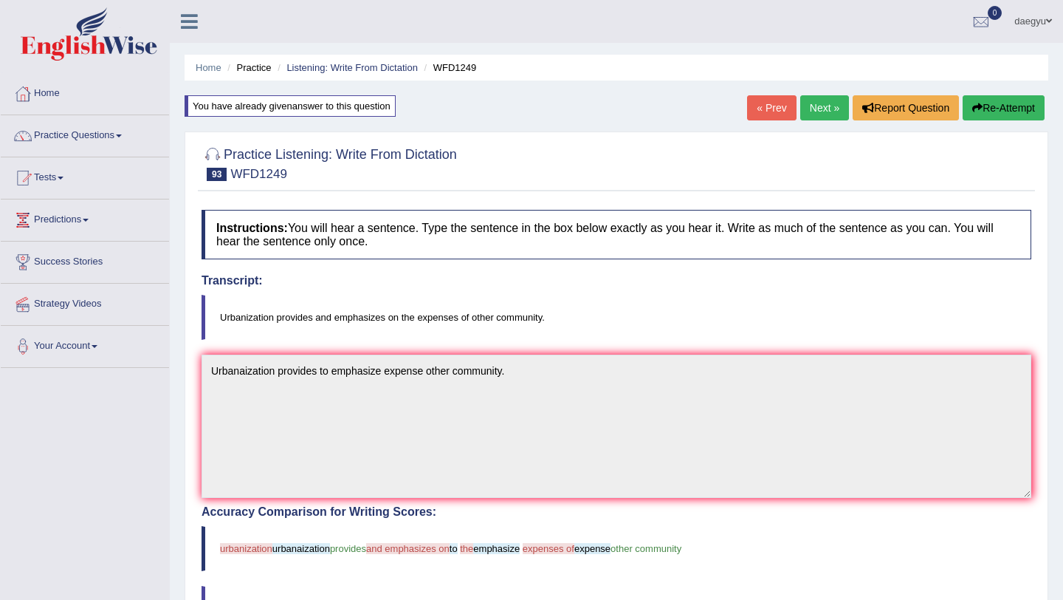
click at [812, 116] on link "Next »" at bounding box center [824, 107] width 49 height 25
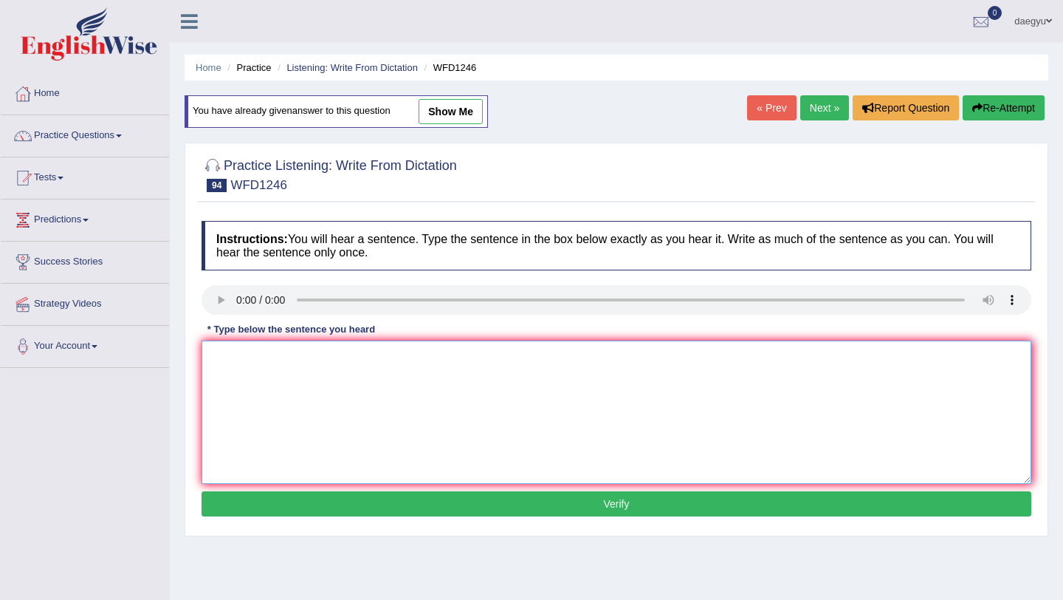
click at [260, 387] on textarea at bounding box center [617, 411] width 830 height 143
click at [219, 357] on textarea "history econmoy trick of subject." at bounding box center [617, 411] width 830 height 143
click at [290, 363] on textarea "History econmoy trick of subject." at bounding box center [617, 411] width 830 height 143
type textarea "History econmoic is the trick of subject."
click at [259, 504] on button "Verify" at bounding box center [617, 503] width 830 height 25
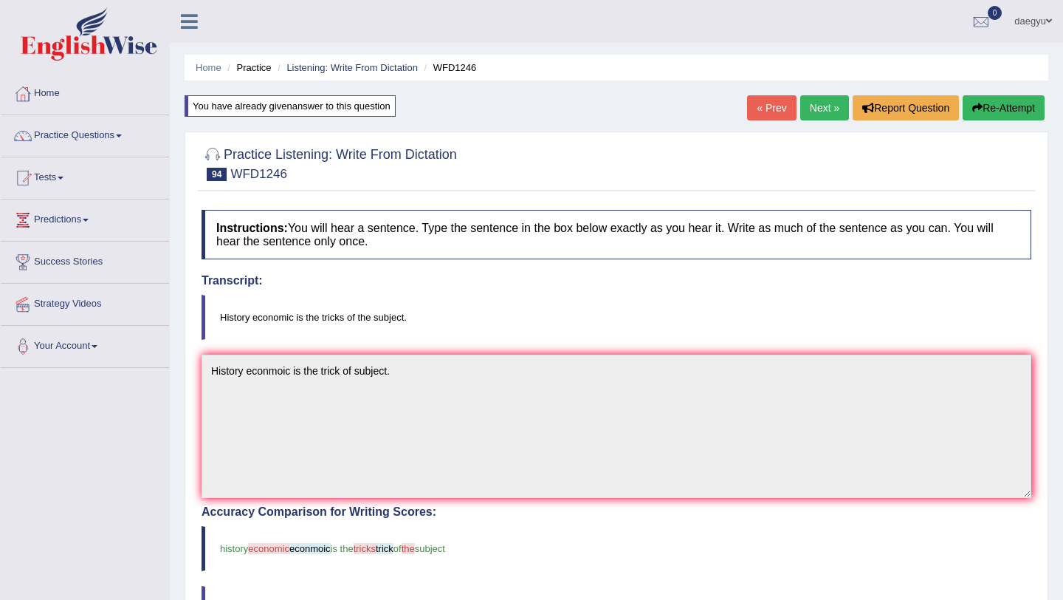
click at [824, 100] on link "Next »" at bounding box center [824, 107] width 49 height 25
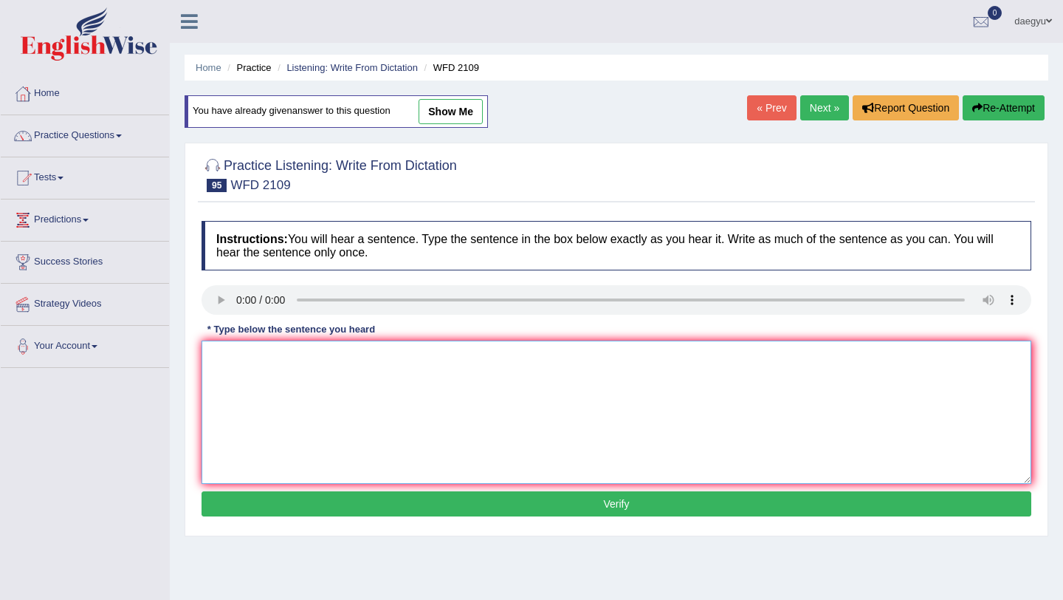
click at [247, 355] on textarea at bounding box center [617, 411] width 830 height 143
type textarea "ㄴ"
click at [261, 361] on textarea "scienctists" at bounding box center [617, 411] width 830 height 143
click at [258, 360] on textarea "scienctists run show man left [GEOGRAPHIC_DATA]" at bounding box center [617, 411] width 830 height 143
click at [307, 361] on textarea "scienctists run show man left [GEOGRAPHIC_DATA]" at bounding box center [617, 411] width 830 height 143
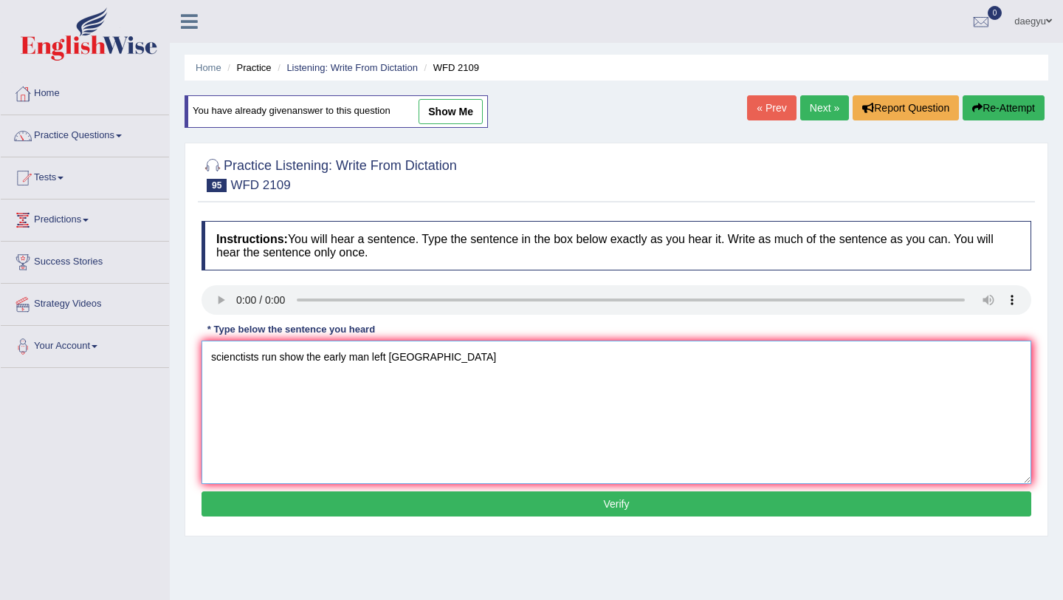
click at [217, 358] on textarea "scienctists run show the early man left [GEOGRAPHIC_DATA]" at bounding box center [617, 411] width 830 height 143
click at [419, 358] on textarea "Scienctists run show the early man left [GEOGRAPHIC_DATA]" at bounding box center [617, 411] width 830 height 143
type textarea "Scienctists run show the early man left [GEOGRAPHIC_DATA]."
click at [396, 492] on button "Verify" at bounding box center [617, 503] width 830 height 25
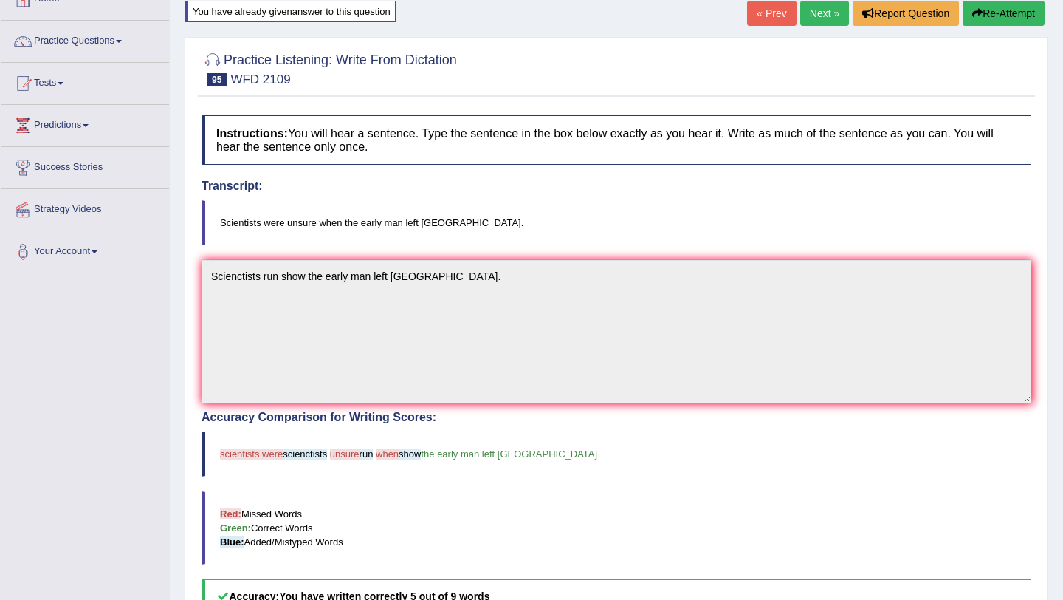
scroll to position [21, 0]
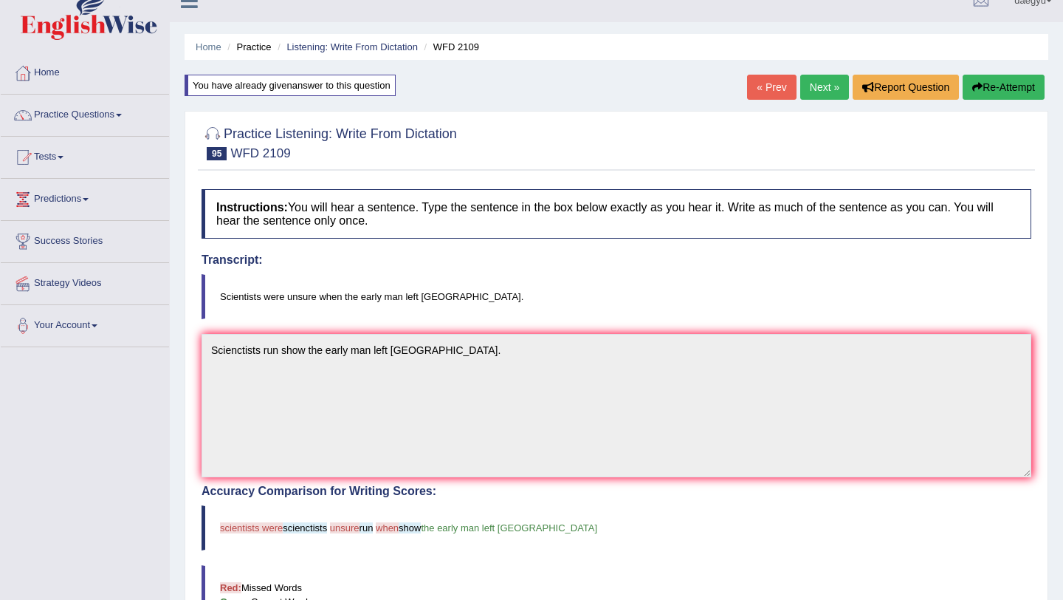
click at [800, 86] on link "Next »" at bounding box center [824, 87] width 49 height 25
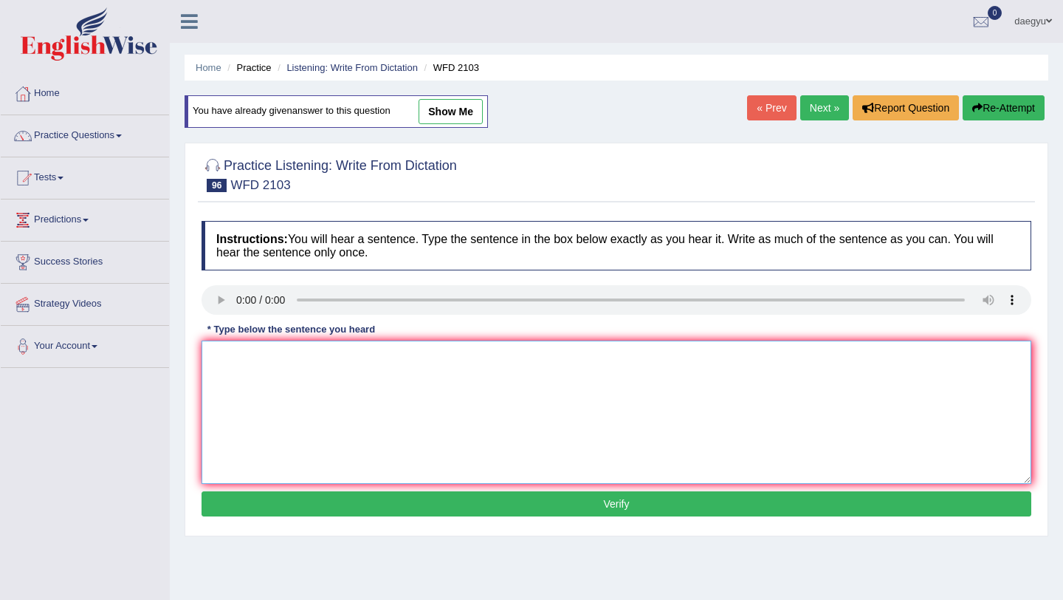
click at [228, 358] on textarea at bounding box center [617, 411] width 830 height 143
type textarea "ㄴ"
type textarea "s"
click at [289, 360] on textarea "Salt is produced in sea and ground" at bounding box center [617, 411] width 830 height 143
click at [336, 360] on textarea "Salt is produced for the sea and ground" at bounding box center [617, 411] width 830 height 143
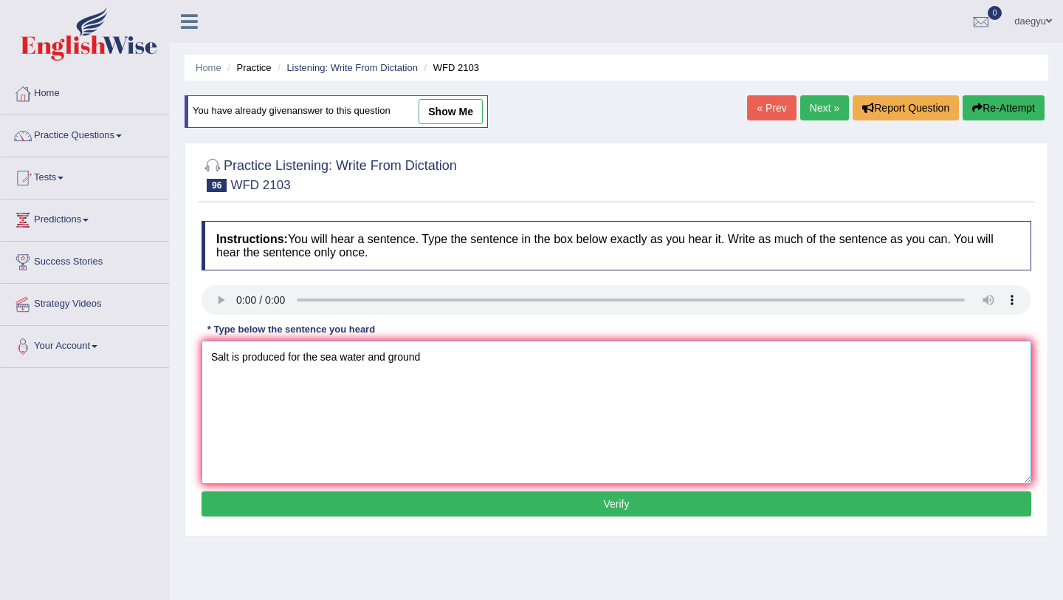
click at [301, 363] on textarea "Salt is produced for the sea water and ground" at bounding box center [617, 411] width 830 height 143
click at [402, 361] on textarea "Salt is produced from the sea water and ground" at bounding box center [617, 411] width 830 height 143
click at [395, 361] on textarea "Salt is produced from the sea water and extended ground" at bounding box center [617, 411] width 830 height 143
click at [200, 301] on div "Instructions: You will hear a sentence. Type the sentence in the box below exac…" at bounding box center [616, 370] width 837 height 315
click at [436, 359] on textarea "Salt is produced from the sea water or extended ground" at bounding box center [617, 411] width 830 height 143
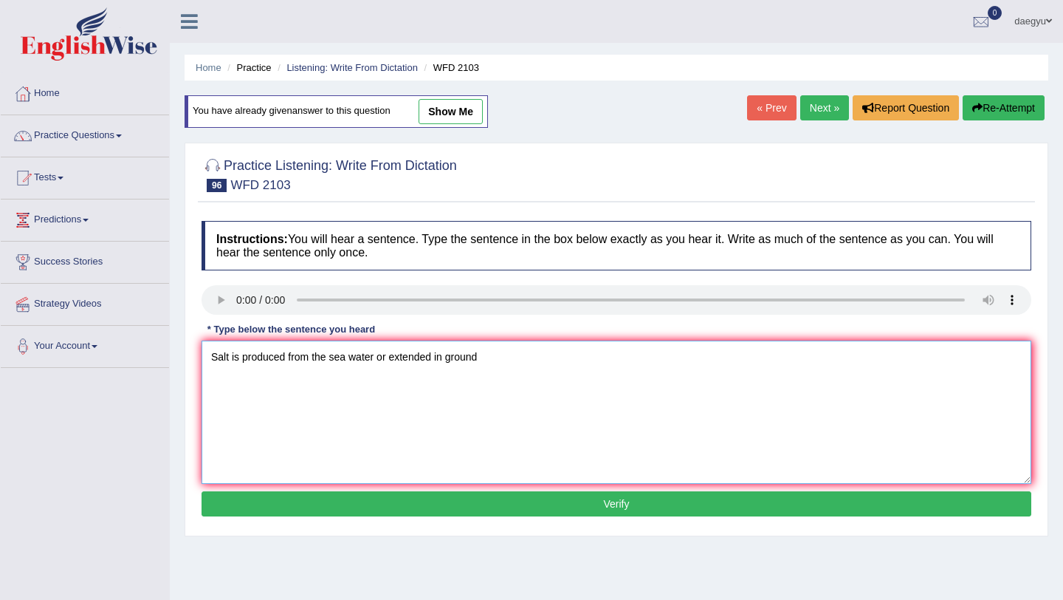
type textarea "Salt is produced from the sea water or extended in ground"
click at [509, 511] on button "Verify" at bounding box center [617, 503] width 830 height 25
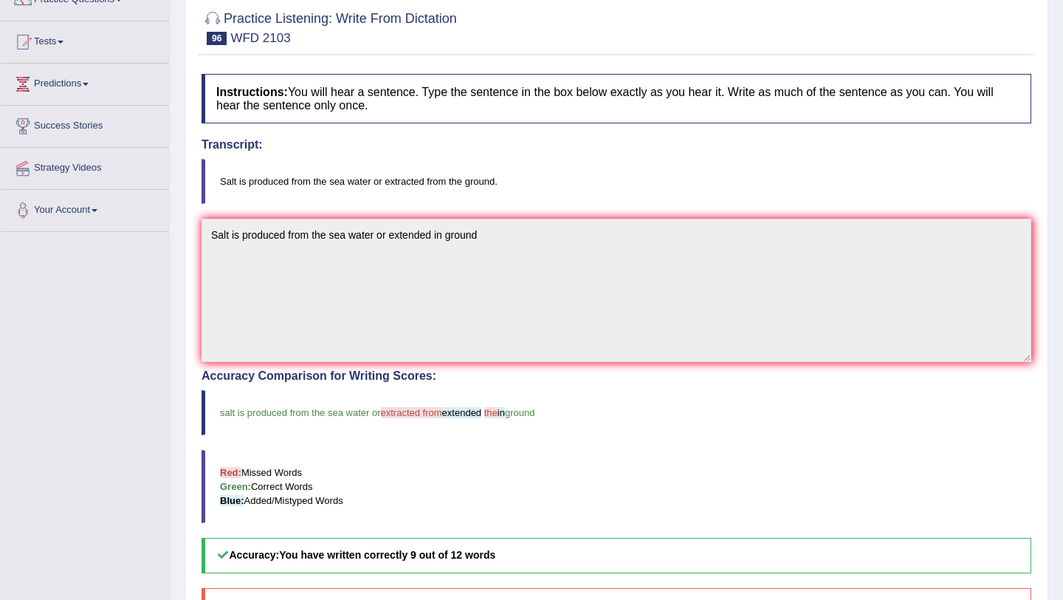
scroll to position [78, 0]
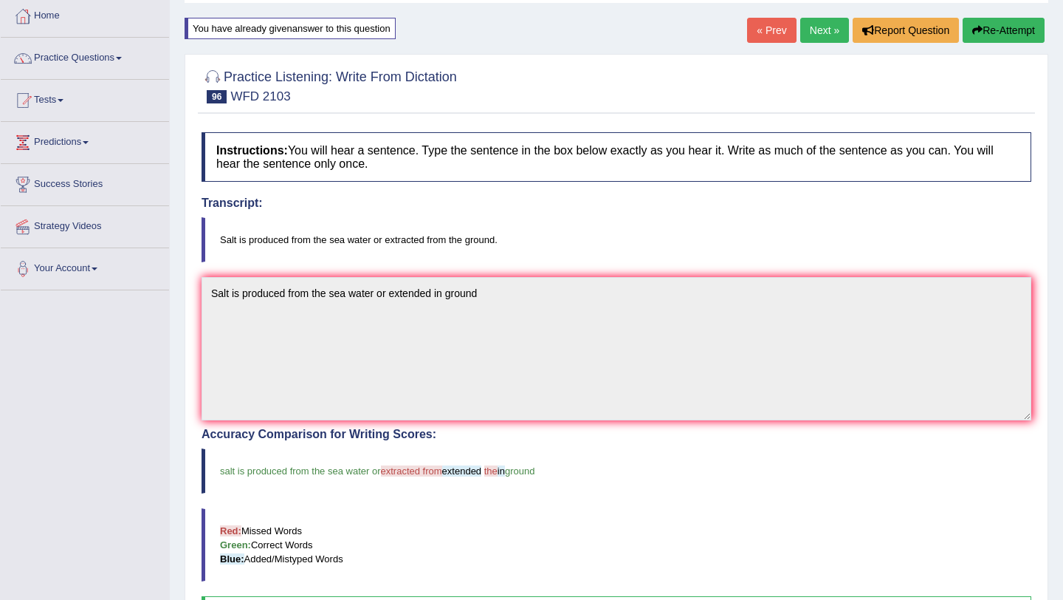
click at [816, 38] on link "Next »" at bounding box center [824, 30] width 49 height 25
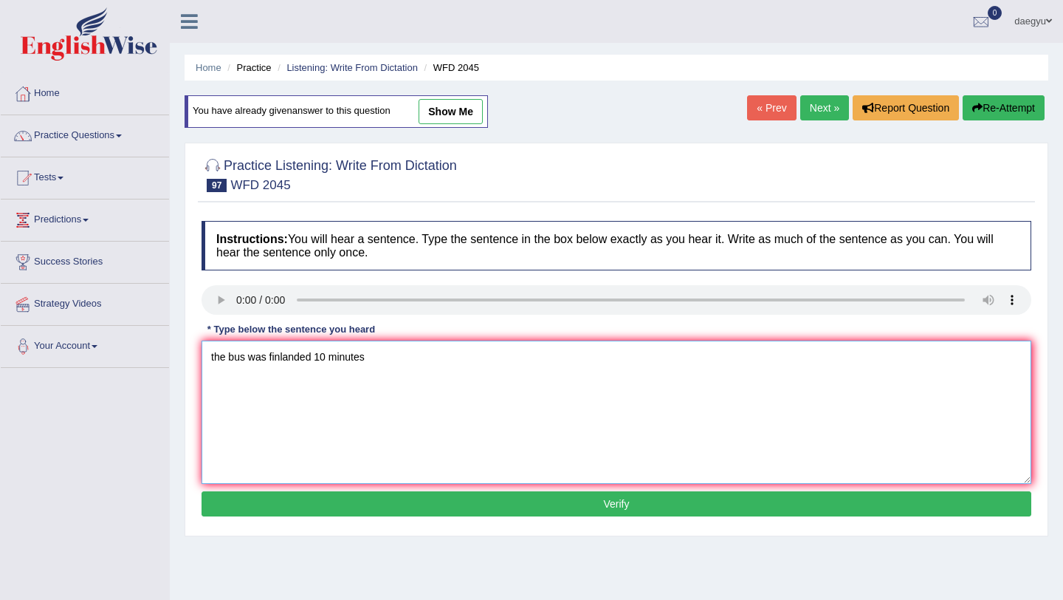
click at [264, 360] on textarea "the bus was finlanded 10 minutes" at bounding box center [617, 411] width 830 height 143
click at [298, 357] on textarea "the bus finlanded 10 minutes" at bounding box center [617, 411] width 830 height 143
click at [295, 357] on textarea "the bus finlanded 10 minutes" at bounding box center [617, 411] width 830 height 143
click at [292, 352] on textarea "the bus finlanded have leave 10 minutes" at bounding box center [617, 411] width 830 height 143
click at [300, 363] on textarea "the bus for London have leave 10 minutes" at bounding box center [617, 411] width 830 height 143
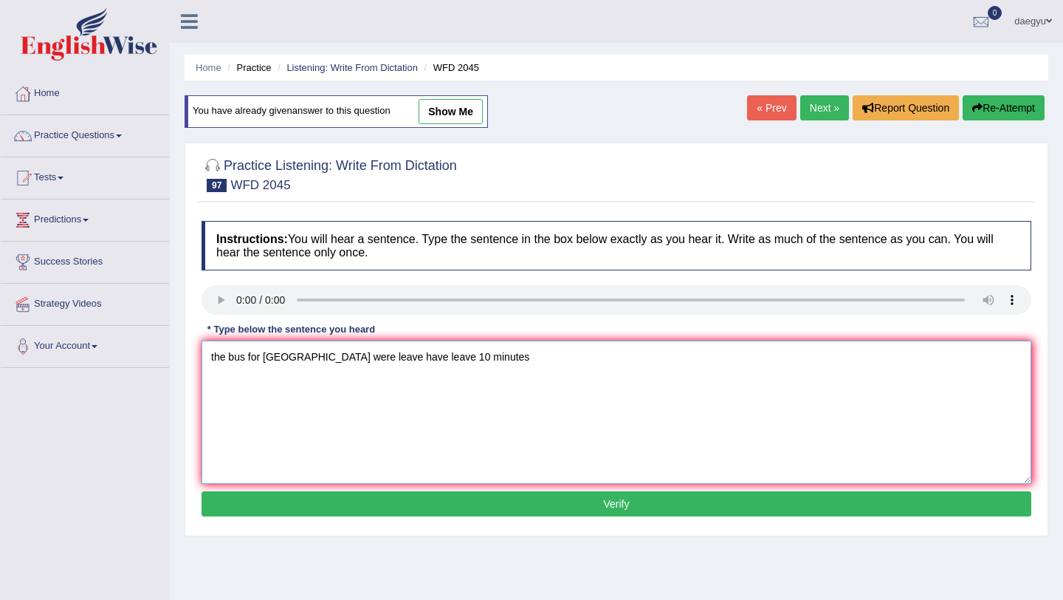
click at [406, 357] on textarea "the bus for London were leave have leave 10 minutes" at bounding box center [617, 411] width 830 height 143
click at [216, 363] on textarea "the bus for London were leave 10 minutes later than planned." at bounding box center [617, 411] width 830 height 143
type textarea "The bus for London were leave 10 minutes later than planned."
click at [408, 512] on button "Verify" at bounding box center [617, 503] width 830 height 25
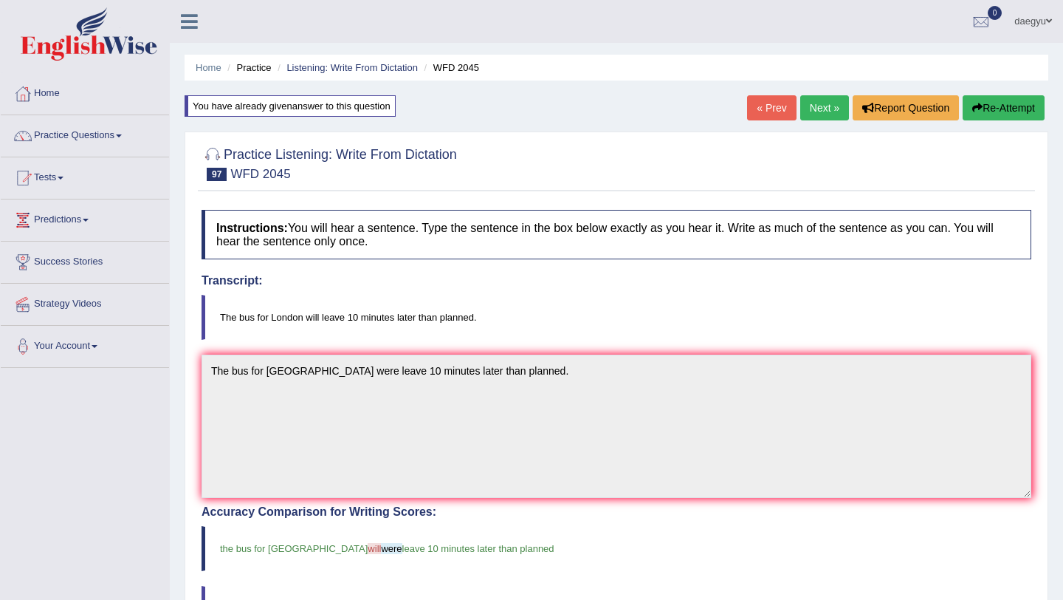
click at [828, 114] on link "Next »" at bounding box center [824, 107] width 49 height 25
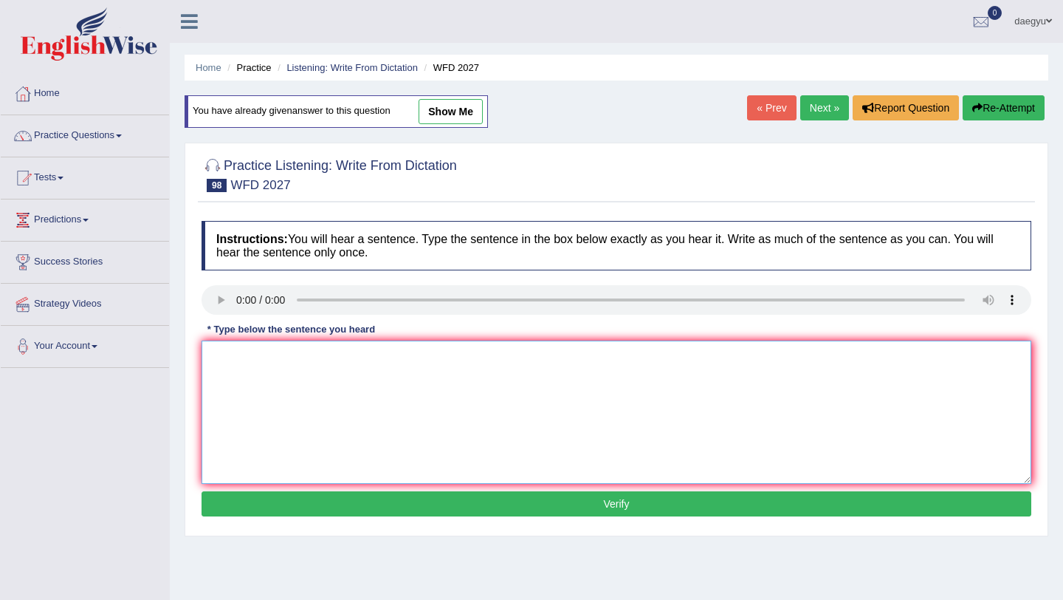
click at [256, 359] on textarea at bounding box center [617, 411] width 830 height 143
type textarea "무"
click at [307, 355] on textarea "animal and plant" at bounding box center [617, 411] width 830 height 143
click at [378, 363] on textarea "animal and plant cells number of stucture" at bounding box center [617, 411] width 830 height 143
click at [371, 362] on textarea "animal and plant cells number of stucture" at bounding box center [617, 411] width 830 height 143
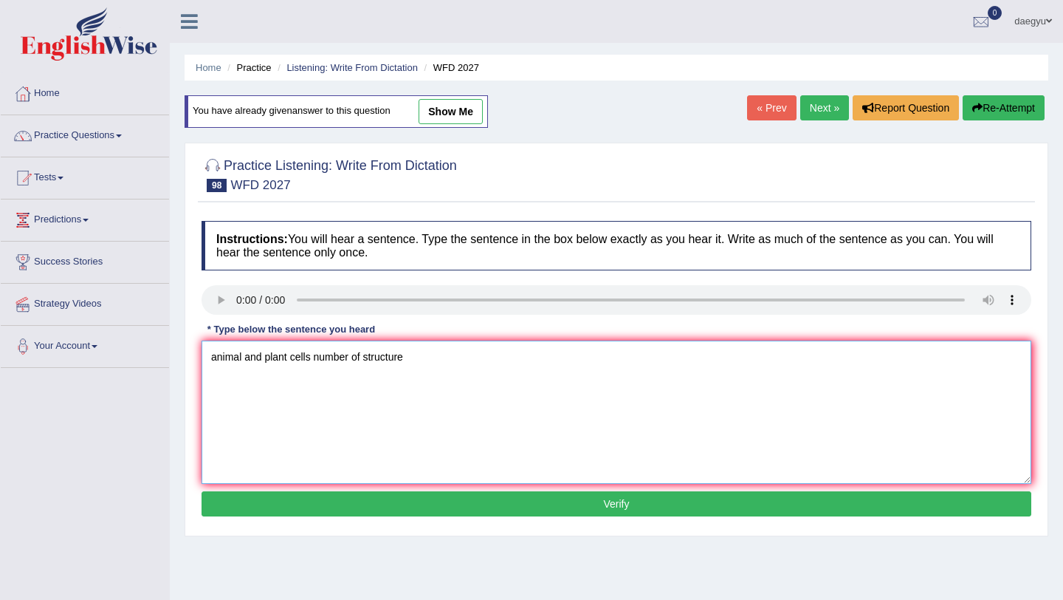
click at [315, 354] on textarea "animal and plant cells number of structure" at bounding box center [617, 411] width 830 height 143
click at [462, 354] on textarea "animal and plant cells have a number of structure" at bounding box center [617, 411] width 830 height 143
click at [214, 359] on textarea "animal and plant cells have a number of structure in common." at bounding box center [617, 411] width 830 height 143
type textarea "Animal and plant cells have a number of structure in common."
click at [464, 513] on button "Verify" at bounding box center [617, 503] width 830 height 25
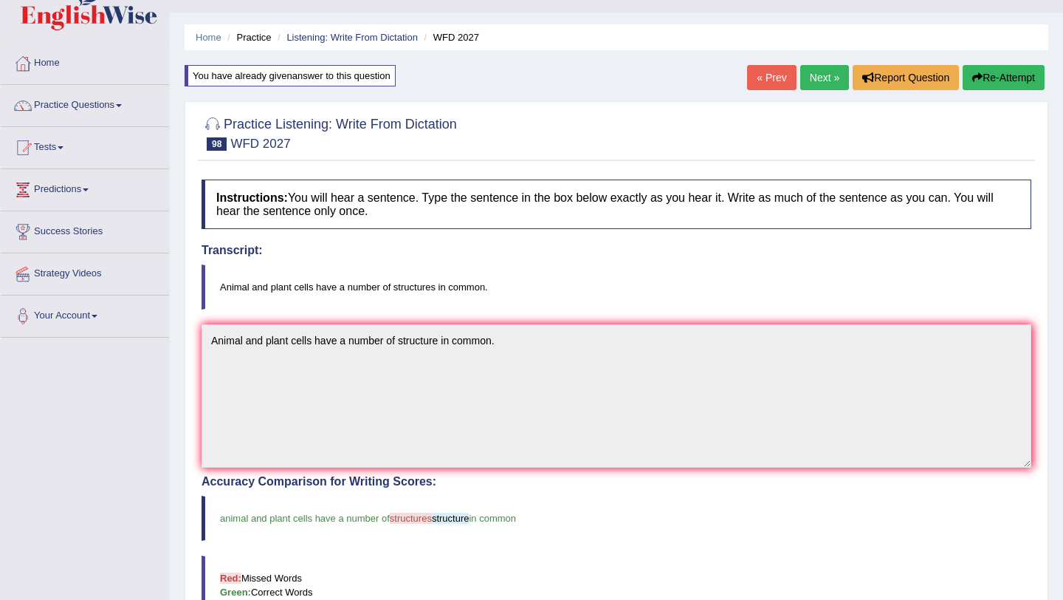
scroll to position [39, 0]
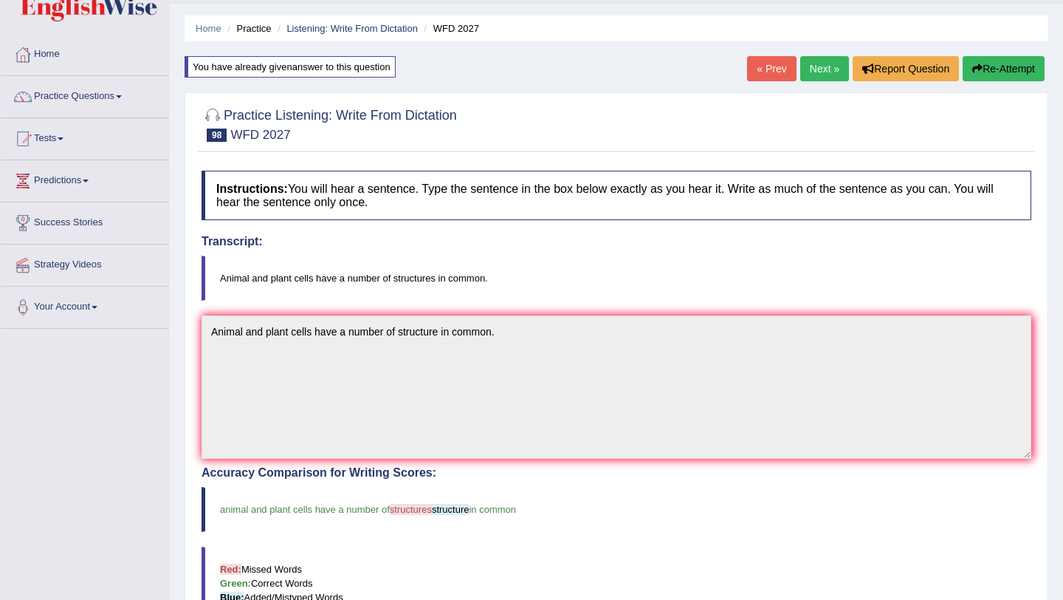
click at [800, 74] on link "Next »" at bounding box center [824, 68] width 49 height 25
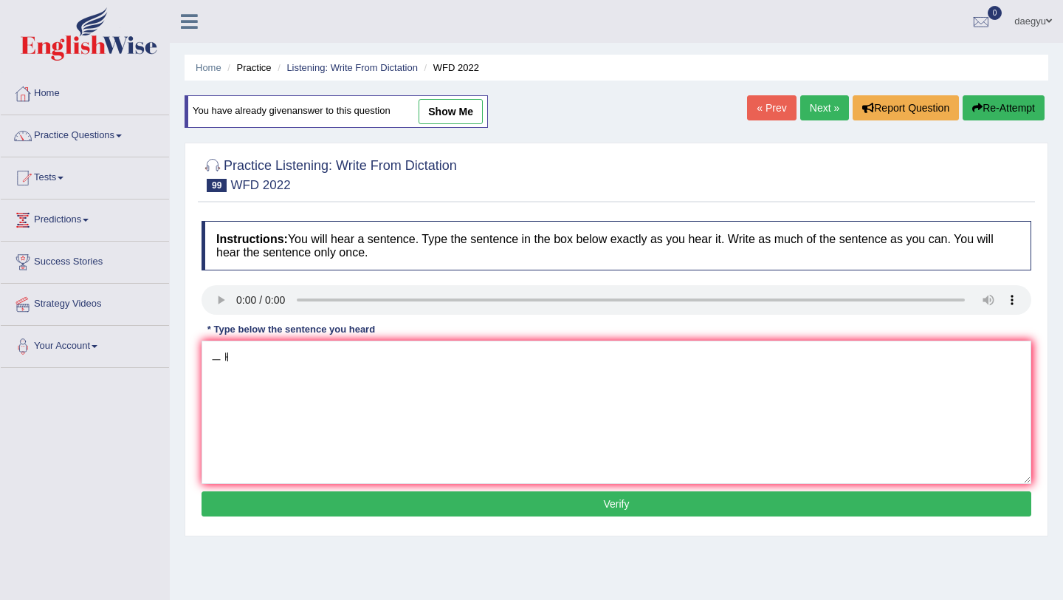
type textarea "ㅡ"
click at [343, 343] on textarea "most of these students have" at bounding box center [617, 411] width 830 height 143
click at [352, 368] on textarea "most of these students have" at bounding box center [617, 411] width 830 height 143
click at [399, 364] on textarea "most of these students have not consdered issue before." at bounding box center [617, 411] width 830 height 143
click at [219, 356] on textarea "most of these students have not consded this issue before." at bounding box center [617, 411] width 830 height 143
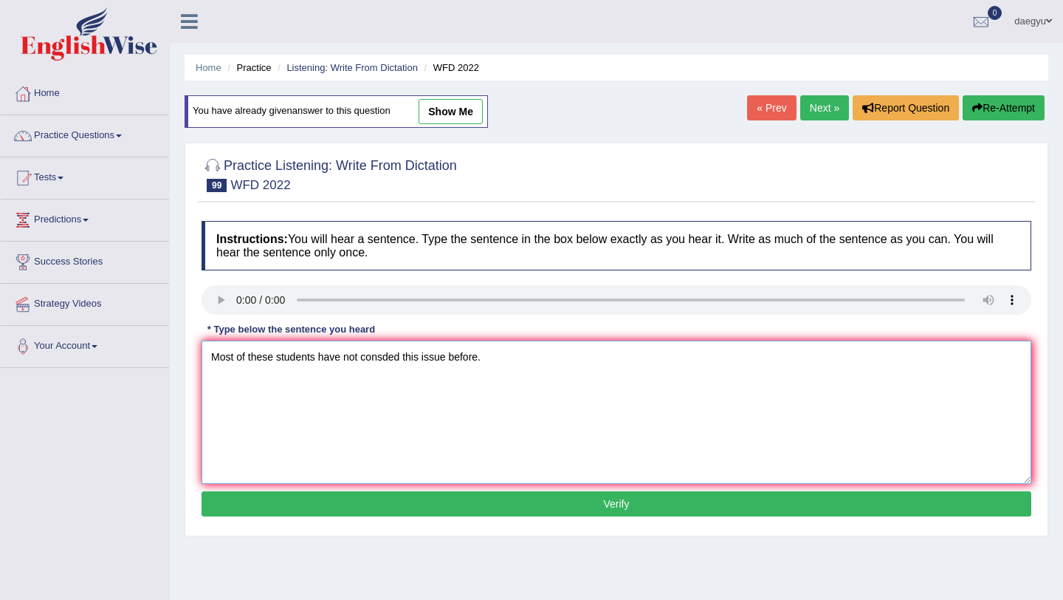
type textarea "Most of these students have not consded this issue before."
click at [248, 502] on button "Verify" at bounding box center [617, 503] width 830 height 25
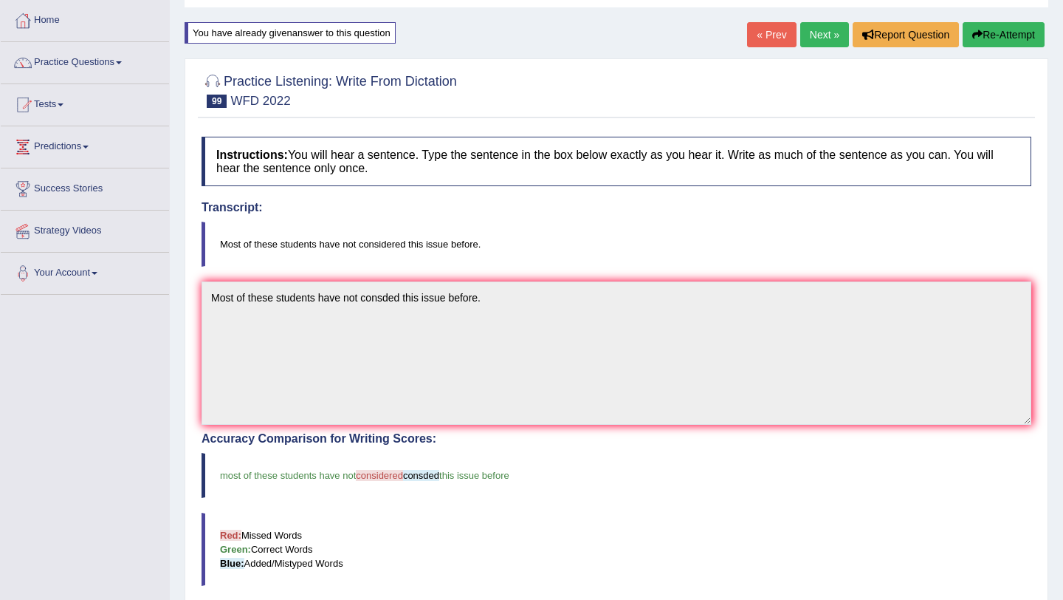
scroll to position [74, 0]
click at [806, 36] on link "Next »" at bounding box center [824, 33] width 49 height 25
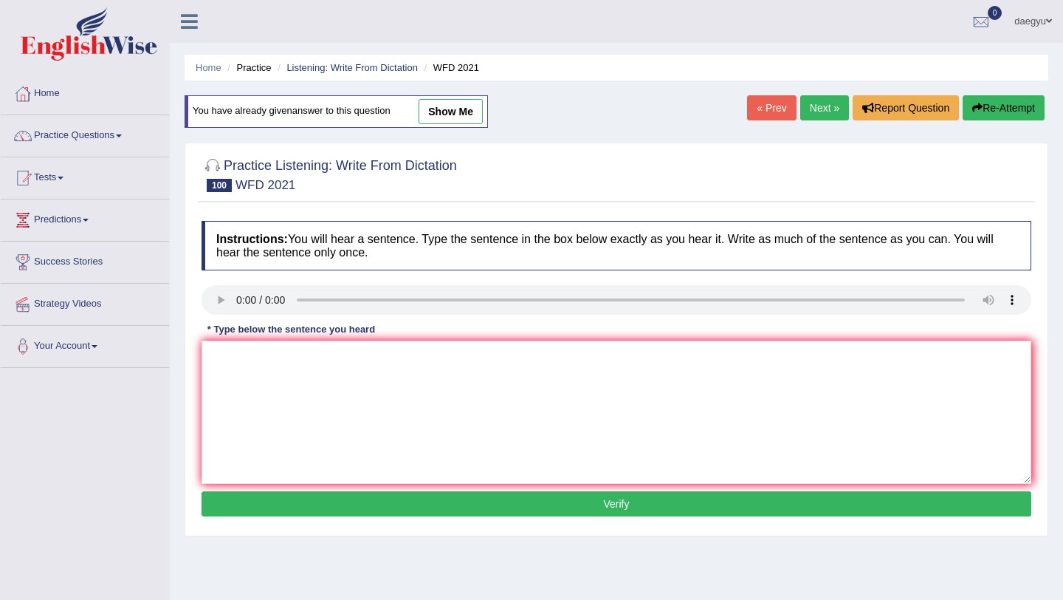
type textarea "s"
click at [283, 366] on textarea "the city's finded" at bounding box center [617, 411] width 830 height 143
click at [213, 363] on textarea "the city's founded creates by settle laws." at bounding box center [617, 411] width 830 height 143
click at [301, 365] on textarea "The city's founded creates by settle laws." at bounding box center [617, 411] width 830 height 143
click at [405, 360] on textarea "The city's founded the seper rules creates by settle laws." at bounding box center [617, 411] width 830 height 143
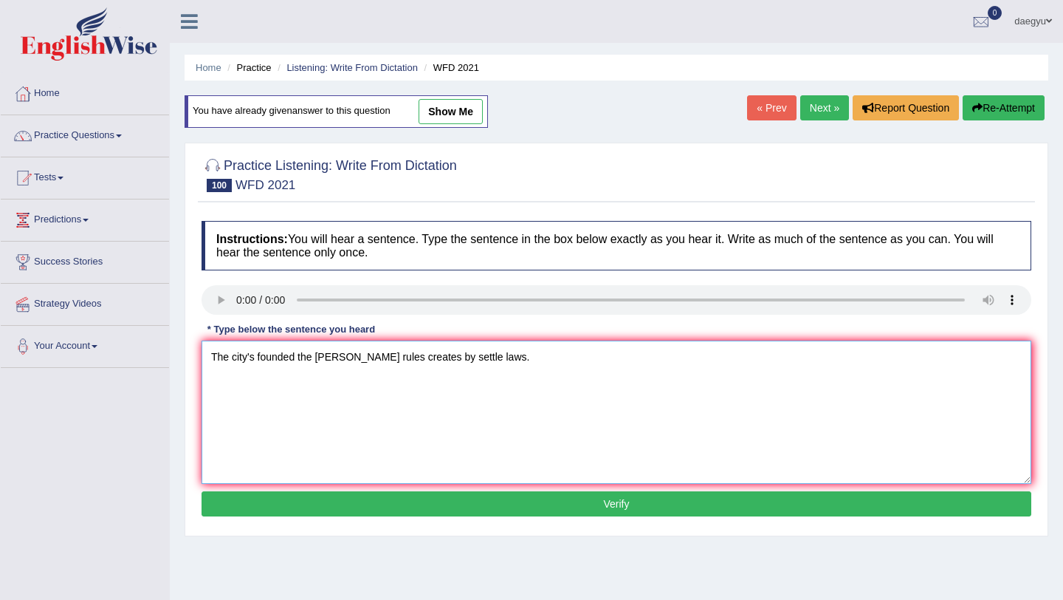
drag, startPoint x: 447, startPoint y: 357, endPoint x: 408, endPoint y: 363, distance: 40.2
click at [408, 363] on textarea "The city's founded the seper rules creates by settle laws." at bounding box center [617, 411] width 830 height 143
drag, startPoint x: 400, startPoint y: 360, endPoint x: 318, endPoint y: 367, distance: 82.3
click at [318, 367] on textarea "The city's founded the seper rules creates became laws." at bounding box center [617, 411] width 830 height 143
drag, startPoint x: 407, startPoint y: 358, endPoint x: 371, endPoint y: 359, distance: 36.2
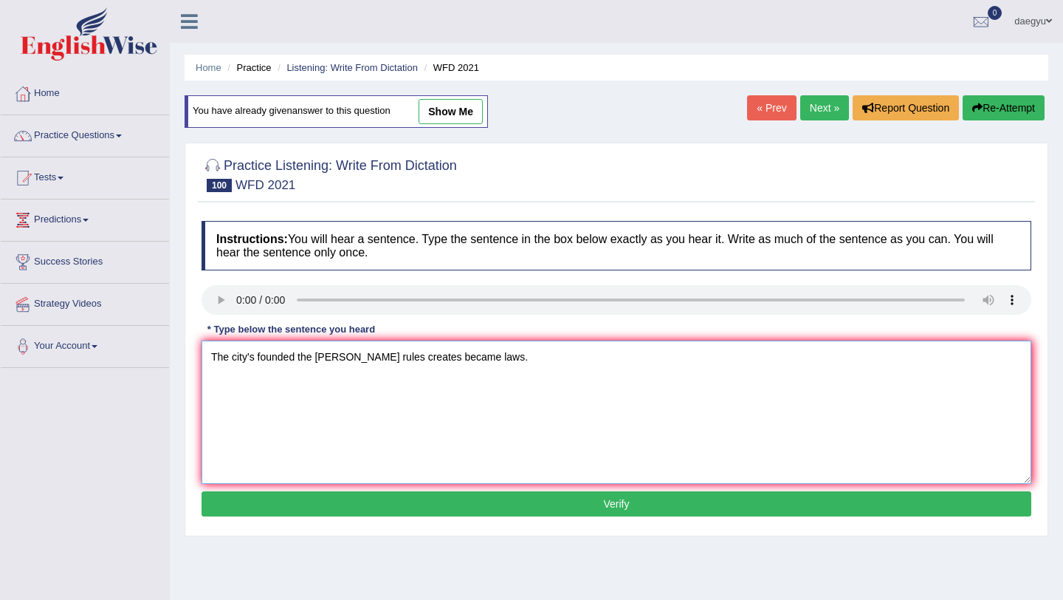
click at [371, 359] on textarea "The city's founded the seper rules creates became laws." at bounding box center [617, 411] width 830 height 143
click at [318, 360] on textarea "The city's founded the seper rules became laws." at bounding box center [617, 411] width 830 height 143
click at [473, 360] on textarea "The city's founded the creates seper rules became laws." at bounding box center [617, 411] width 830 height 143
type textarea "The city's founded the creates seper rules became laws."
click at [513, 488] on div "Instructions: You will hear a sentence. Type the sentence in the box below exac…" at bounding box center [616, 370] width 837 height 315
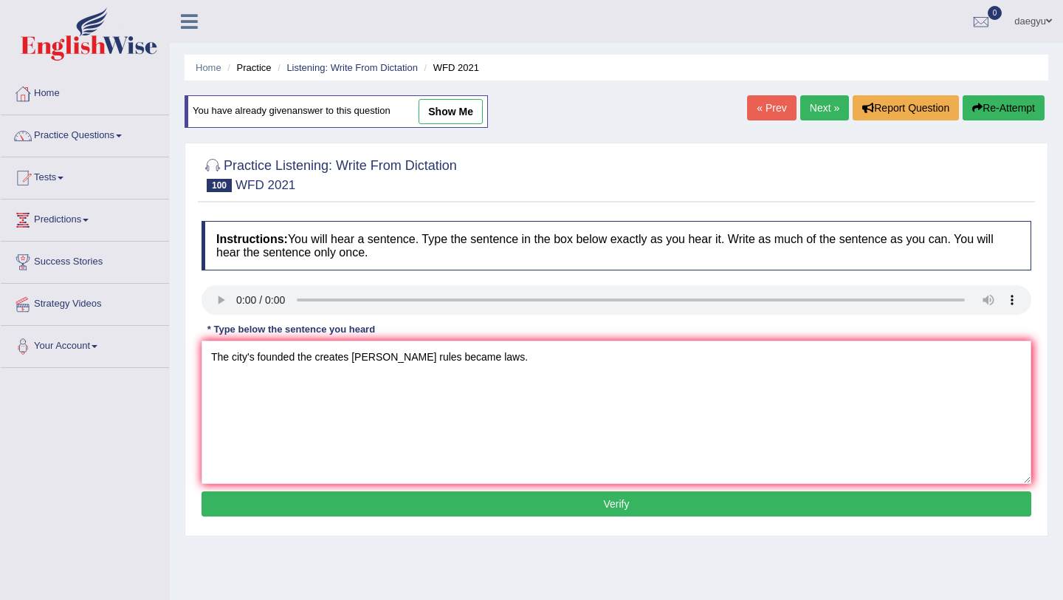
click at [512, 495] on button "Verify" at bounding box center [617, 503] width 830 height 25
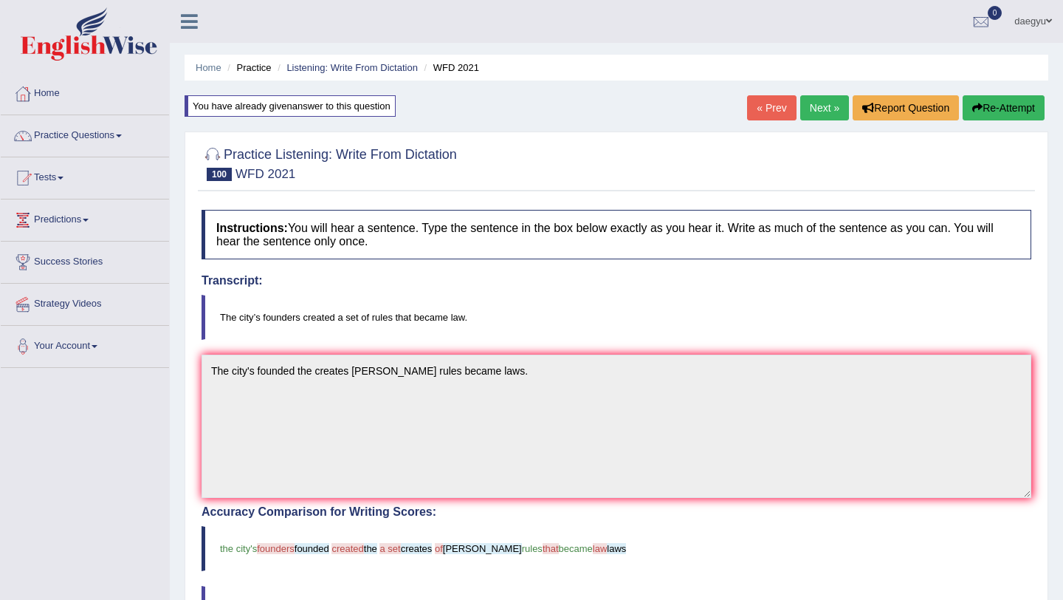
click at [817, 111] on link "Next »" at bounding box center [824, 107] width 49 height 25
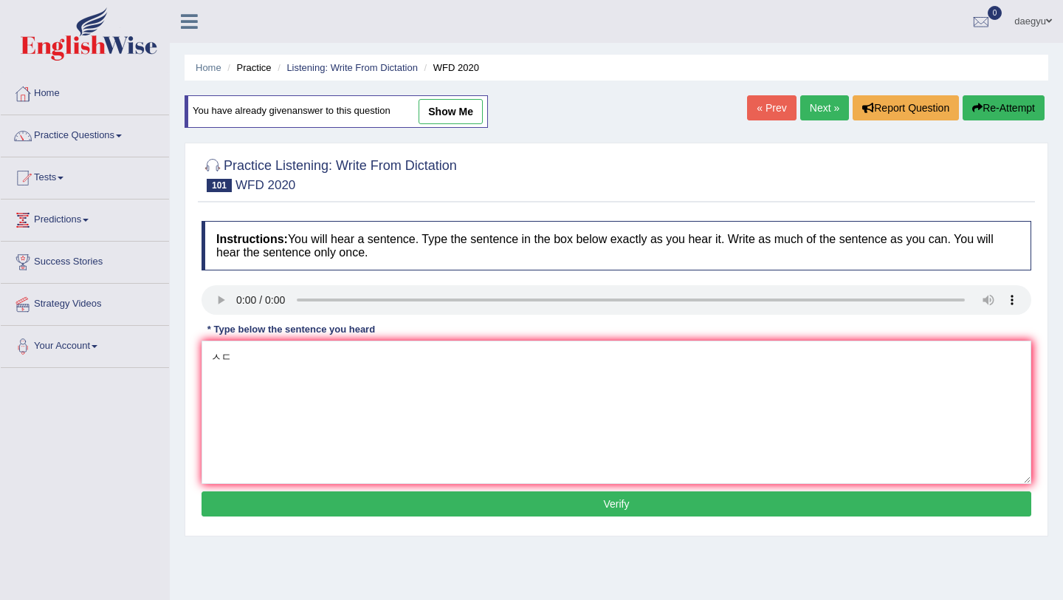
type textarea "ㅅ"
click at [377, 363] on textarea "the chemistry buliding is located in" at bounding box center [617, 411] width 830 height 143
click at [215, 360] on textarea "the chemistry buliding is located in near by the campus." at bounding box center [617, 411] width 830 height 143
click at [416, 365] on textarea "The chemistry buliding is located in near by the campus." at bounding box center [617, 411] width 830 height 143
type textarea "The chemistry buliding is located in near by anserant the campus."
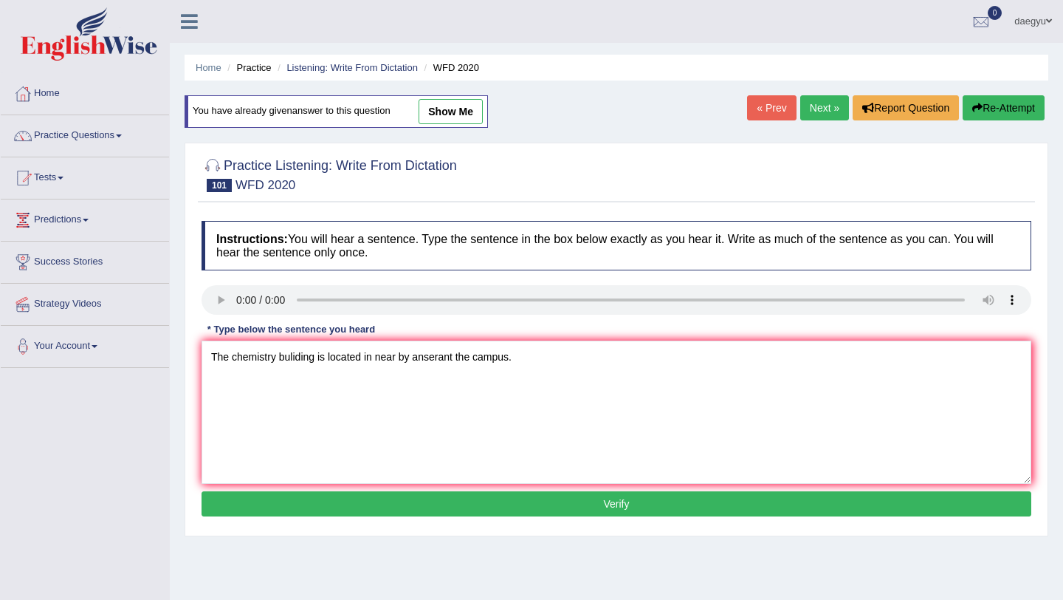
click at [362, 514] on button "Verify" at bounding box center [617, 503] width 830 height 25
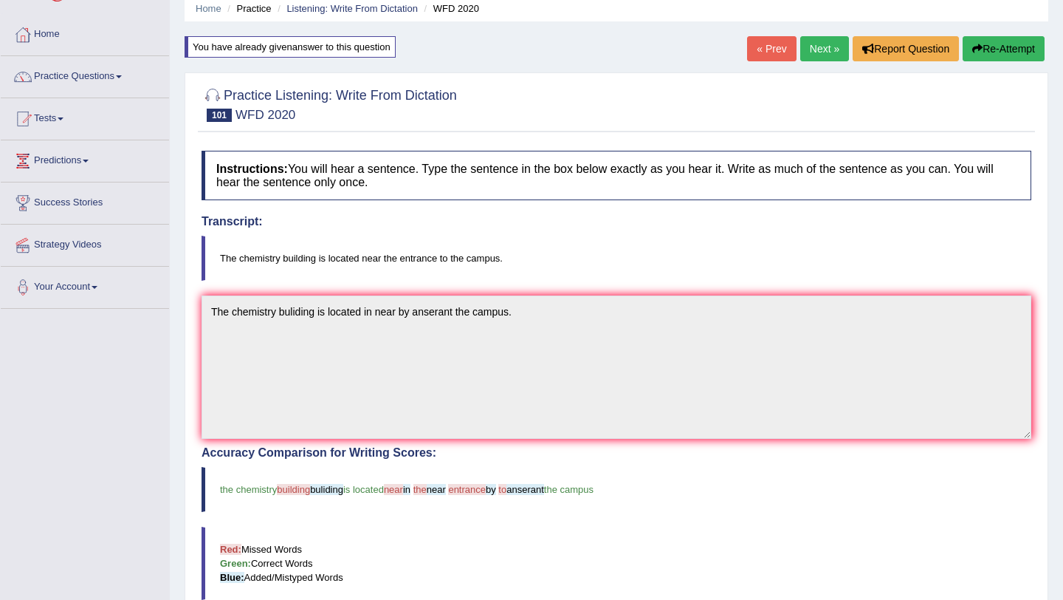
scroll to position [34, 0]
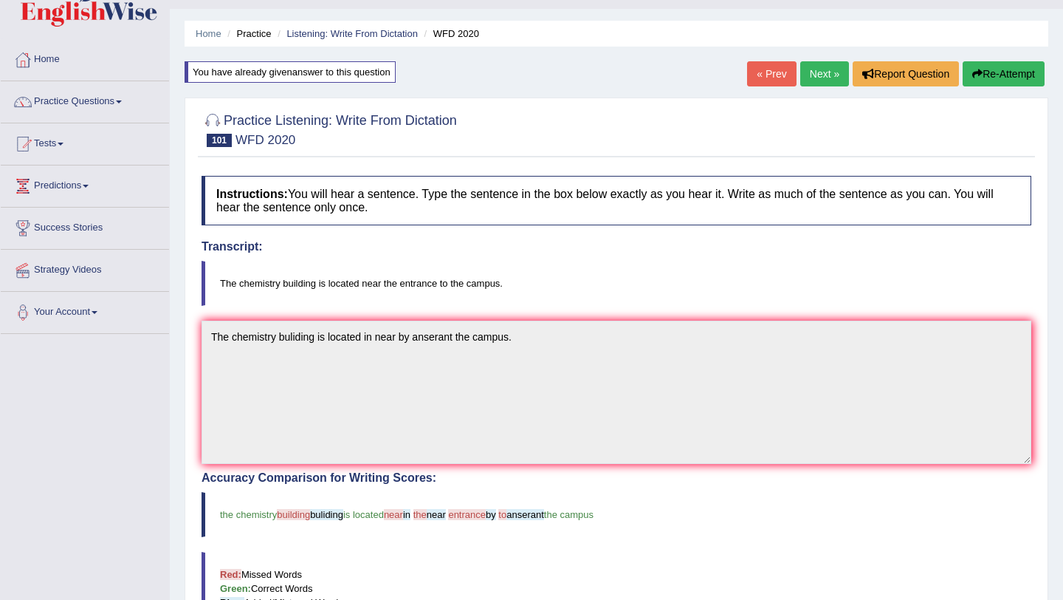
click at [828, 80] on link "Next »" at bounding box center [824, 73] width 49 height 25
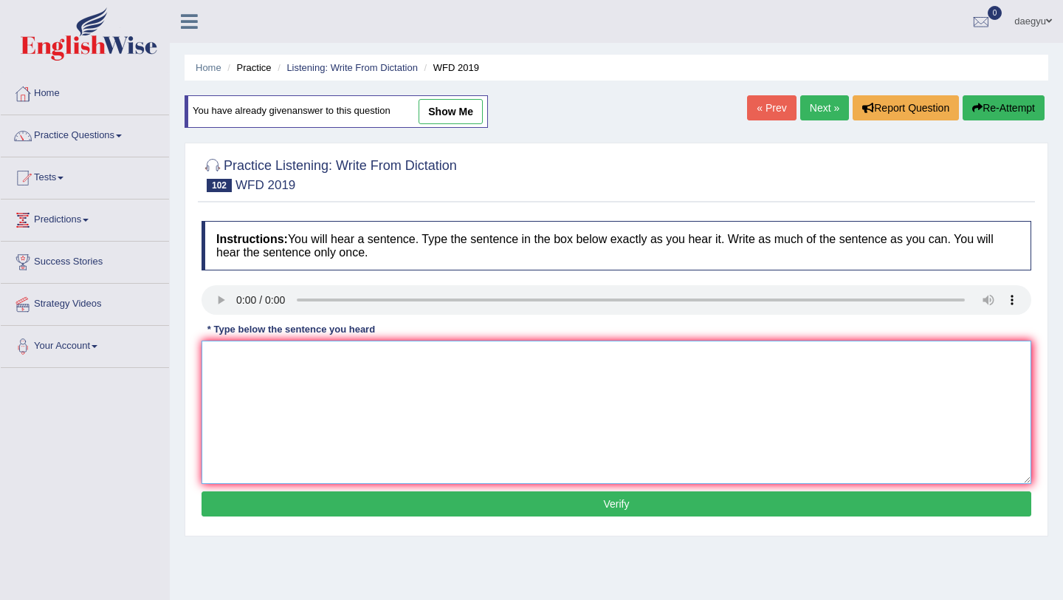
click at [250, 363] on textarea at bounding box center [617, 411] width 830 height 143
click at [355, 359] on textarea "speed is defined how quickly" at bounding box center [617, 411] width 830 height 143
click at [219, 357] on textarea "speed is defined how quickly object or person moves." at bounding box center [617, 411] width 830 height 143
click at [315, 365] on textarea "Speed is defined how quickly object or person moves." at bounding box center [617, 411] width 830 height 143
click at [349, 354] on textarea "Speed is defined how quickly object or person moves." at bounding box center [617, 411] width 830 height 143
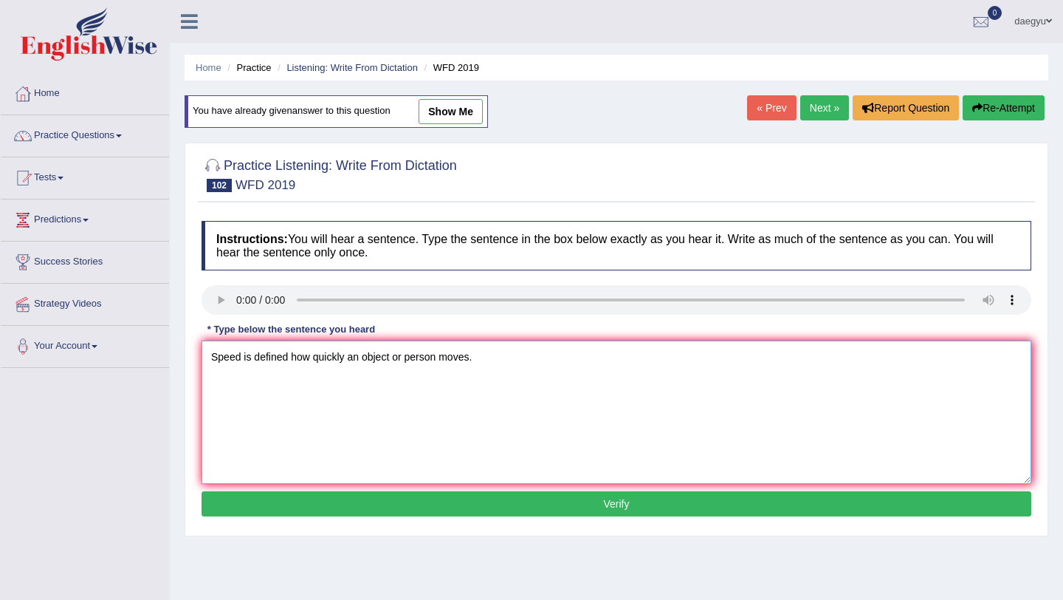
type textarea "Speed is defined how quickly an object or person moves."
click at [416, 510] on button "Verify" at bounding box center [617, 503] width 830 height 25
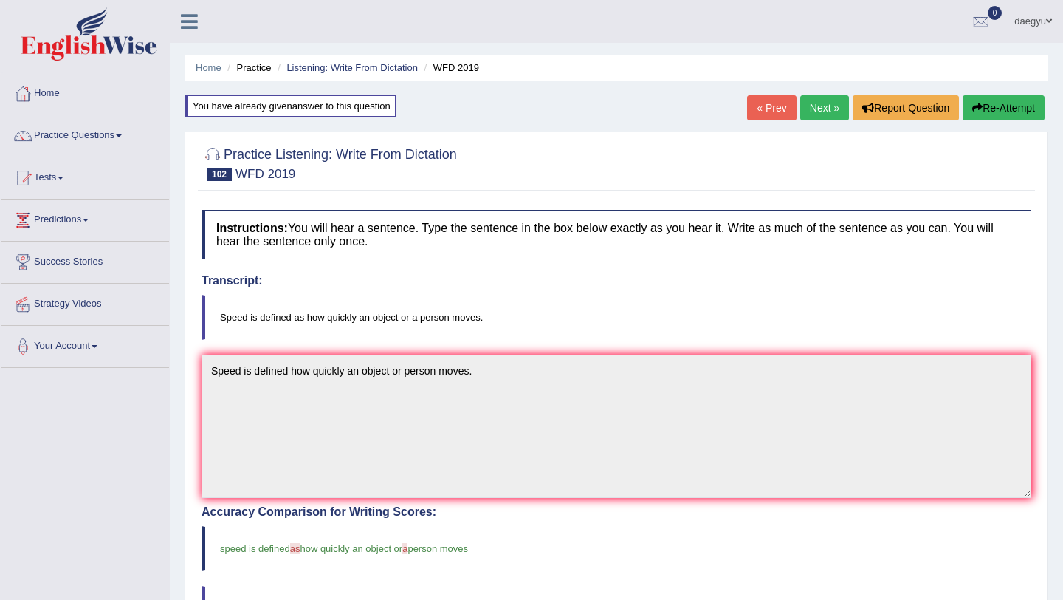
click at [823, 106] on link "Next »" at bounding box center [824, 107] width 49 height 25
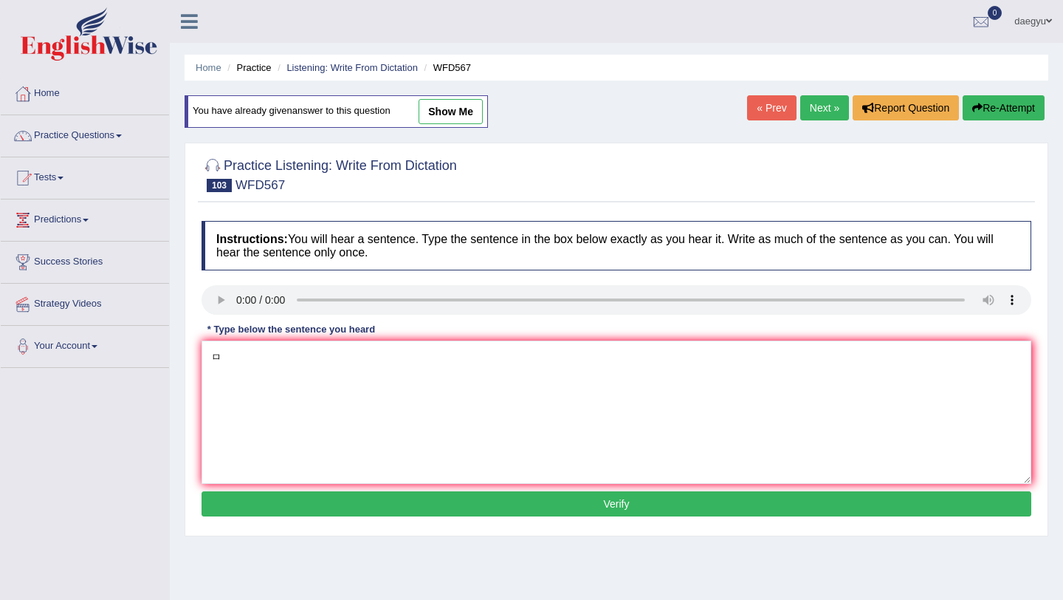
type textarea "ㅁ"
click at [281, 373] on textarea "a currently" at bounding box center [617, 411] width 830 height 143
click at [359, 369] on textarea "a currently unkown batter" at bounding box center [617, 411] width 830 height 143
click at [462, 382] on textarea "a currently unkown a number of bater on board," at bounding box center [617, 411] width 830 height 143
click at [388, 361] on textarea "a currently unkown a number of bater on board, some of witch potential dangerous" at bounding box center [617, 411] width 830 height 143
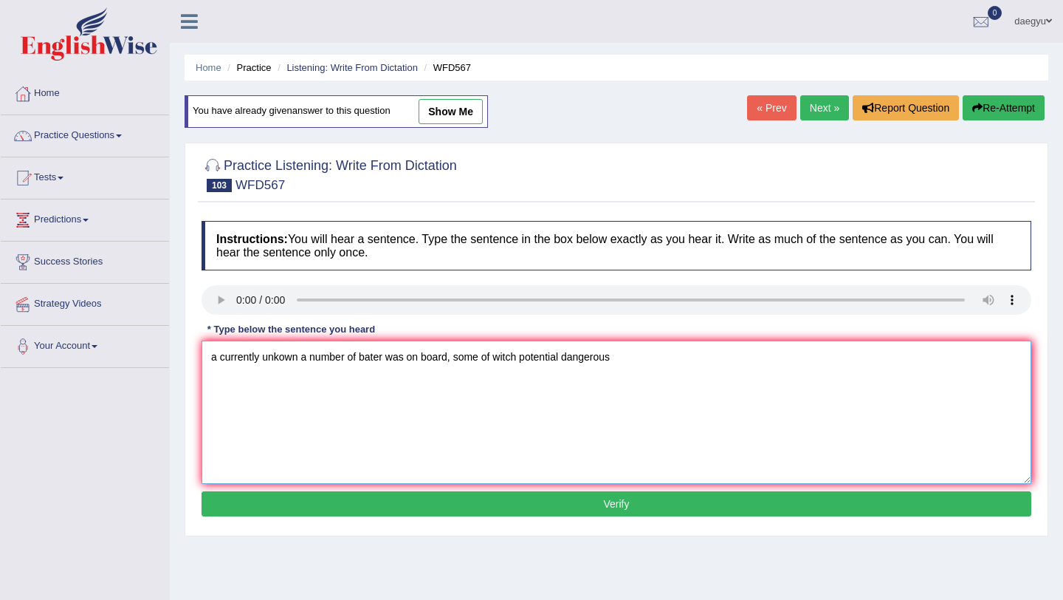
click at [521, 361] on textarea "a currently unkown a number of bater was on board, some of witch potential dang…" at bounding box center [617, 411] width 830 height 143
click at [656, 352] on textarea "a currently unkown a number of bater was on board, some of witch taought potent…" at bounding box center [617, 411] width 830 height 143
click at [559, 363] on textarea "a currently unkown a number of bater was on board, some of witch taought potent…" at bounding box center [617, 411] width 830 height 143
click at [447, 518] on div "Instructions: You will hear a sentence. Type the sentence in the box below exac…" at bounding box center [616, 370] width 837 height 315
click at [219, 355] on textarea "a currently unkown a number of bater was on board, some of witch taought certai…" at bounding box center [617, 411] width 830 height 143
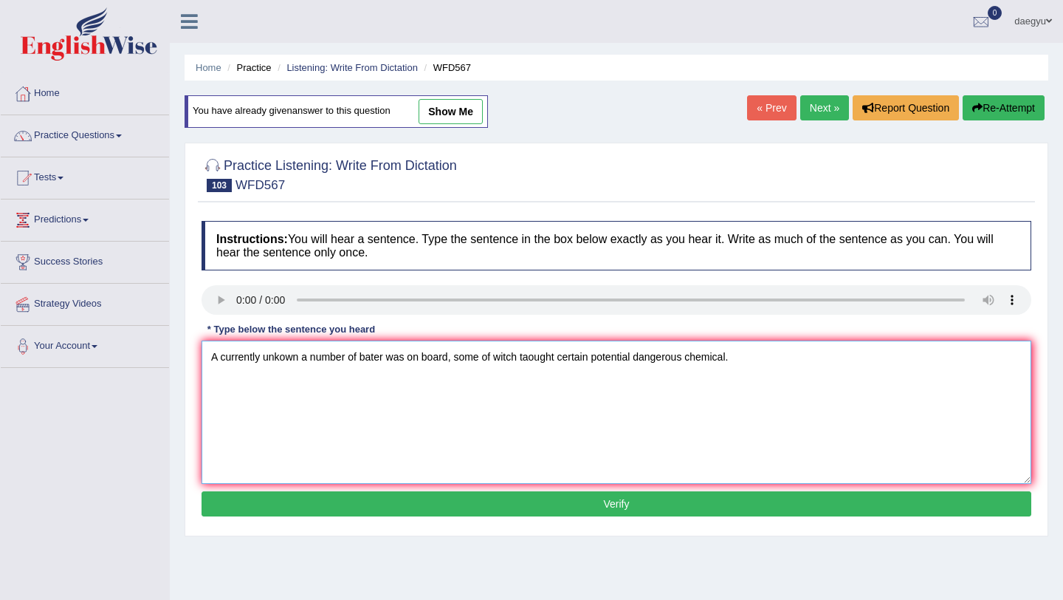
click at [288, 358] on textarea "A currently unkown a number of bater was on board, some of witch taought certai…" at bounding box center [617, 411] width 830 height 143
click at [315, 370] on textarea "A currently unknown a number of bater was on board, some of witch taought certa…" at bounding box center [617, 411] width 830 height 143
type textarea "A currently unknown a number of bater was on board, some of witch taought certa…"
click at [374, 490] on div "Instructions: You will hear a sentence. Type the sentence in the box below exac…" at bounding box center [616, 370] width 837 height 315
click at [469, 494] on button "Verify" at bounding box center [617, 503] width 830 height 25
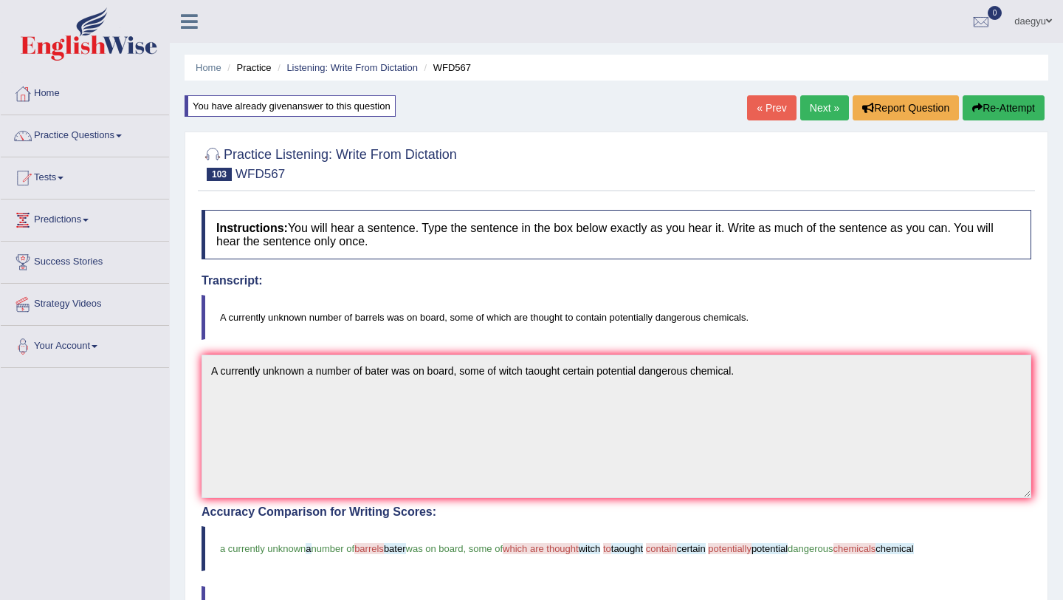
click at [804, 114] on link "Next »" at bounding box center [824, 107] width 49 height 25
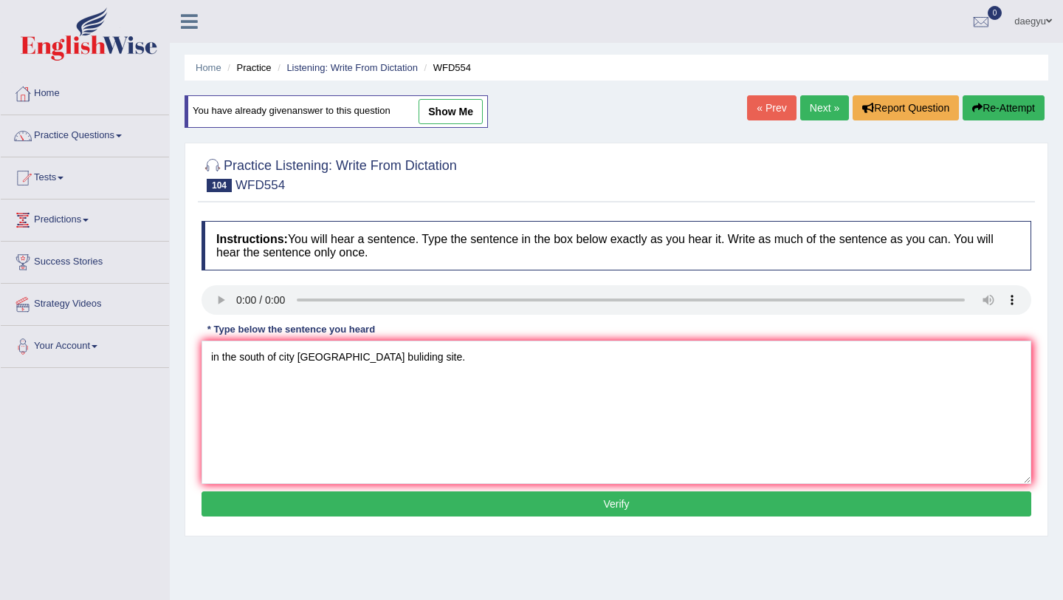
click at [213, 360] on textarea "in the south of city [GEOGRAPHIC_DATA] buliding site." at bounding box center [617, 411] width 830 height 143
click at [298, 366] on textarea "In the south of city tmeper buliding site." at bounding box center [617, 411] width 830 height 143
click at [373, 354] on textarea "In the south of city remains tmeper buliding site." at bounding box center [617, 411] width 830 height 143
click at [337, 360] on textarea "In the south of city remains tmeper on a buliding site." at bounding box center [617, 411] width 830 height 143
click at [423, 366] on textarea "In the south of city remains of incheon tmeper on a buliding site." at bounding box center [617, 411] width 830 height 143
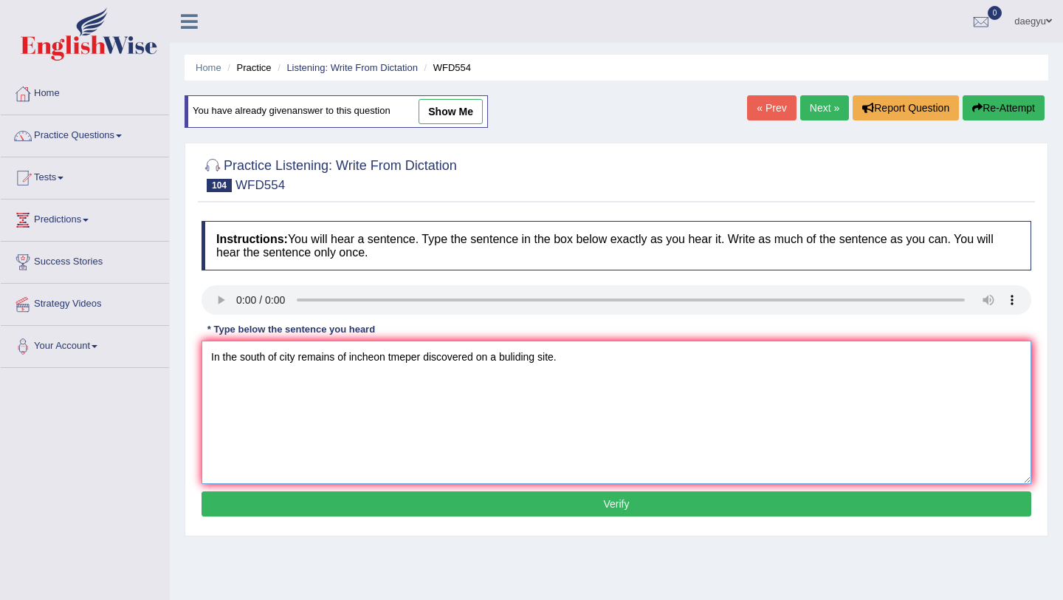
type textarea "In the south of city remains of incheon tmeper discovered on a buliding site."
click at [535, 510] on button "Verify" at bounding box center [617, 503] width 830 height 25
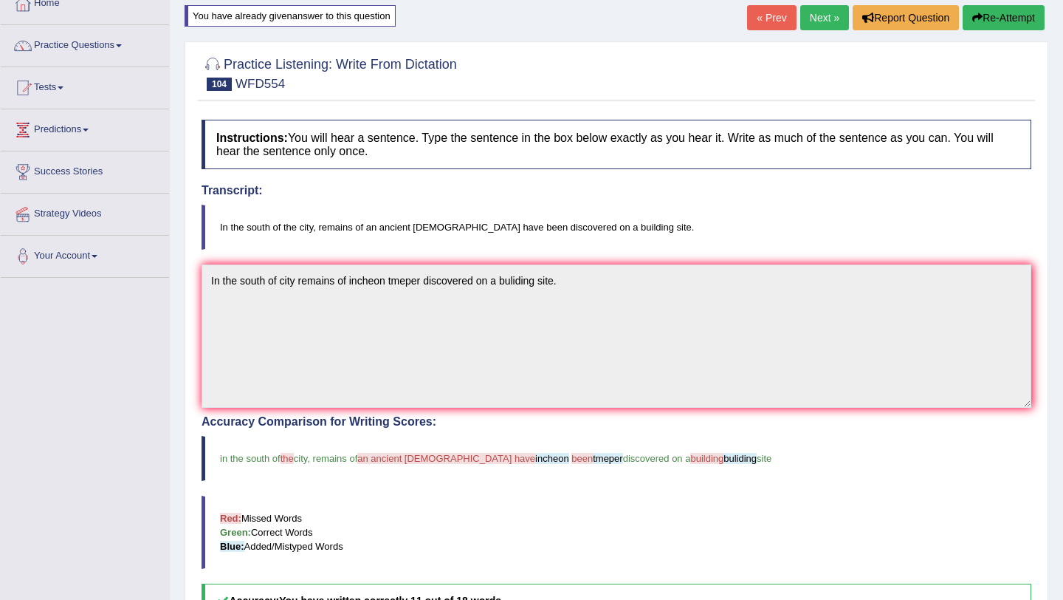
scroll to position [92, 0]
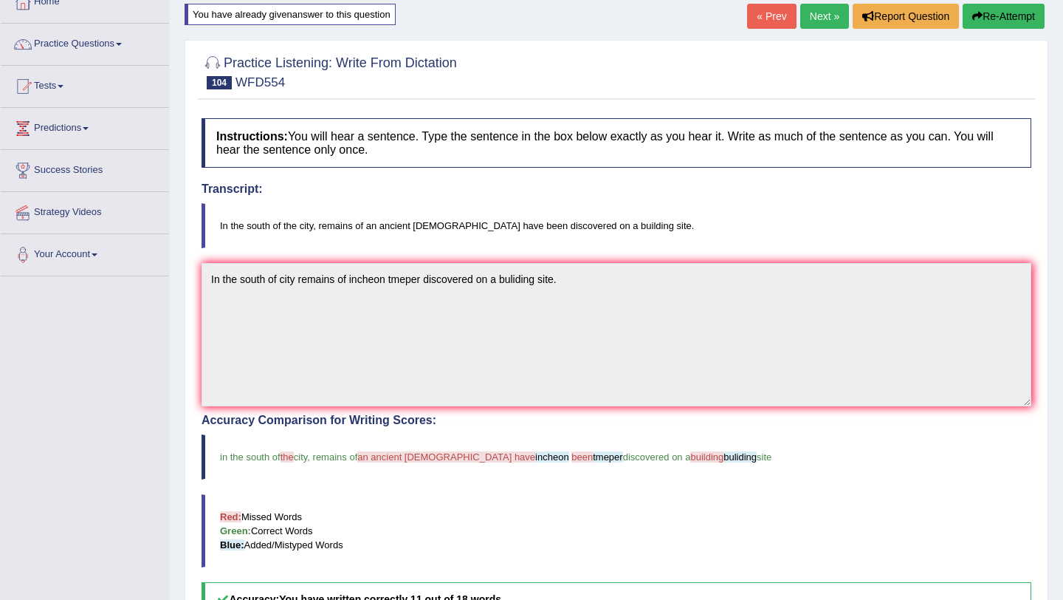
click at [809, 13] on link "Next »" at bounding box center [824, 16] width 49 height 25
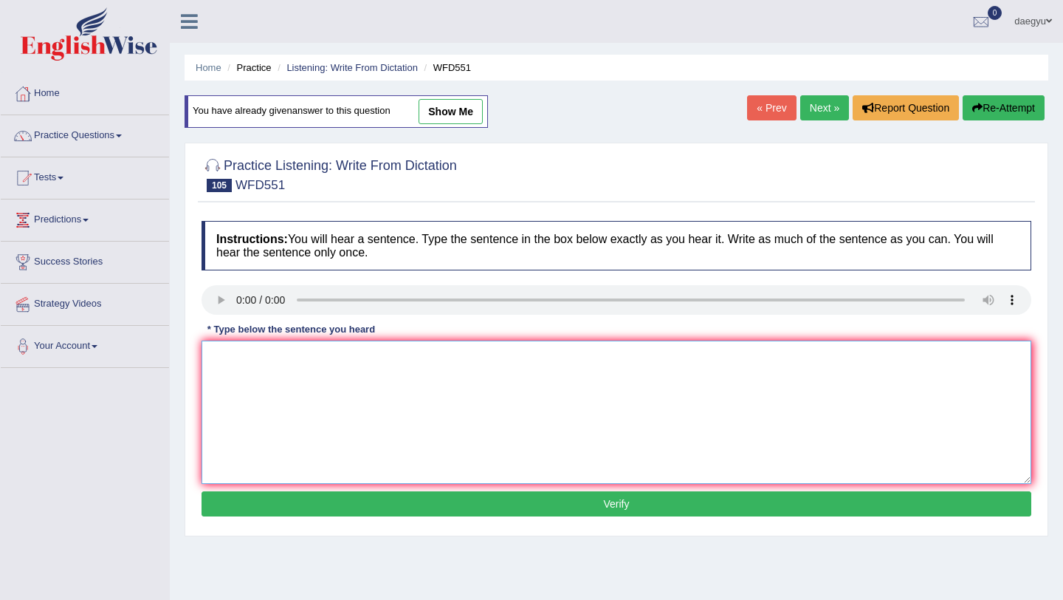
click at [230, 343] on textarea at bounding box center [617, 411] width 830 height 143
click at [276, 364] on textarea "by this pont more than hours" at bounding box center [617, 411] width 830 height 143
click at [272, 363] on textarea "by this pont more than hours" at bounding box center [617, 411] width 830 height 143
click at [268, 363] on textarea "by this pont more than hours" at bounding box center [617, 411] width 830 height 143
click at [331, 361] on textarea "by this pont in the course athlete more than hours" at bounding box center [617, 411] width 830 height 143
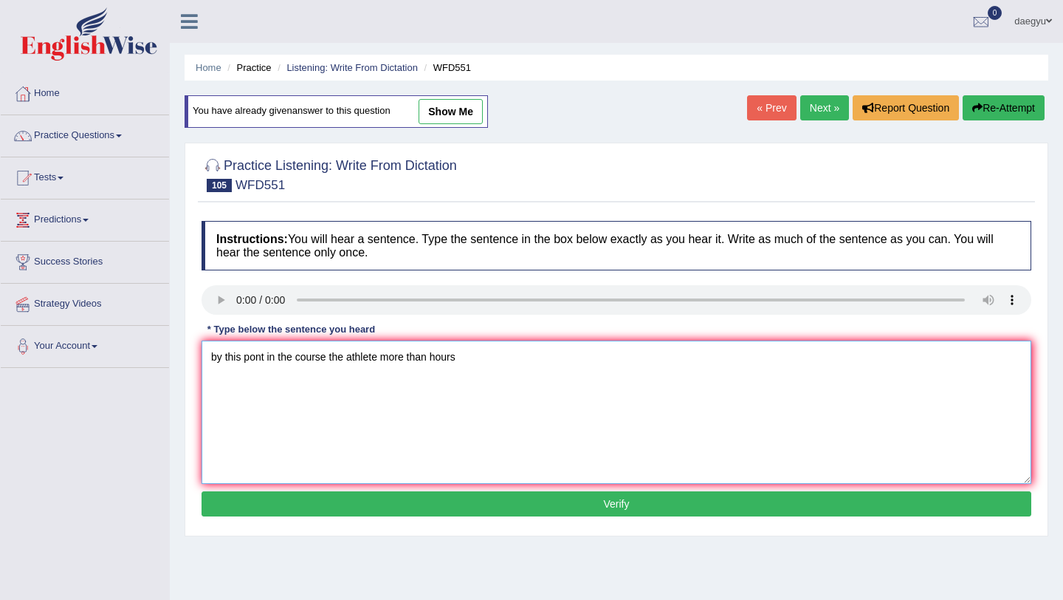
click at [382, 357] on textarea "by this pont in the course the athlete more than hours" at bounding box center [617, 411] width 830 height 143
click at [395, 360] on textarea "by this pont in the course the athlete be hope more than hours" at bounding box center [617, 411] width 830 height 143
click at [430, 361] on textarea "by this pont in the course the athlete but hope more than hours" at bounding box center [617, 411] width 830 height 143
click at [573, 360] on textarea "by this pont in the course the athlete but hope it more than hours" at bounding box center [617, 411] width 830 height 143
click at [217, 361] on textarea "by this pont in the course the athlete but hope it more than hours." at bounding box center [617, 411] width 830 height 143
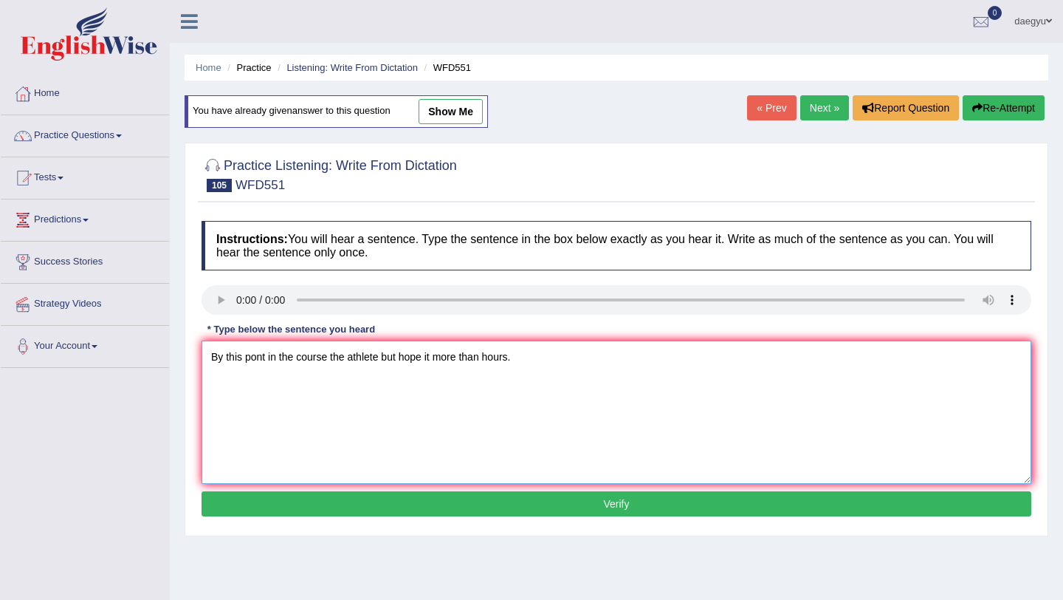
click at [315, 360] on textarea "By this pont in the course the athlete but hope it more than hours." at bounding box center [617, 411] width 830 height 143
click at [434, 357] on textarea "By this pont in the course the athlete but hope it more than hours." at bounding box center [617, 411] width 830 height 143
click at [442, 361] on textarea "By this pont in the course the athlete but hope run more than hours." at bounding box center [617, 411] width 830 height 143
type textarea "By this pont in the course the athlete but hope running more than hours."
click at [543, 499] on button "Verify" at bounding box center [617, 503] width 830 height 25
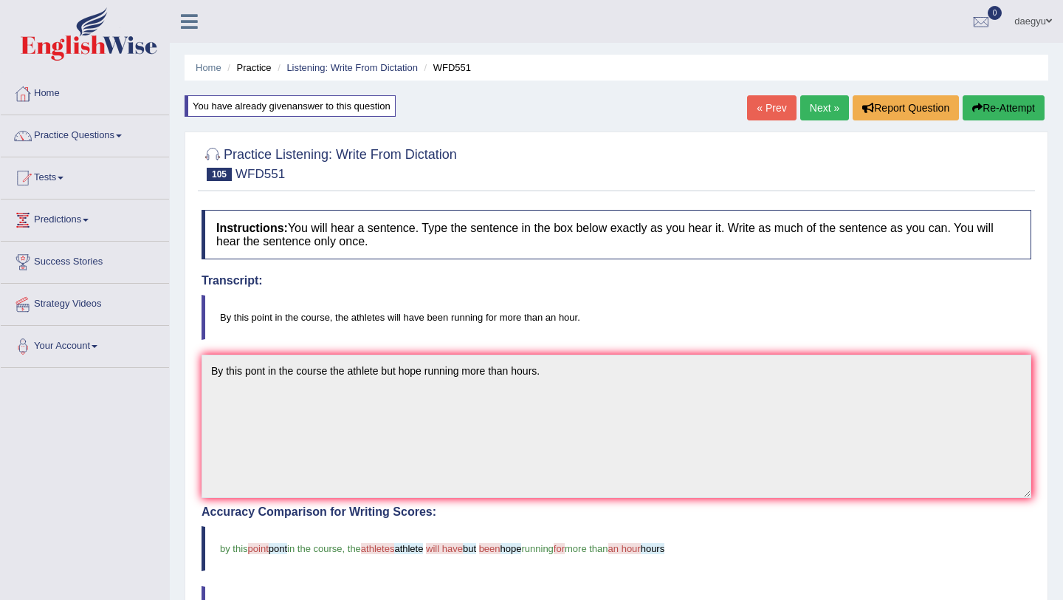
click at [801, 97] on link "Next »" at bounding box center [824, 107] width 49 height 25
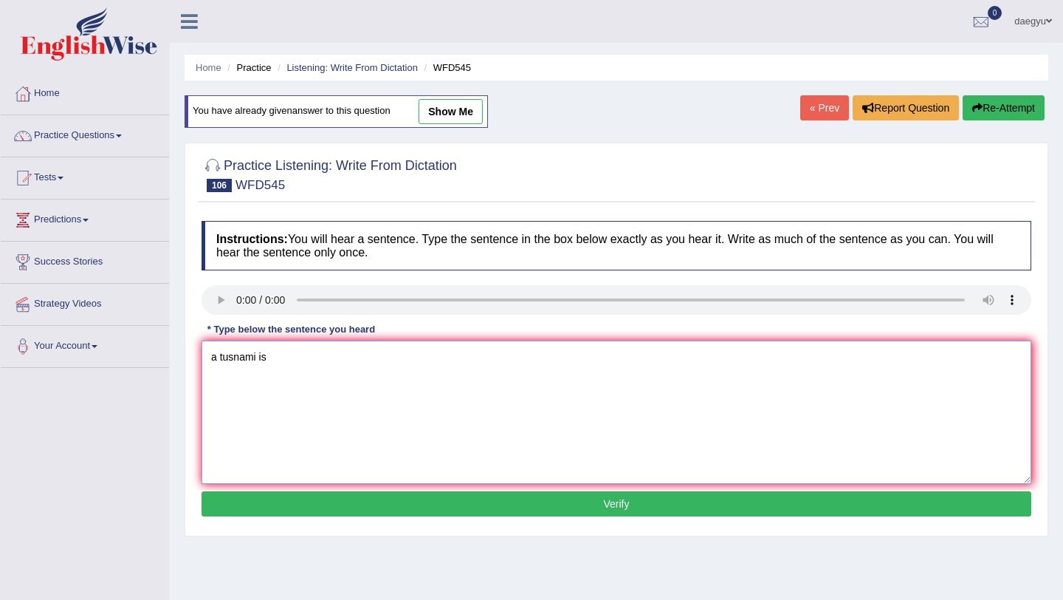
click at [280, 363] on textarea "a tusnami is" at bounding box center [617, 411] width 830 height 143
click at [298, 356] on textarea "a tusnami waining been" at bounding box center [617, 411] width 830 height 143
click at [371, 370] on textarea "a tusnami waining has been" at bounding box center [617, 411] width 830 height 143
click at [383, 360] on textarea "a tusnami waining has been" at bounding box center [617, 411] width 830 height 143
click at [478, 352] on textarea "a tusnami waining has been issued after strong earthquake." at bounding box center [617, 411] width 830 height 143
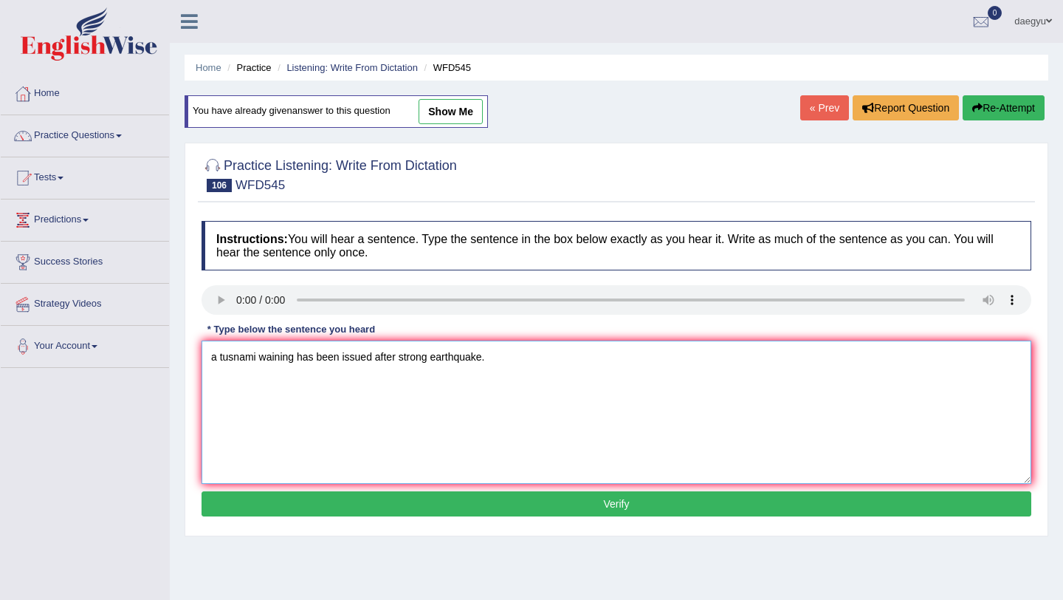
click at [480, 357] on textarea "a tusnami waining has been issued after strong earthquake." at bounding box center [617, 411] width 830 height 143
click at [482, 357] on textarea "a tusnami waining has been issued after strong earthquake." at bounding box center [617, 411] width 830 height 143
click at [529, 362] on textarea "a tusnami waining has been issued after strong earthquake detected." at bounding box center [617, 411] width 830 height 143
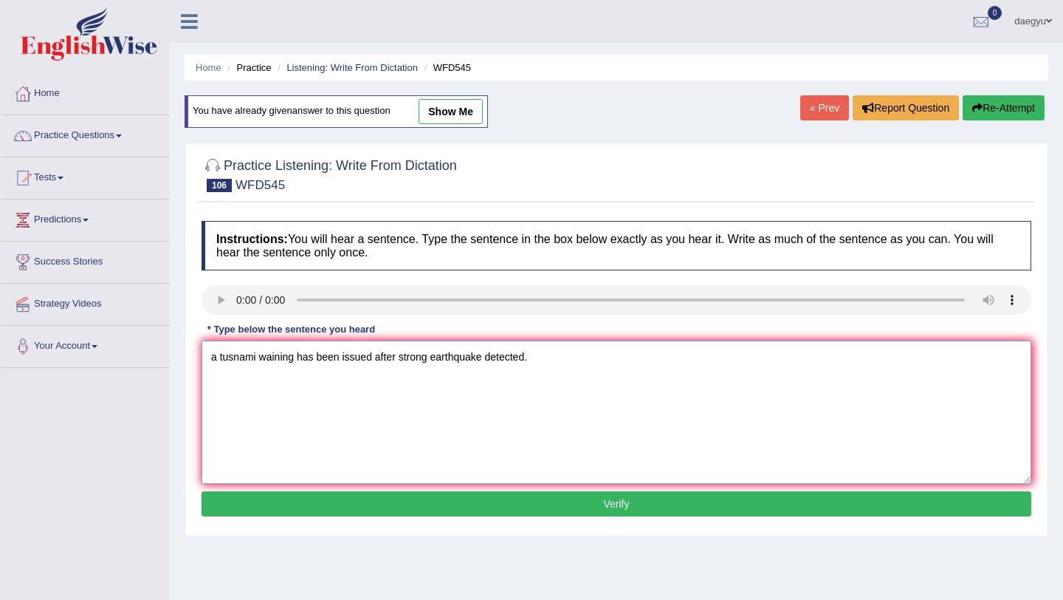
click at [481, 357] on textarea "a tusnami waining has been issued after strong earthquake detected." at bounding box center [617, 411] width 830 height 143
click at [485, 357] on textarea "a tusnami waining has been issued after strong earthquake detected." at bounding box center [617, 411] width 830 height 143
click at [547, 357] on textarea "a tusnami waining has been issued after strong earthquake was detected." at bounding box center [617, 411] width 830 height 143
click at [215, 360] on textarea "a tusnami waining has been issued after strong earthquake was detected of the c…" at bounding box center [617, 411] width 830 height 143
drag, startPoint x: 294, startPoint y: 360, endPoint x: 262, endPoint y: 360, distance: 31.8
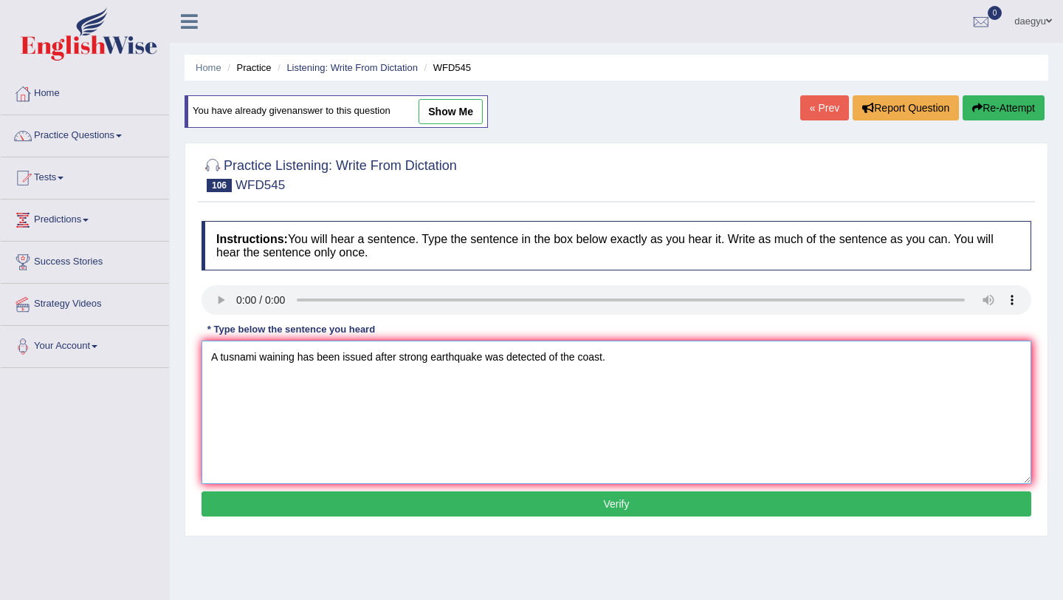
click at [262, 360] on textarea "A tusnami waining has been issued after strong earthquake was detected of the c…" at bounding box center [617, 411] width 830 height 143
type textarea "A tusnami warning has been issued after strong earthquake was detected of the c…"
click at [434, 510] on button "Verify" at bounding box center [617, 503] width 830 height 25
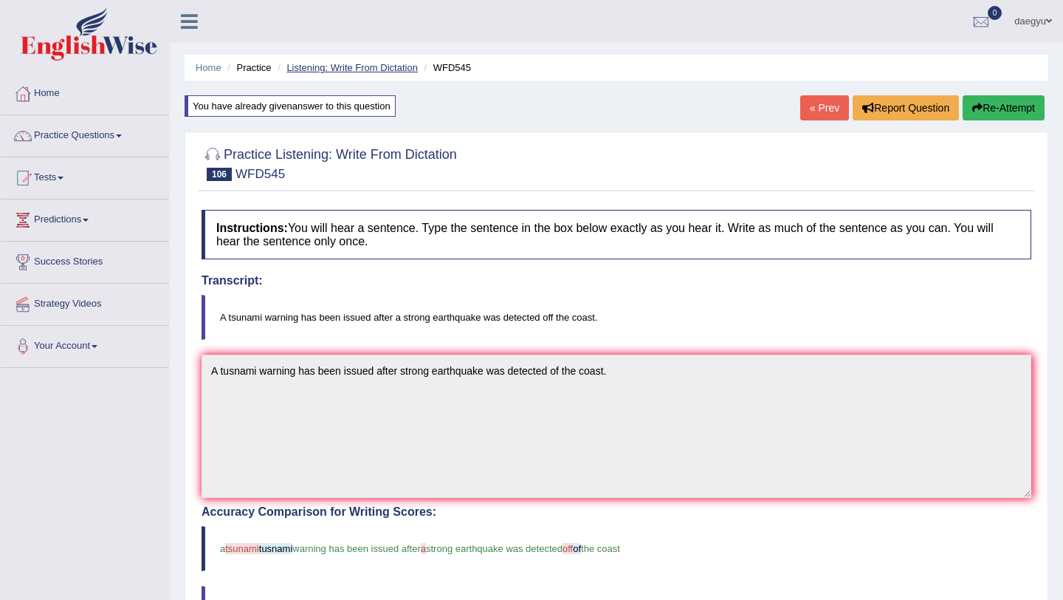
click at [402, 62] on link "Listening: Write From Dictation" at bounding box center [352, 67] width 131 height 11
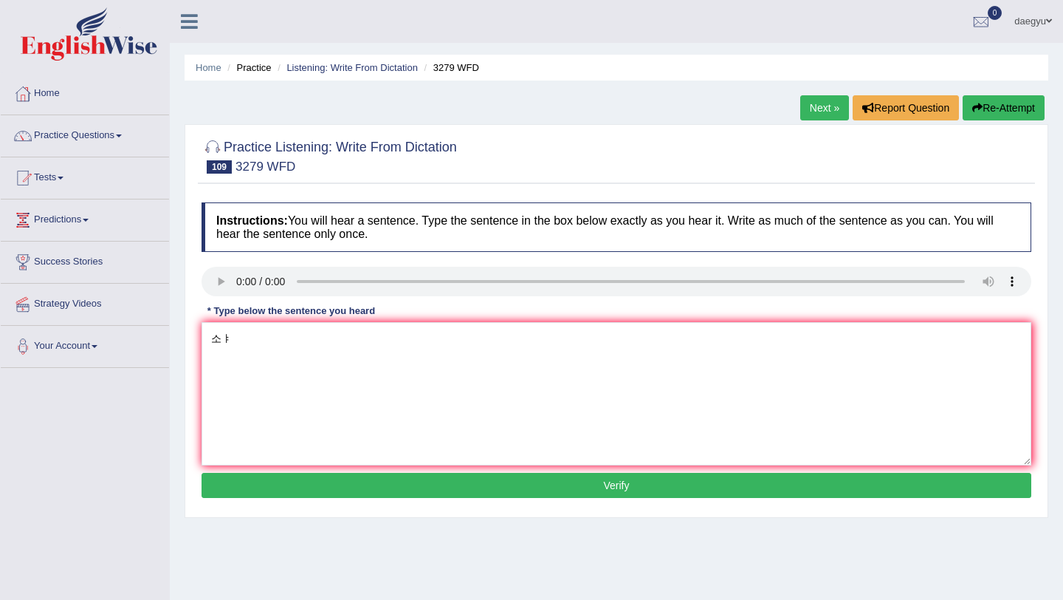
type textarea "소"
click at [210, 297] on div at bounding box center [617, 283] width 830 height 33
click at [306, 338] on textarea "this is the fisrt" at bounding box center [617, 393] width 830 height 143
click at [212, 343] on textarea "this is the fisrt example the modern army." at bounding box center [617, 393] width 830 height 143
click at [321, 343] on textarea "This is the fisrt example the modern army." at bounding box center [617, 393] width 830 height 143
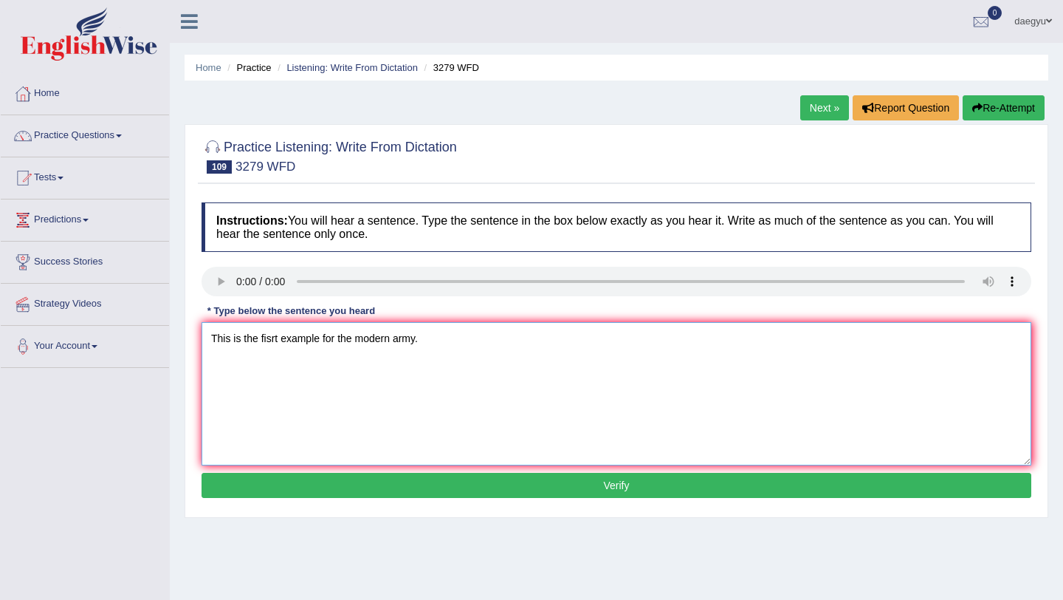
type textarea "This is the fisrt example for the modern army."
click at [375, 481] on button "Verify" at bounding box center [617, 485] width 830 height 25
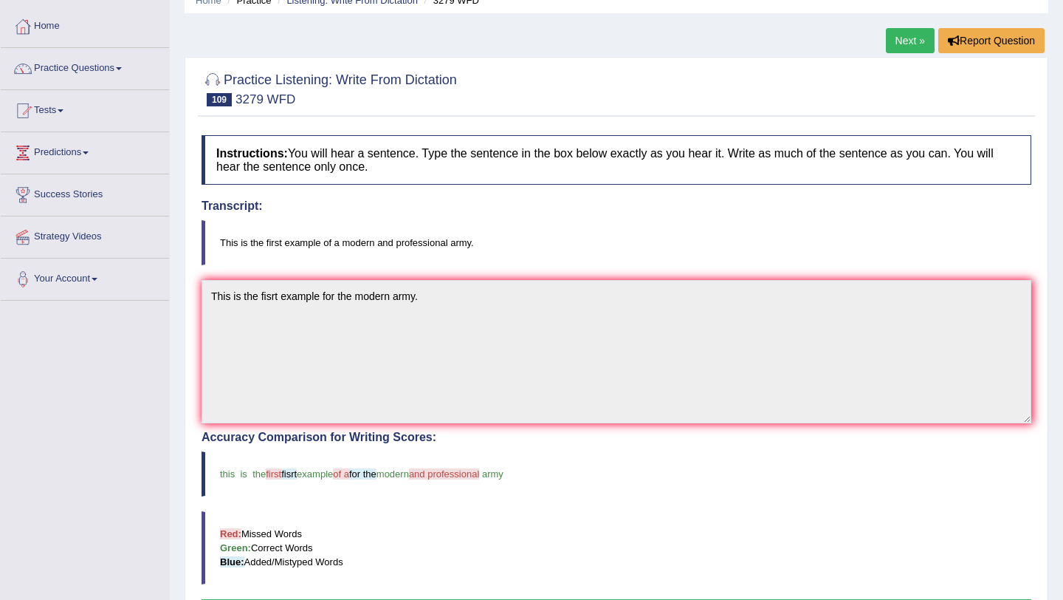
scroll to position [17, 0]
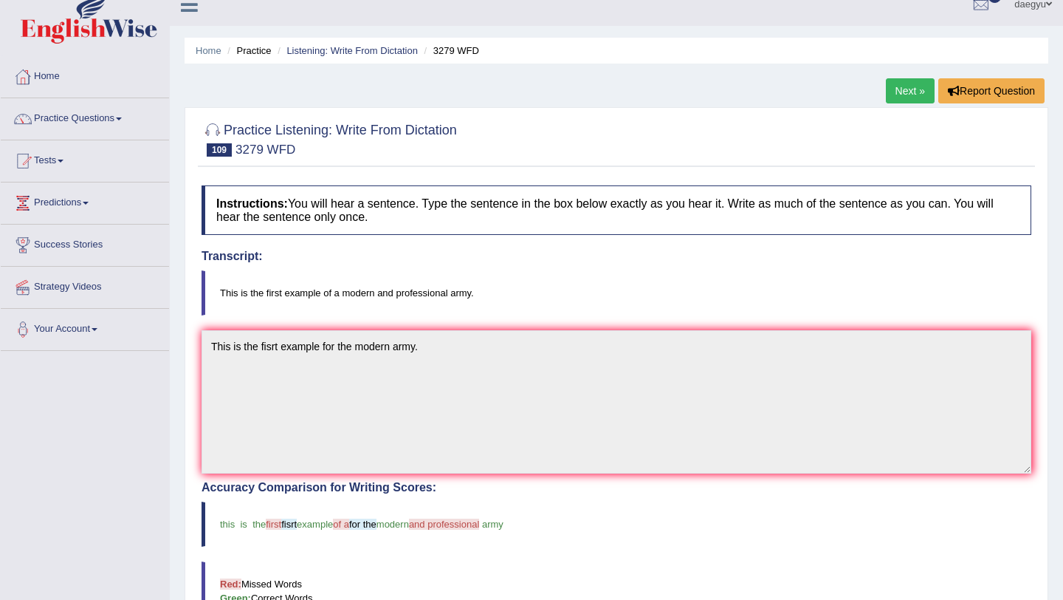
click at [902, 91] on link "Next »" at bounding box center [910, 90] width 49 height 25
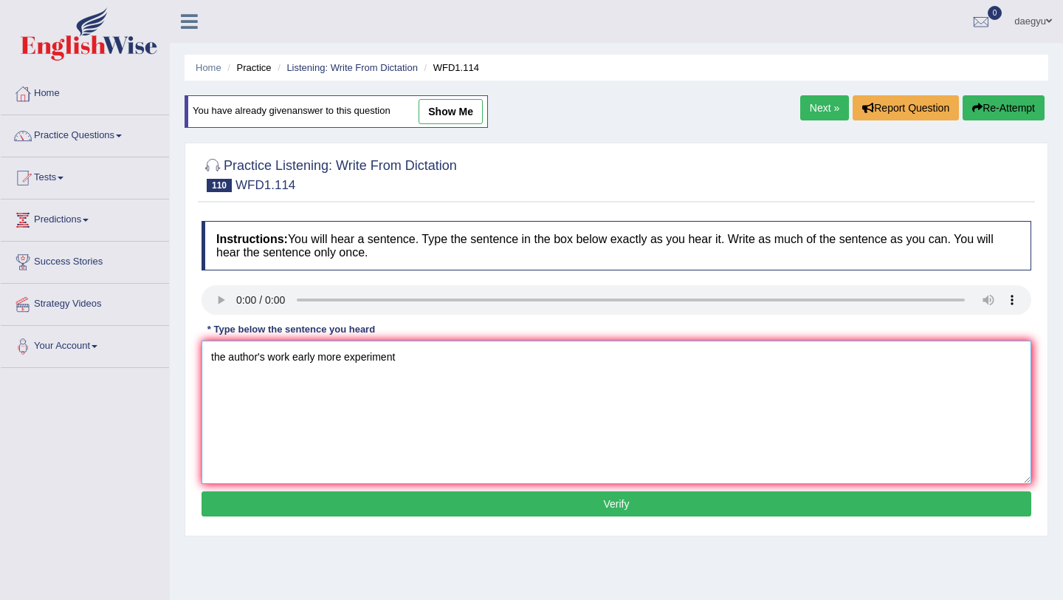
click at [271, 363] on textarea "the author's work early more experiment" at bounding box center [617, 411] width 830 height 143
drag, startPoint x: 345, startPoint y: 361, endPoint x: 320, endPoint y: 363, distance: 24.4
click at [320, 363] on textarea "the author's early work early more experiment" at bounding box center [617, 411] width 830 height 143
click at [320, 359] on textarea "the author's early work last piloshopical more experiment" at bounding box center [617, 411] width 830 height 143
click at [414, 357] on textarea "the author's early work arenlast piloshopical more experiment" at bounding box center [617, 411] width 830 height 143
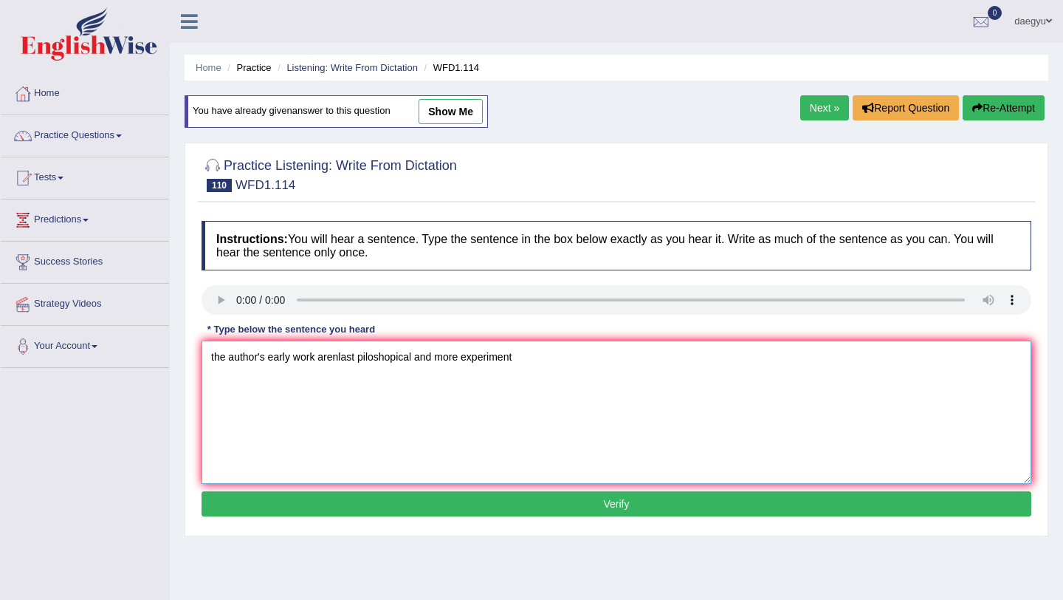
click at [336, 359] on textarea "the author's early work arenlast piloshopical and more experiment" at bounding box center [617, 411] width 830 height 143
click at [340, 360] on textarea "the author's early work are nlast piloshopical and more experiment" at bounding box center [617, 411] width 830 height 143
click at [219, 357] on textarea "the author's early work are last piloshopical and more experiment" at bounding box center [617, 411] width 830 height 143
click at [527, 362] on textarea "The author's early work are last piloshopical and more experiment" at bounding box center [617, 411] width 830 height 143
type textarea "The author's early work are last piloshopical and more experimental."
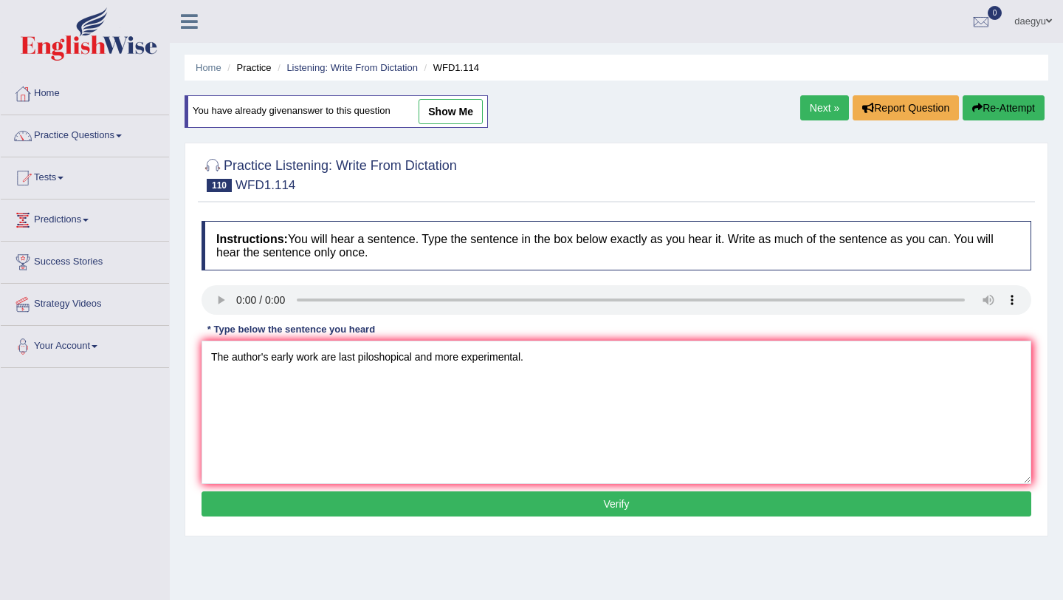
click at [495, 493] on button "Verify" at bounding box center [617, 503] width 830 height 25
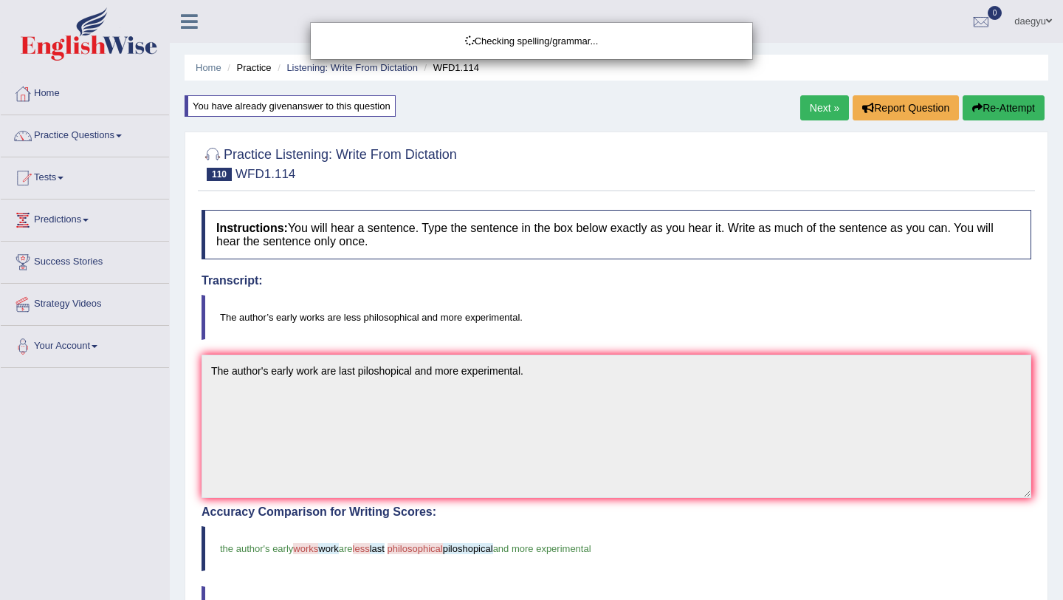
scroll to position [52, 0]
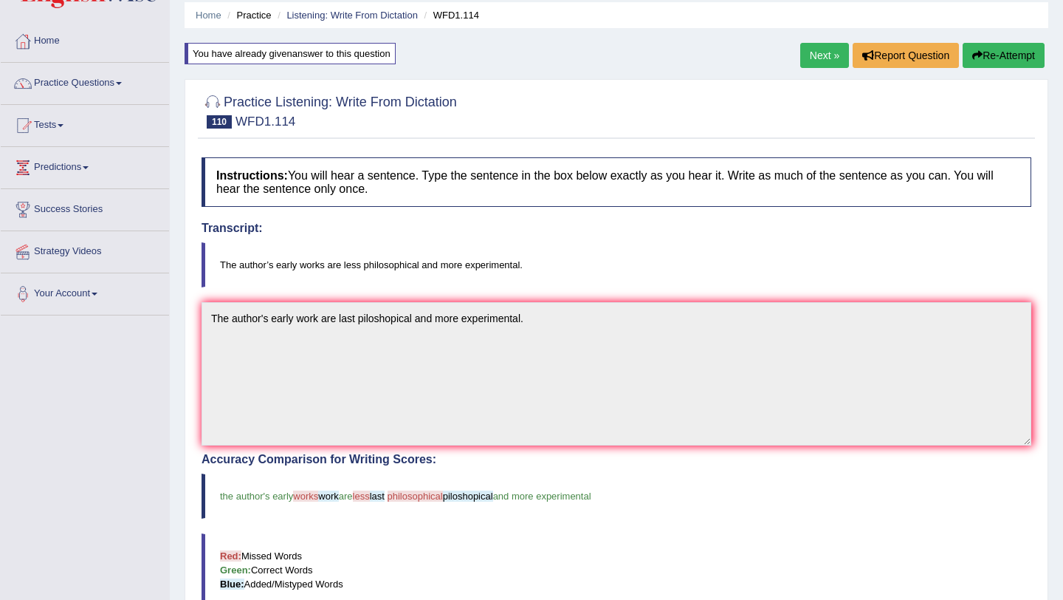
click at [809, 57] on link "Next »" at bounding box center [824, 55] width 49 height 25
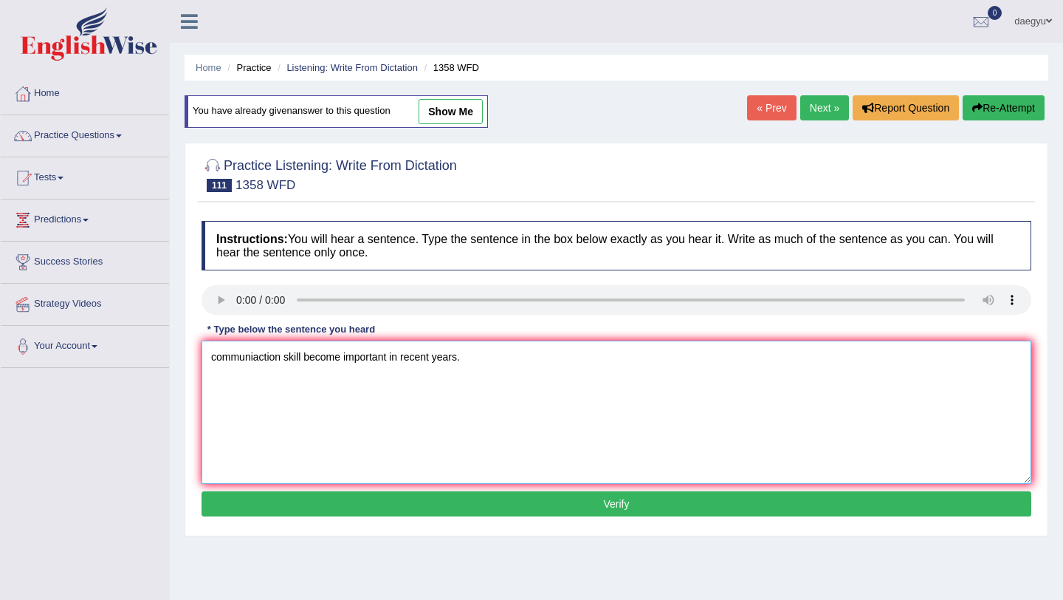
click at [303, 359] on textarea "communiaction skill become important in recent years." at bounding box center [617, 411] width 830 height 143
click at [349, 360] on textarea "communiaction skills become important in recent years." at bounding box center [617, 411] width 830 height 143
click at [312, 363] on textarea "communiaction skills become very important in recent years." at bounding box center [617, 411] width 830 height 143
click at [213, 365] on textarea "communiaction skills have become very important in recent years." at bounding box center [617, 411] width 830 height 143
type textarea "Communiaction skills have become very important in recent years."
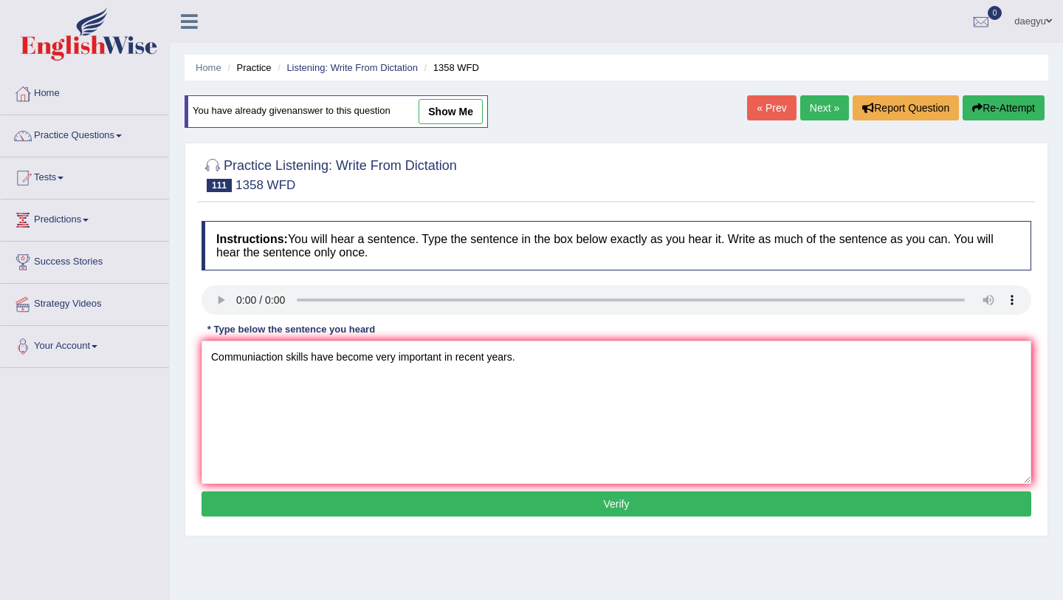
click at [268, 495] on button "Verify" at bounding box center [617, 503] width 830 height 25
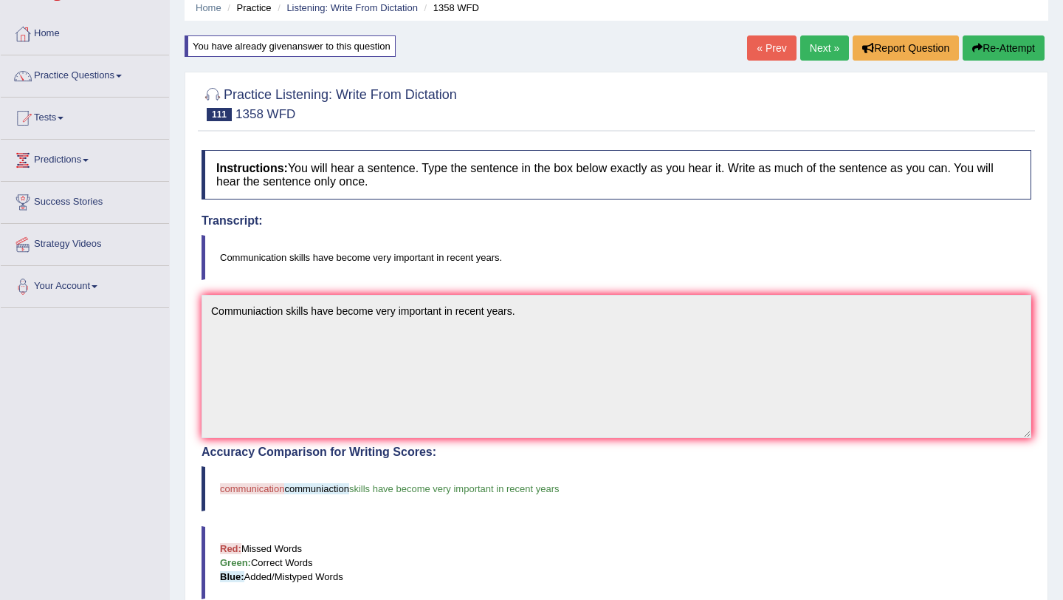
scroll to position [93, 0]
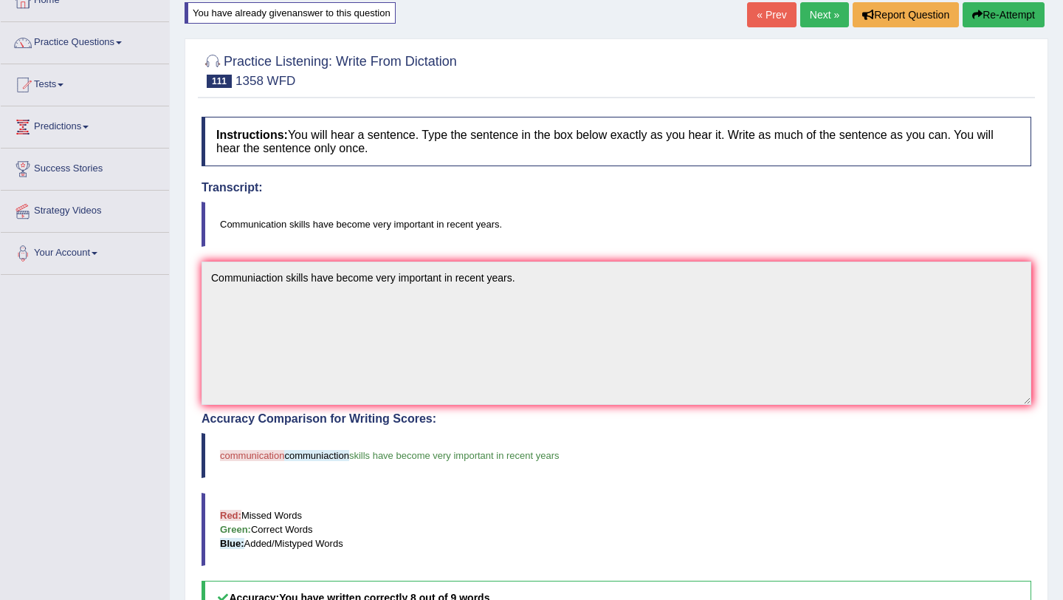
click at [822, 26] on link "Next »" at bounding box center [824, 14] width 49 height 25
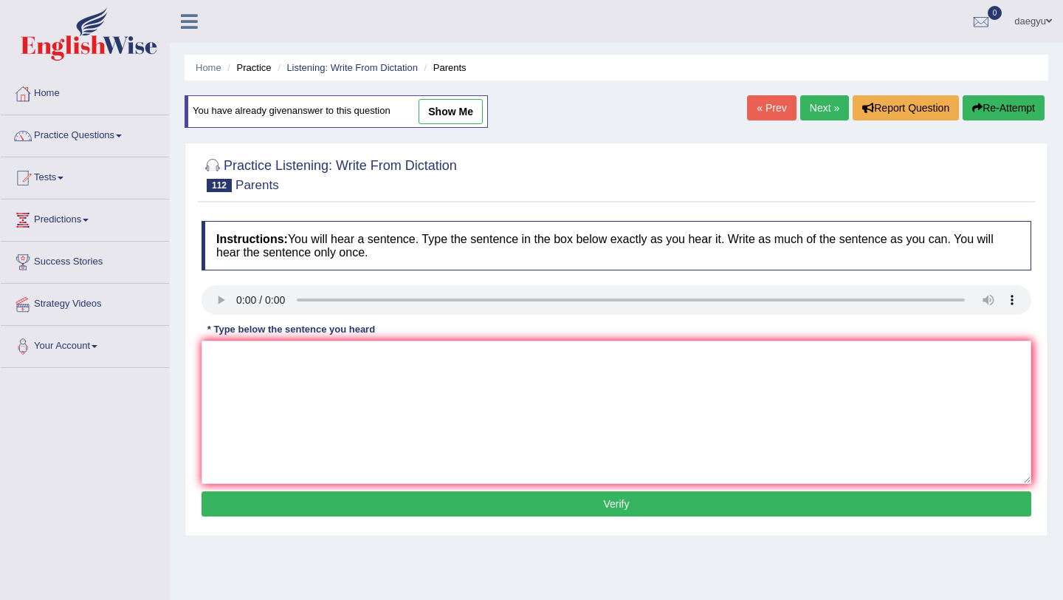
click at [829, 105] on link "Next »" at bounding box center [824, 107] width 49 height 25
click at [320, 75] on ul "Home Practice Listening: Write From Dictation WFD545" at bounding box center [617, 68] width 864 height 26
click at [324, 73] on li "Listening: Write From Dictation" at bounding box center [346, 68] width 144 height 14
click at [332, 72] on link "Listening: Write From Dictation" at bounding box center [352, 67] width 131 height 11
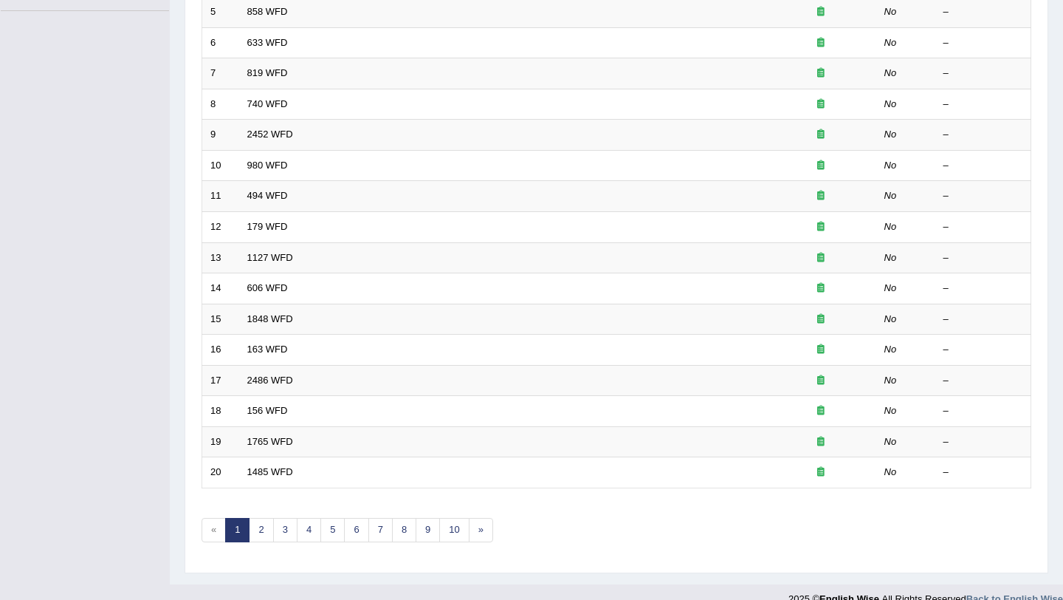
scroll to position [378, 0]
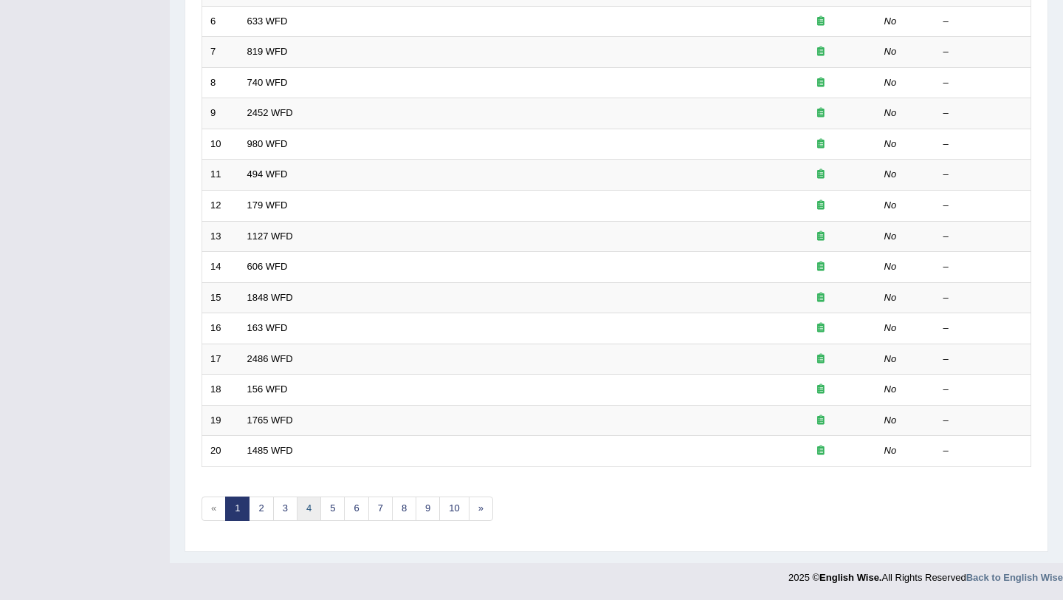
click at [310, 514] on link "4" at bounding box center [309, 508] width 24 height 24
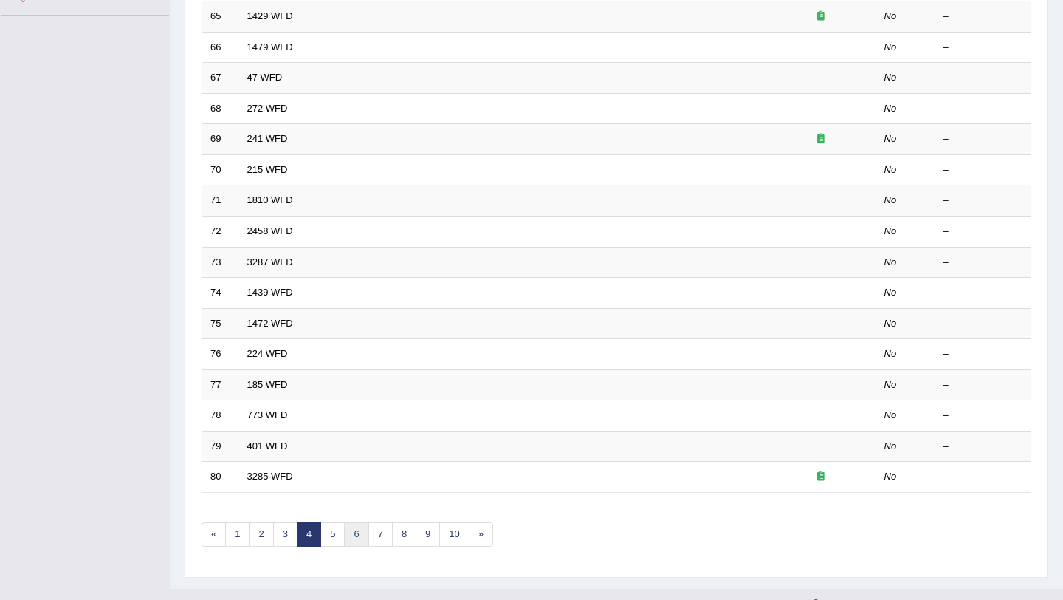
scroll to position [352, 0]
click at [361, 530] on link "6" at bounding box center [356, 534] width 24 height 24
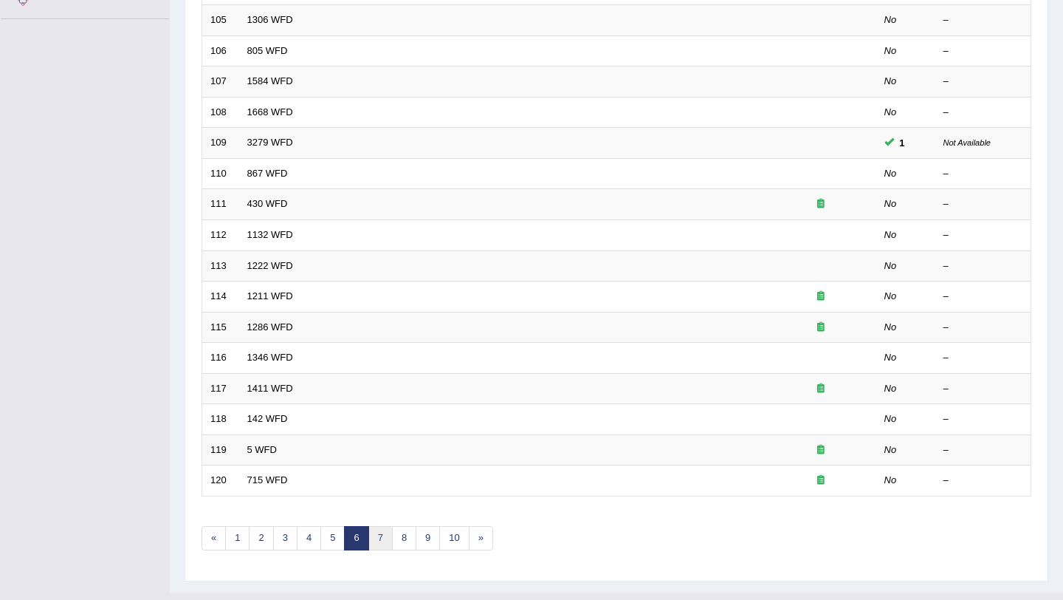
click at [381, 537] on link "7" at bounding box center [380, 538] width 24 height 24
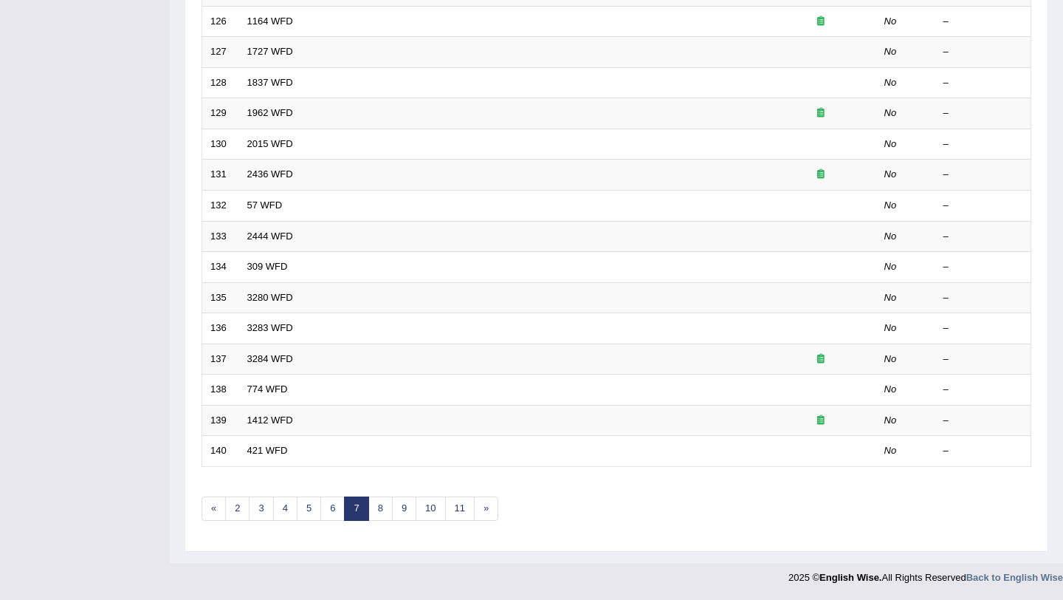
click at [382, 495] on div "Showing 121-140 of 2,885 items. # Title Exam Occurring Taken Last Result 121 71…" at bounding box center [617, 156] width 830 height 766
click at [382, 500] on link "8" at bounding box center [380, 508] width 24 height 24
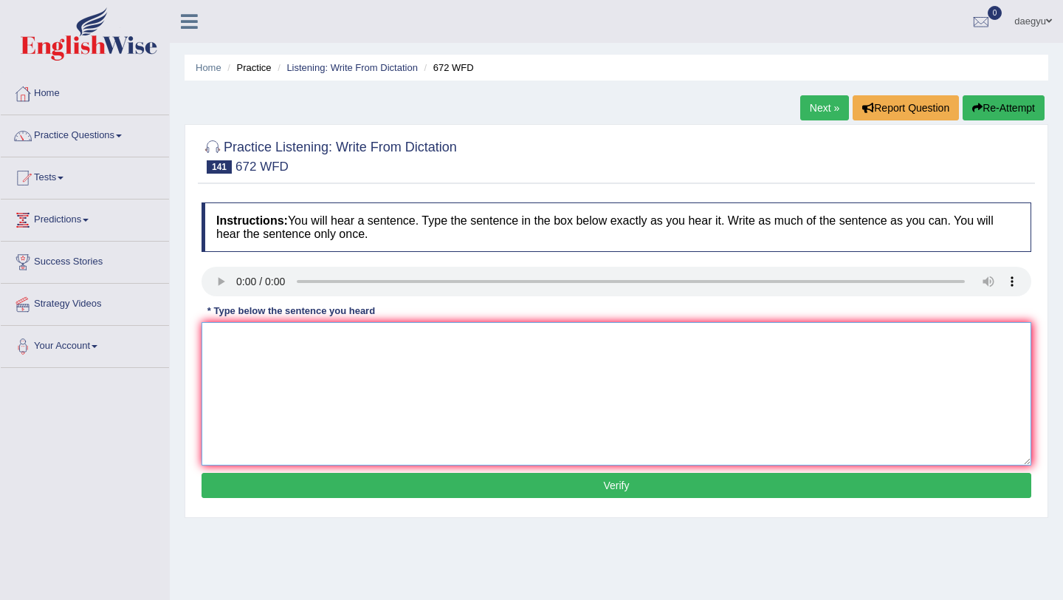
click at [244, 341] on textarea at bounding box center [617, 393] width 830 height 143
click at [215, 301] on div "Instructions: You will hear a sentence. Type the sentence in the box below exac…" at bounding box center [616, 352] width 837 height 315
click at [233, 343] on textarea "study encoure profssor Jone." at bounding box center [617, 393] width 830 height 143
drag, startPoint x: 467, startPoint y: 337, endPoint x: 426, endPoint y: 338, distance: 41.4
click at [426, 338] on textarea "students are ecnourage read a book wrtten by encoure profssor Jone." at bounding box center [617, 393] width 830 height 143
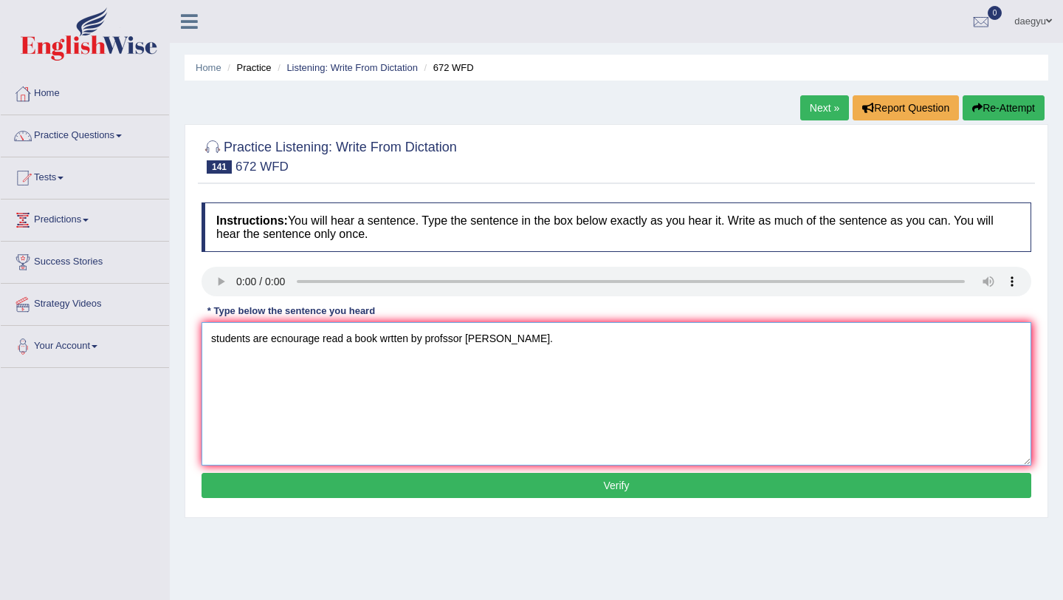
type textarea "students are ecnourage read a book wrtten by profssor Jone."
click at [365, 484] on button "Verify" at bounding box center [617, 485] width 830 height 25
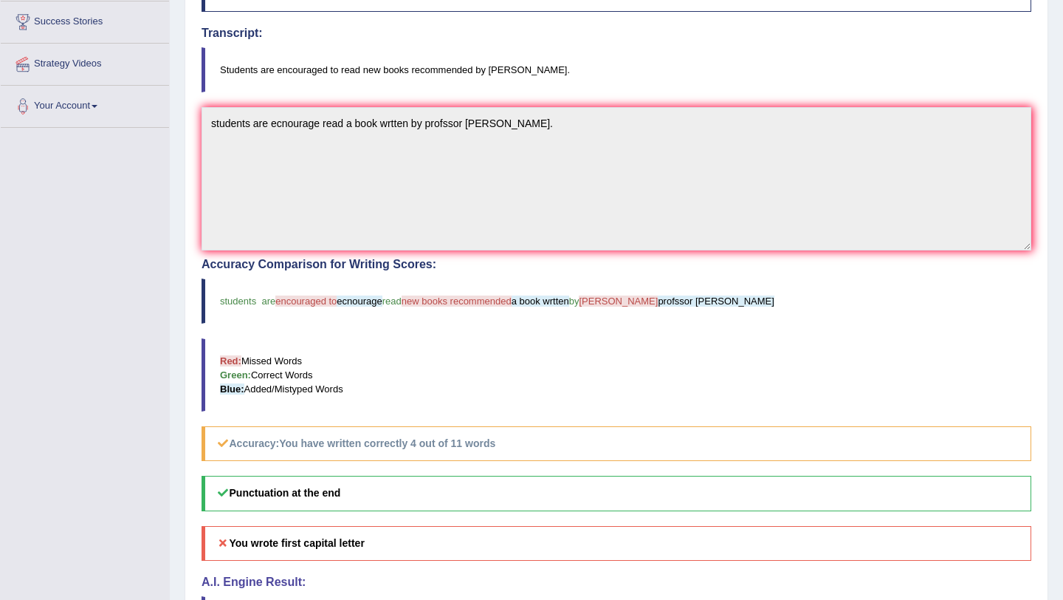
scroll to position [250, 0]
